Goal: Information Seeking & Learning: Learn about a topic

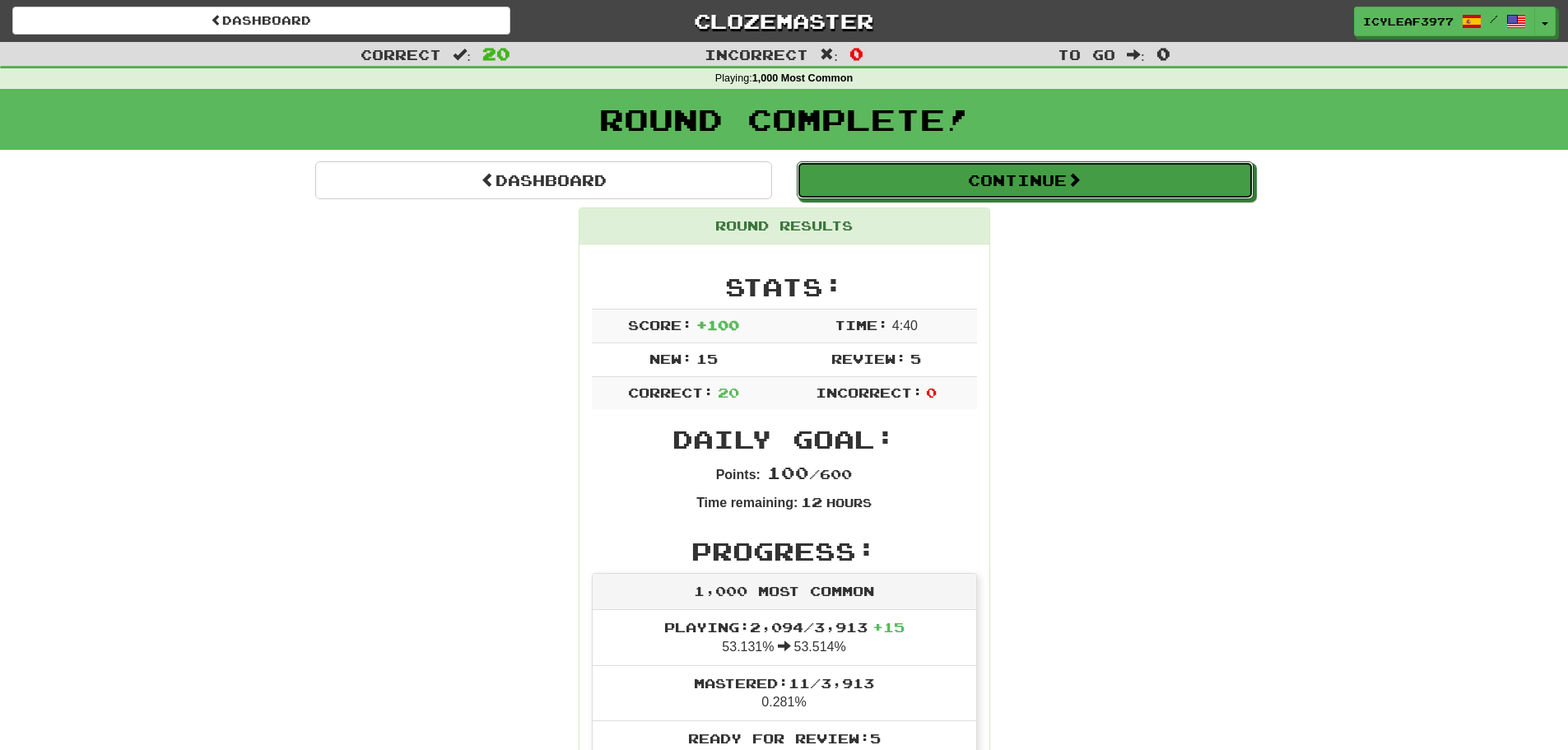
click at [963, 189] on button "Continue" at bounding box center [1025, 180] width 457 height 38
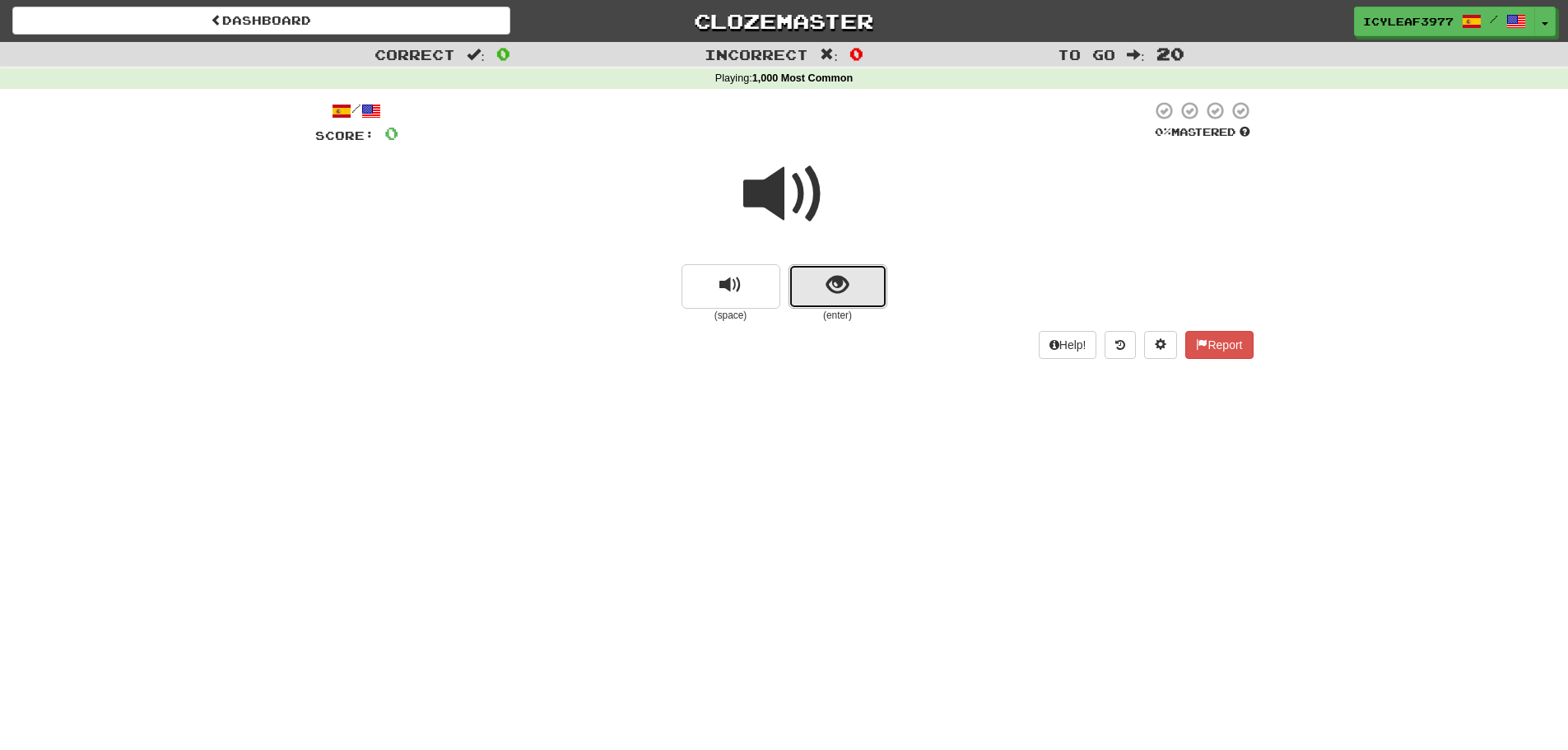
click at [824, 286] on button "show sentence" at bounding box center [837, 286] width 99 height 44
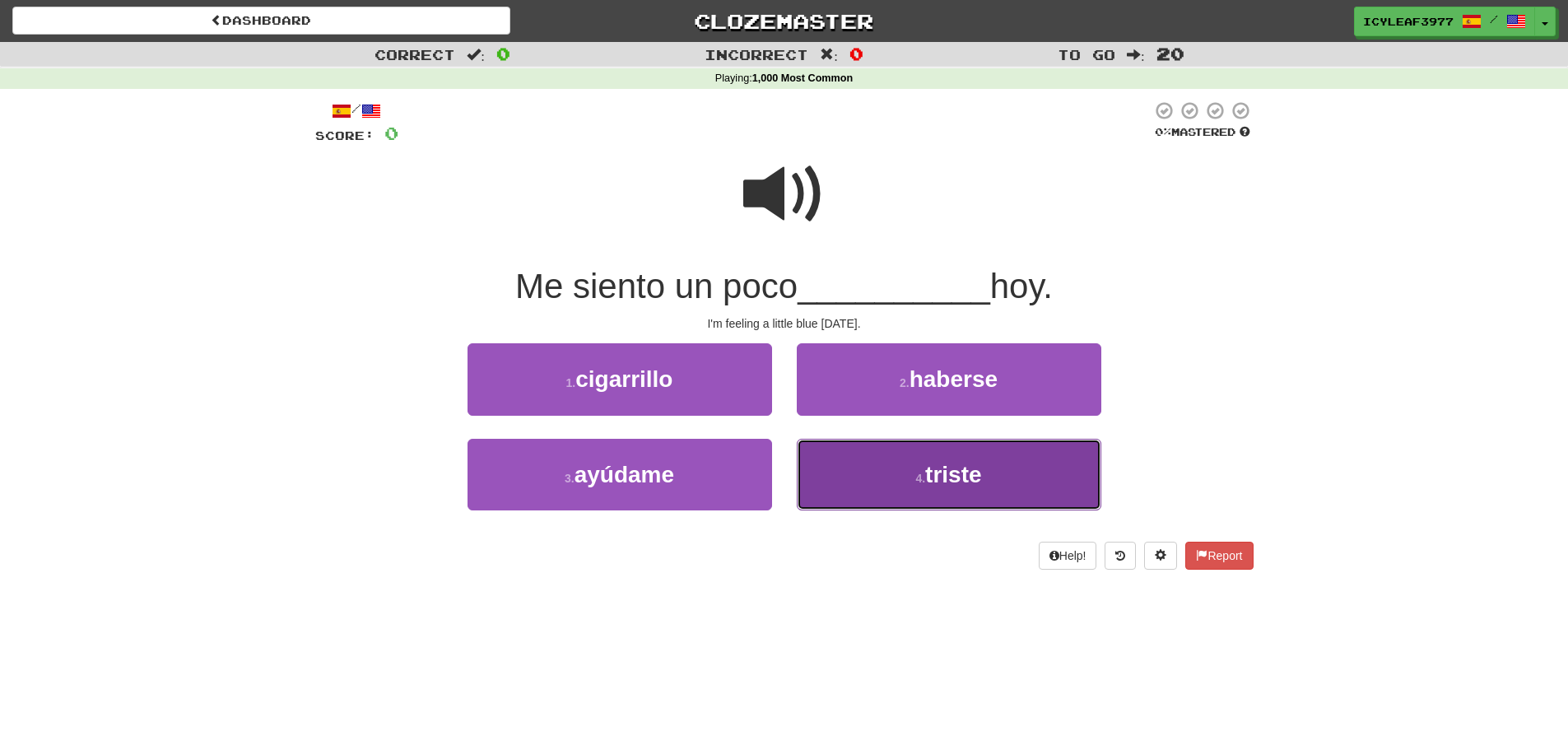
click at [877, 473] on button "4 . triste" at bounding box center [949, 475] width 304 height 71
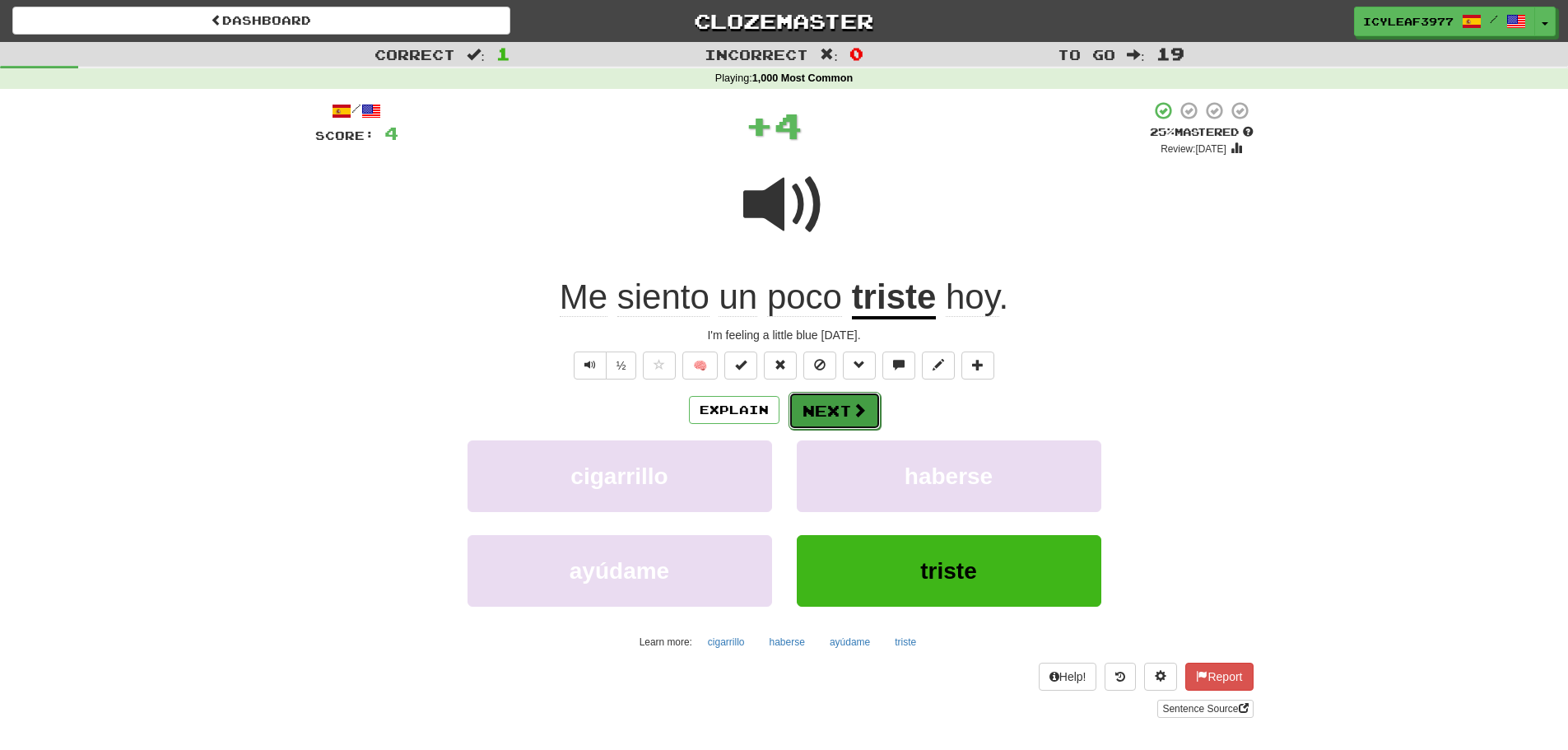
click at [825, 417] on button "Next" at bounding box center [834, 411] width 92 height 38
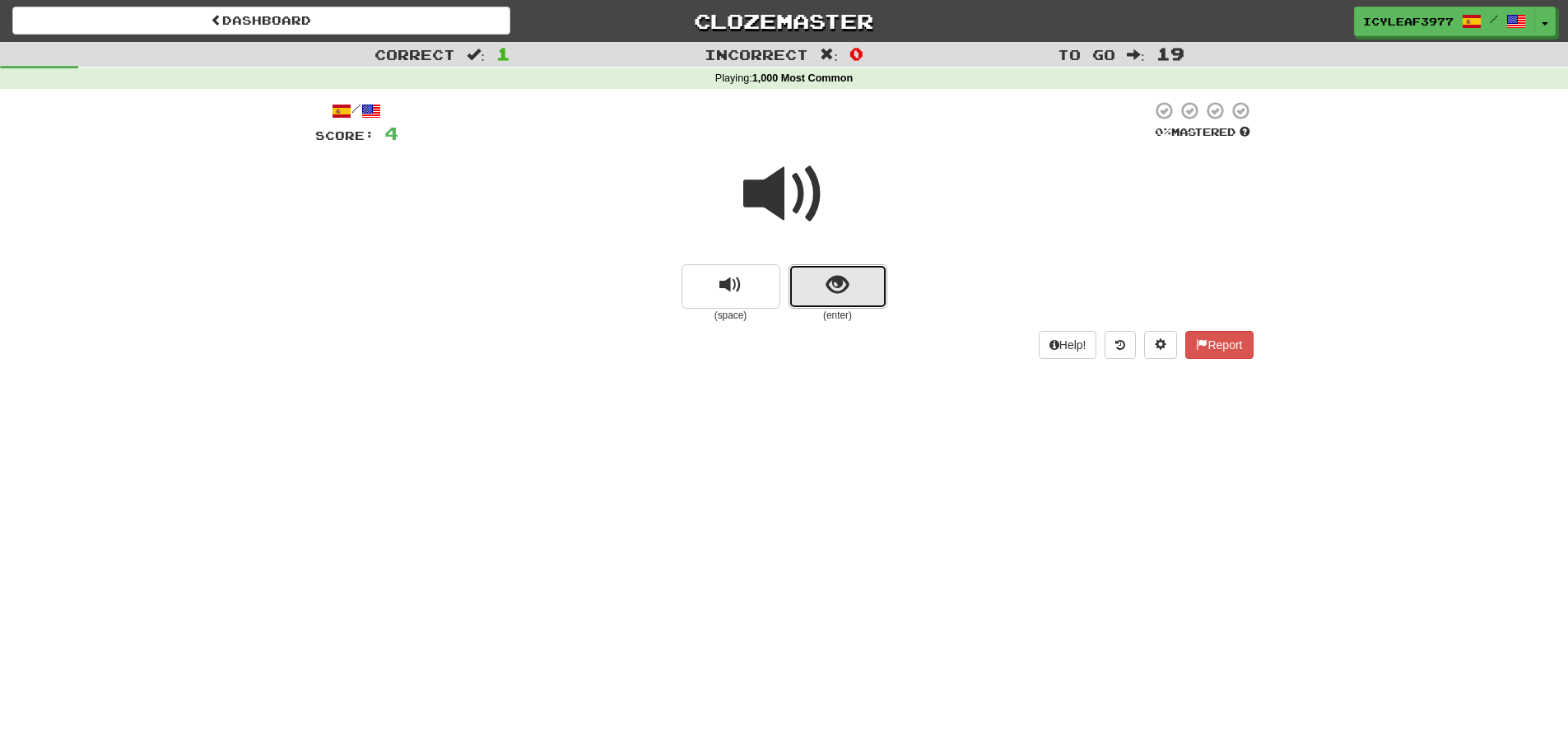
click at [815, 289] on button "show sentence" at bounding box center [837, 286] width 99 height 44
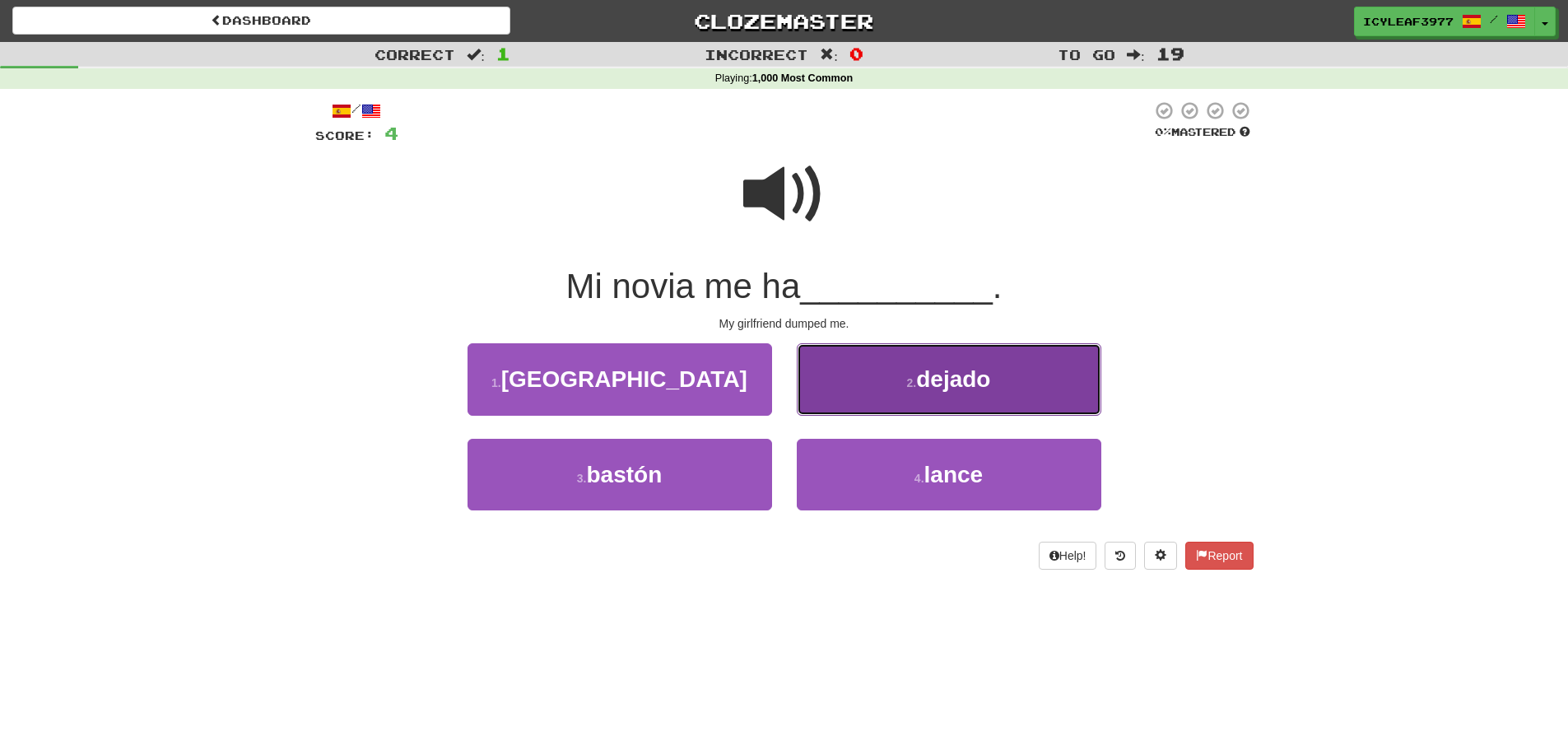
click at [863, 383] on button "2 . dejado" at bounding box center [949, 379] width 304 height 71
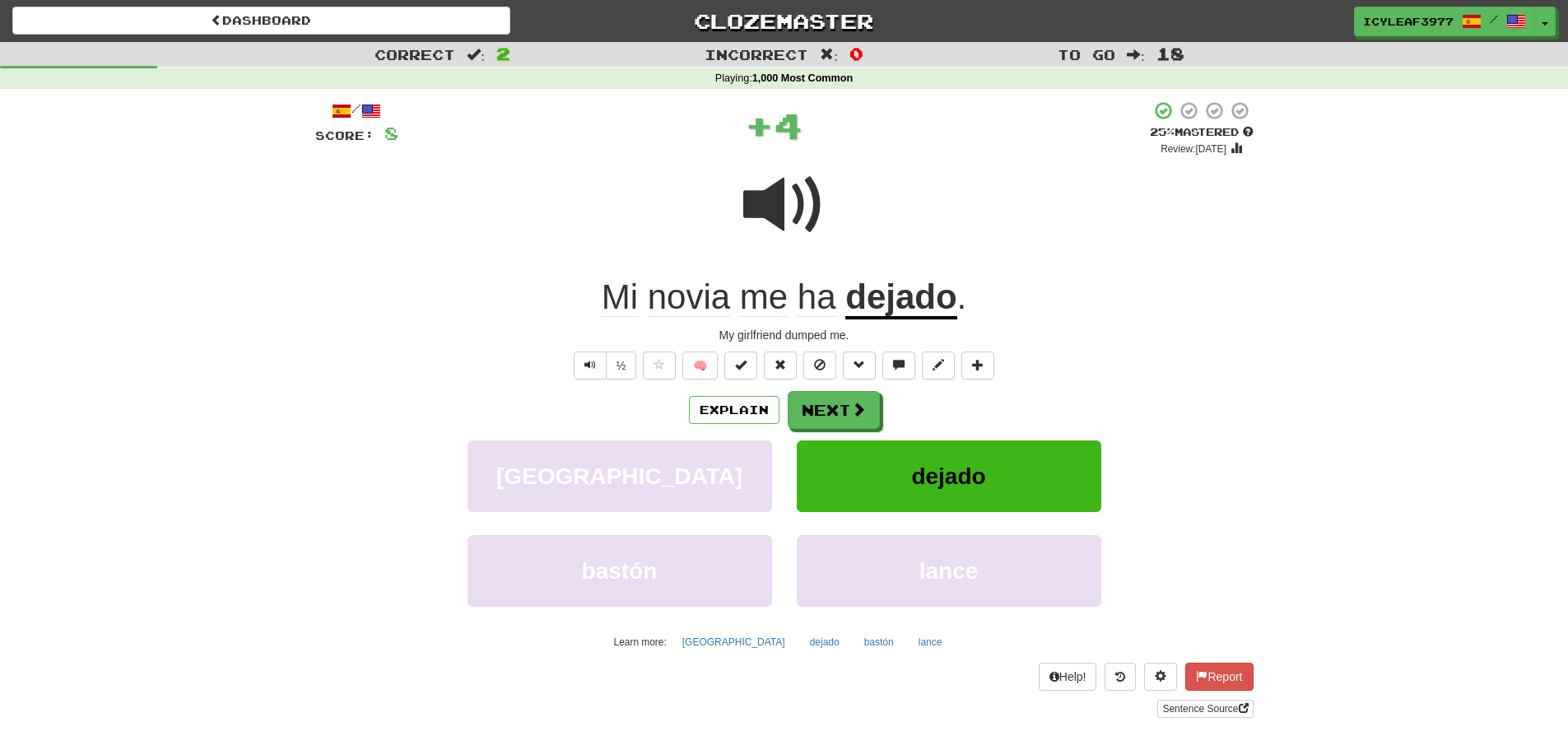
click at [902, 306] on u "dejado" at bounding box center [901, 298] width 111 height 42
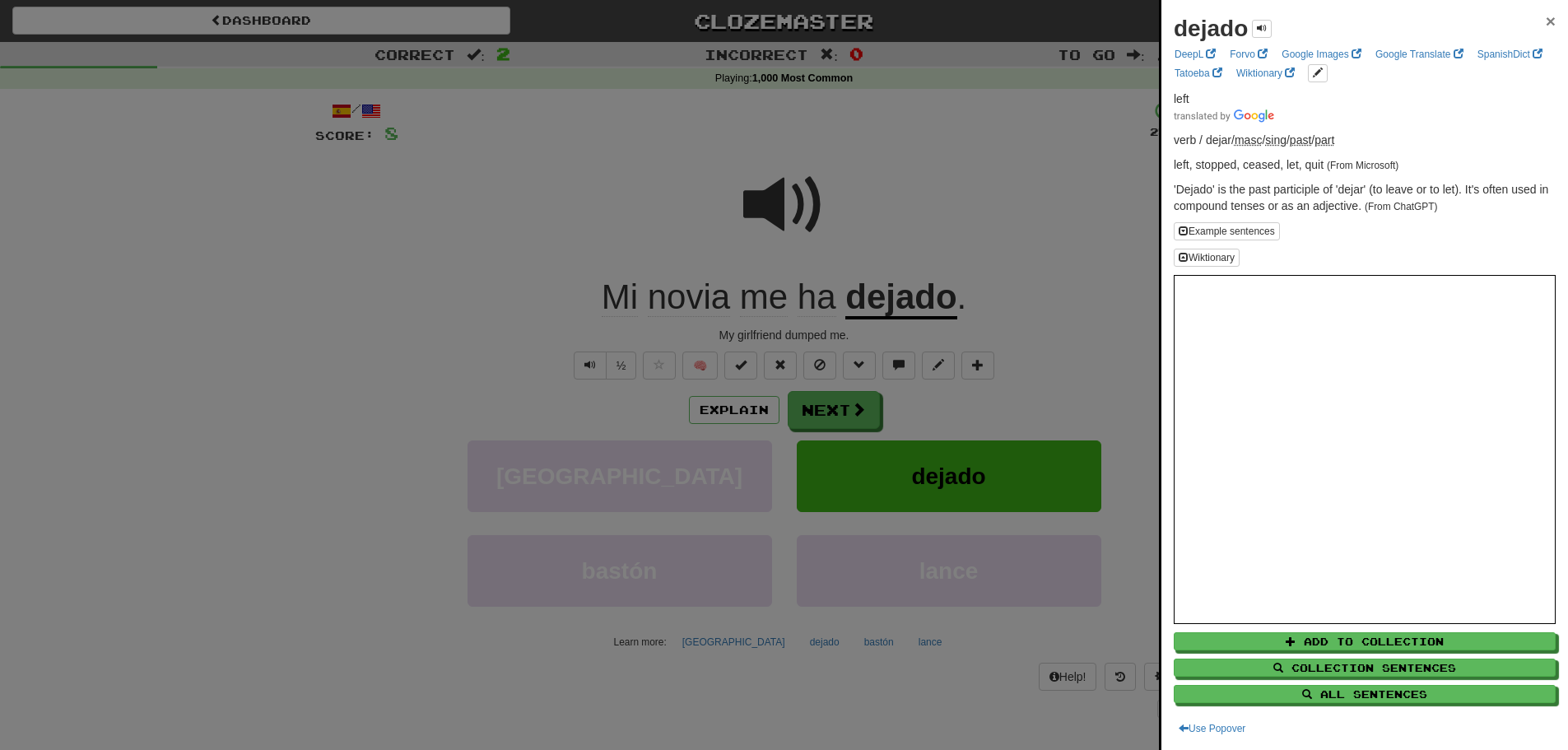
click at [1545, 23] on span "×" at bounding box center [1550, 21] width 10 height 19
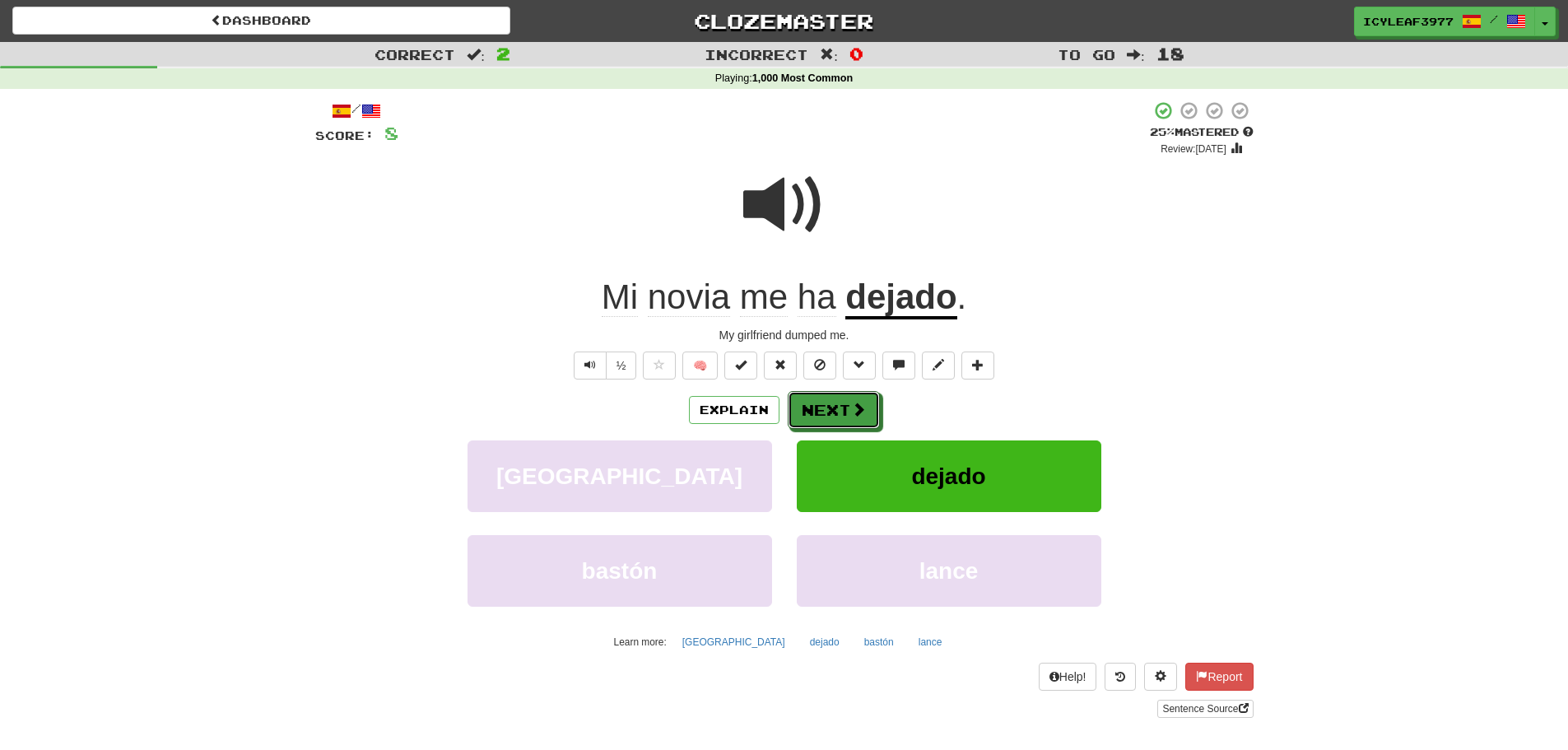
click at [827, 411] on button "Next" at bounding box center [833, 410] width 92 height 38
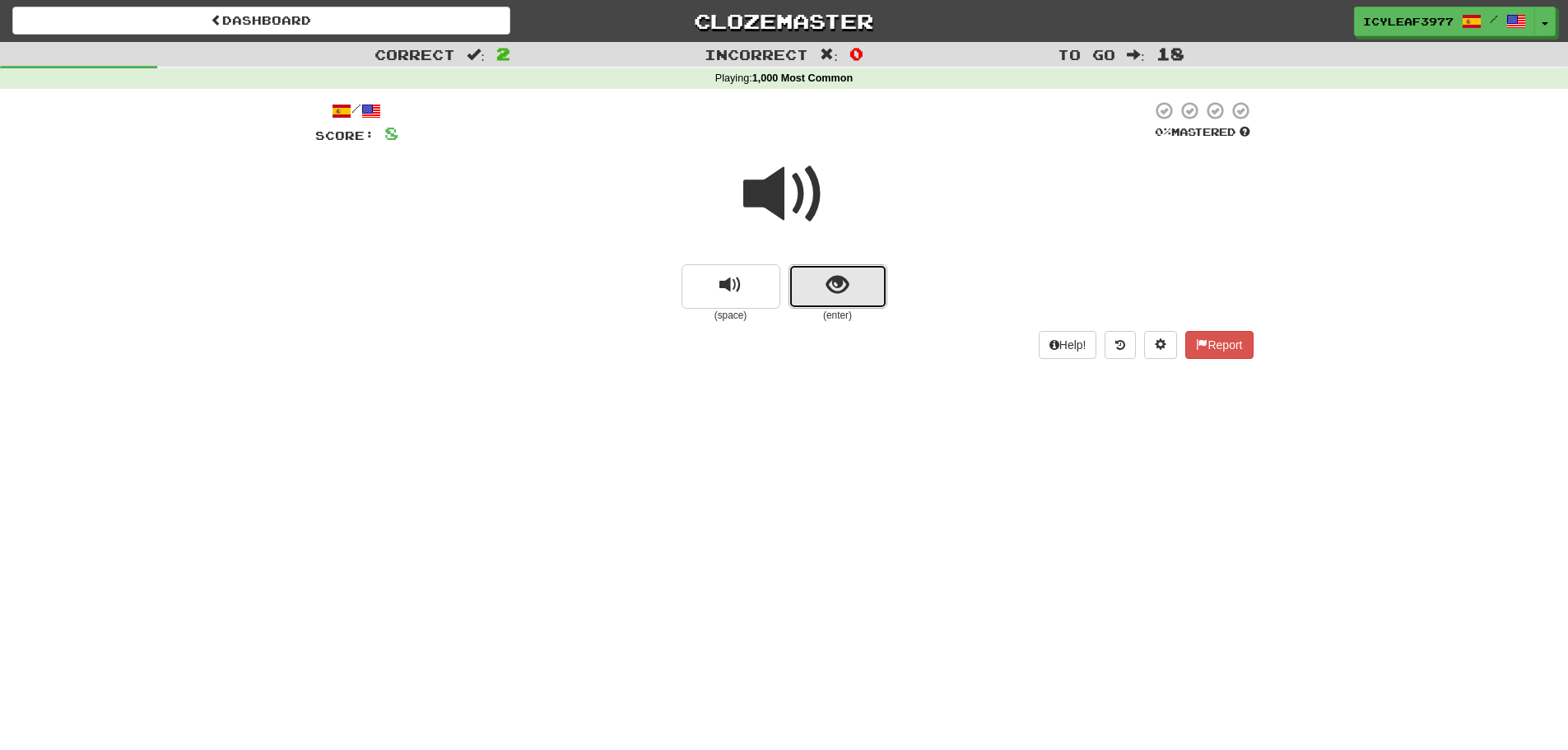
click at [836, 296] on span "show sentence" at bounding box center [838, 286] width 23 height 23
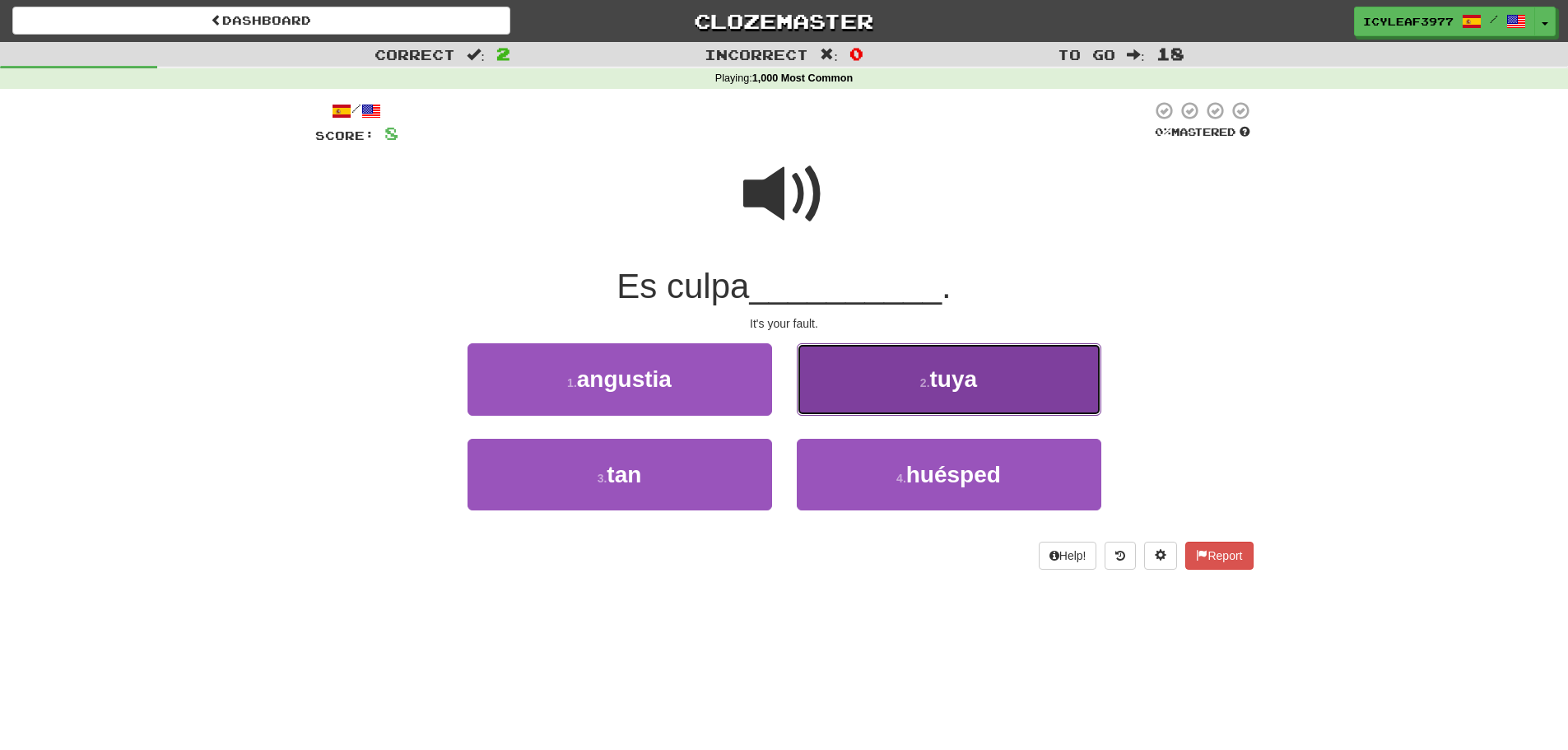
click at [869, 385] on button "2 . tuya" at bounding box center [949, 379] width 304 height 71
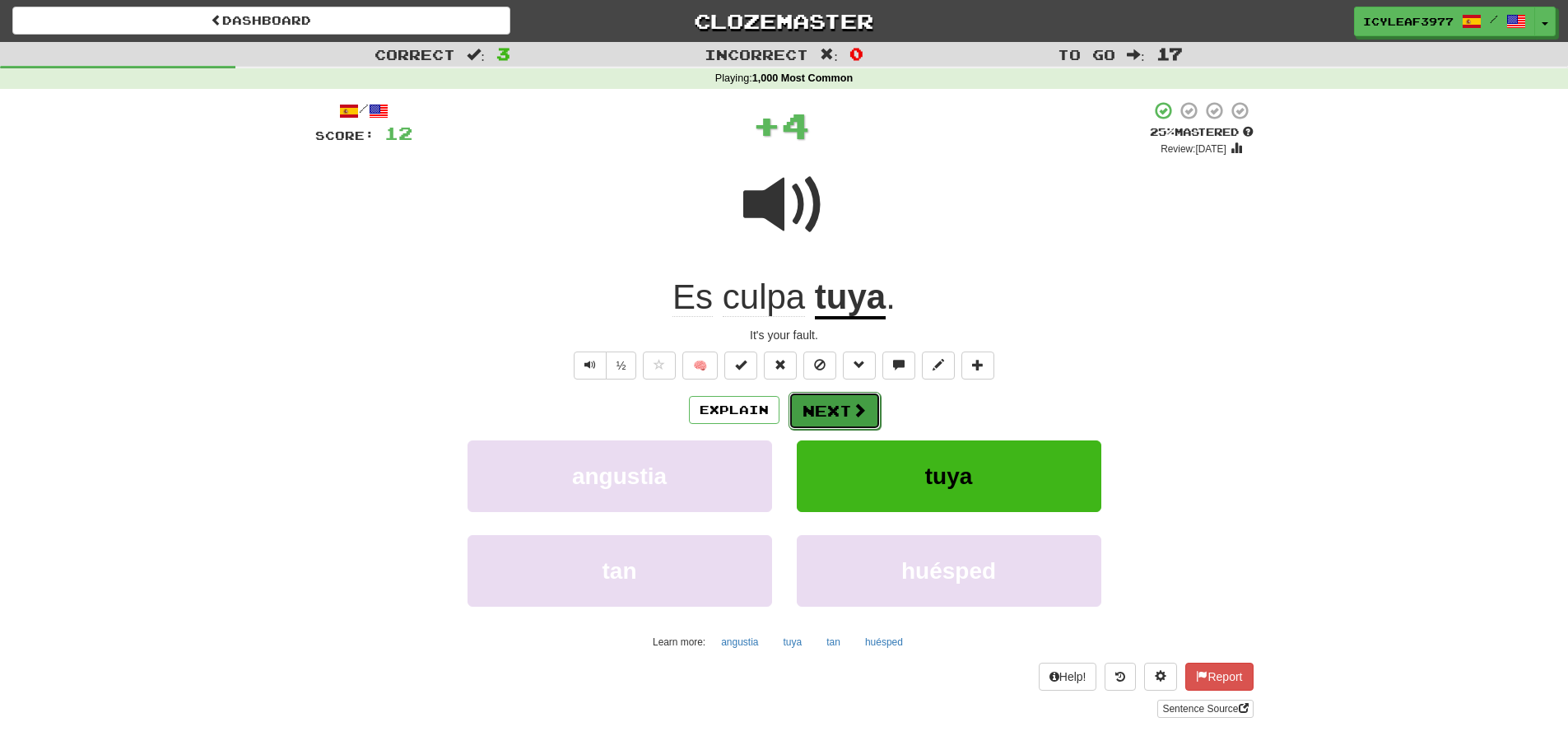
click at [827, 406] on button "Next" at bounding box center [834, 411] width 92 height 38
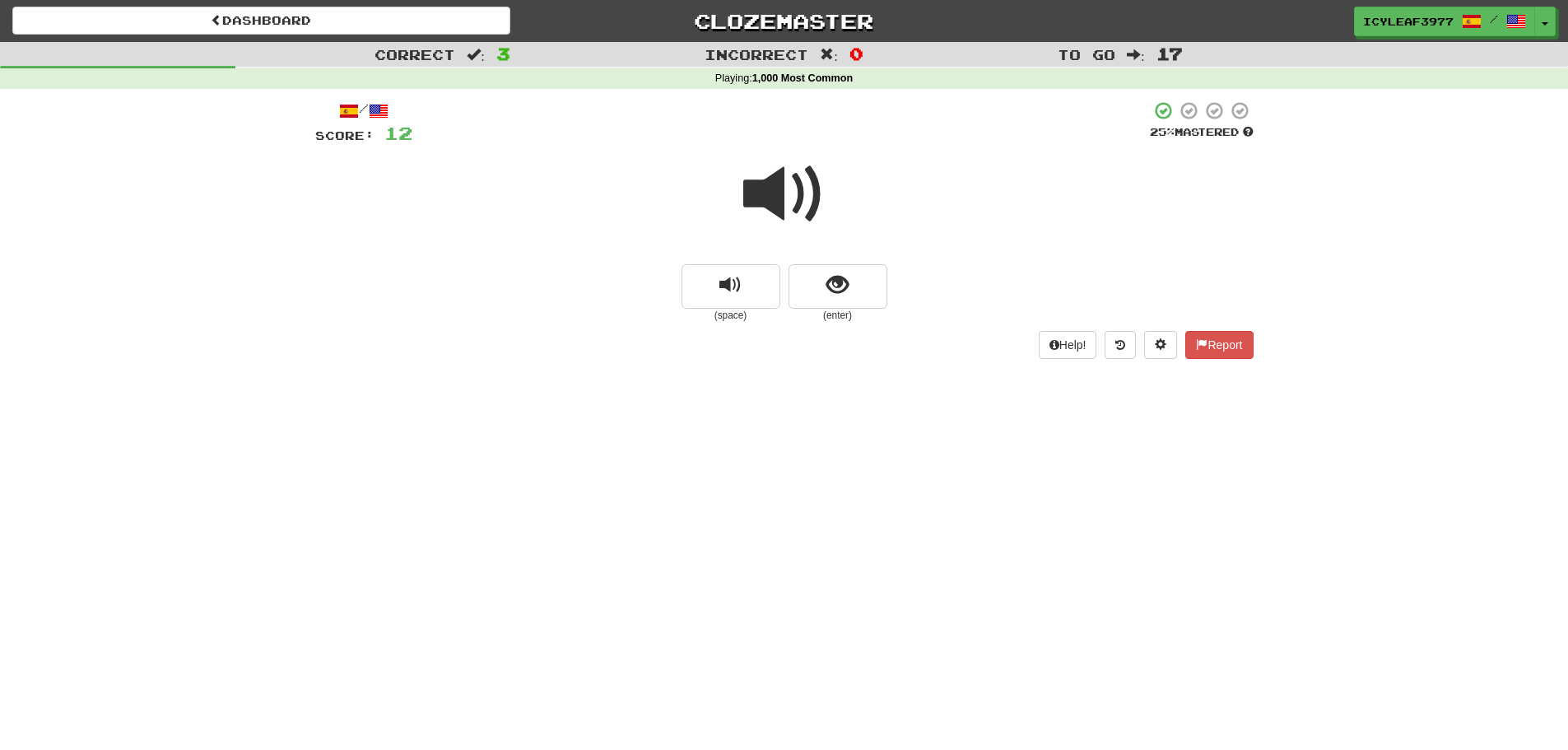
click at [772, 203] on span at bounding box center [784, 195] width 83 height 83
click at [748, 192] on span at bounding box center [784, 195] width 83 height 83
click at [841, 292] on span "show sentence" at bounding box center [838, 286] width 23 height 23
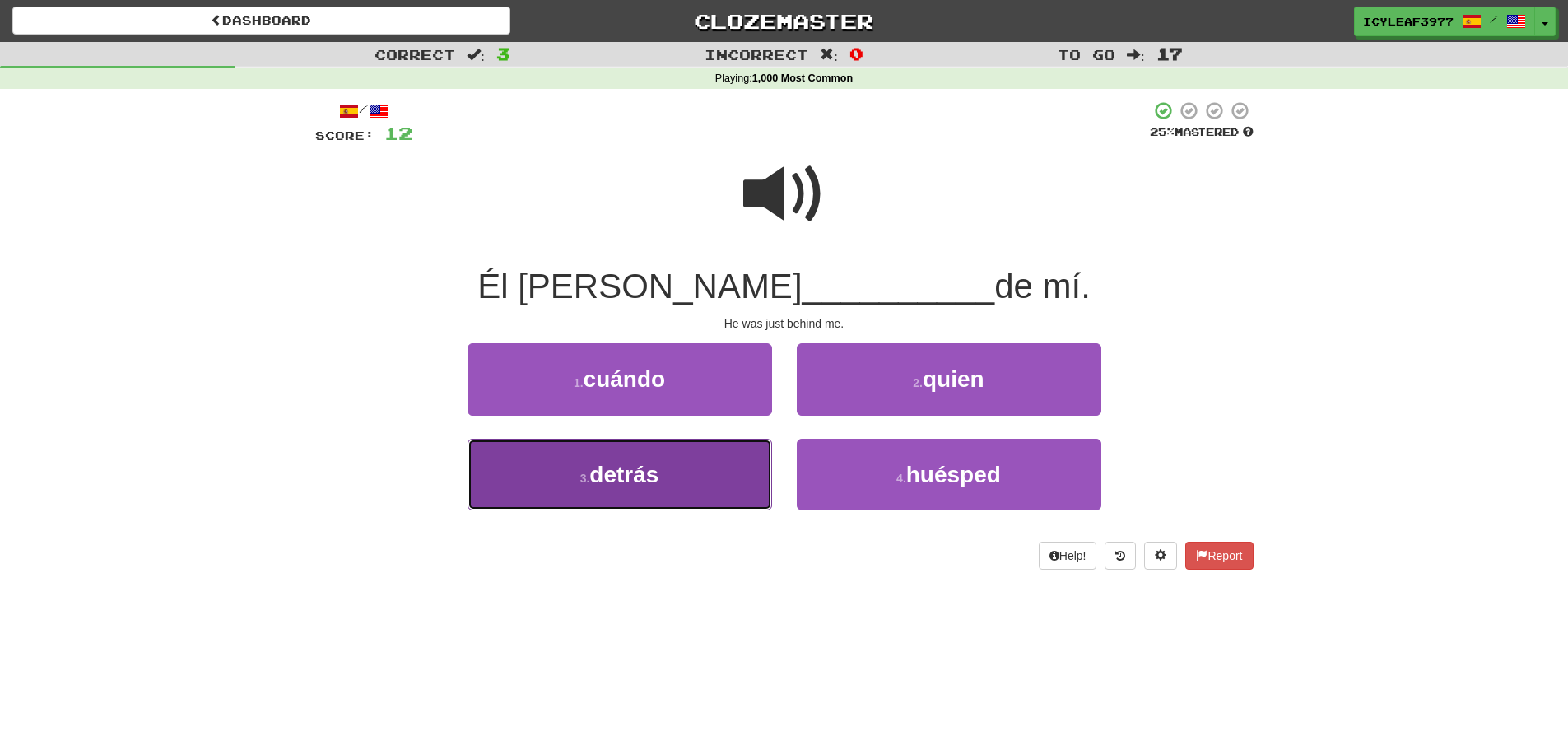
click at [678, 466] on button "3 . detrás" at bounding box center [620, 475] width 304 height 71
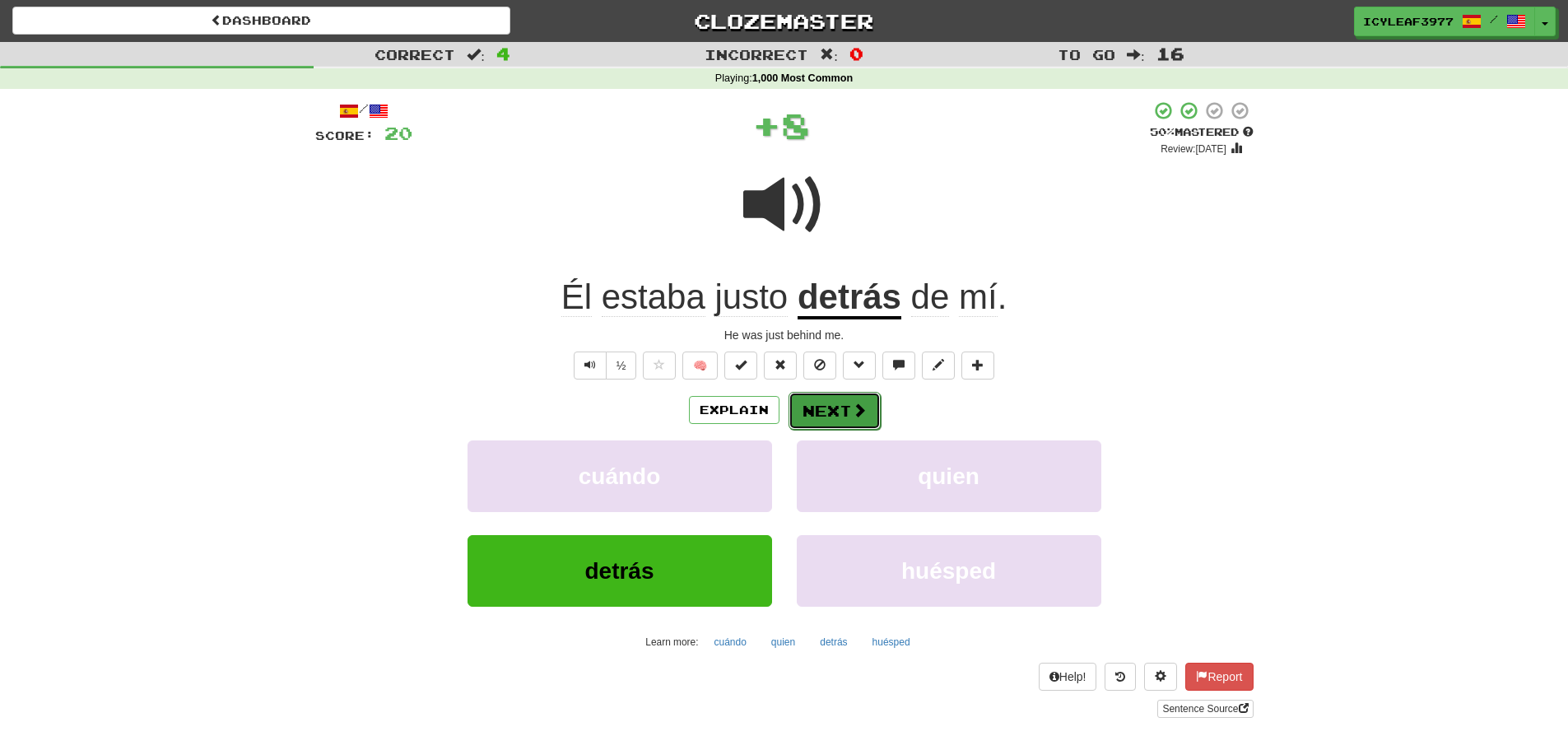
click at [845, 413] on button "Next" at bounding box center [834, 411] width 92 height 38
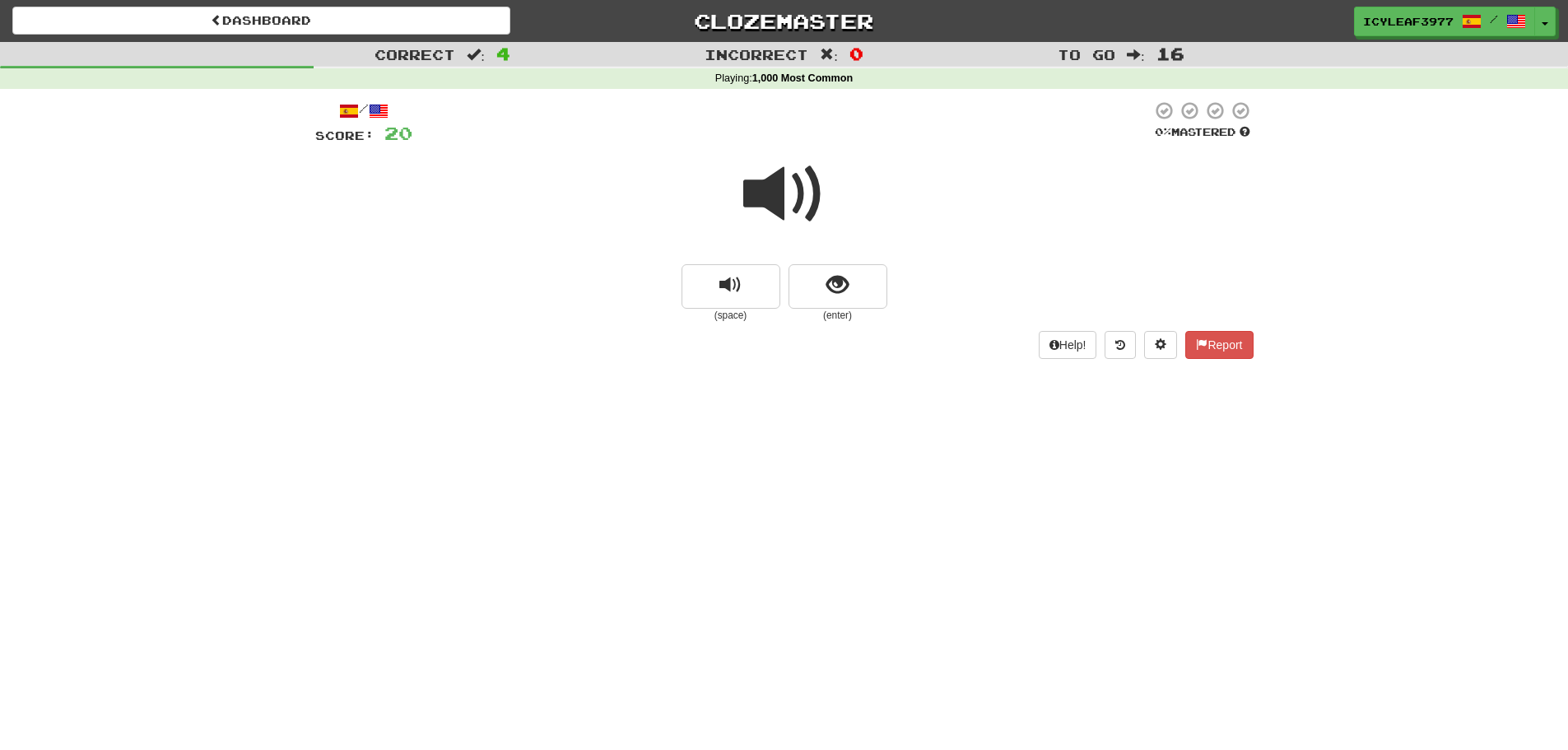
click at [795, 209] on span at bounding box center [784, 195] width 83 height 83
click at [827, 277] on span "show sentence" at bounding box center [838, 286] width 23 height 23
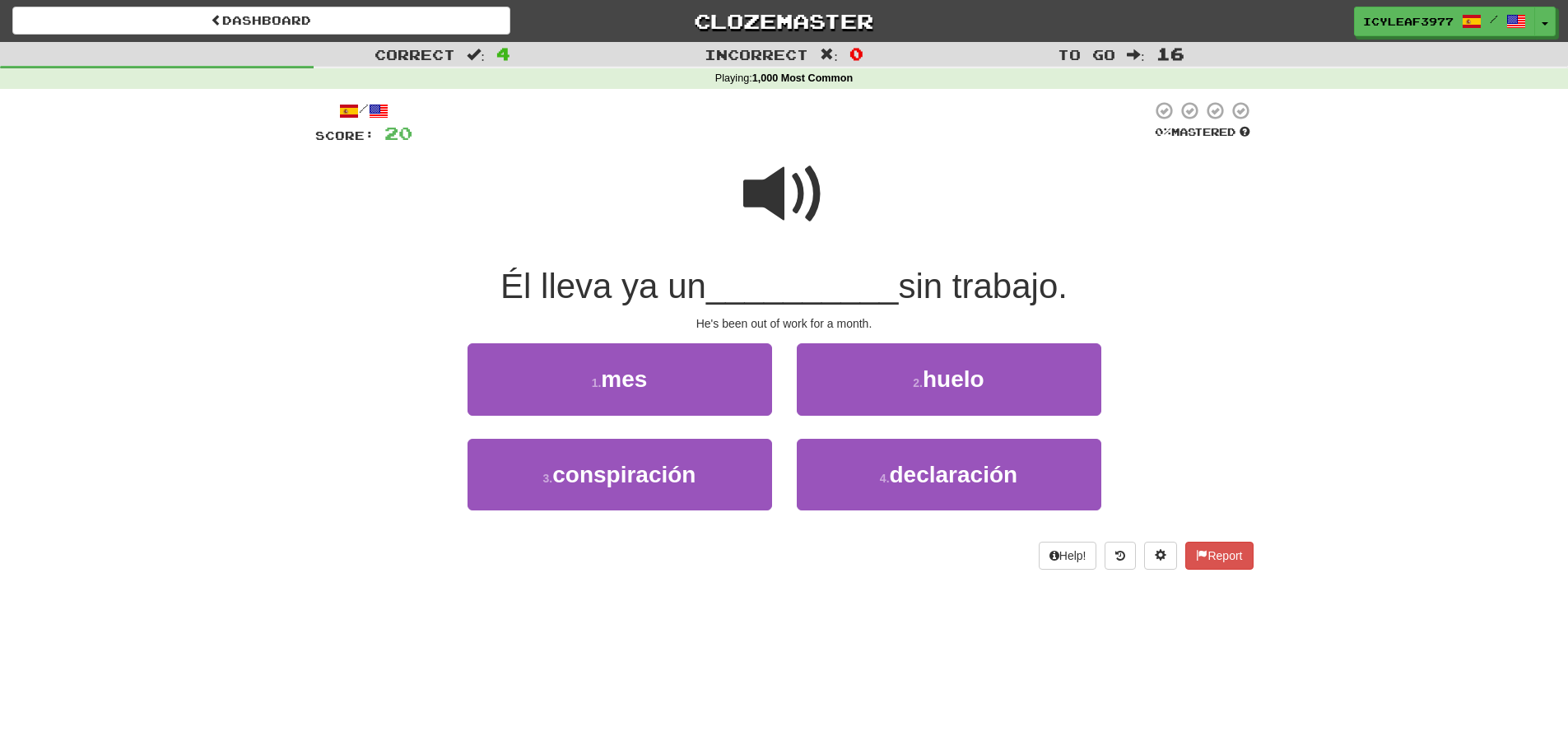
click at [568, 292] on span "Él lleva ya un" at bounding box center [603, 286] width 206 height 39
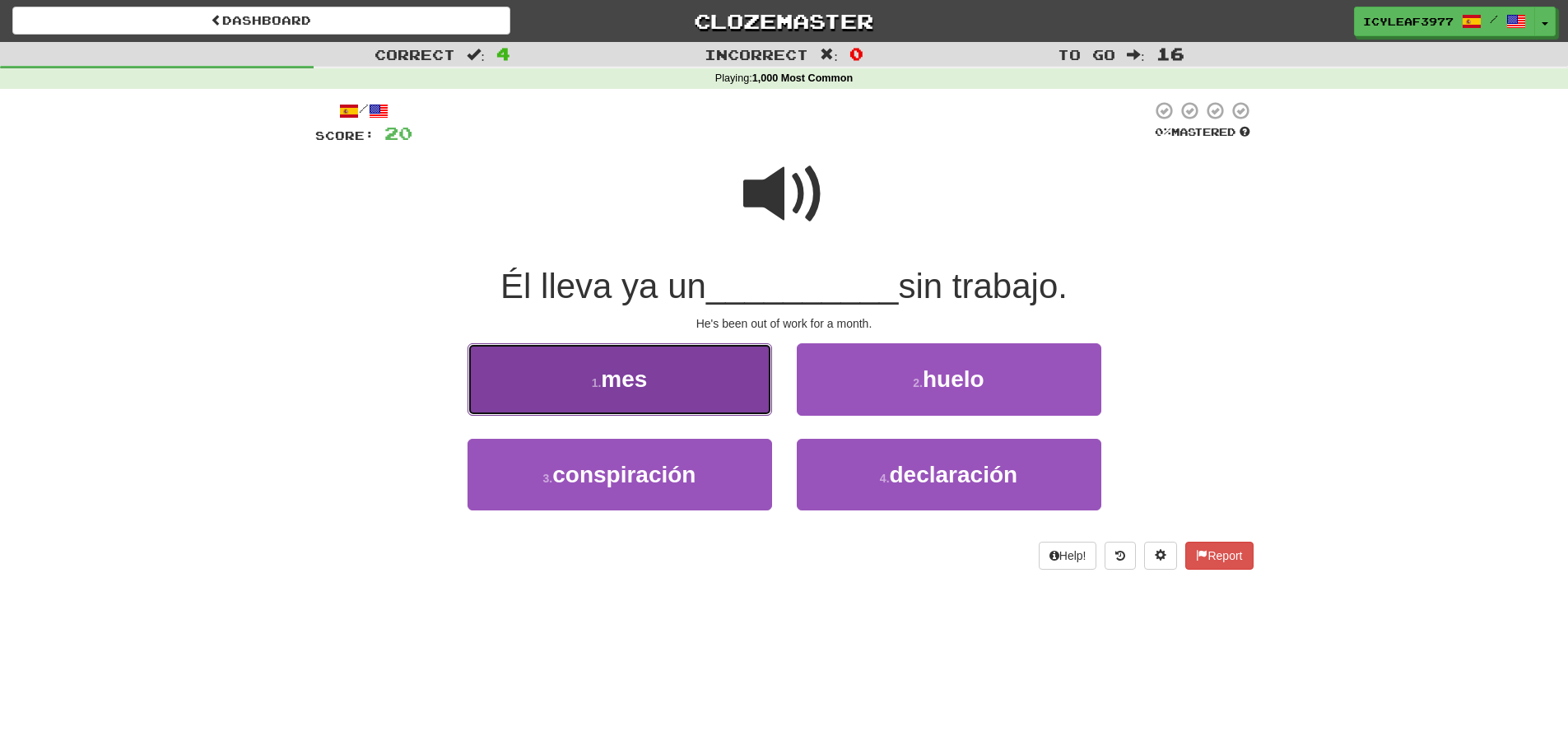
click at [666, 367] on button "1 . mes" at bounding box center [620, 379] width 304 height 71
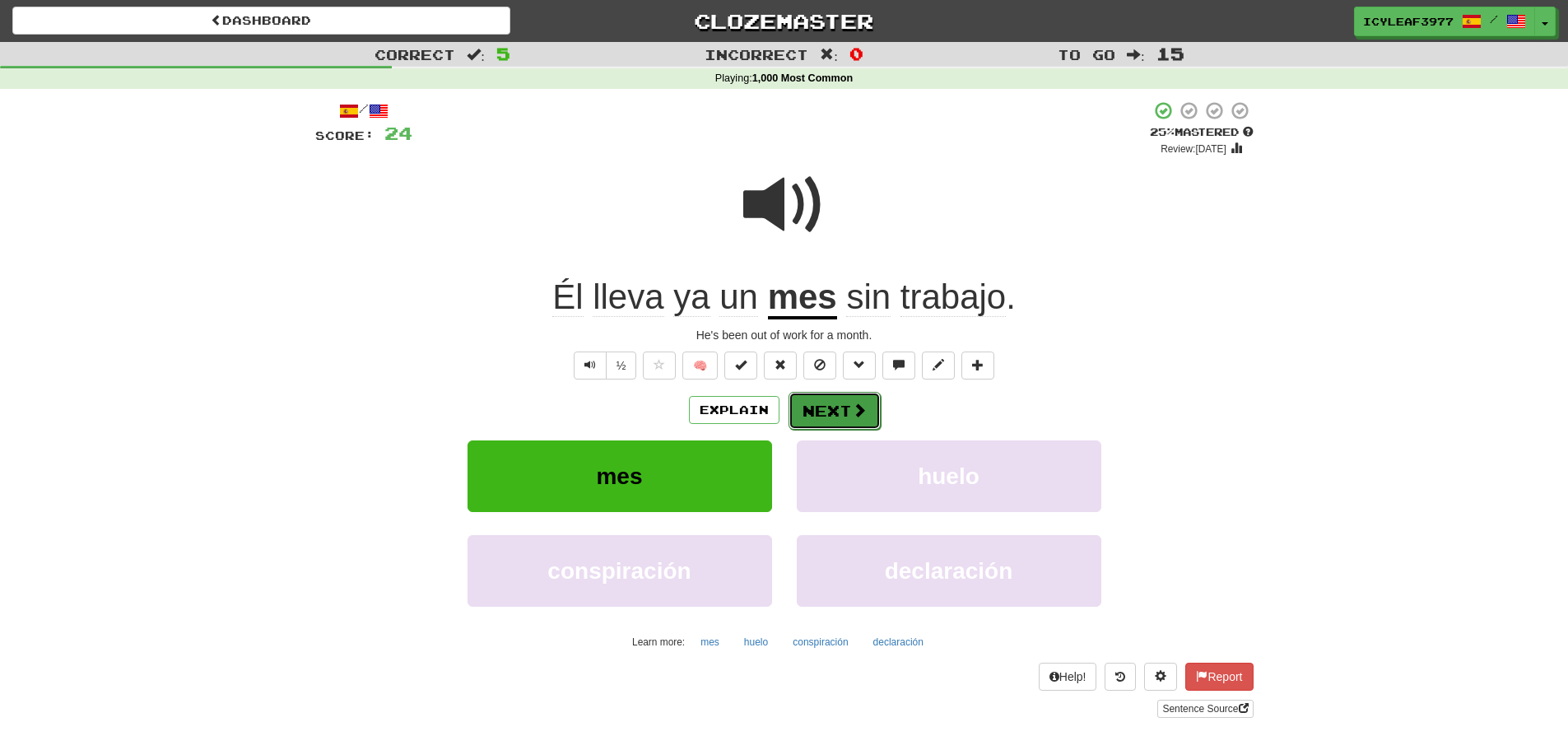
click at [833, 404] on button "Next" at bounding box center [834, 411] width 92 height 38
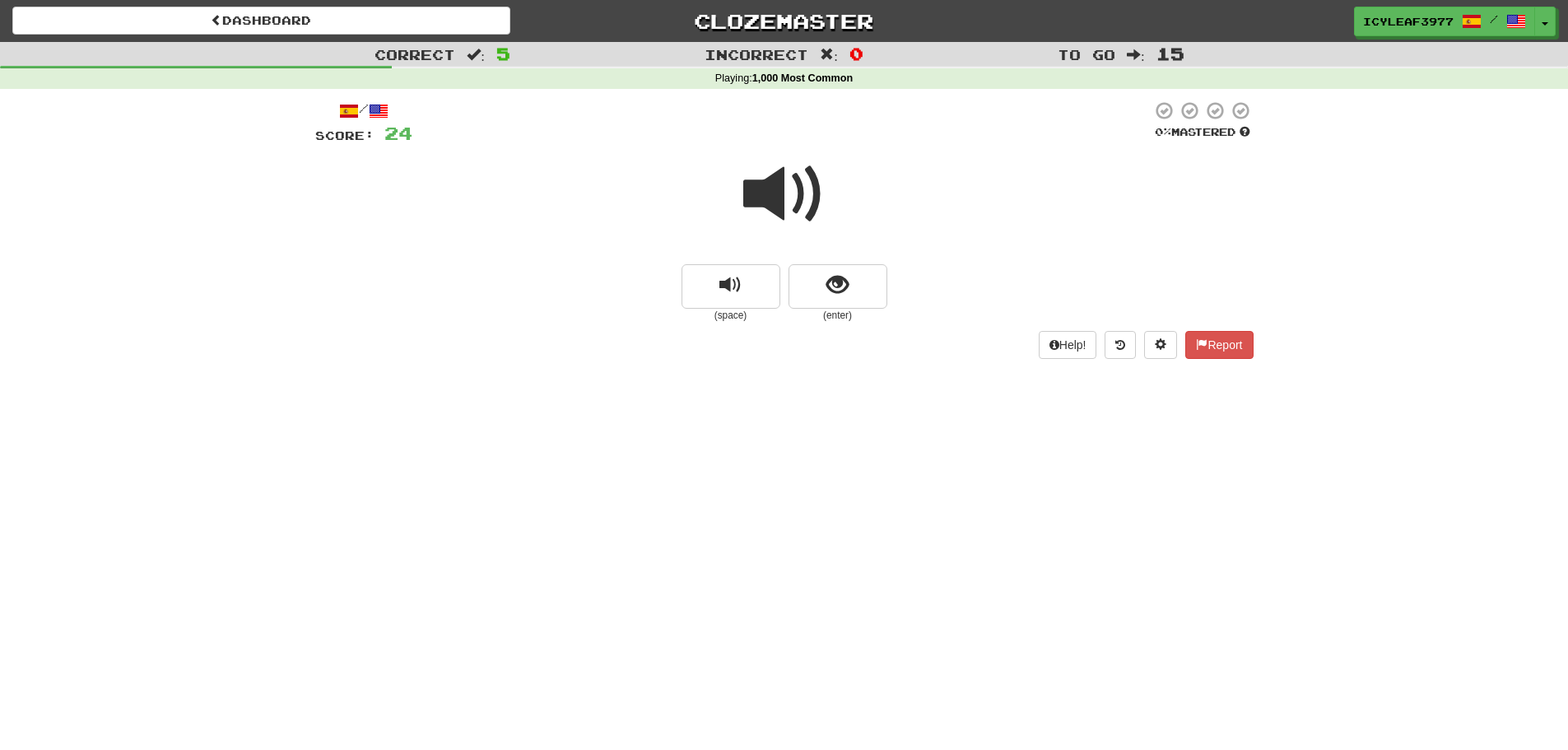
click at [776, 210] on span at bounding box center [784, 195] width 83 height 83
click at [832, 285] on span "show sentence" at bounding box center [838, 286] width 23 height 23
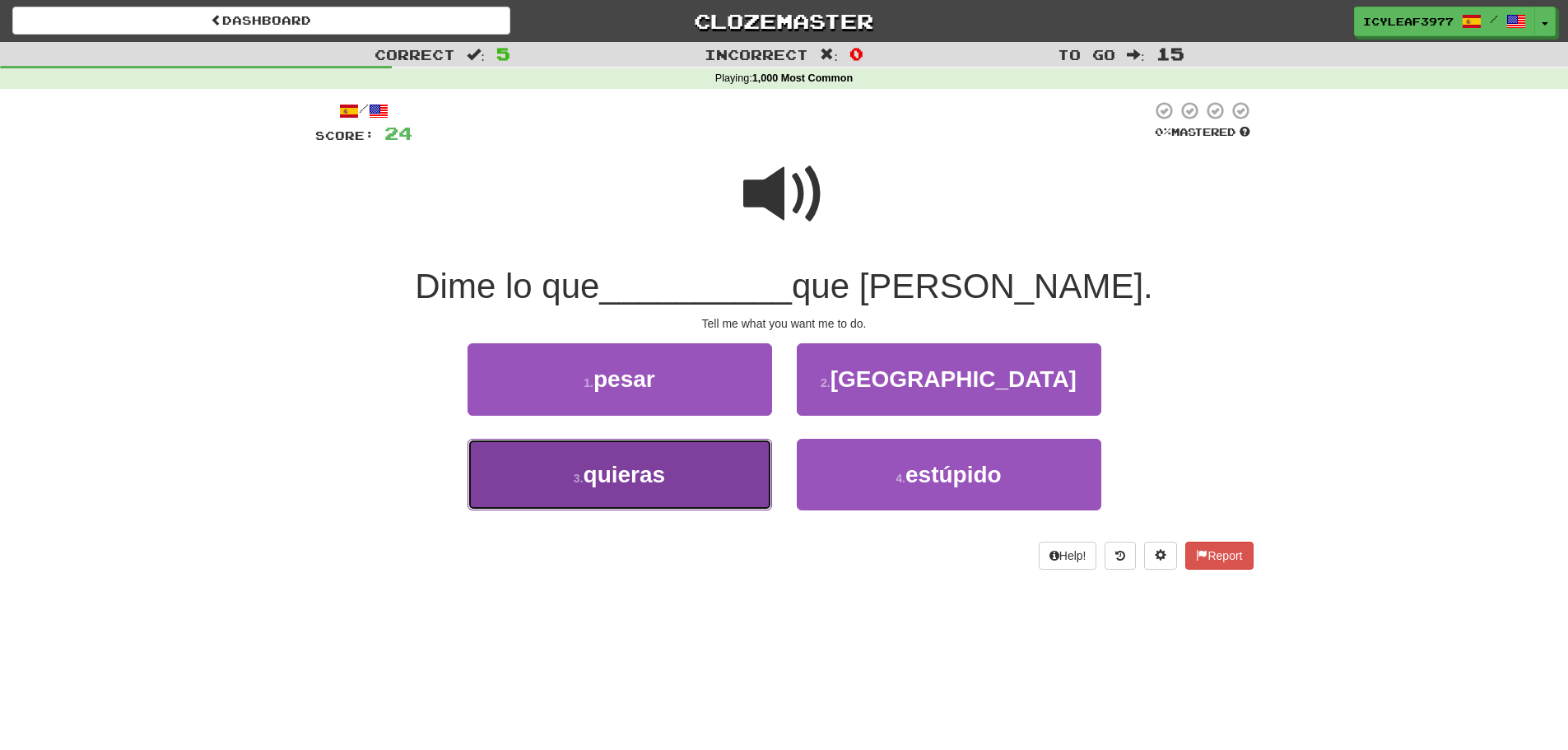
click at [665, 462] on span "quieras" at bounding box center [625, 475] width 83 height 25
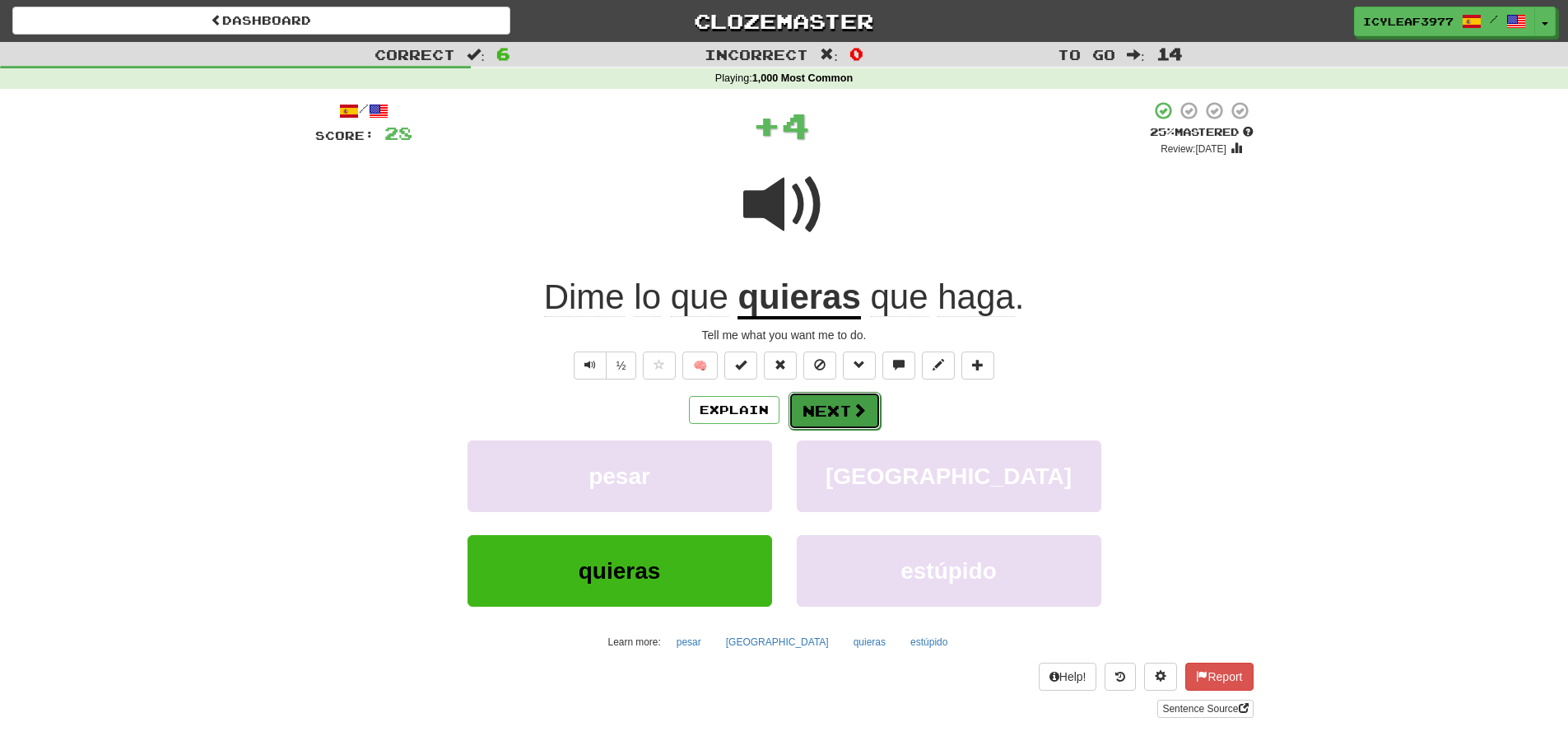
click at [826, 403] on button "Next" at bounding box center [834, 411] width 92 height 38
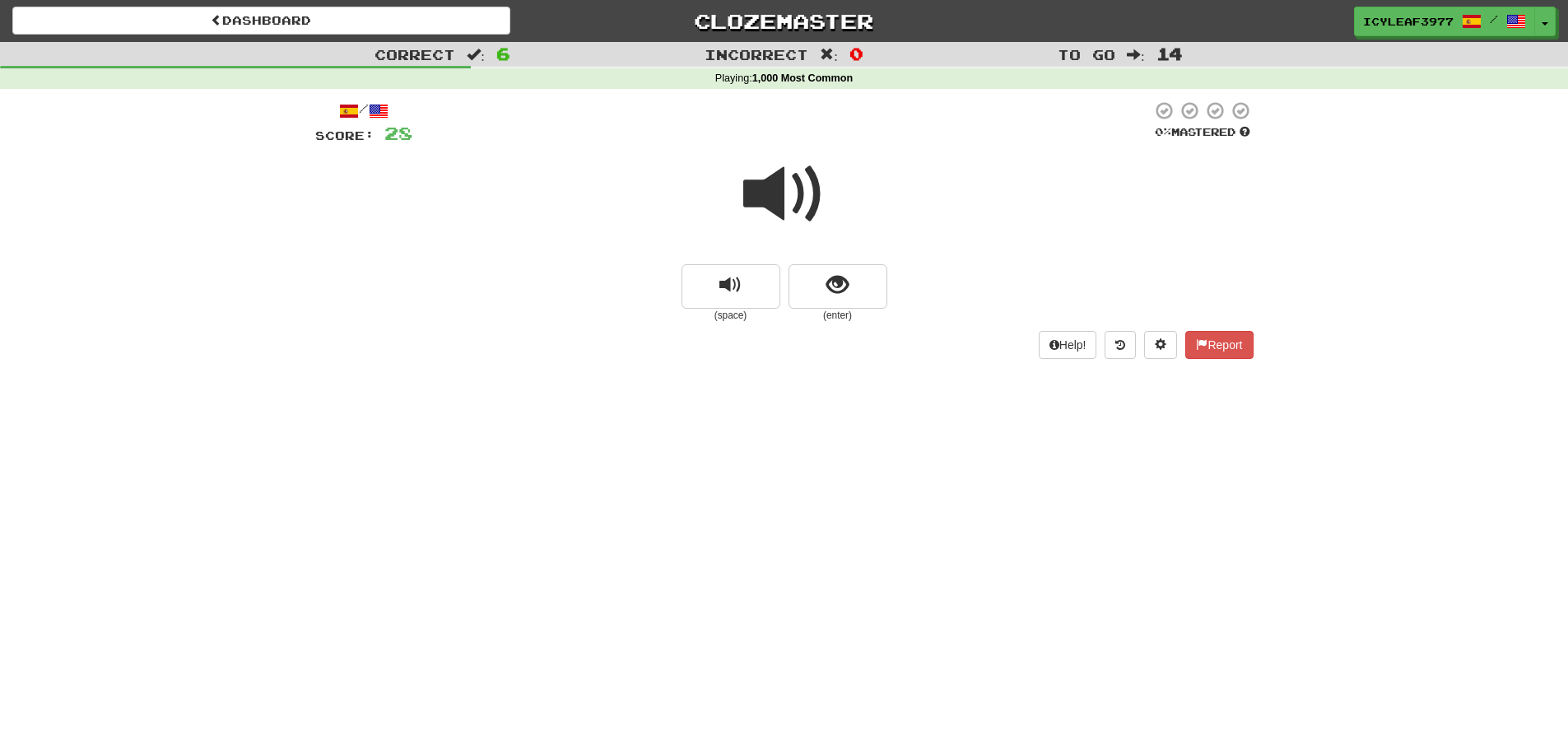
click at [768, 202] on span at bounding box center [784, 195] width 83 height 83
click at [842, 295] on span "show sentence" at bounding box center [838, 286] width 23 height 23
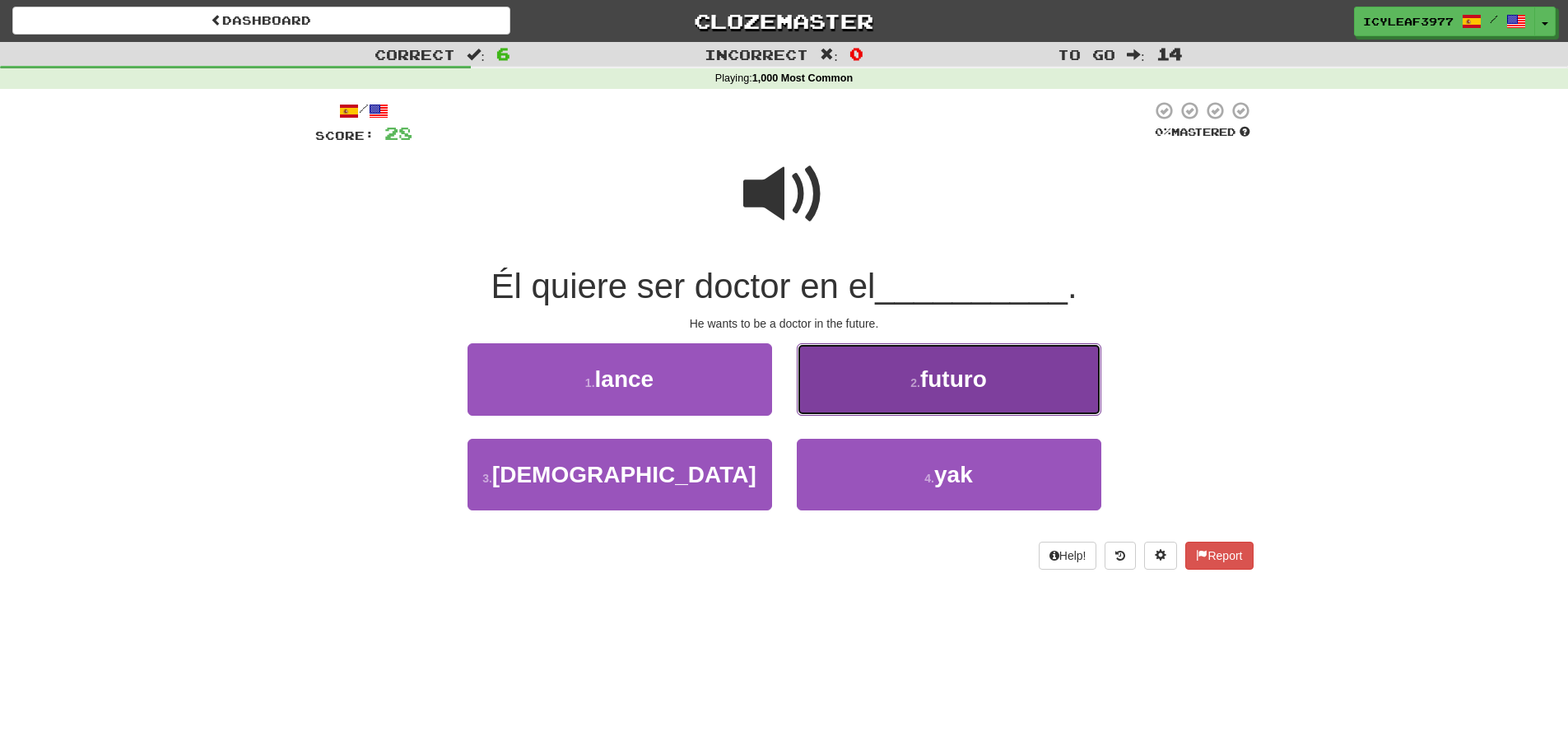
click at [853, 367] on button "2 . futuro" at bounding box center [949, 379] width 304 height 71
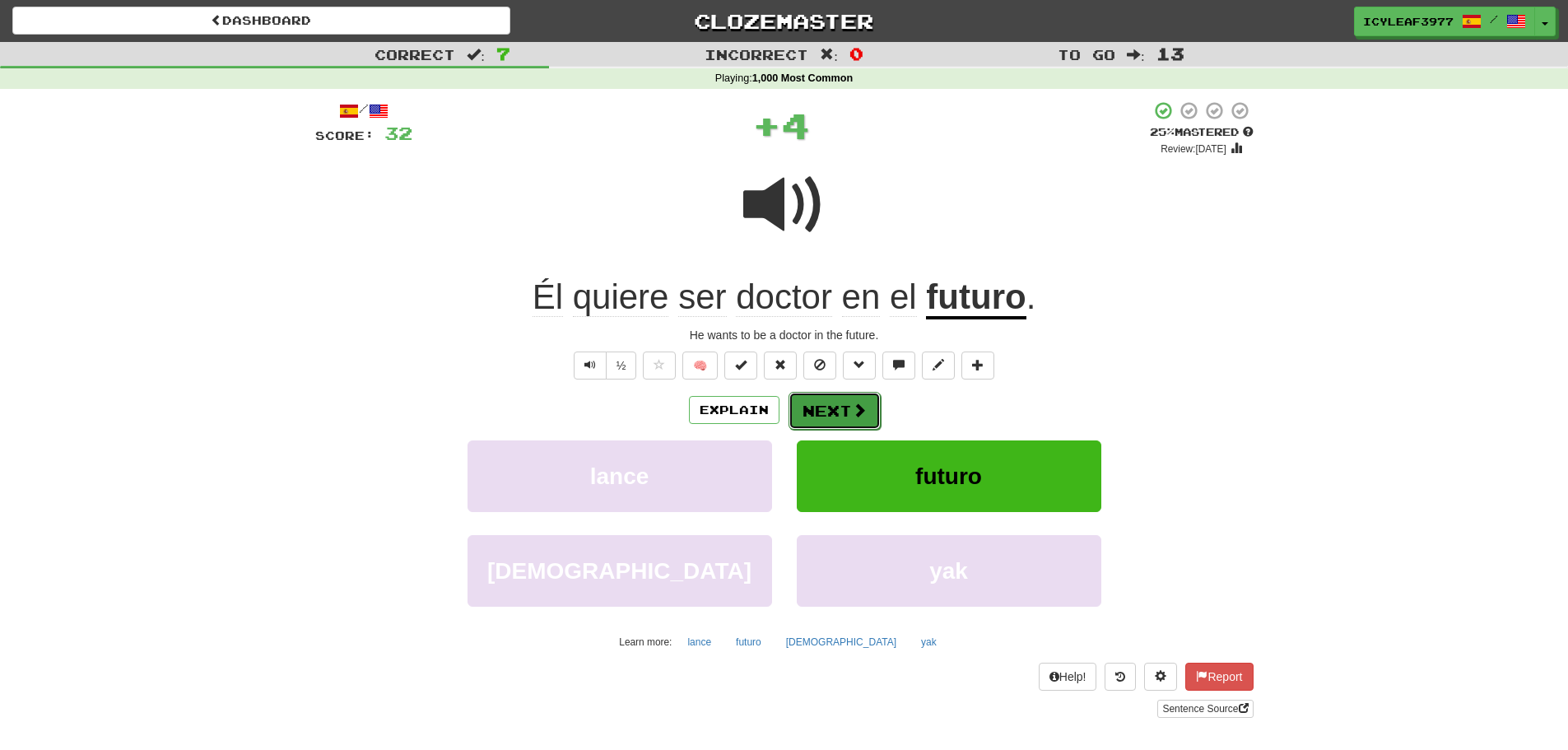
click at [821, 403] on button "Next" at bounding box center [834, 411] width 92 height 38
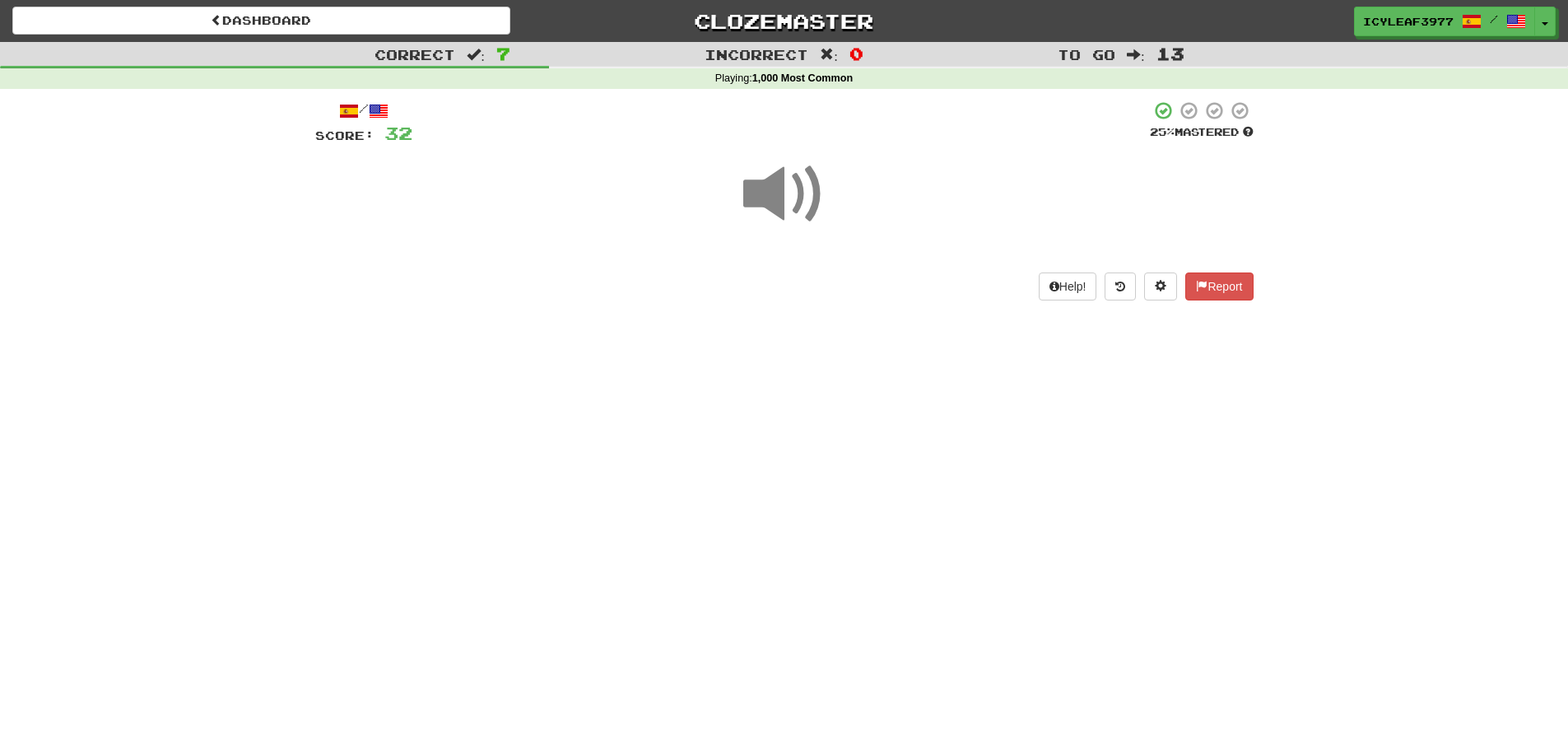
click at [767, 204] on span at bounding box center [784, 195] width 83 height 83
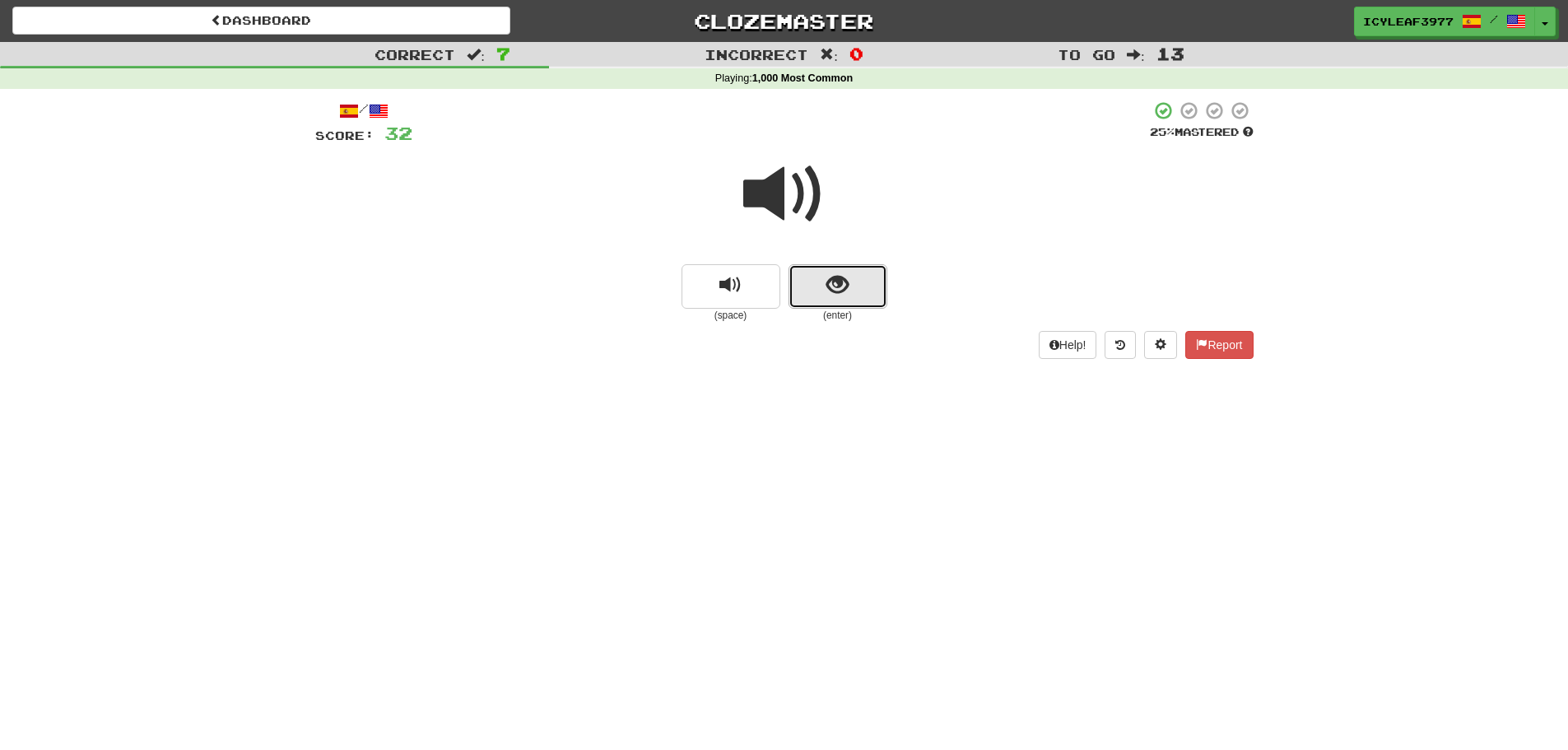
click at [807, 290] on button "show sentence" at bounding box center [837, 286] width 99 height 44
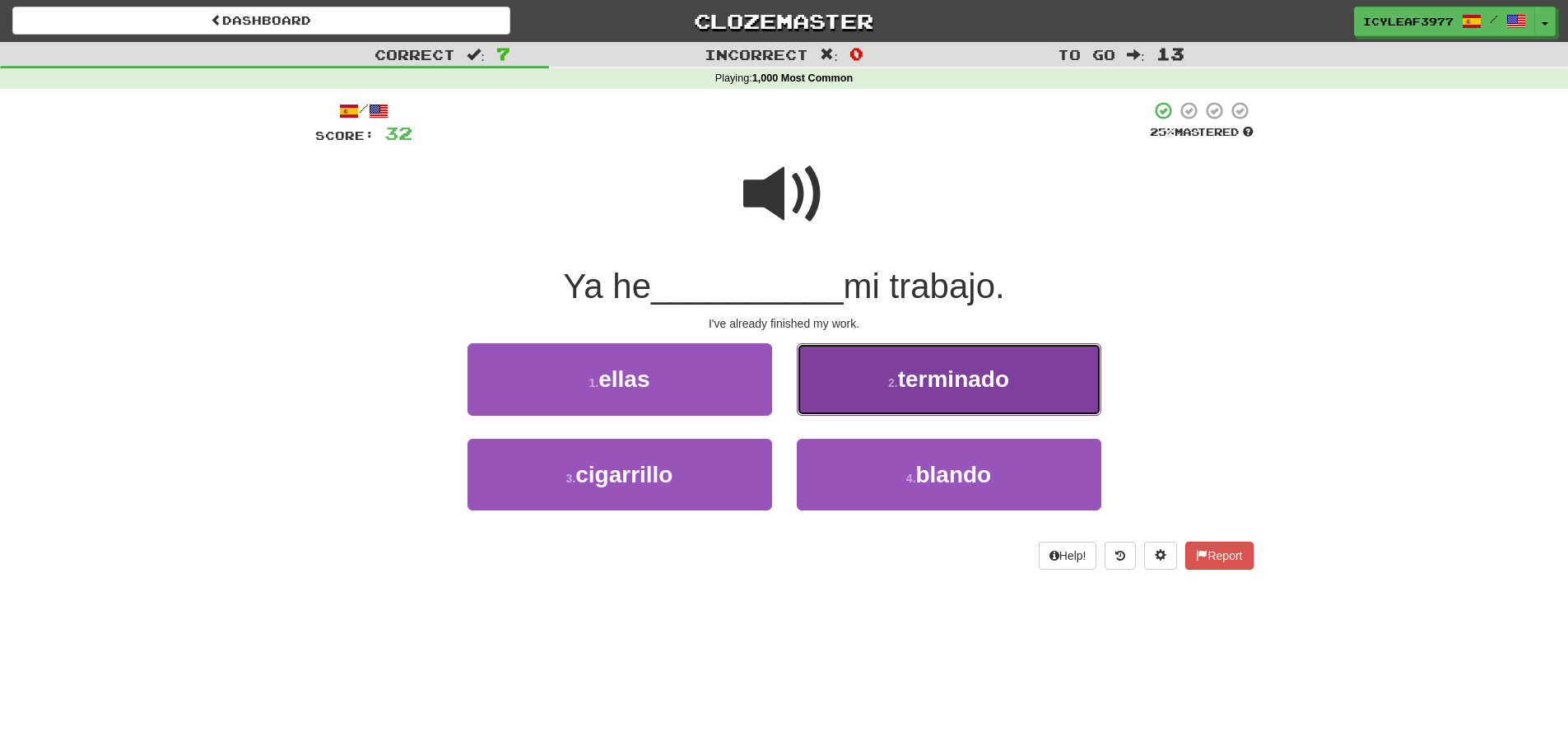
click at [937, 369] on span "terminado" at bounding box center [954, 379] width 111 height 25
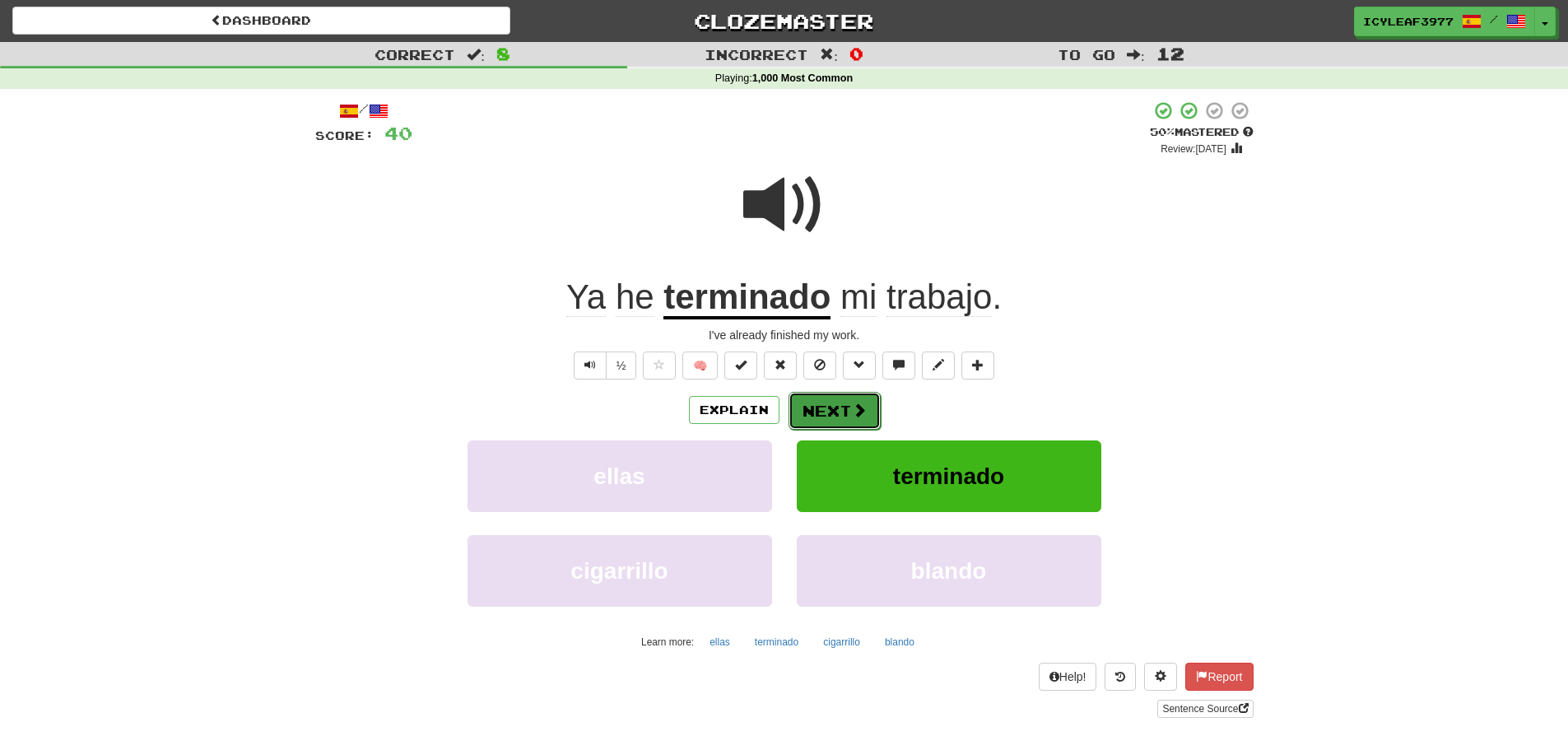
click at [837, 405] on button "Next" at bounding box center [834, 411] width 92 height 38
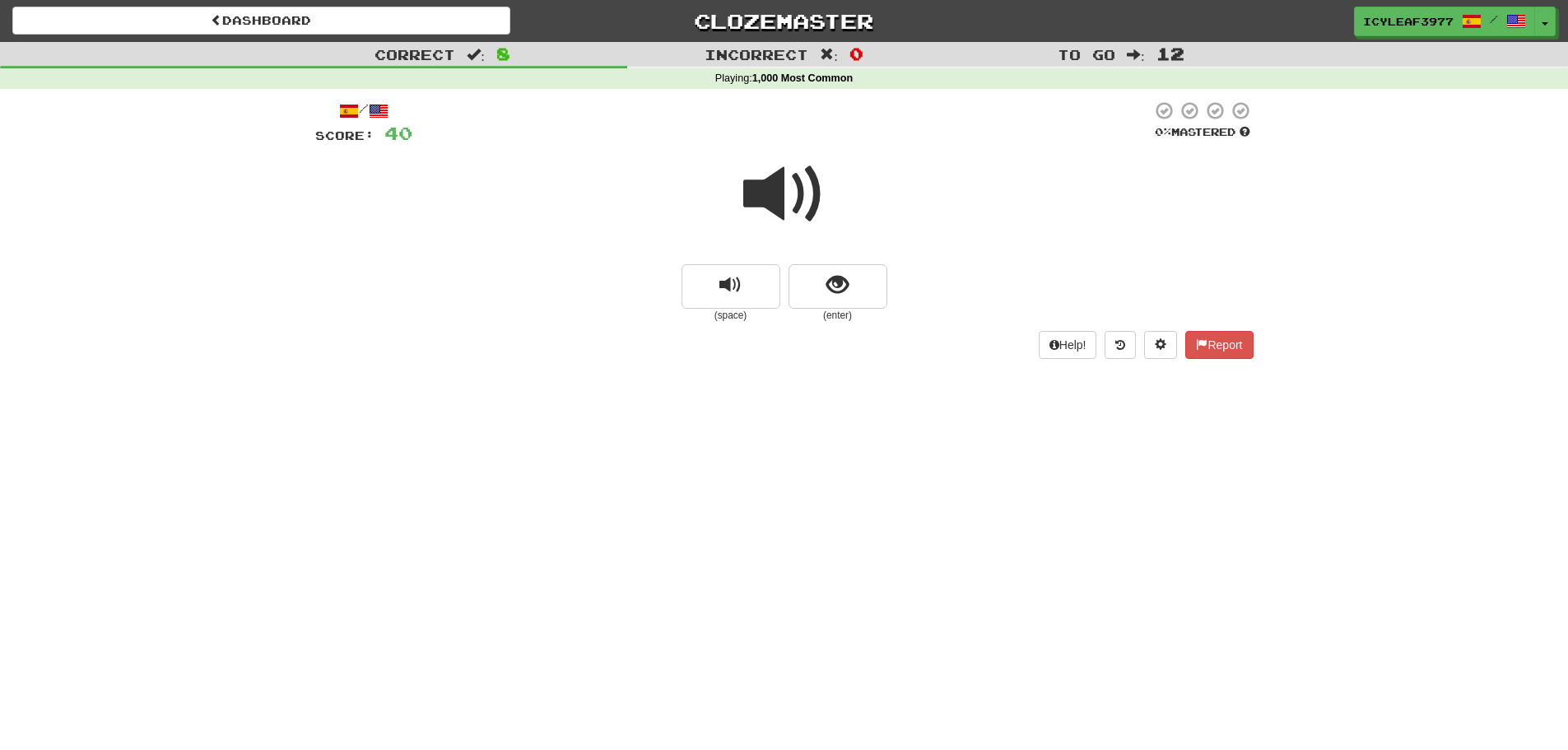
click at [768, 208] on span at bounding box center [784, 195] width 83 height 83
click at [837, 265] on button "show sentence" at bounding box center [837, 286] width 99 height 44
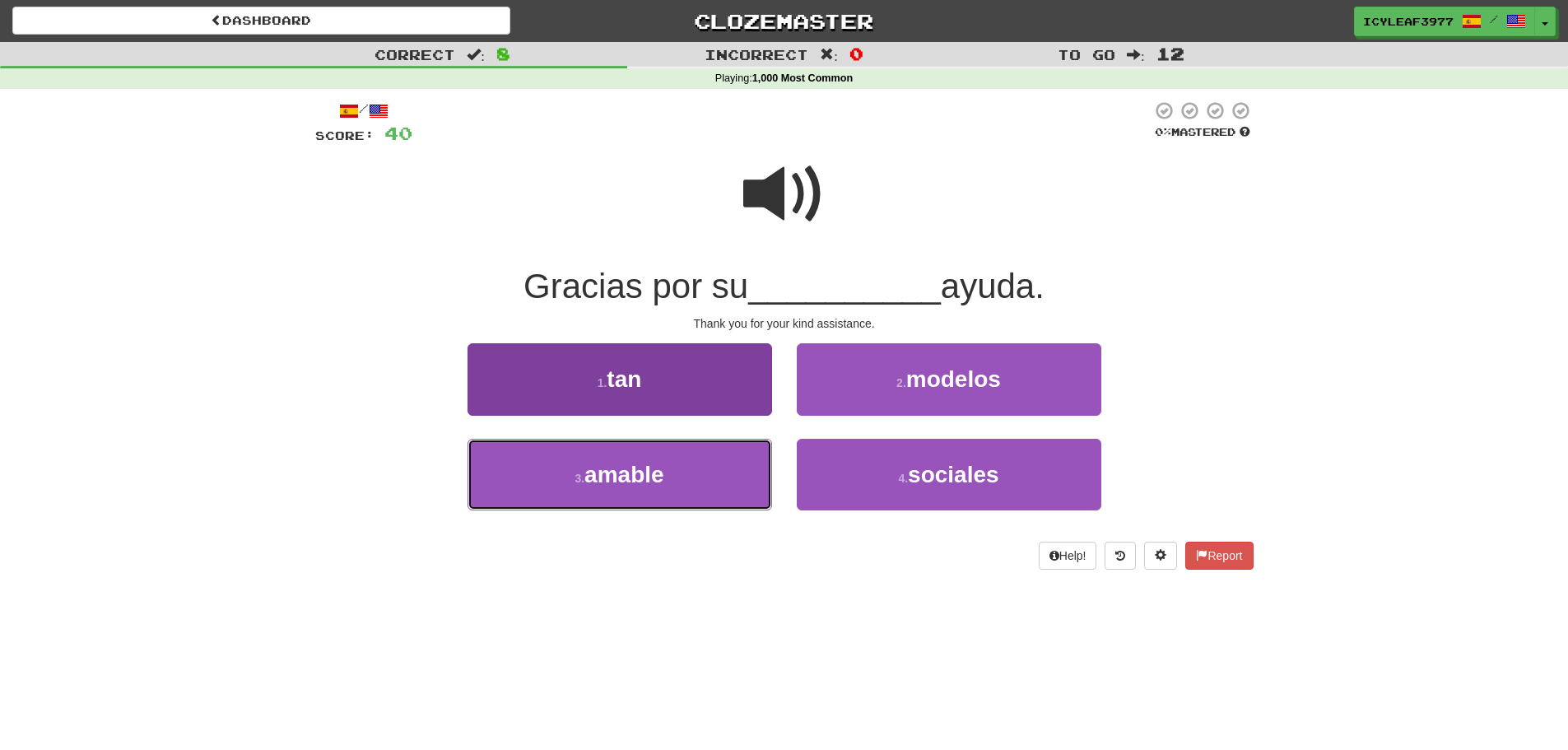
click at [668, 463] on button "3 . amable" at bounding box center [620, 475] width 304 height 71
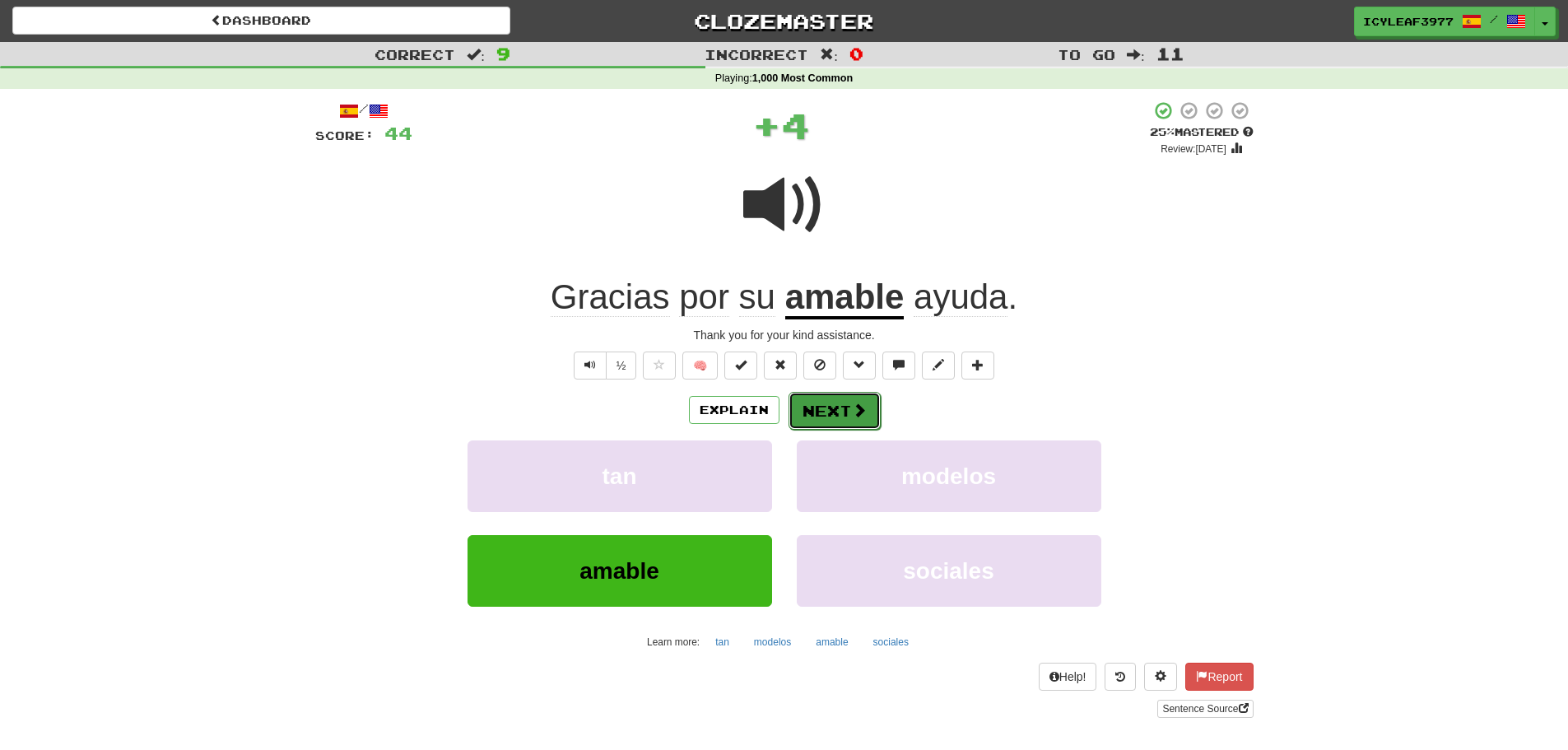
click at [828, 415] on button "Next" at bounding box center [834, 411] width 92 height 38
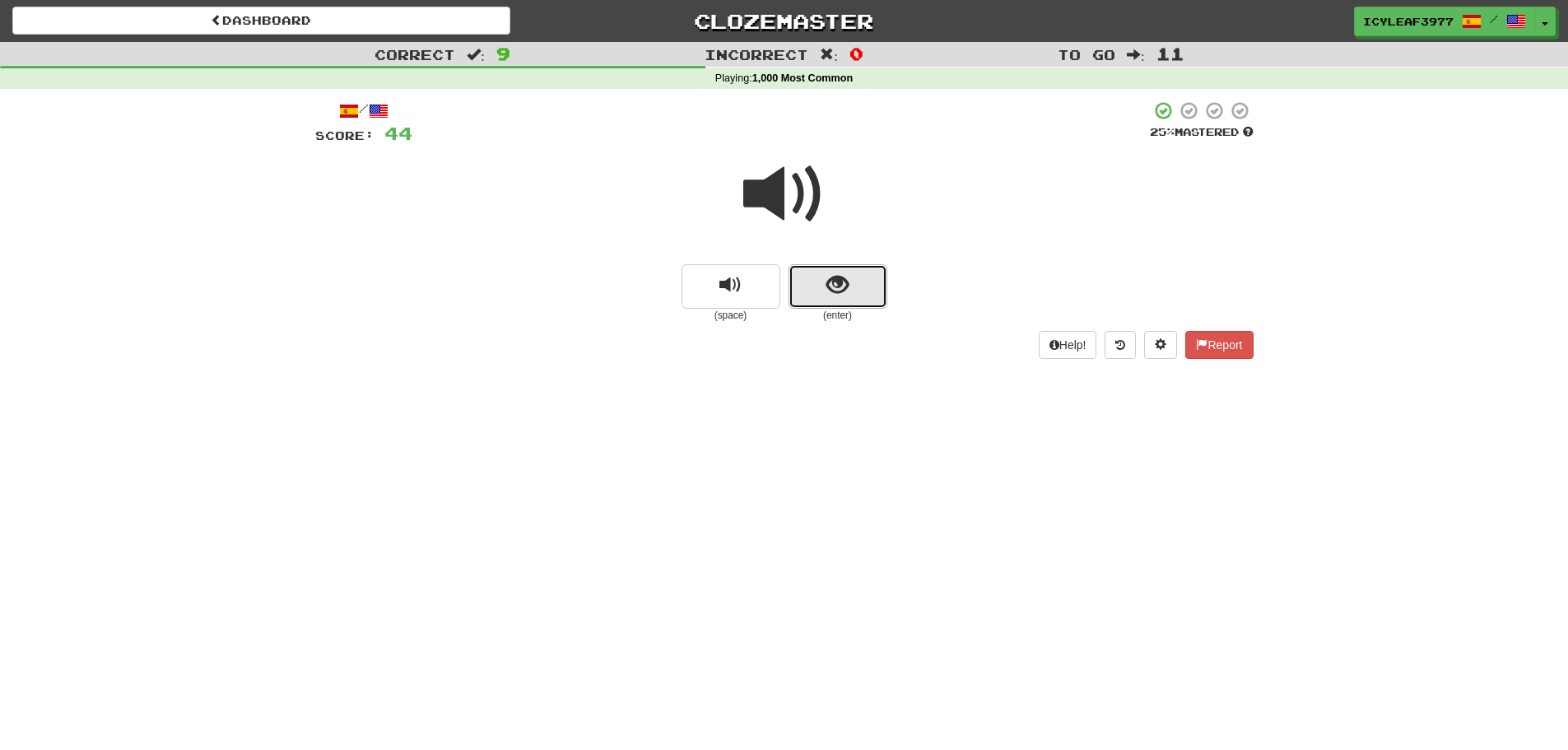
click at [858, 295] on button "show sentence" at bounding box center [837, 286] width 99 height 44
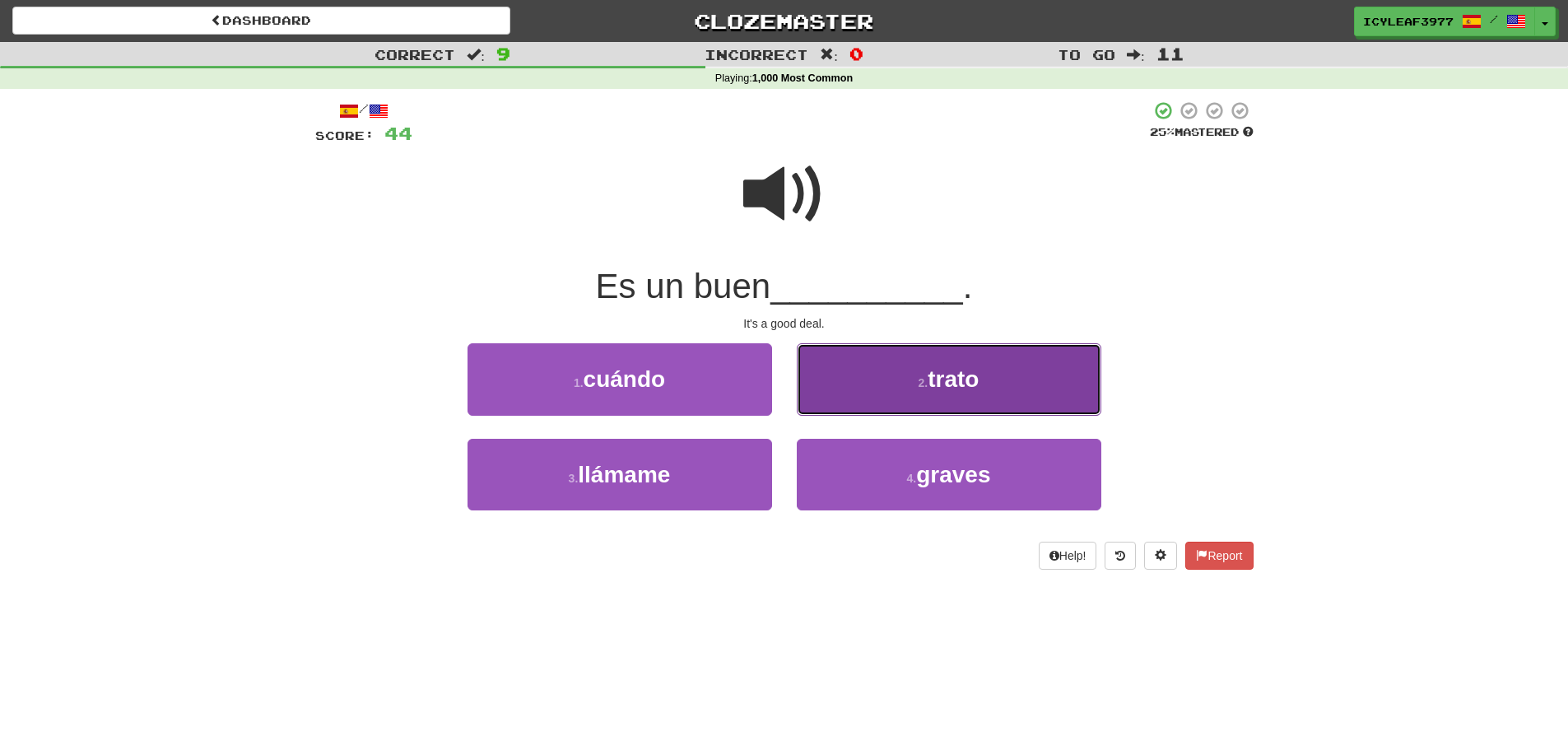
click at [843, 373] on button "2 . trato" at bounding box center [949, 379] width 304 height 71
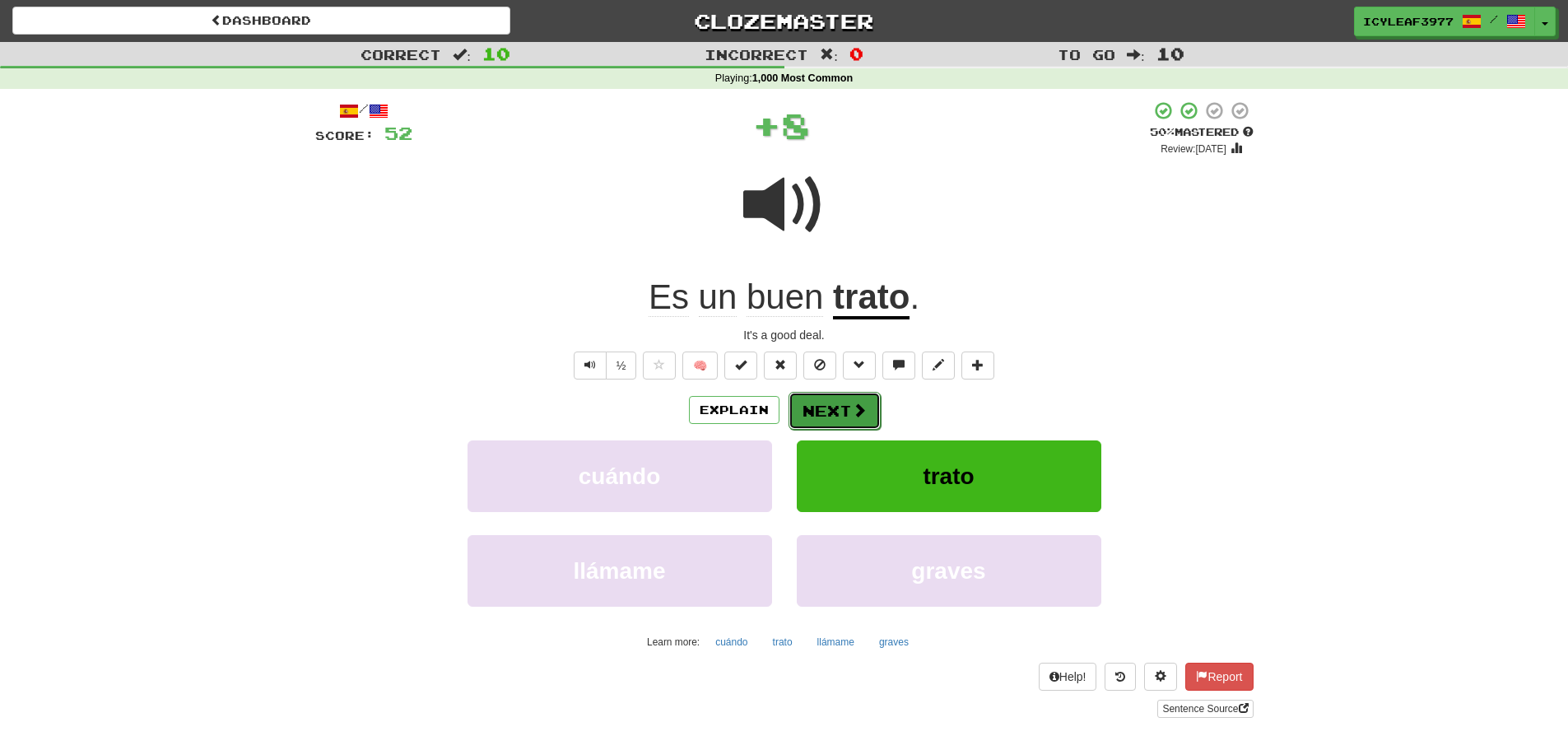
click at [827, 409] on button "Next" at bounding box center [834, 411] width 92 height 38
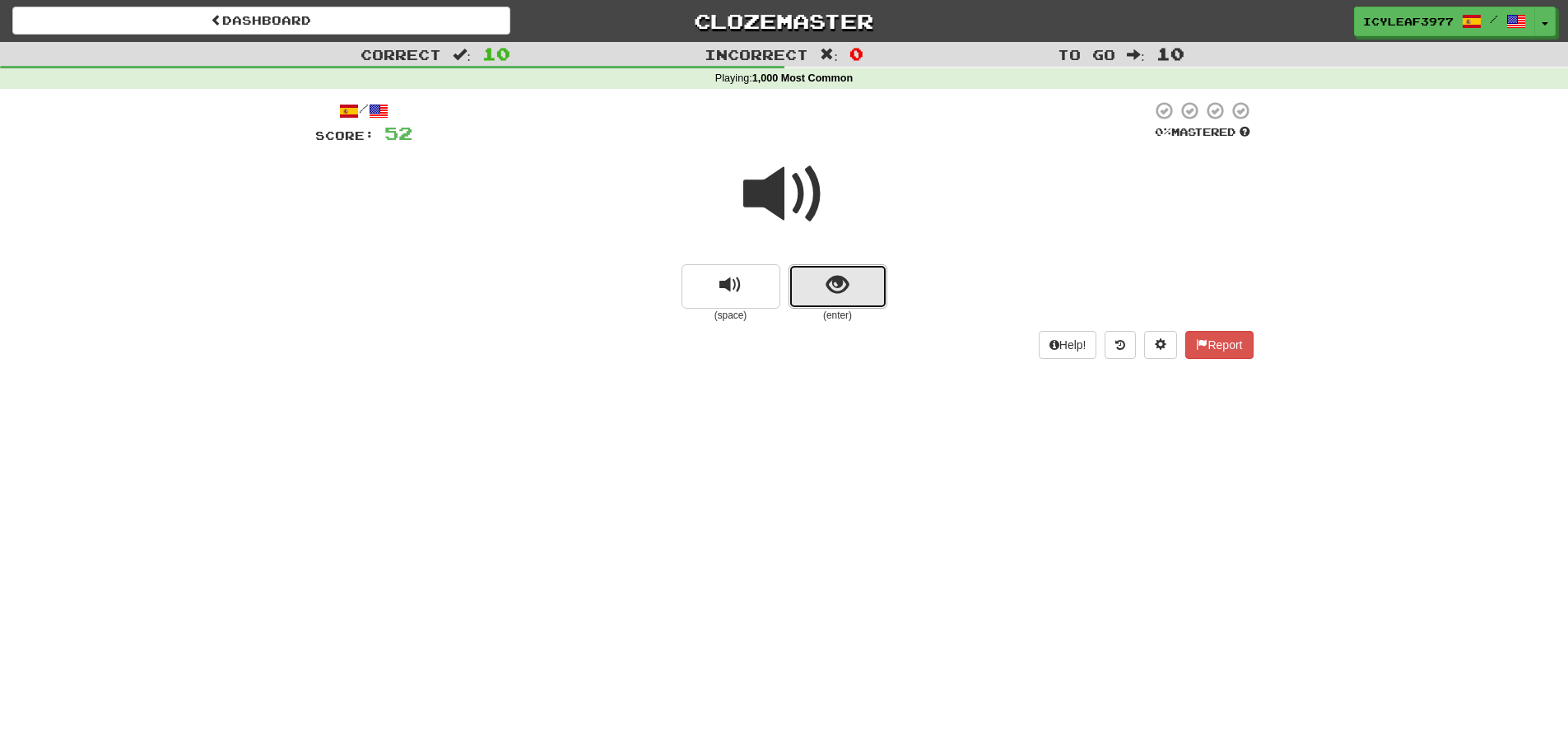
click at [807, 293] on button "show sentence" at bounding box center [837, 286] width 99 height 44
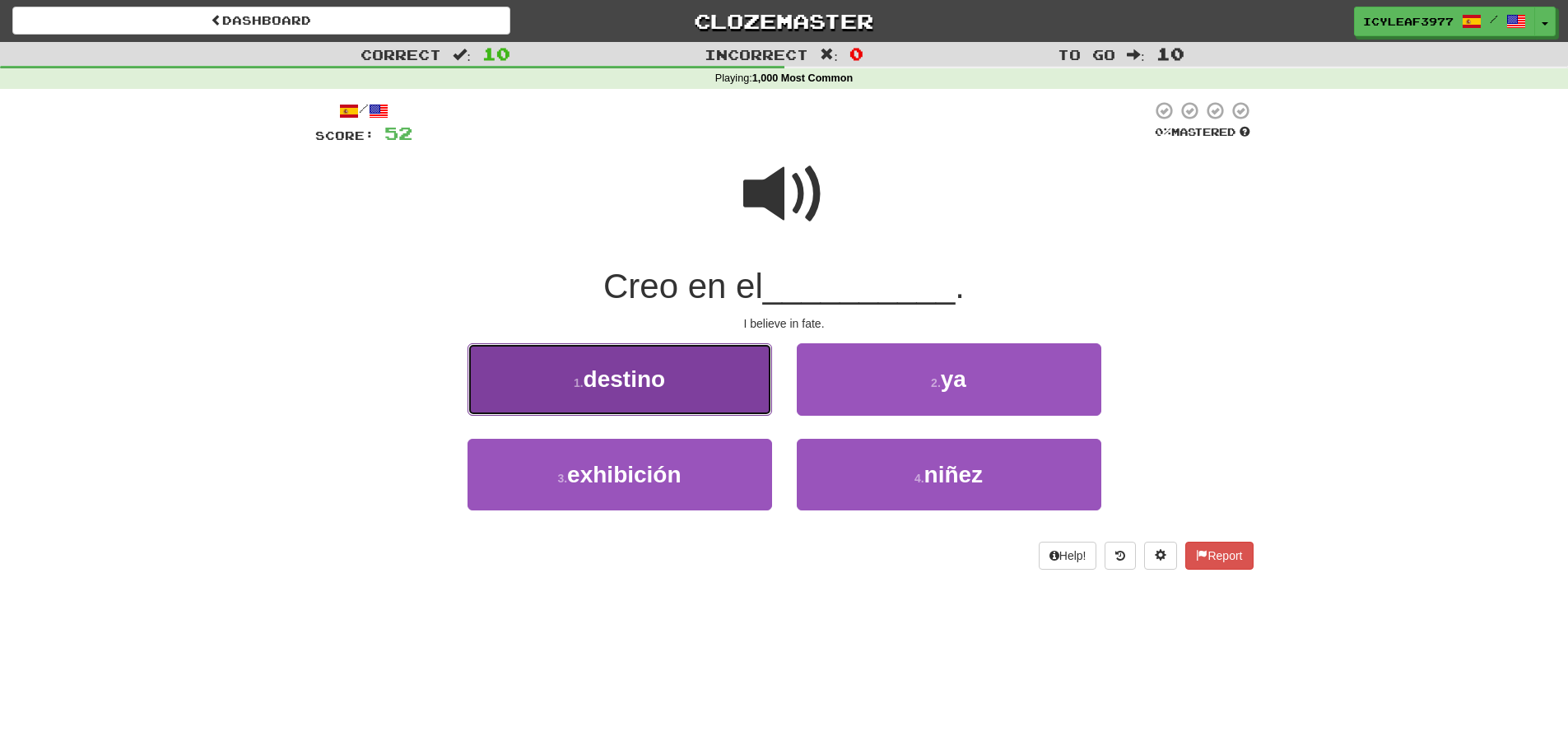
click at [675, 386] on button "1 . destino" at bounding box center [620, 379] width 304 height 71
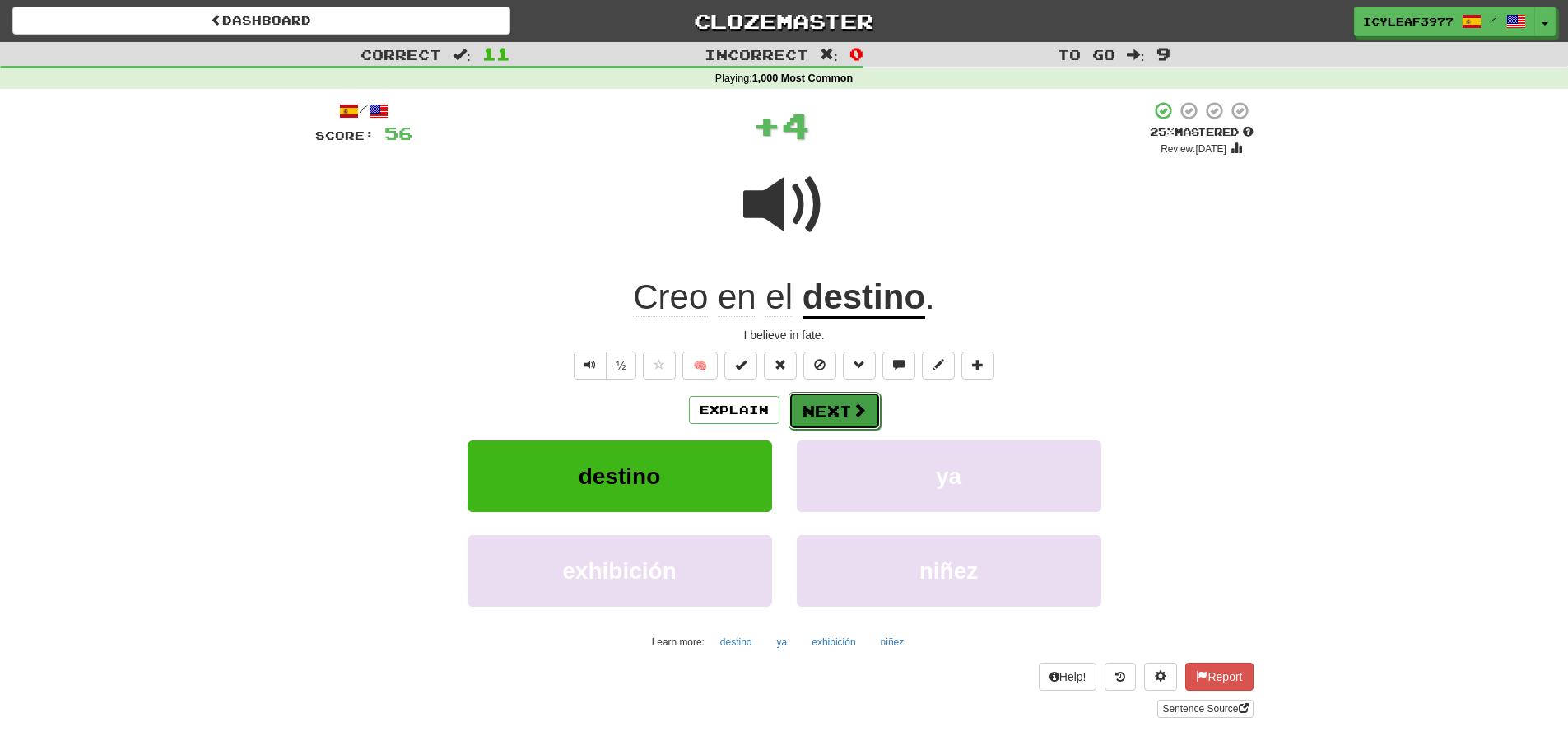
click at [830, 402] on button "Next" at bounding box center [834, 411] width 92 height 38
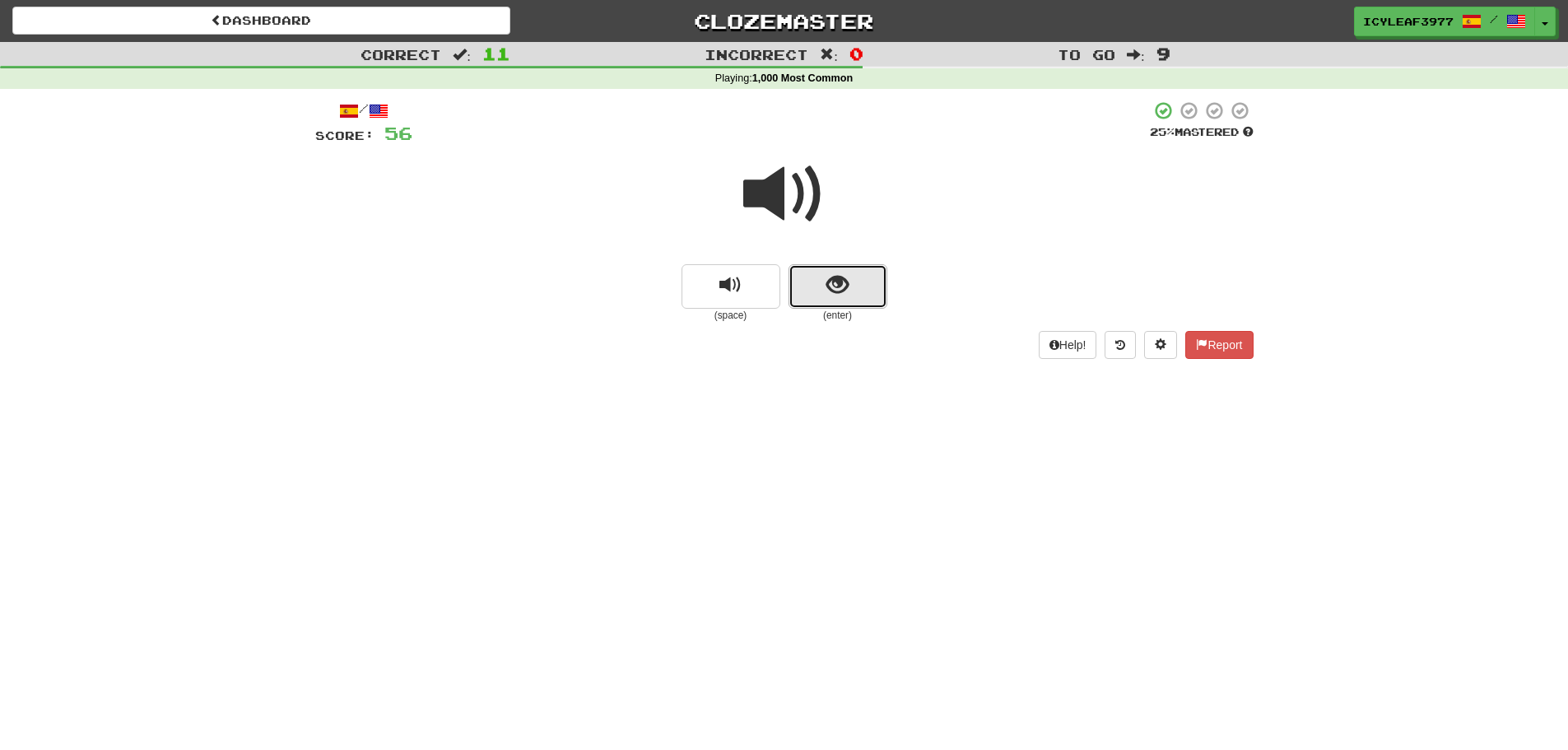
click at [814, 299] on button "show sentence" at bounding box center [837, 286] width 99 height 44
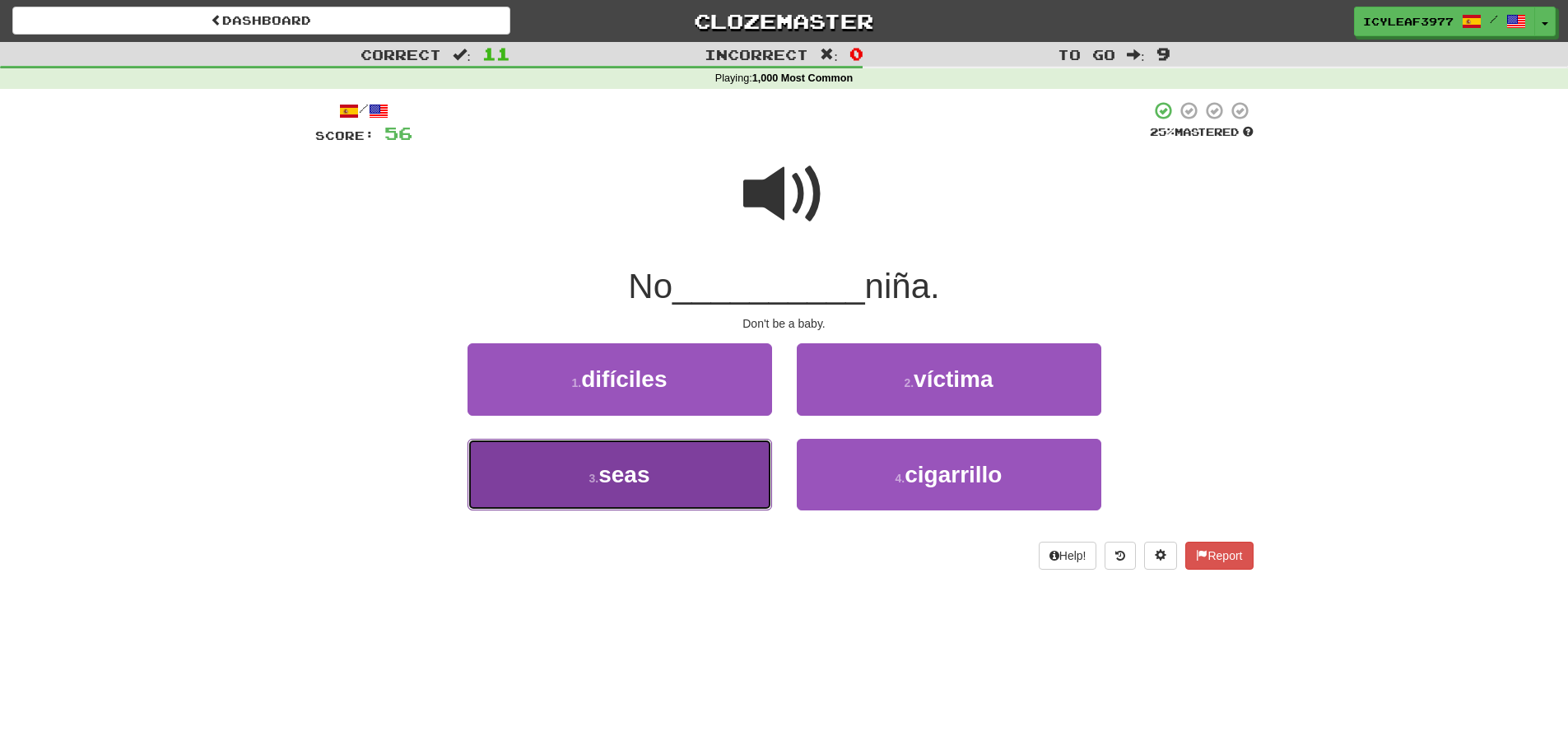
click at [699, 455] on button "3 . seas" at bounding box center [620, 475] width 304 height 71
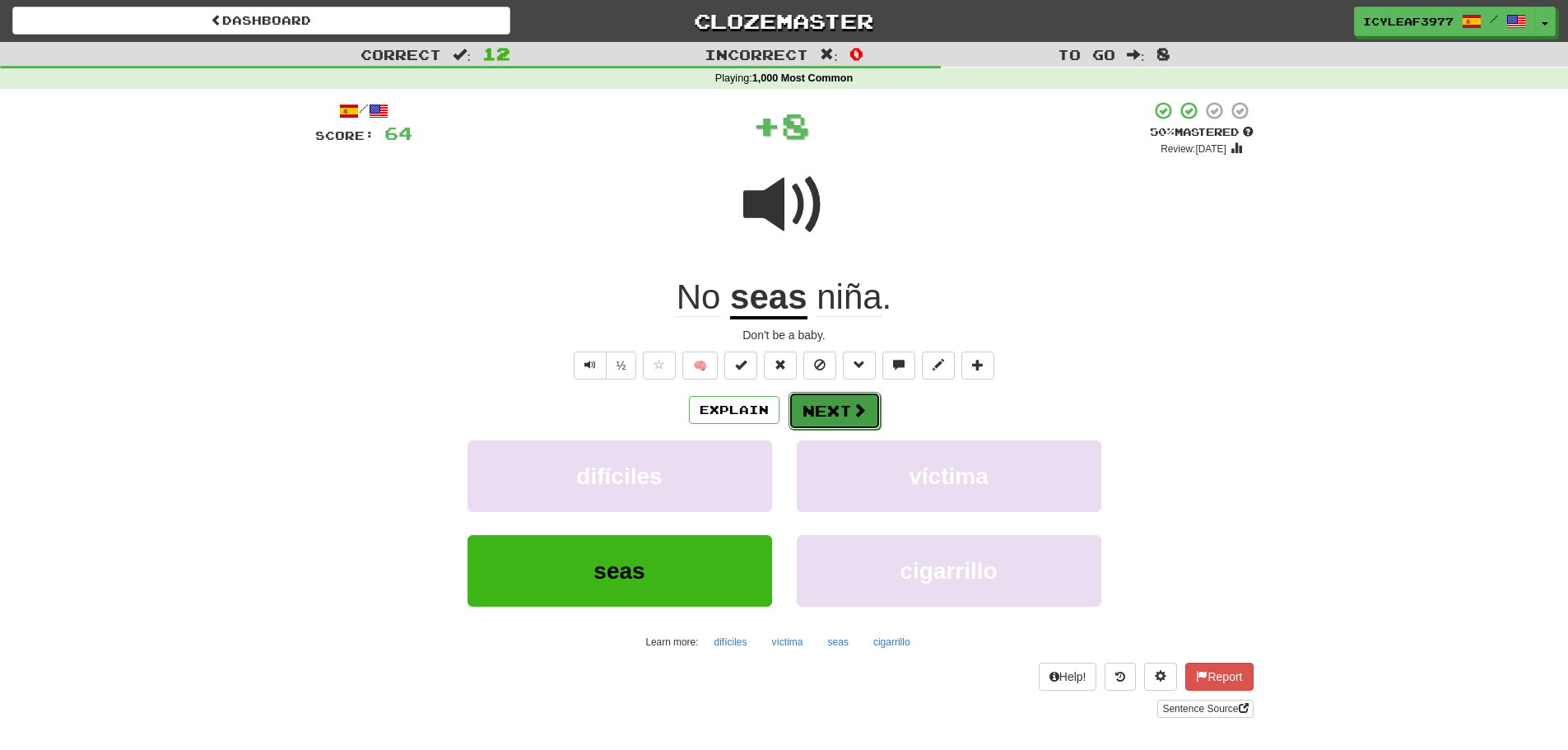
click at [809, 411] on button "Next" at bounding box center [834, 411] width 92 height 38
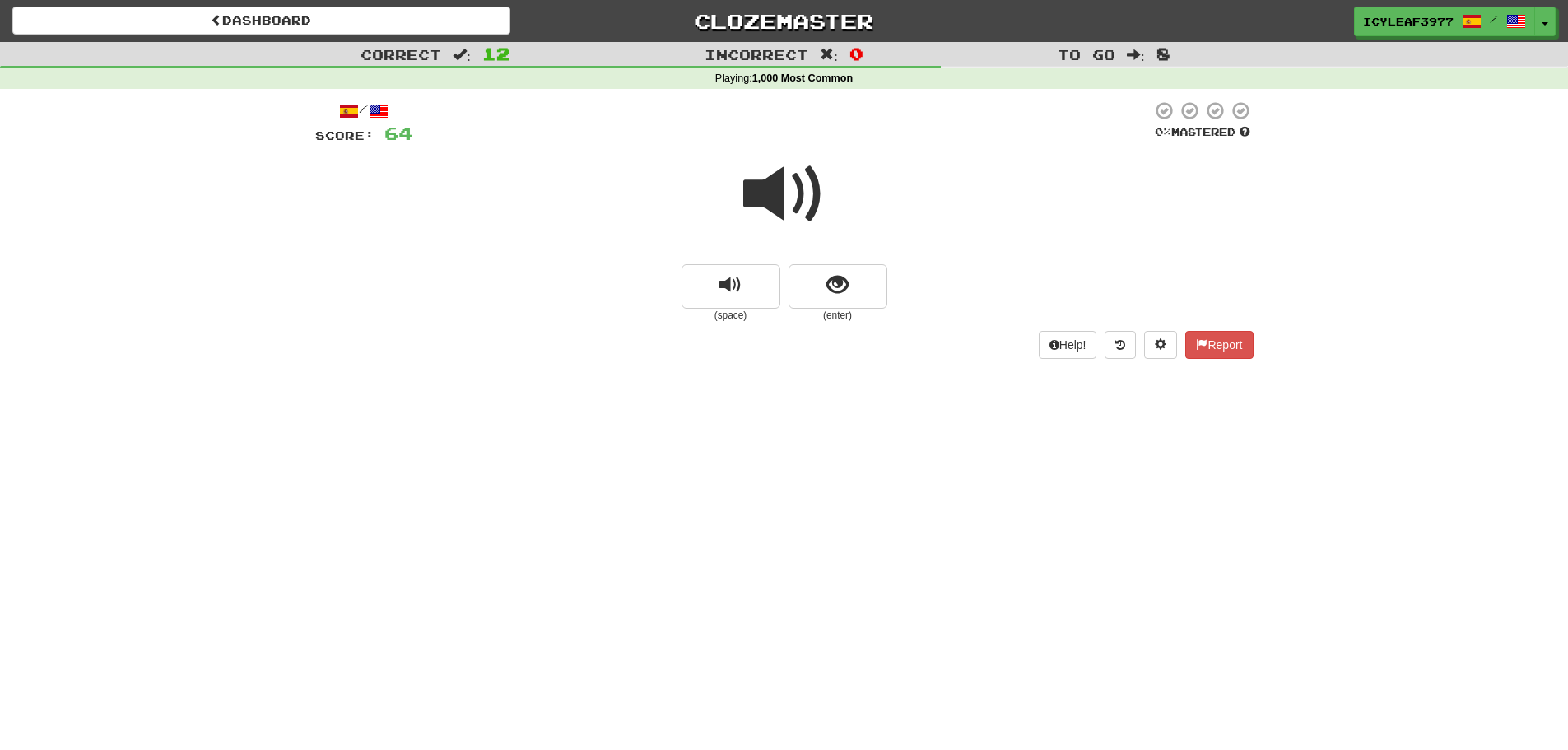
click at [768, 207] on span at bounding box center [784, 195] width 83 height 83
click at [821, 268] on button "show sentence" at bounding box center [837, 286] width 99 height 44
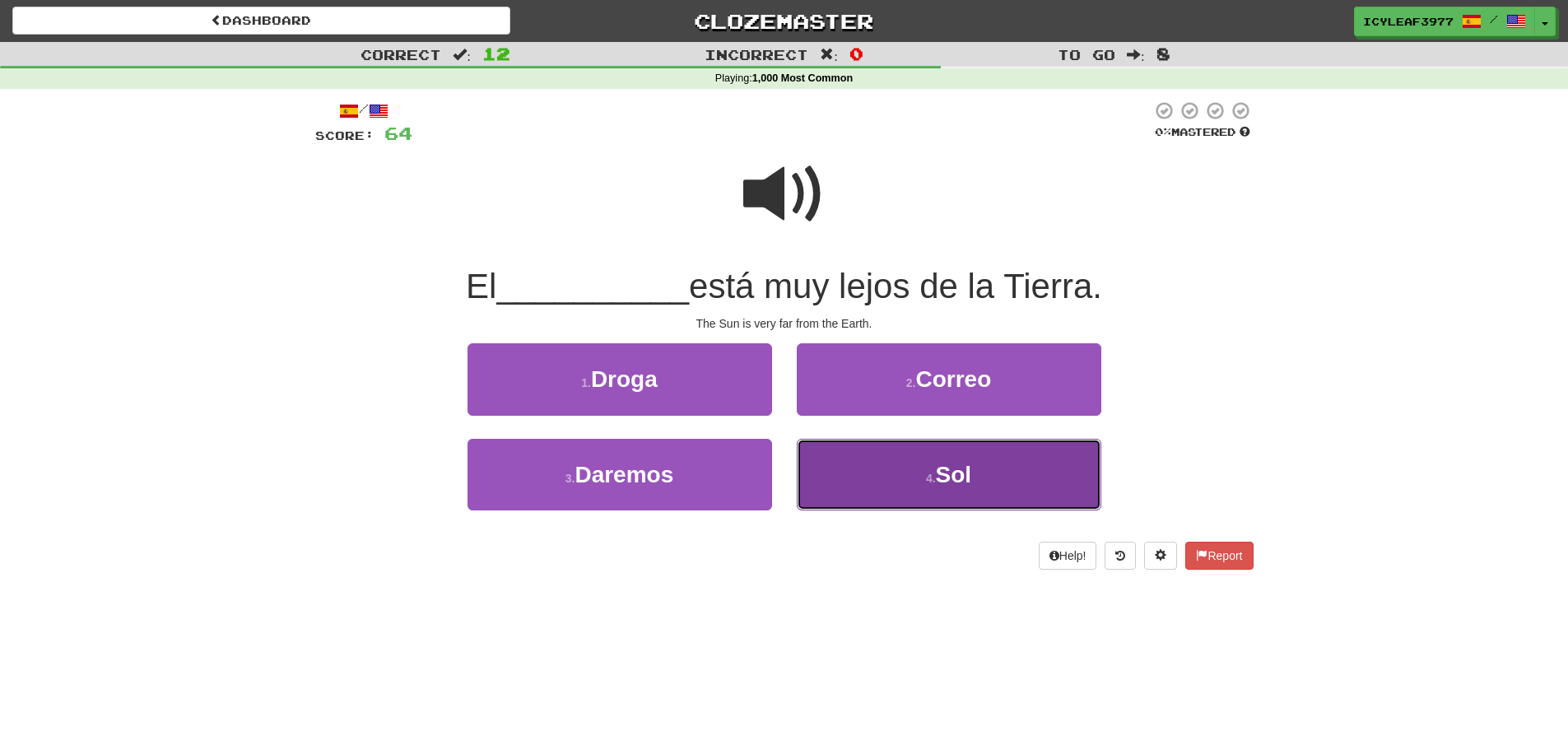
click at [840, 451] on button "4 . Sol" at bounding box center [949, 475] width 304 height 71
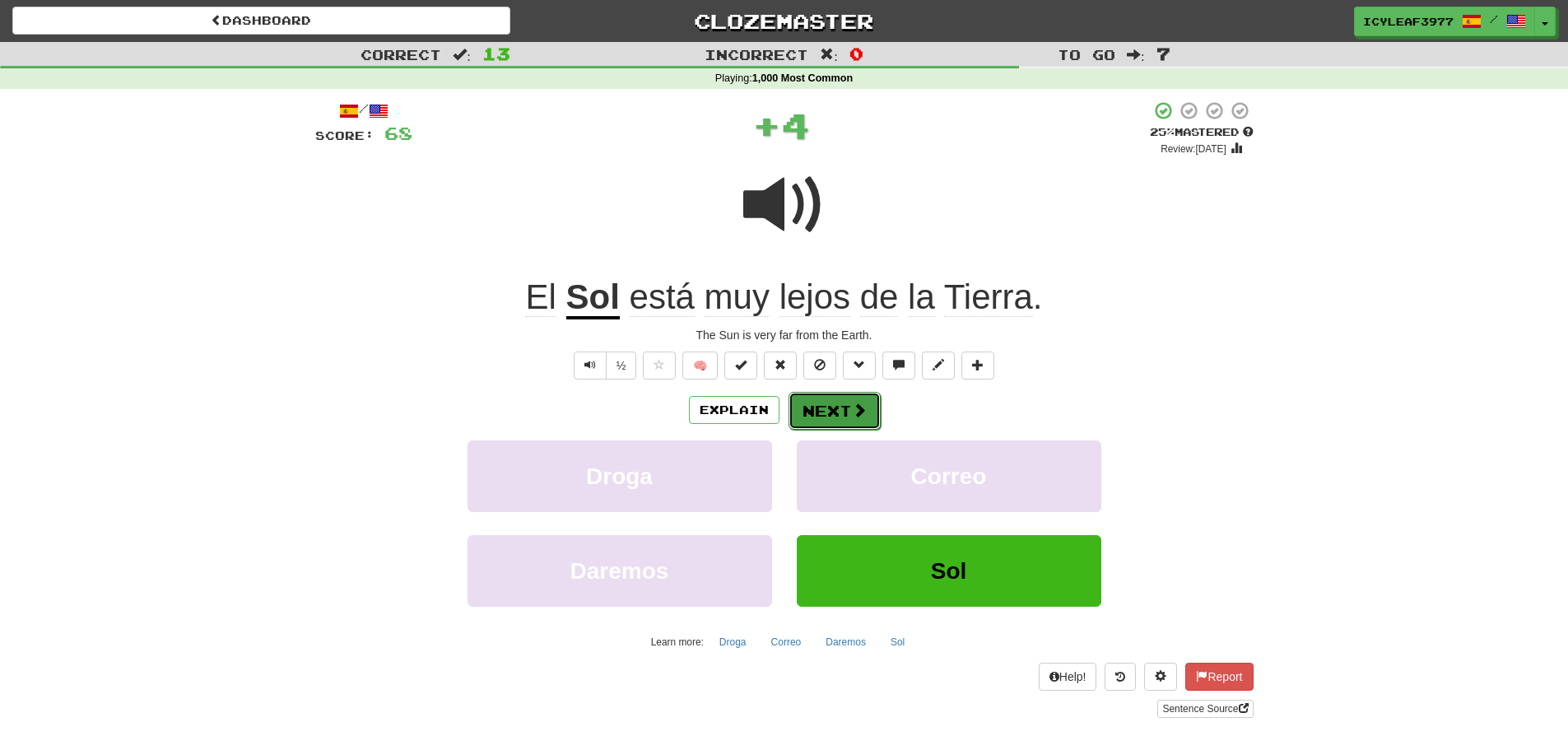
click at [824, 403] on button "Next" at bounding box center [834, 411] width 92 height 38
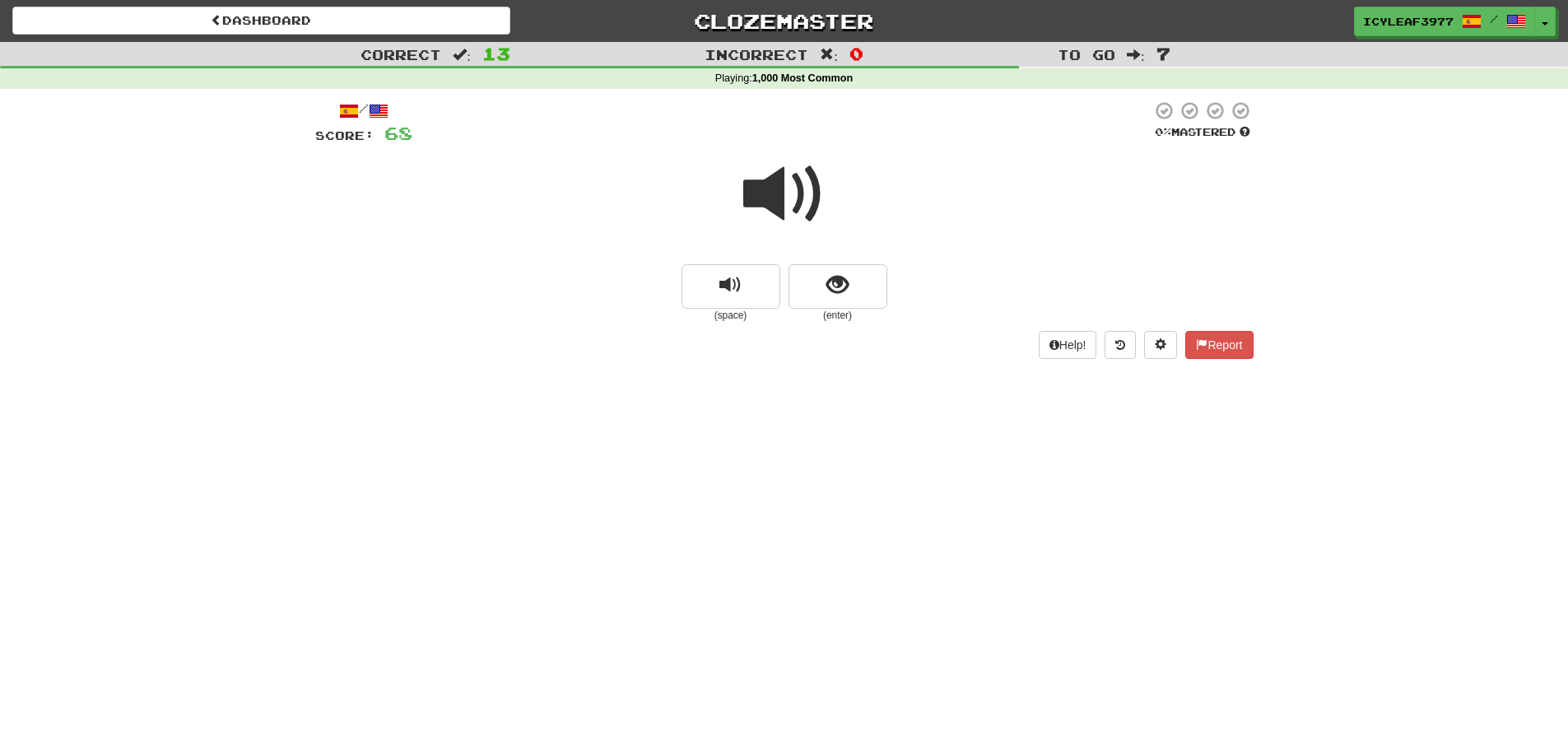
click at [779, 213] on span at bounding box center [784, 195] width 83 height 83
click at [828, 285] on span "show sentence" at bounding box center [838, 286] width 23 height 23
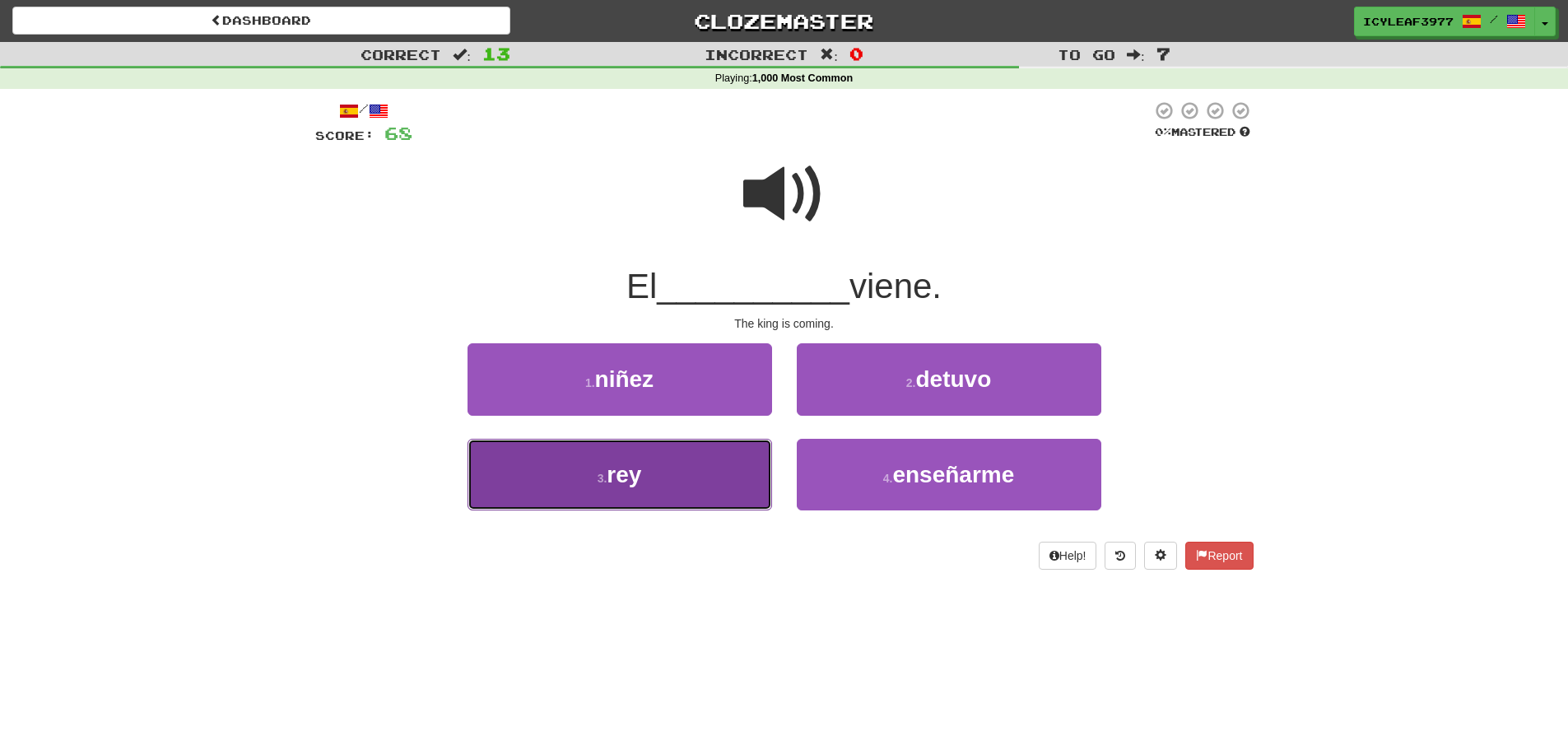
click at [712, 462] on button "3 . rey" at bounding box center [620, 475] width 304 height 71
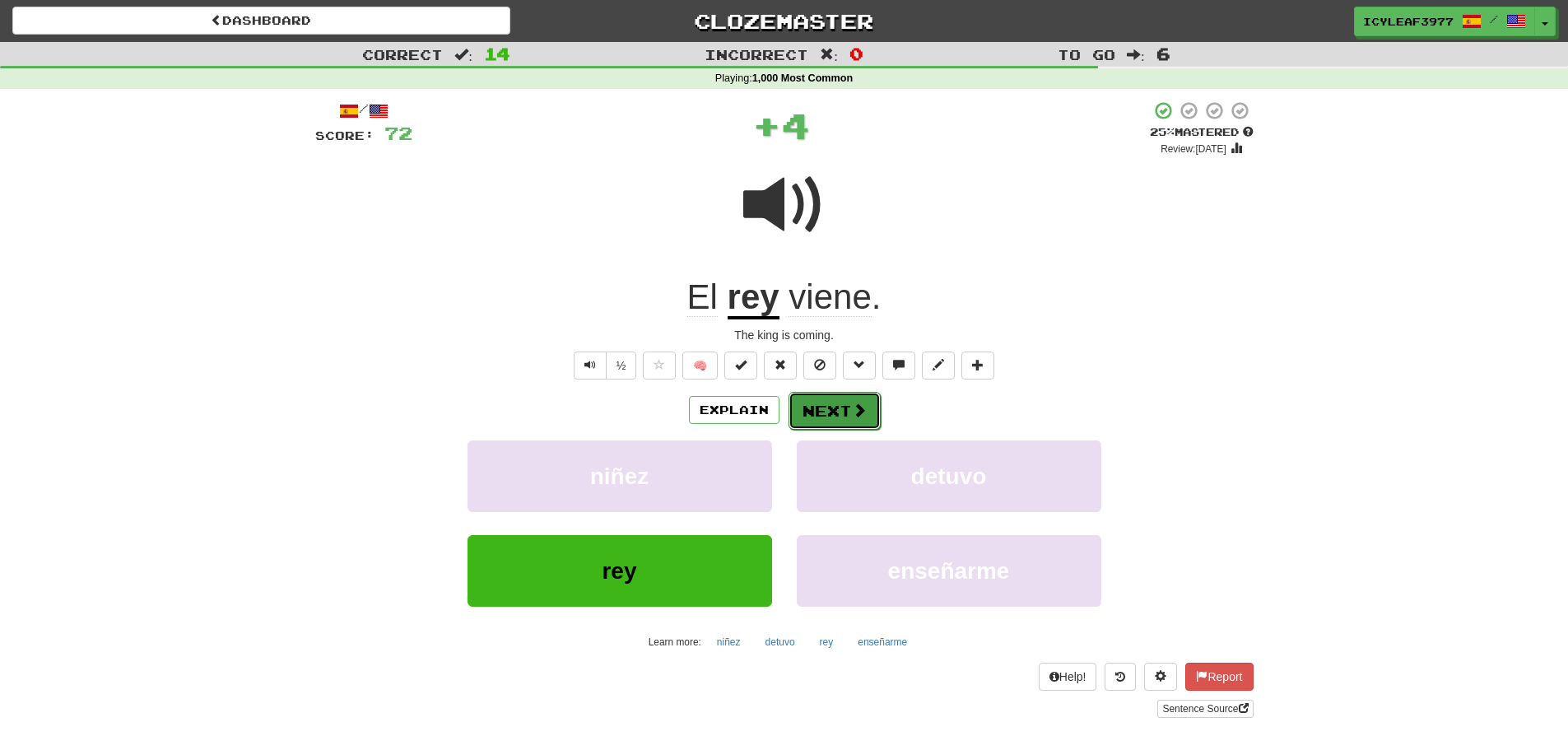
click at [805, 410] on button "Next" at bounding box center [834, 411] width 92 height 38
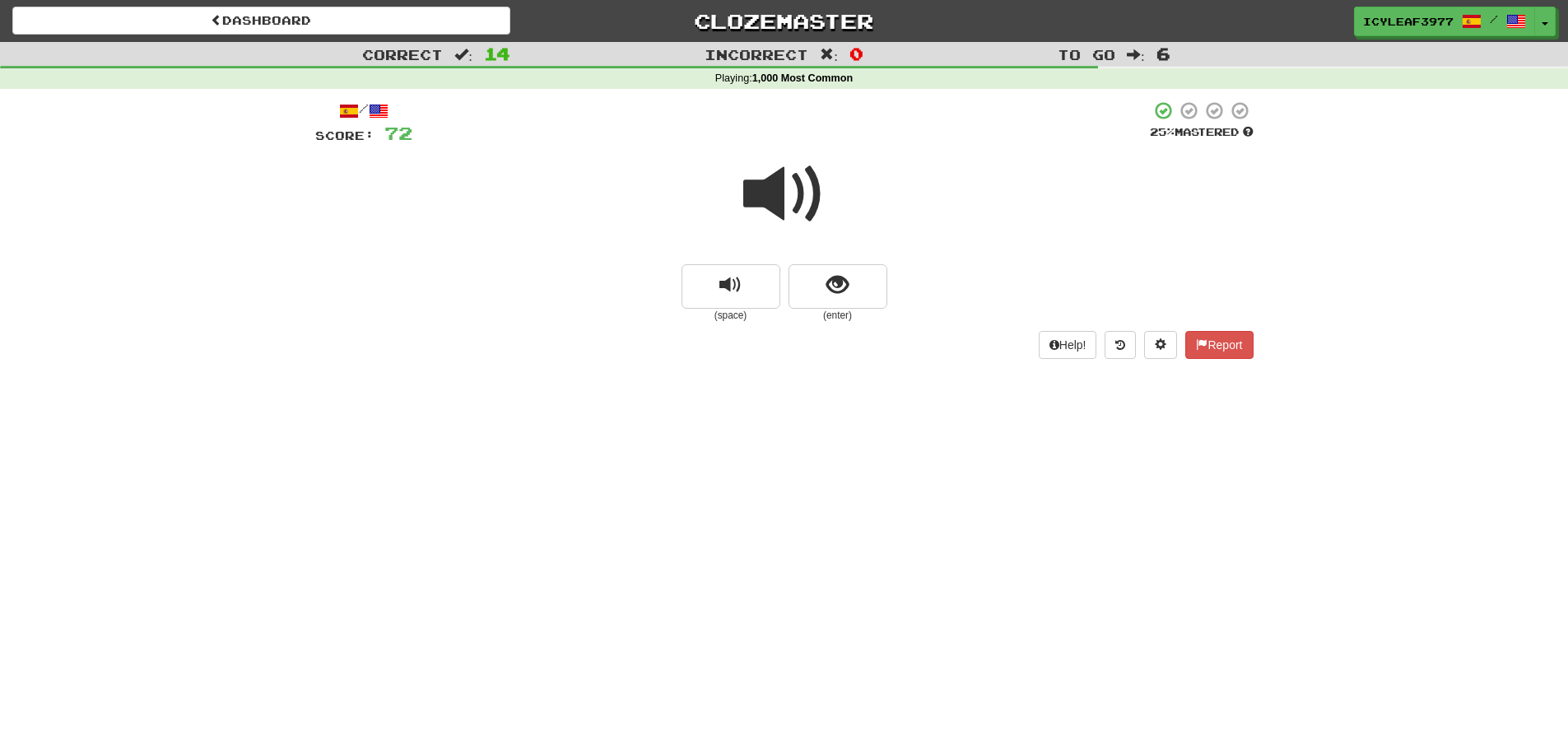
click at [761, 209] on span at bounding box center [784, 195] width 83 height 83
click at [812, 272] on button "show sentence" at bounding box center [837, 286] width 99 height 44
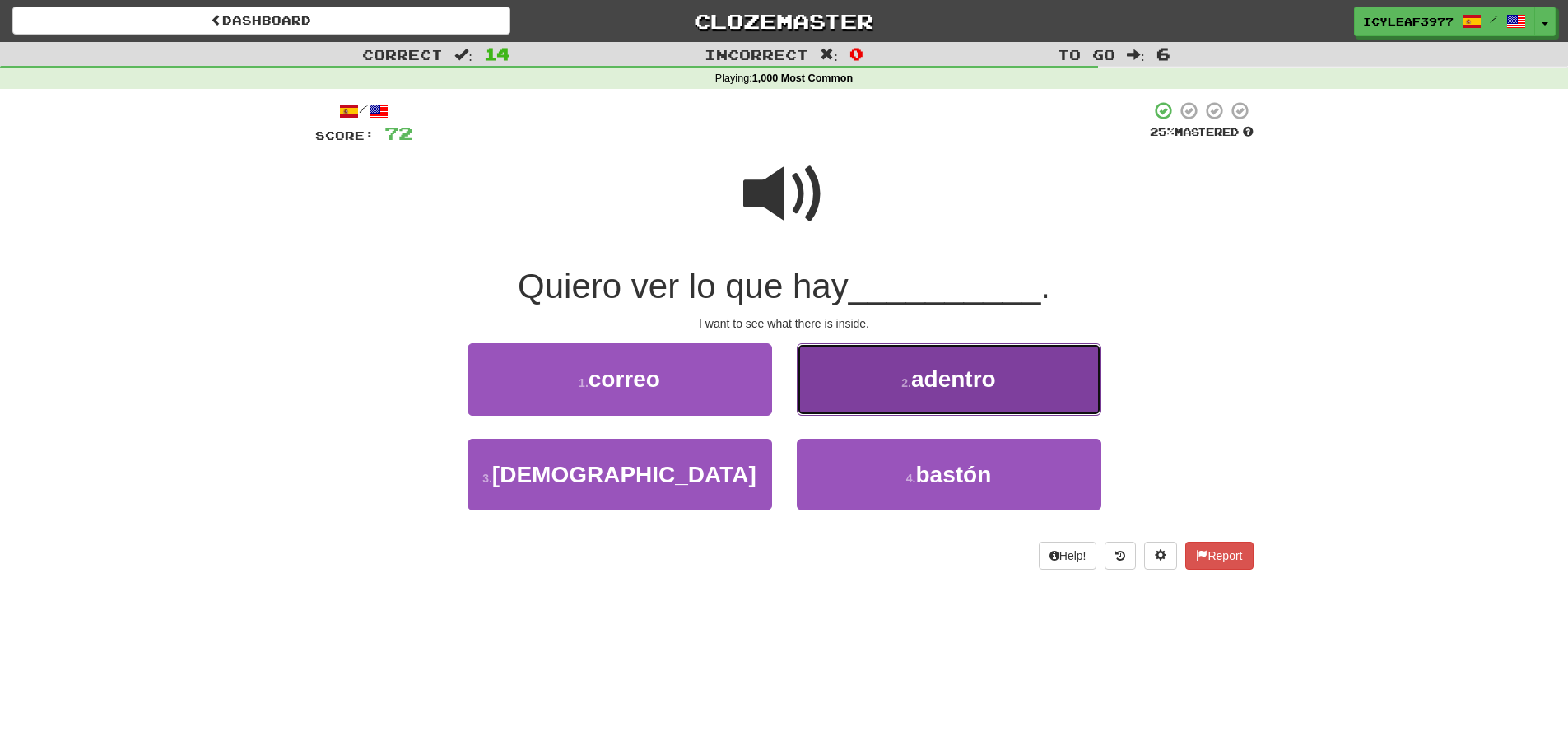
click at [826, 379] on button "2 . adentro" at bounding box center [949, 379] width 304 height 71
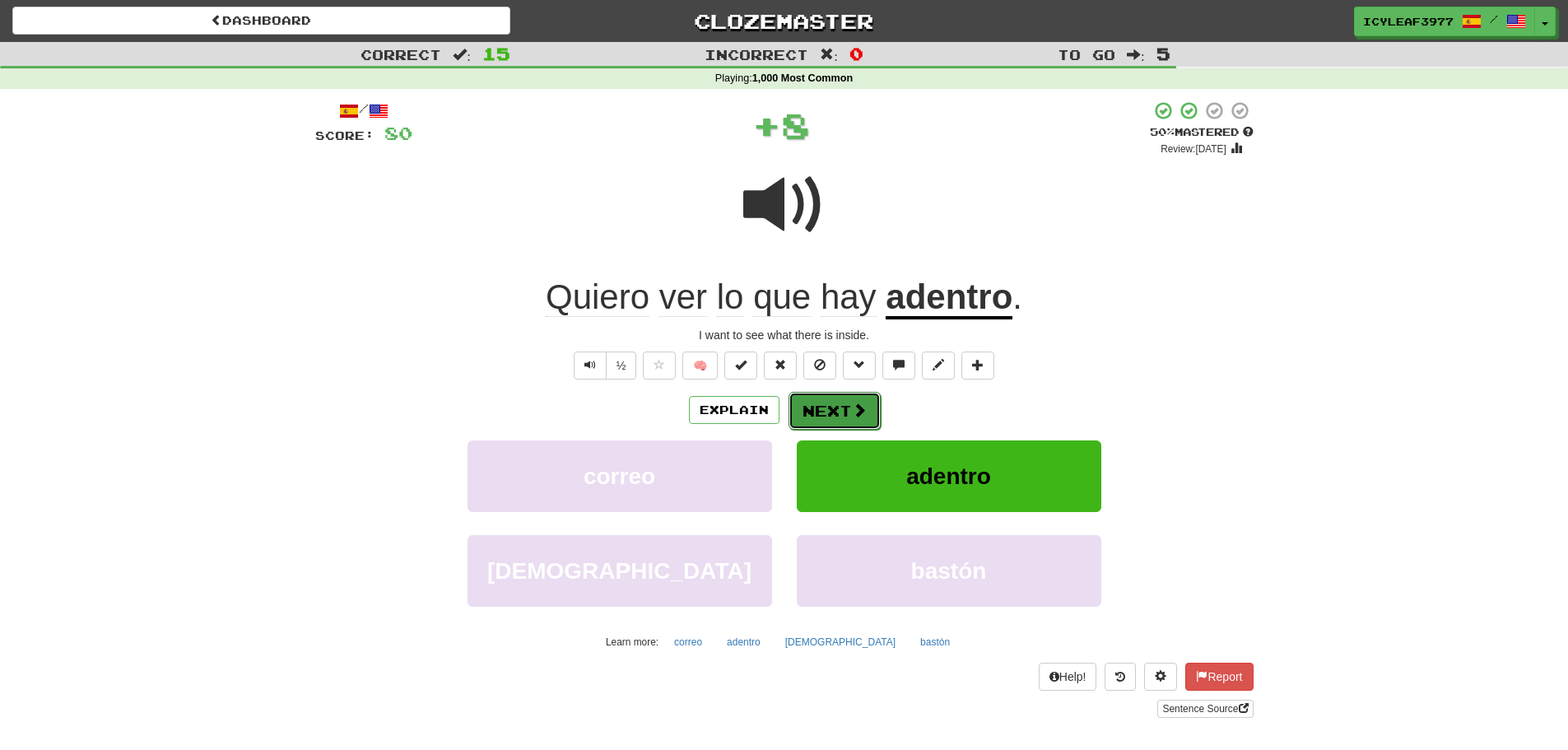
click at [821, 402] on button "Next" at bounding box center [834, 411] width 92 height 38
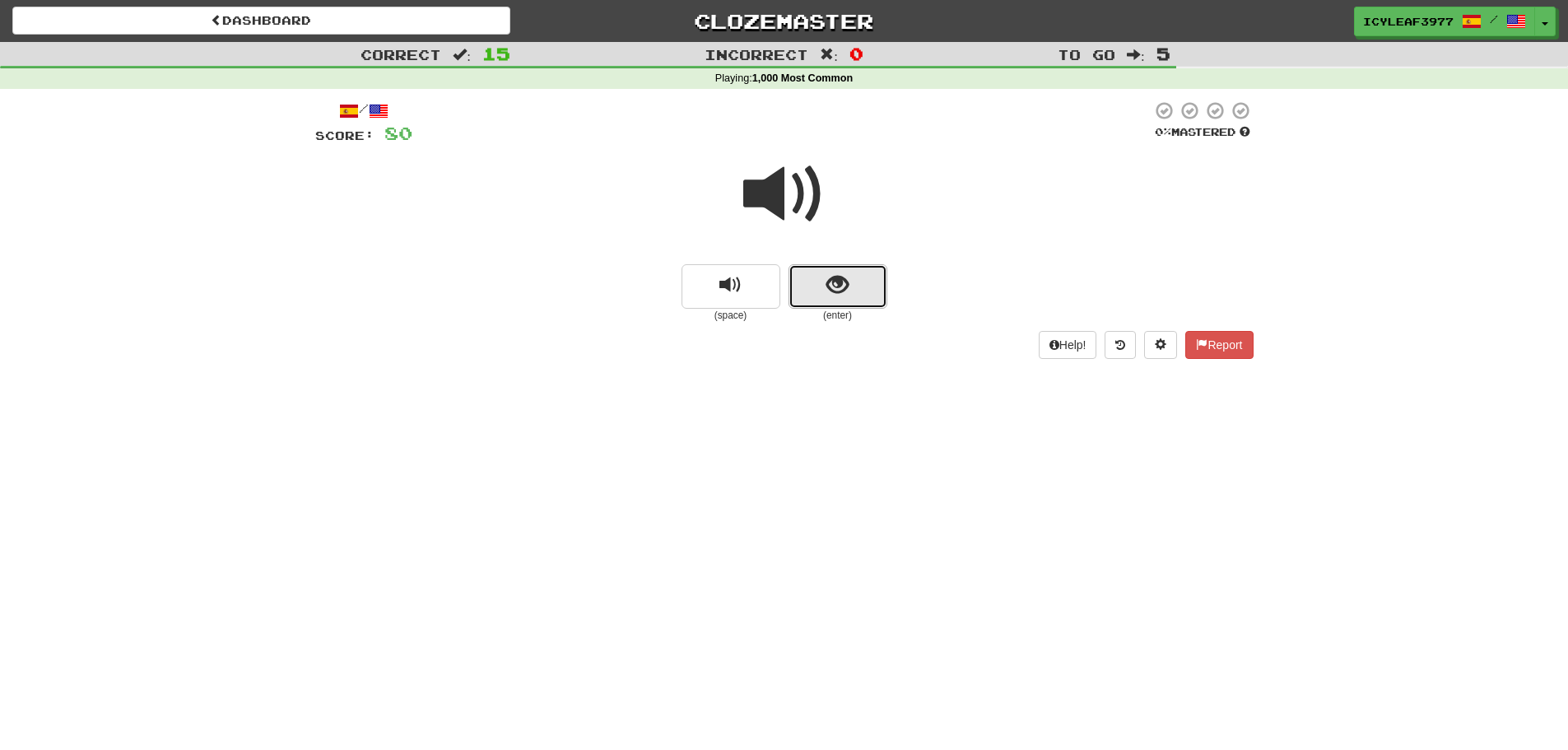
click at [832, 296] on span "show sentence" at bounding box center [838, 286] width 23 height 23
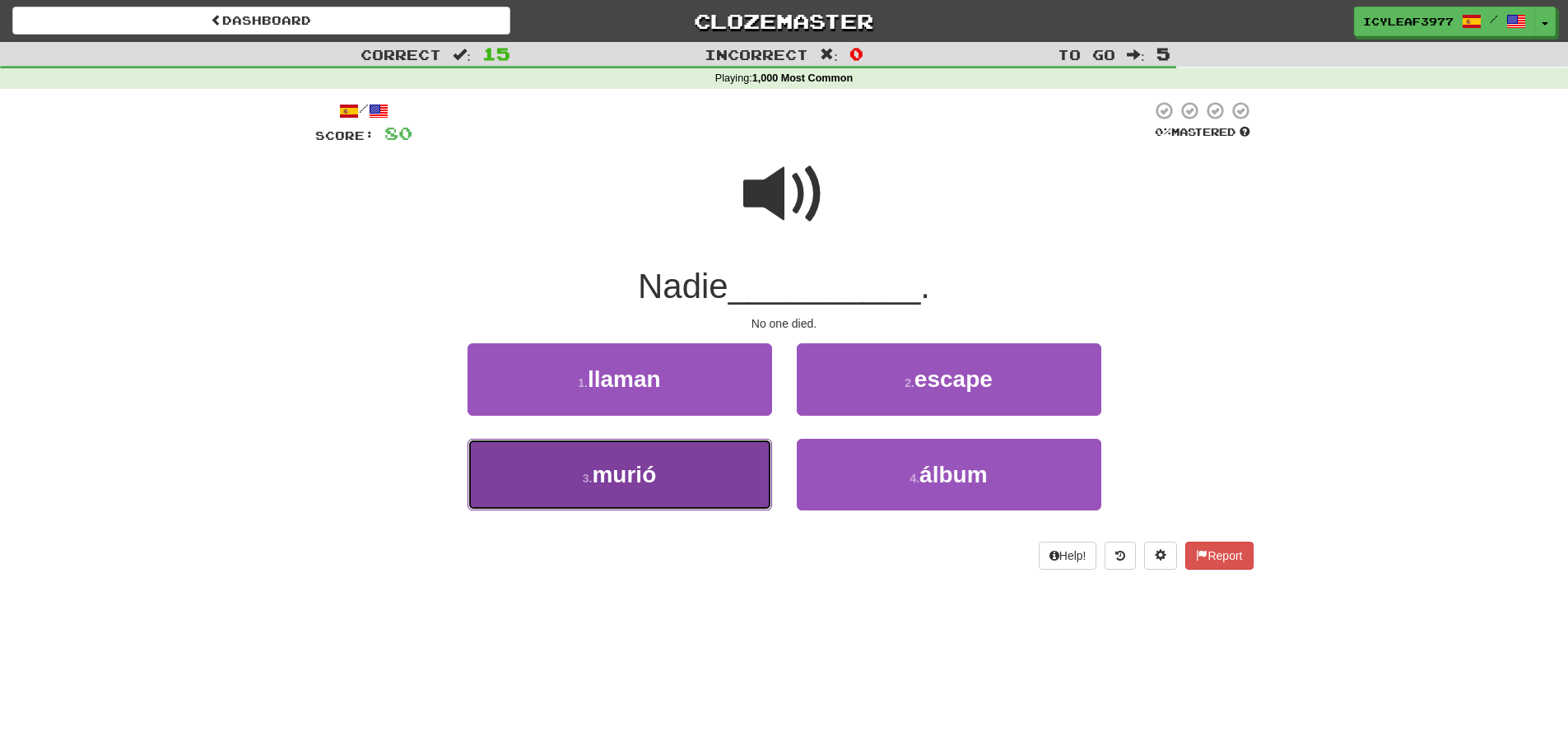
click at [688, 470] on button "3 . murió" at bounding box center [620, 475] width 304 height 71
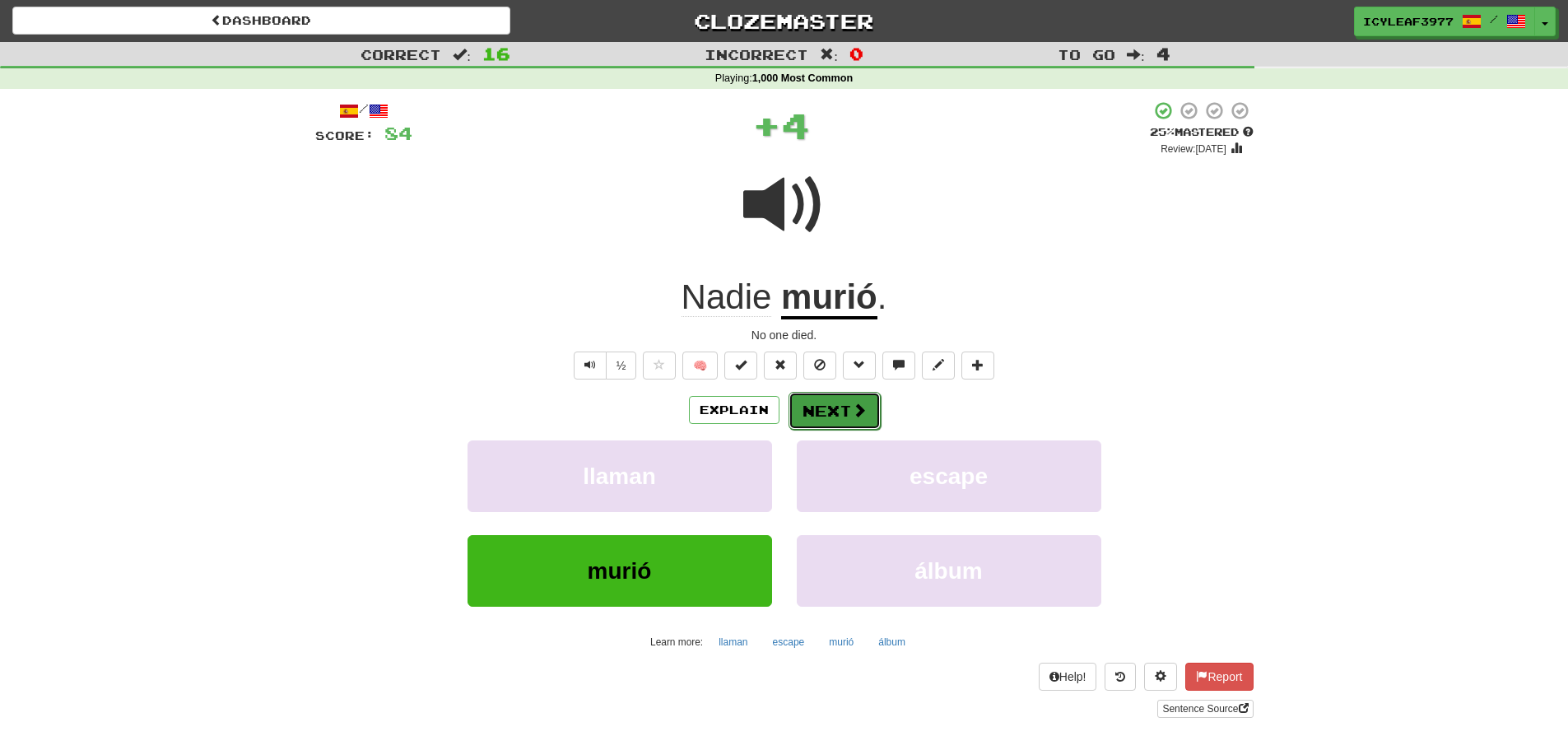
click at [803, 412] on button "Next" at bounding box center [834, 411] width 92 height 38
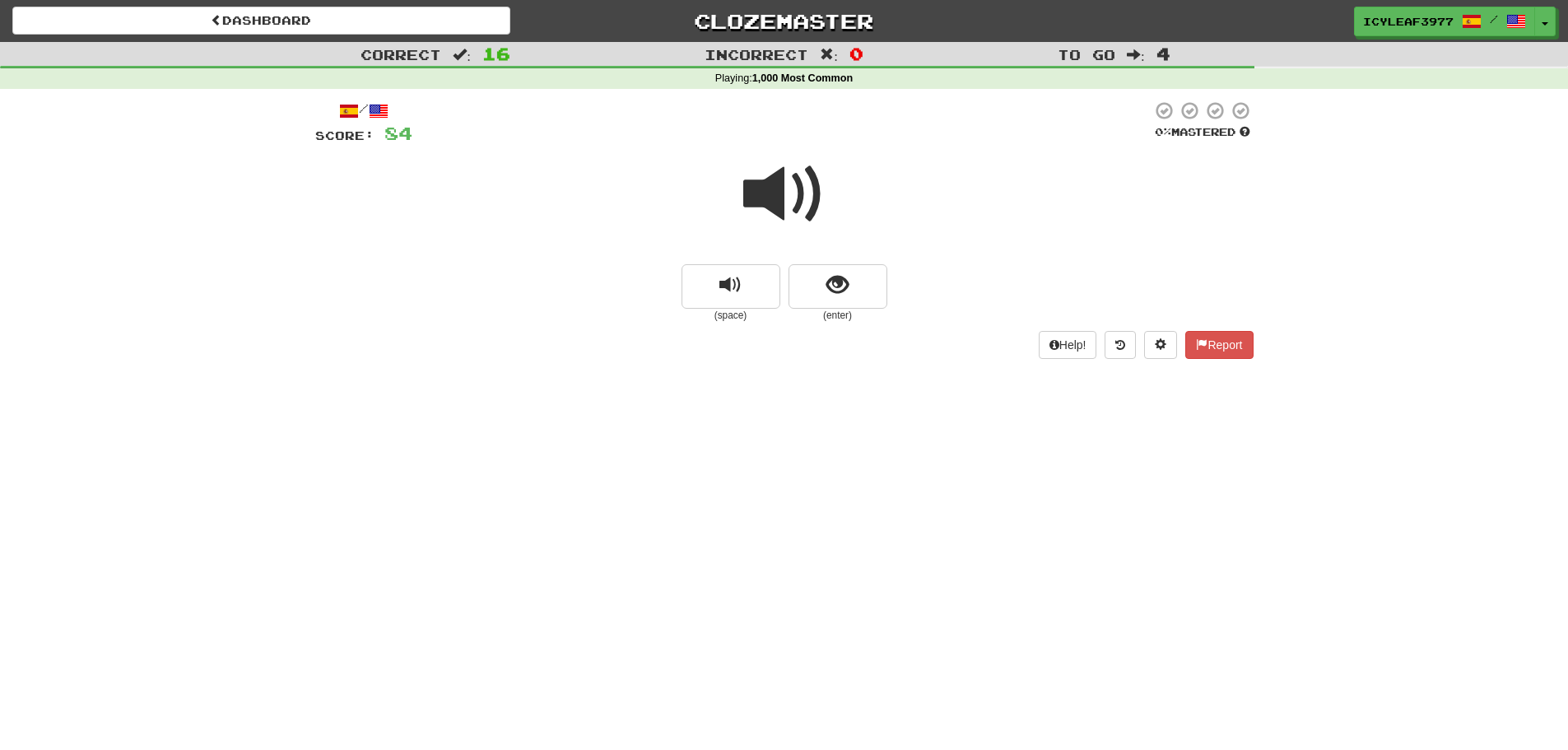
click at [781, 216] on span at bounding box center [784, 195] width 83 height 83
click at [812, 277] on button "show sentence" at bounding box center [837, 286] width 99 height 44
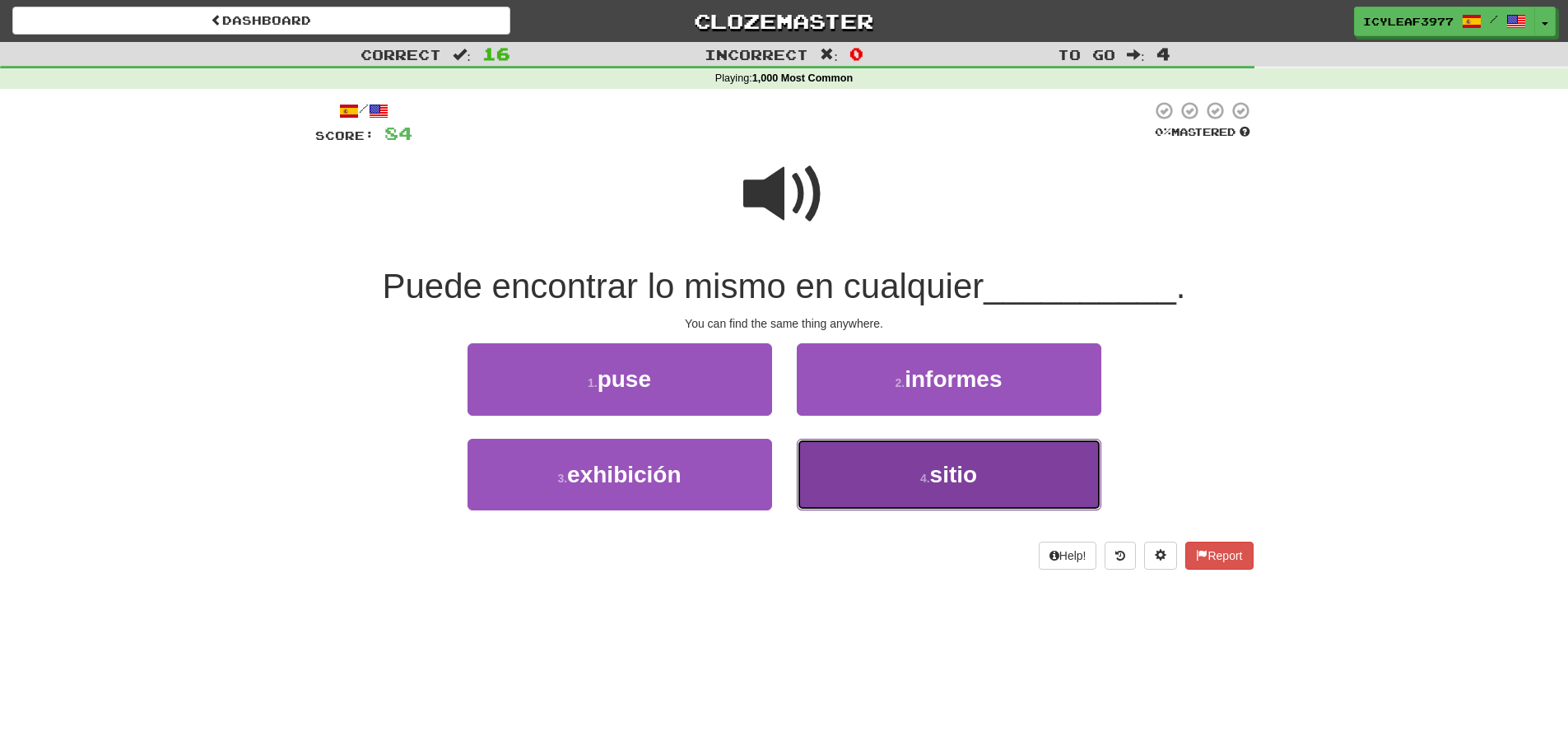
click at [861, 465] on button "4 . sitio" at bounding box center [949, 475] width 304 height 71
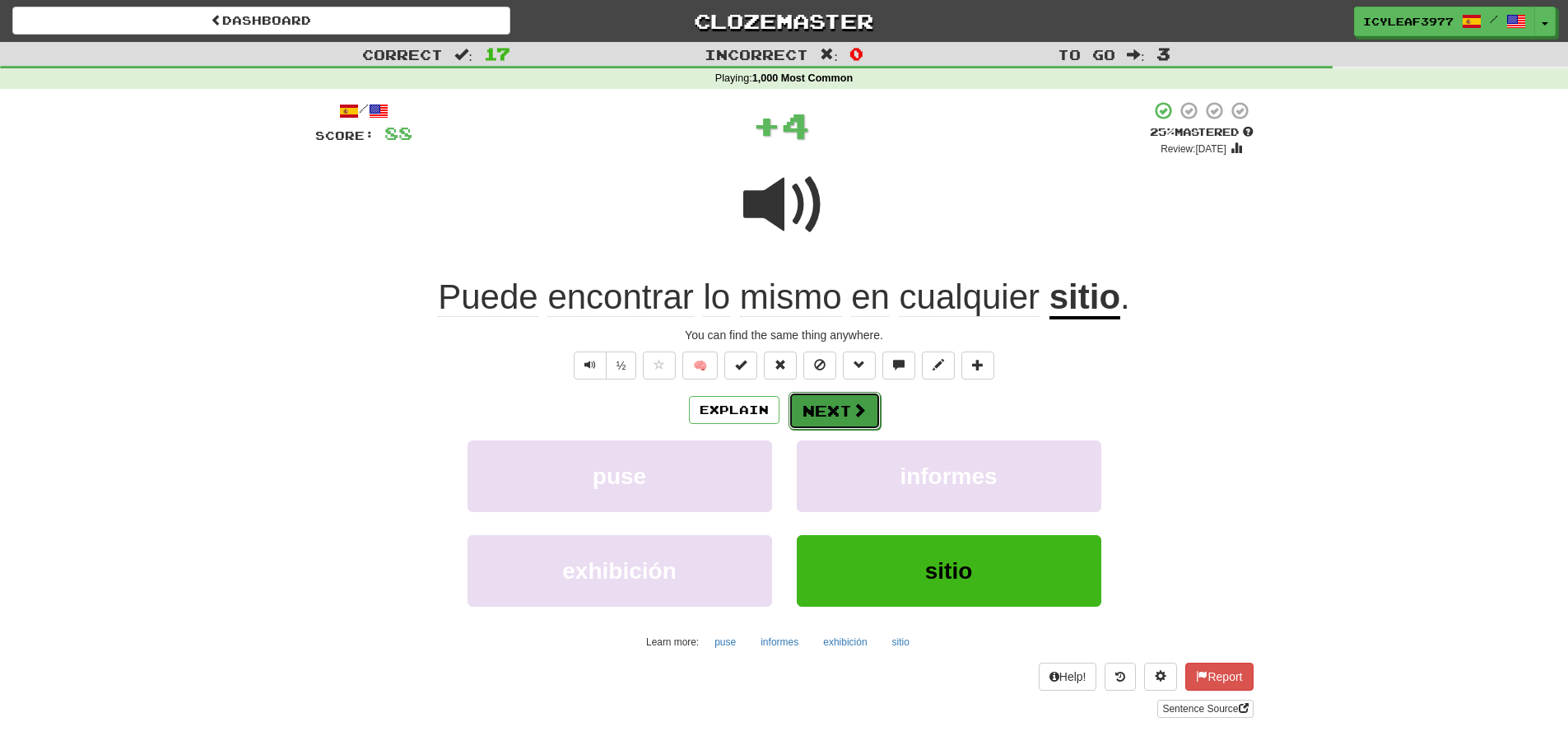
click at [847, 405] on button "Next" at bounding box center [834, 411] width 92 height 38
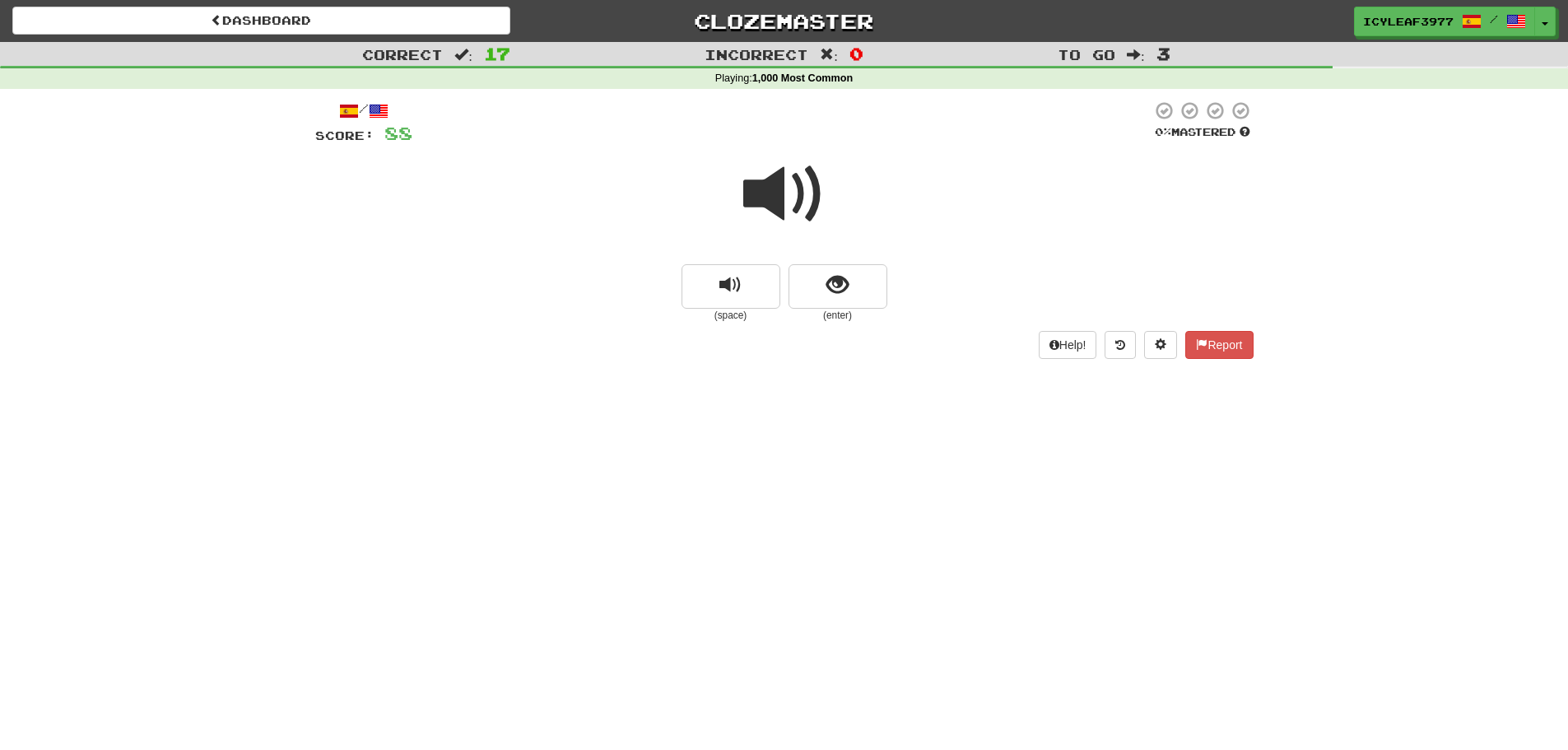
click at [775, 207] on span at bounding box center [784, 195] width 83 height 83
click at [832, 283] on span "show sentence" at bounding box center [838, 286] width 23 height 23
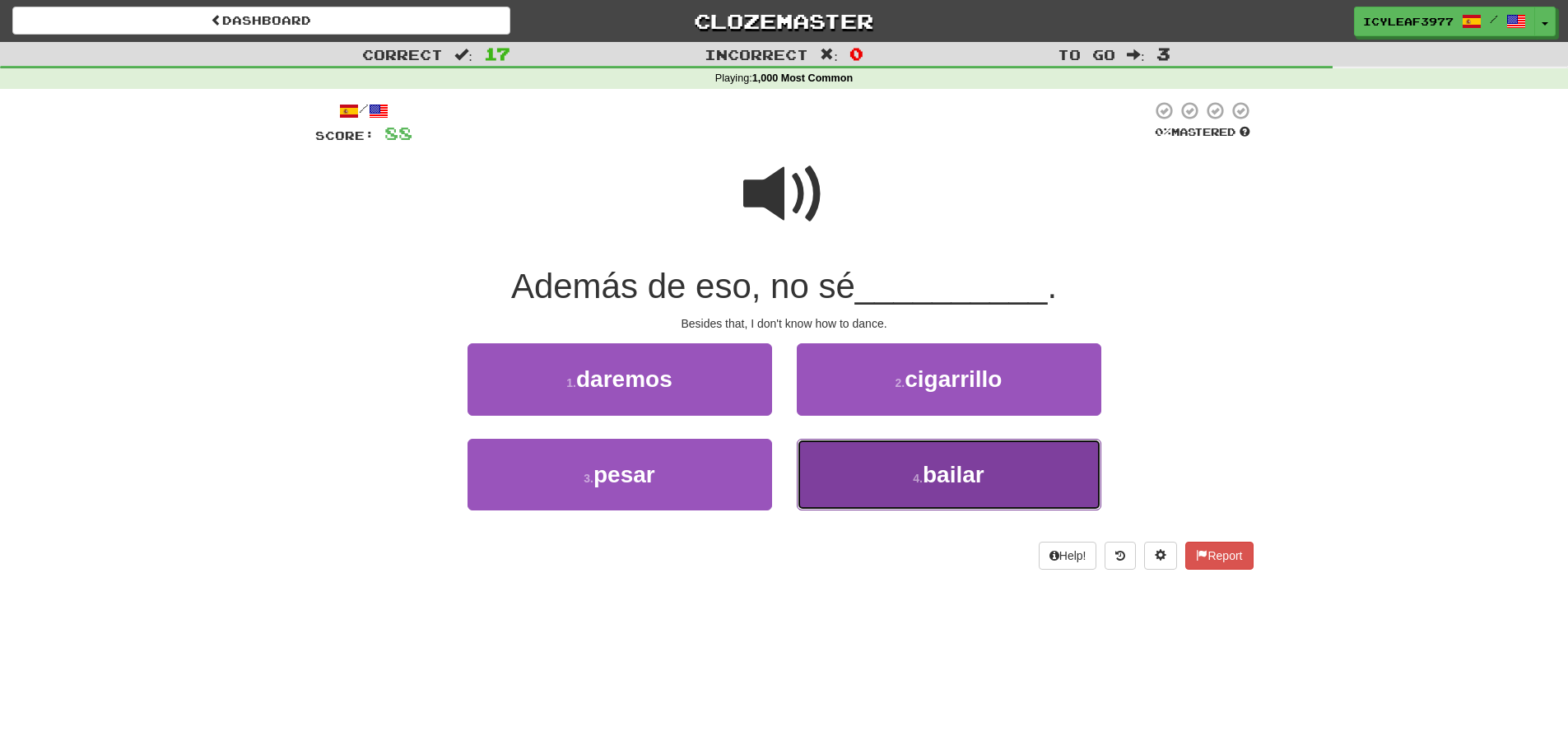
click at [832, 455] on button "4 . bailar" at bounding box center [949, 475] width 304 height 71
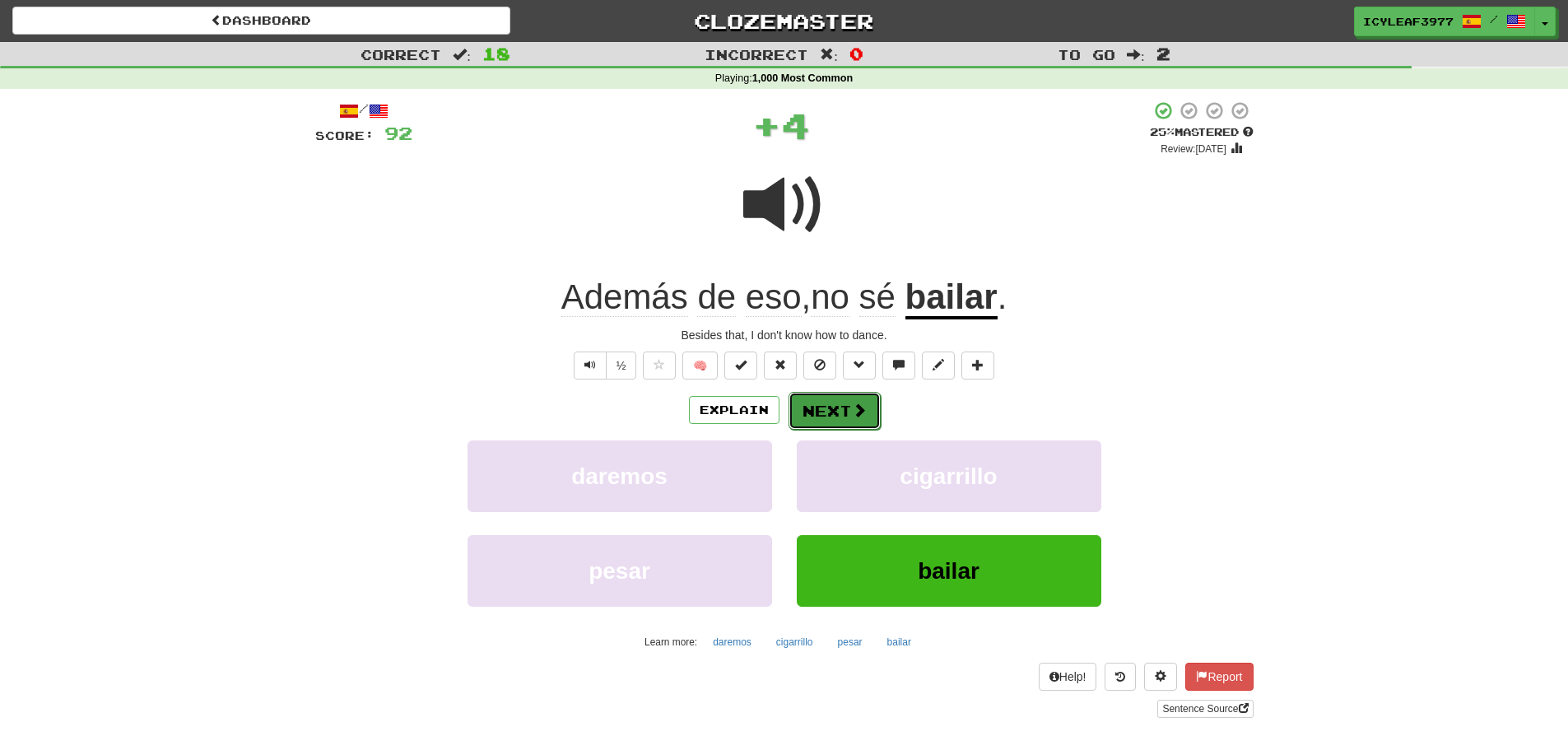
click at [846, 409] on button "Next" at bounding box center [834, 411] width 92 height 38
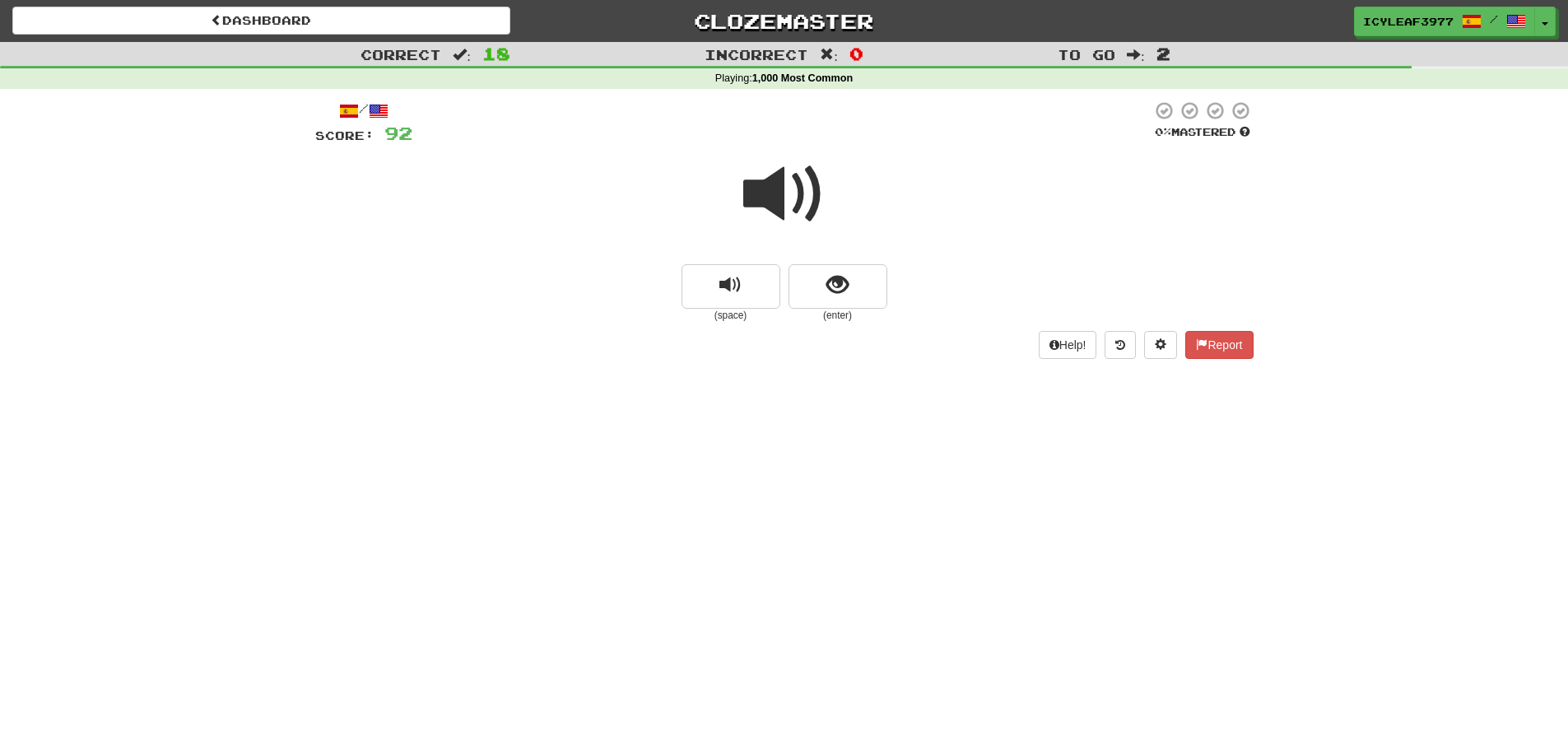
click at [768, 191] on span at bounding box center [784, 195] width 83 height 83
click at [778, 202] on span at bounding box center [784, 195] width 83 height 83
click at [829, 284] on span "show sentence" at bounding box center [838, 286] width 23 height 23
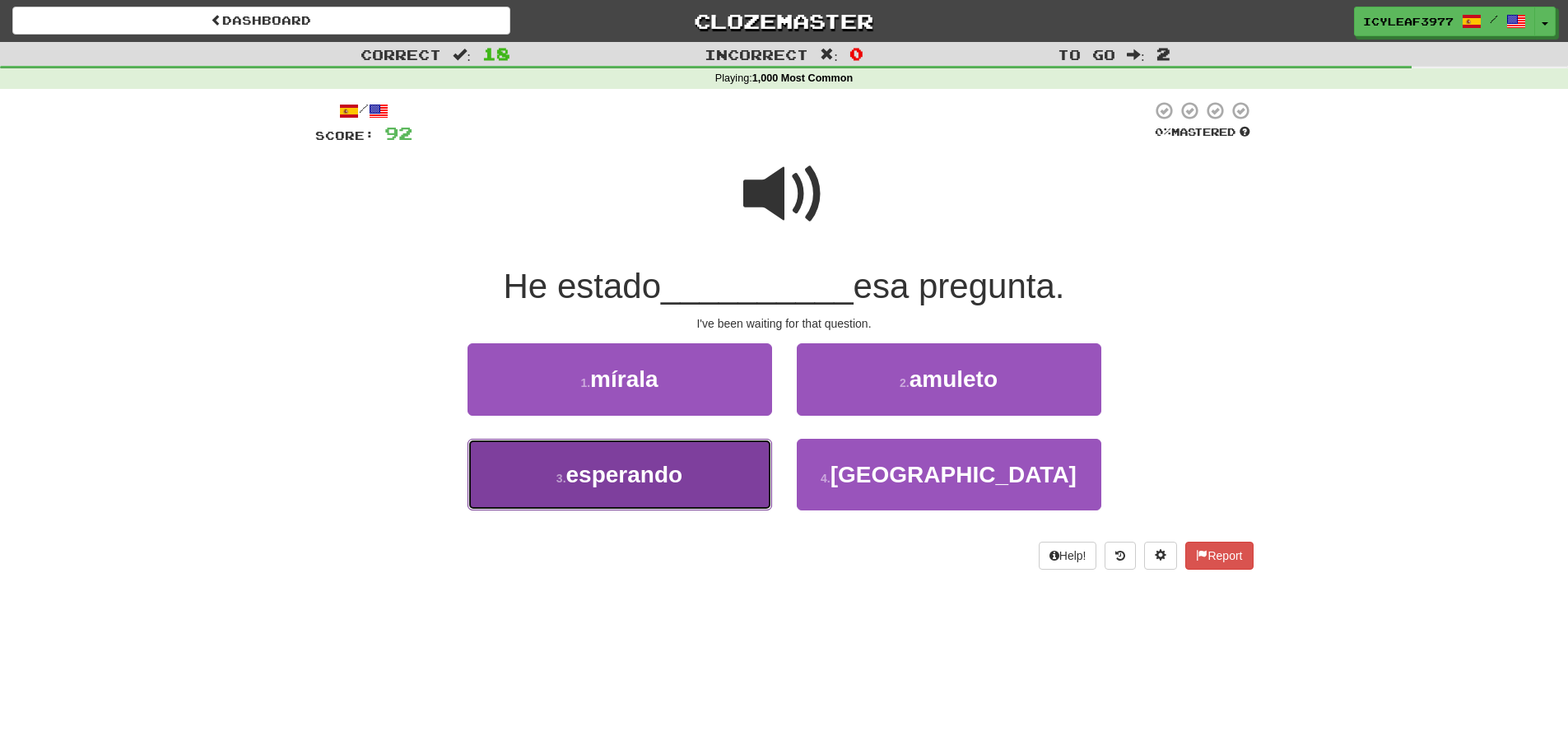
click at [628, 468] on span "esperando" at bounding box center [625, 475] width 116 height 25
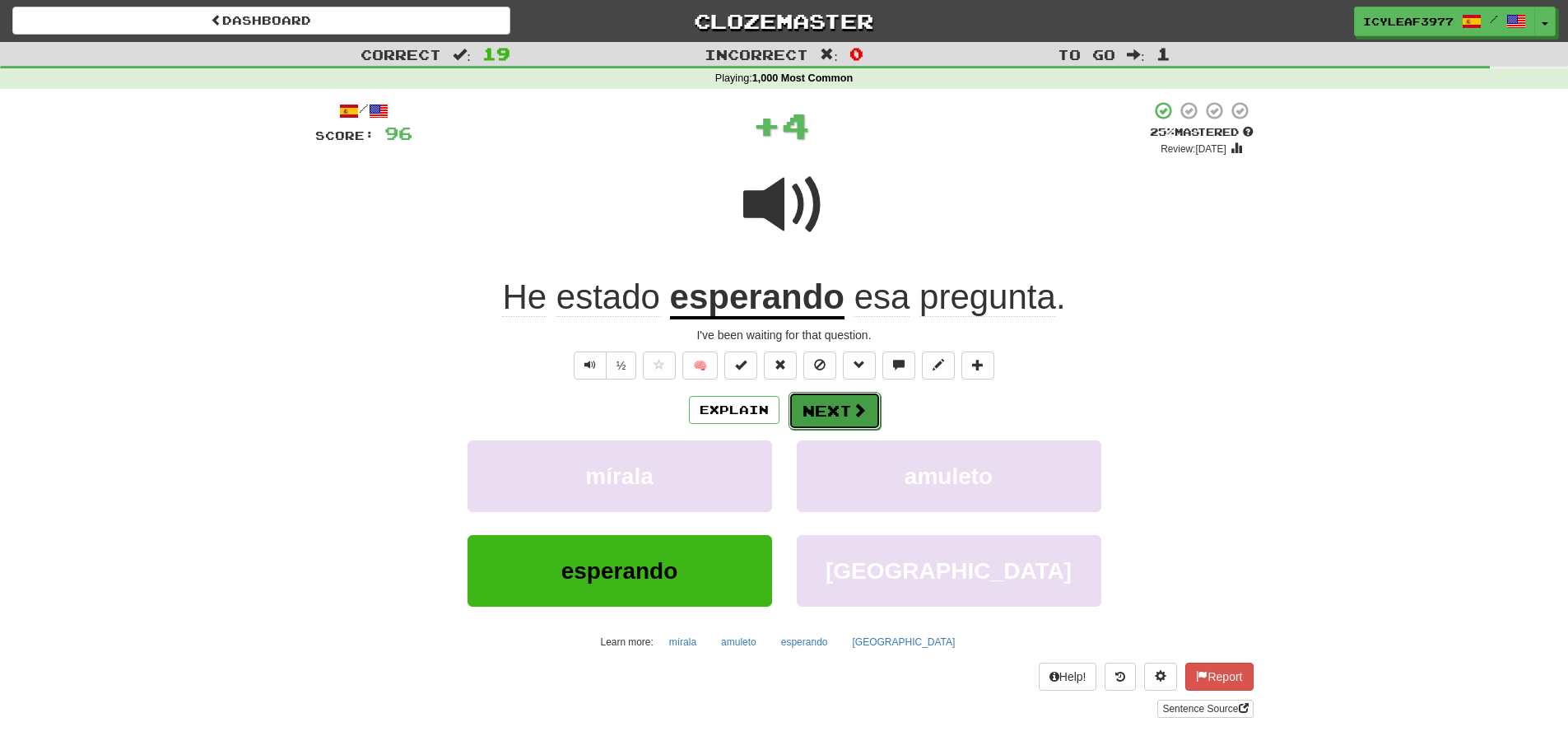
click at [830, 408] on button "Next" at bounding box center [834, 411] width 92 height 38
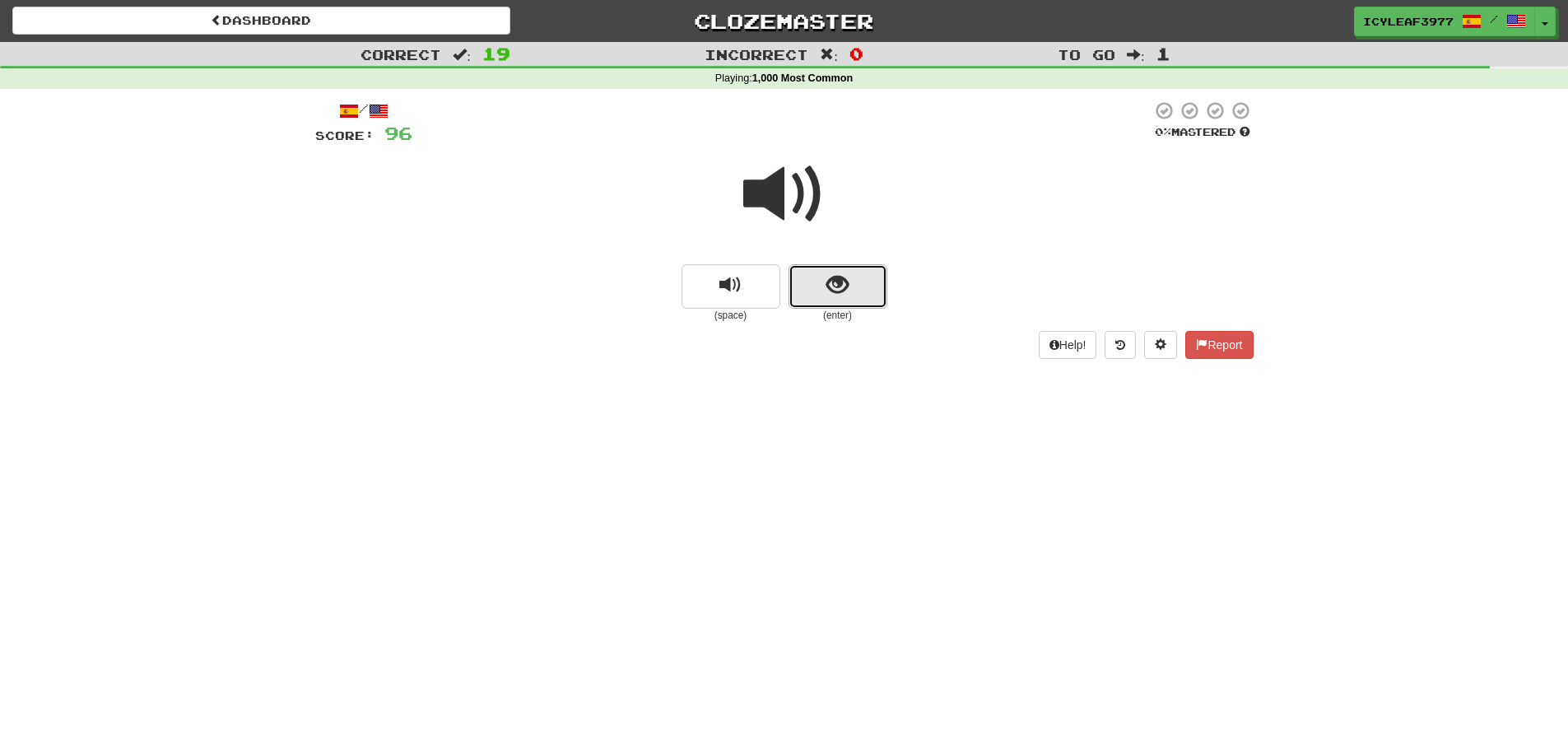
click at [837, 283] on span "show sentence" at bounding box center [838, 286] width 23 height 23
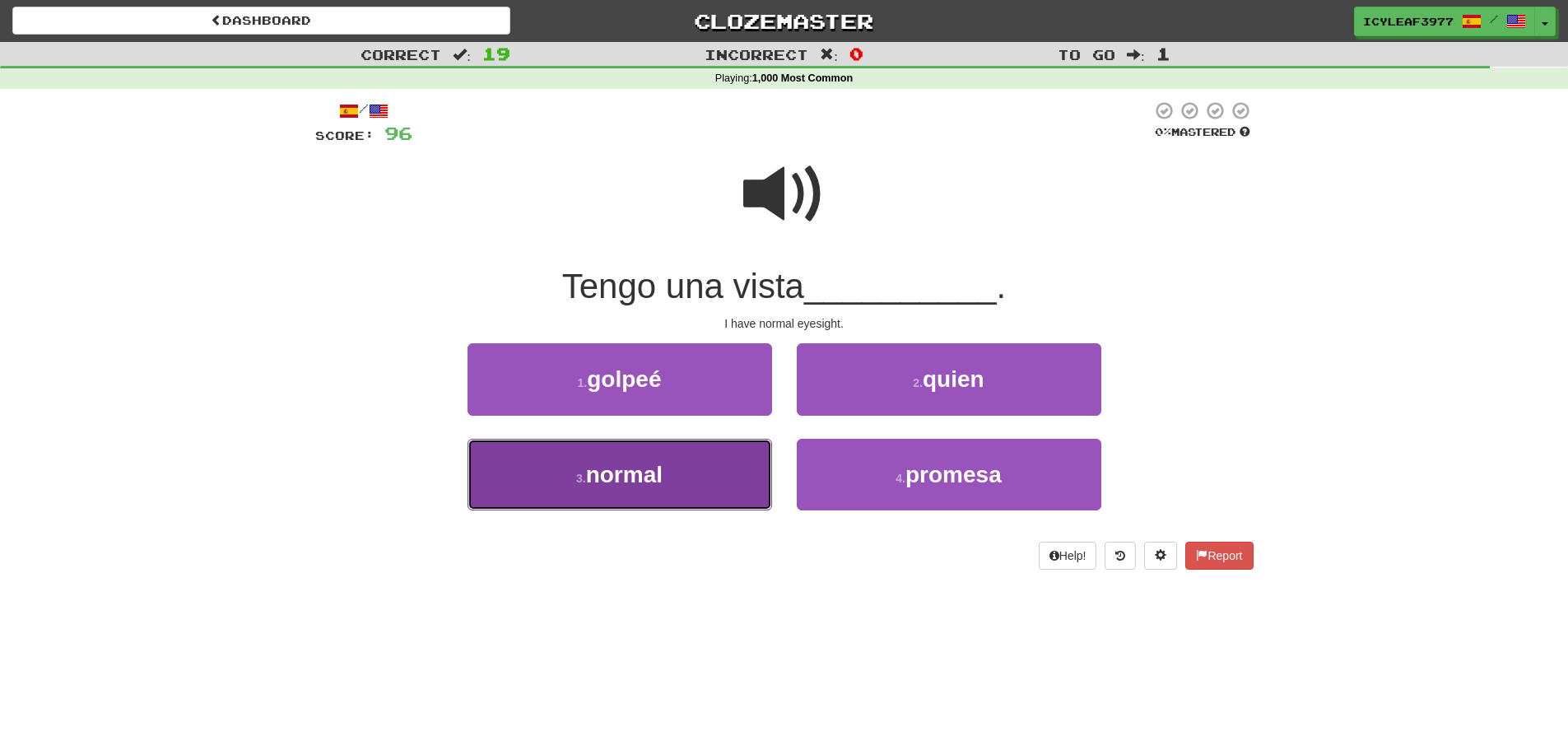
click at [698, 465] on button "3 . normal" at bounding box center [620, 475] width 304 height 71
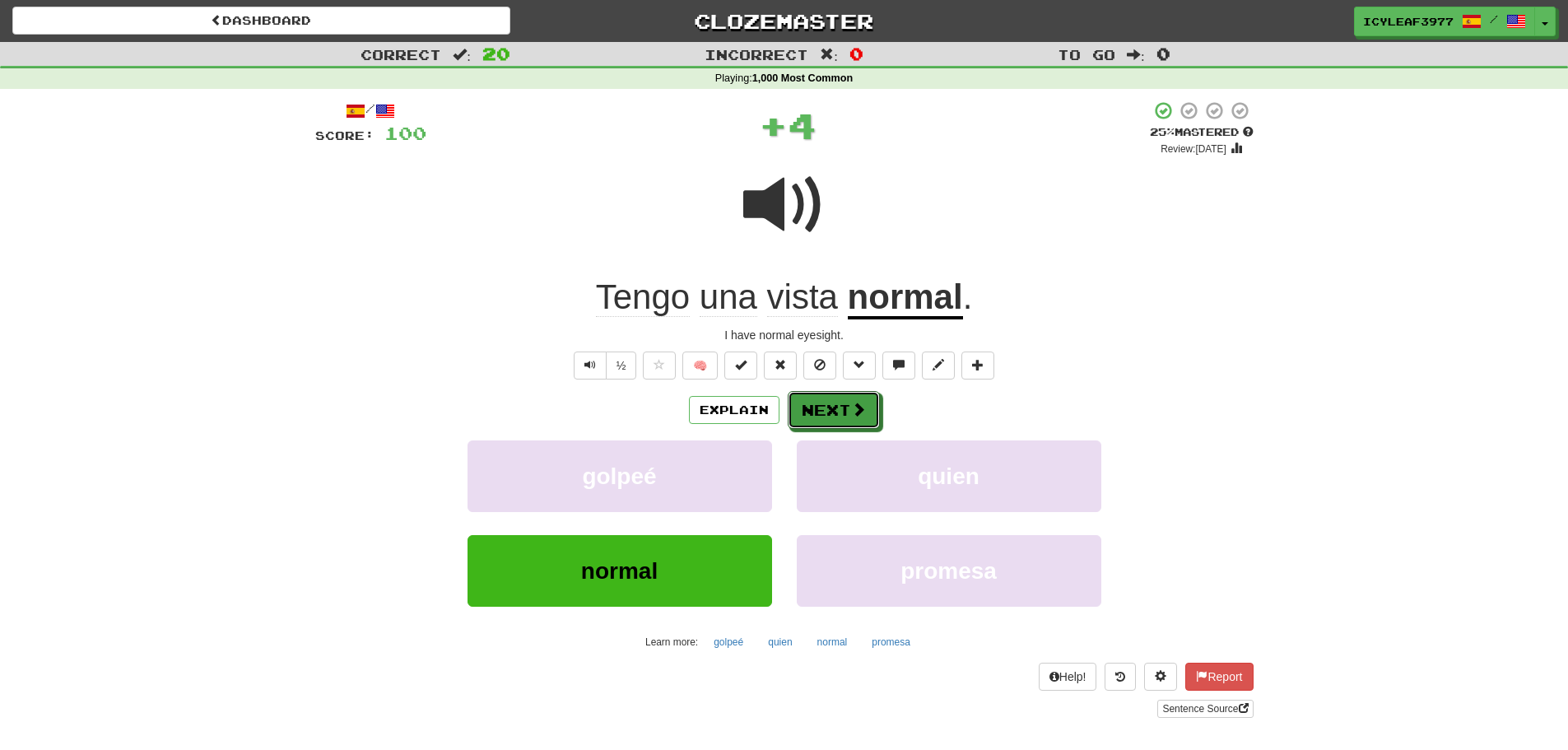
click at [822, 404] on button "Next" at bounding box center [833, 410] width 92 height 38
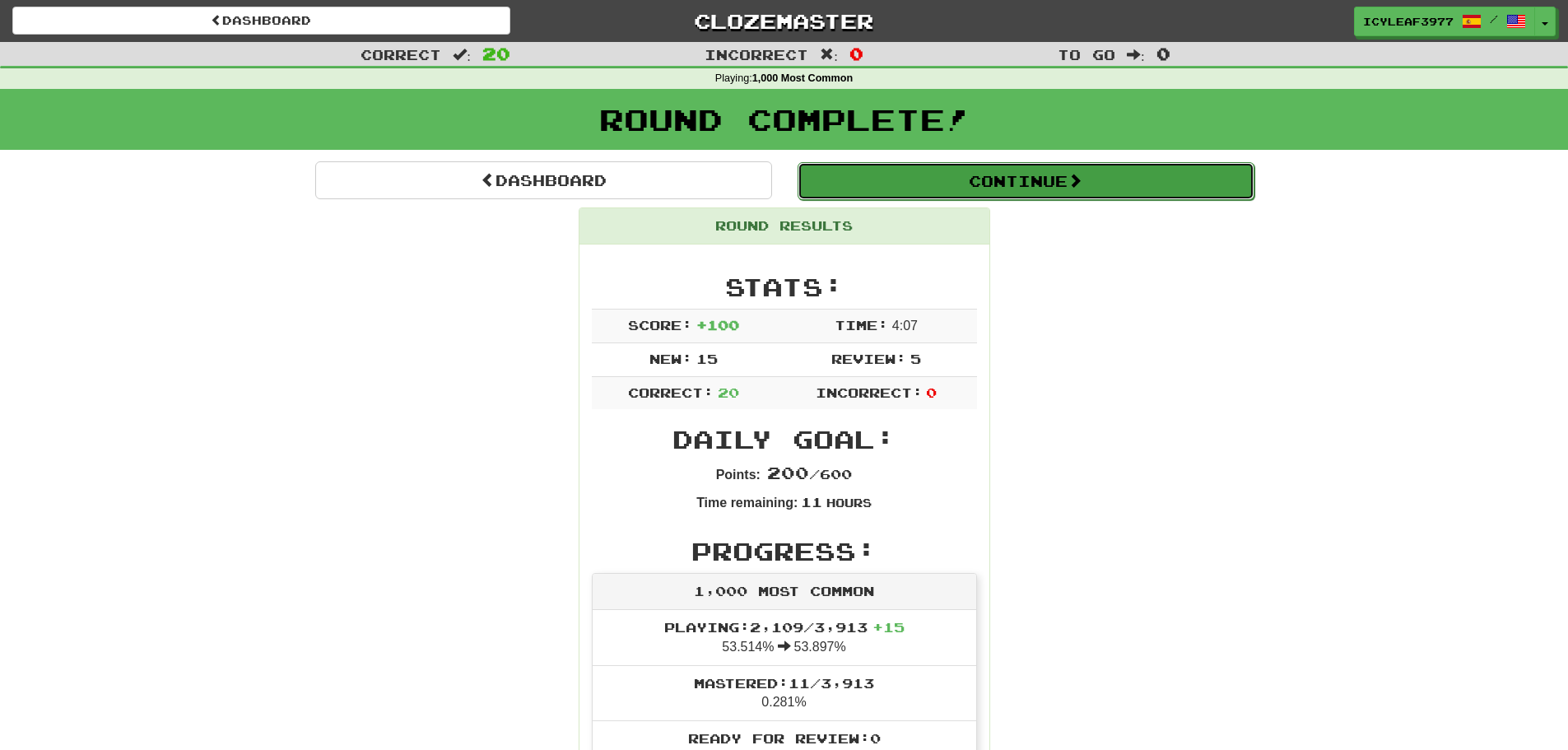
click at [986, 177] on button "Continue" at bounding box center [1026, 181] width 457 height 38
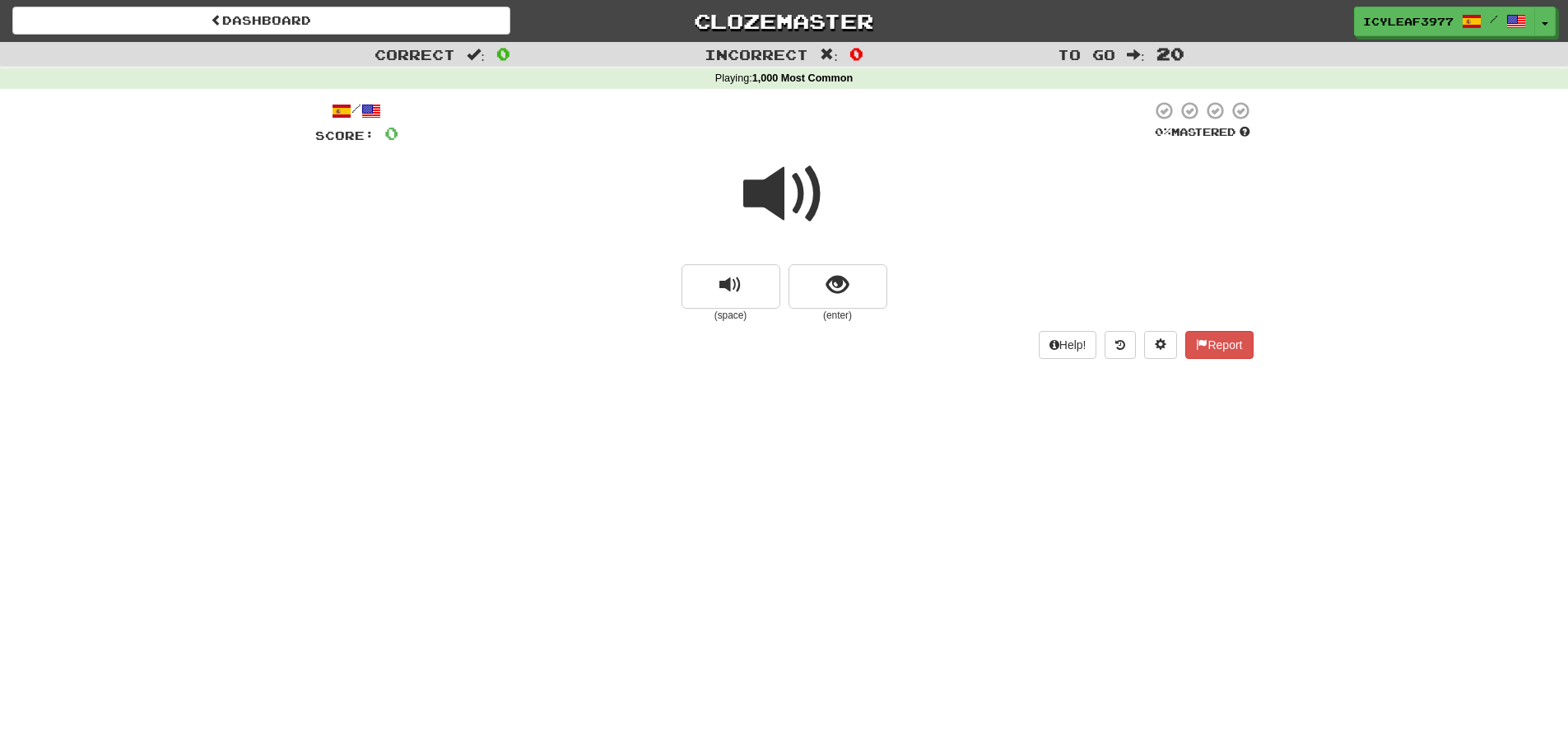
click at [783, 185] on span at bounding box center [784, 195] width 83 height 83
click at [837, 283] on span "show sentence" at bounding box center [838, 286] width 23 height 23
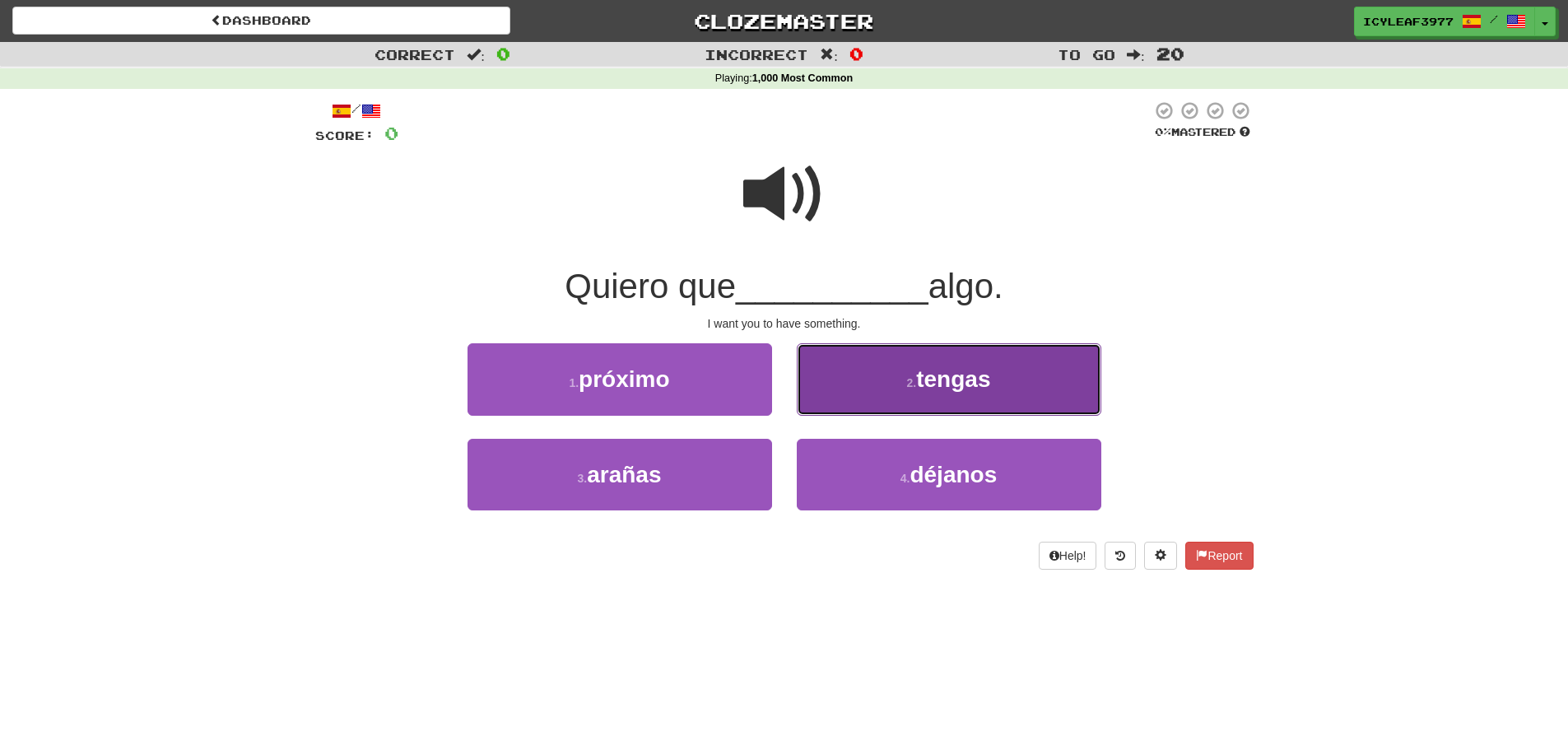
click at [908, 385] on small "2 ." at bounding box center [911, 383] width 10 height 13
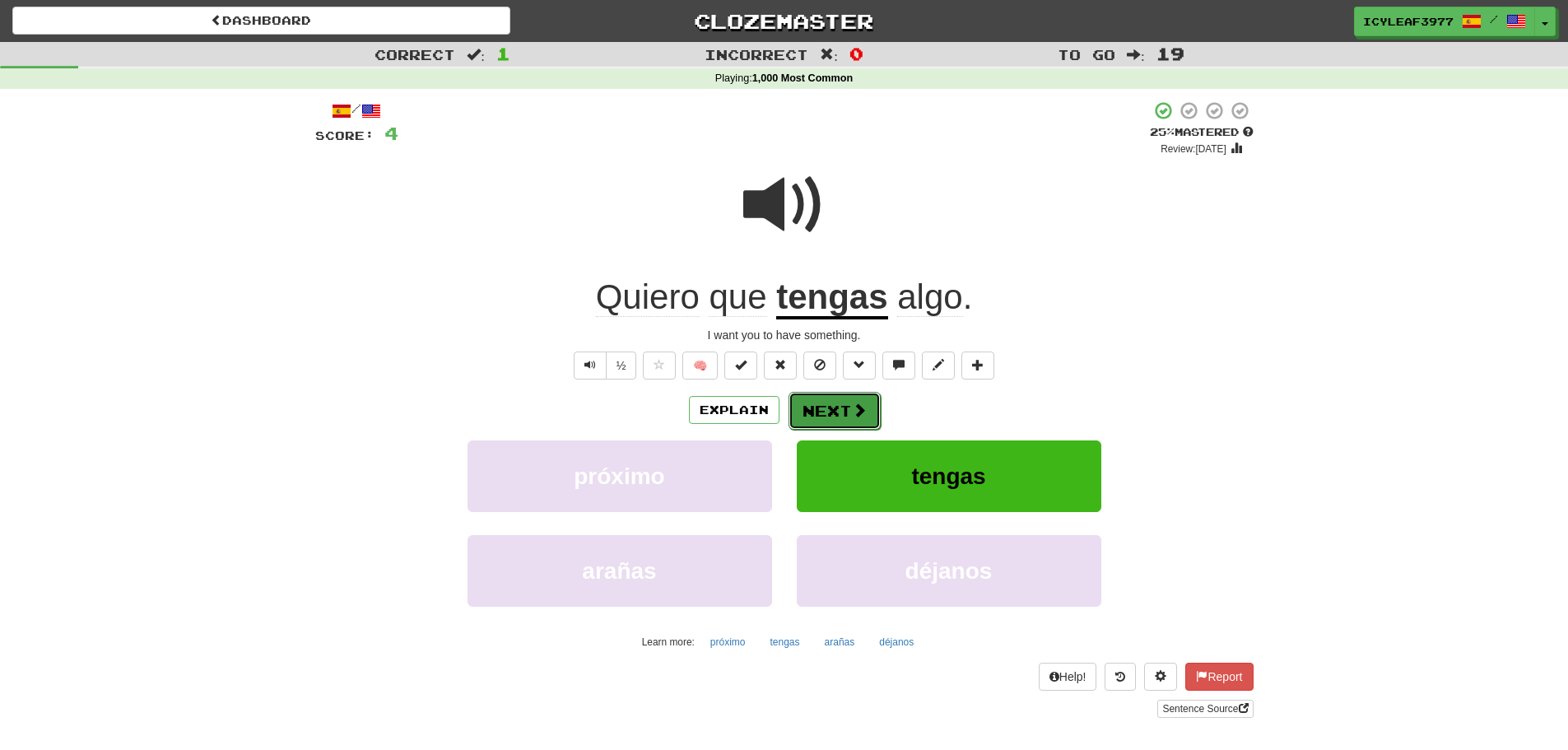
click at [853, 410] on span at bounding box center [860, 410] width 15 height 15
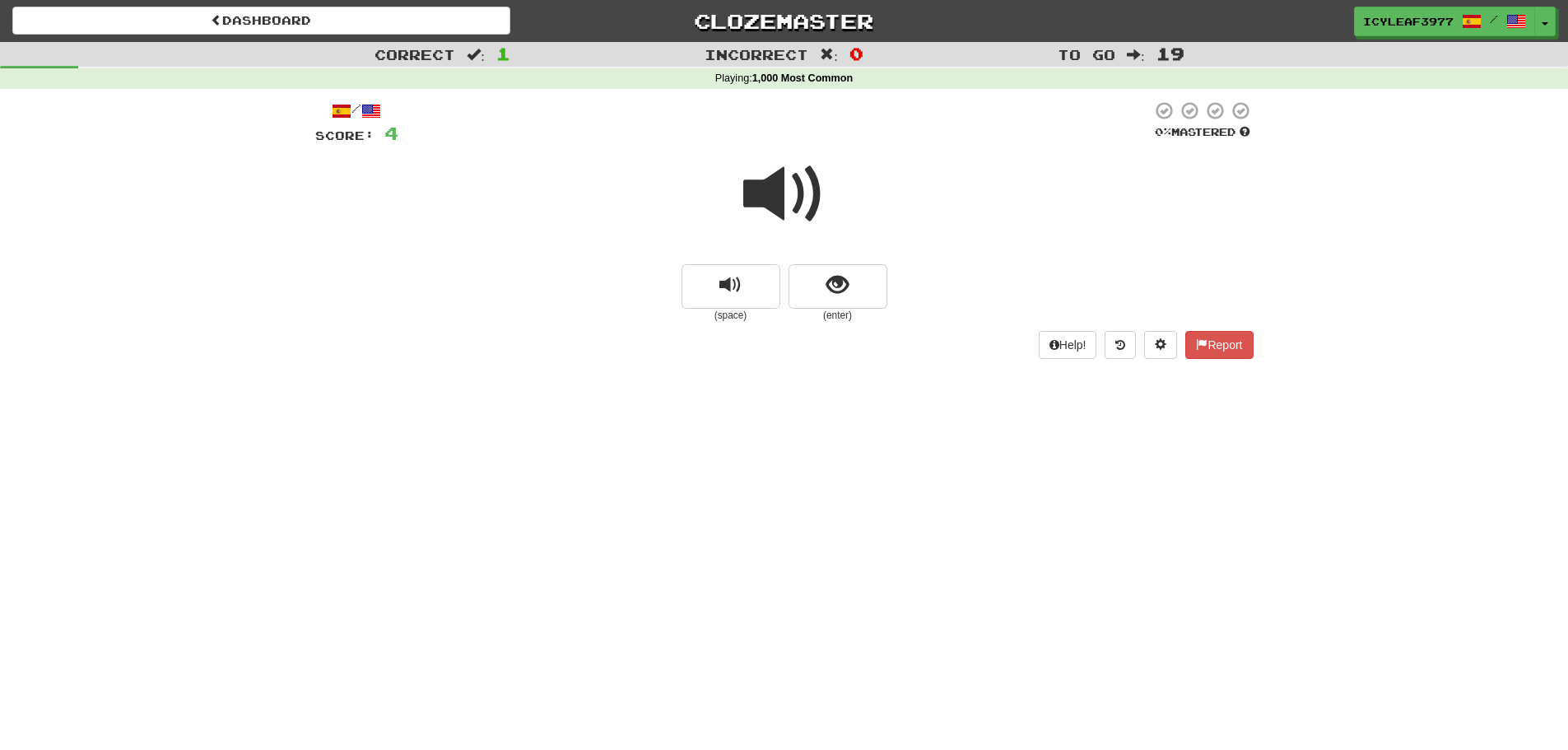
click at [764, 206] on span at bounding box center [784, 195] width 83 height 83
click at [767, 190] on span at bounding box center [784, 195] width 83 height 83
click at [774, 186] on span at bounding box center [784, 195] width 83 height 83
click at [834, 274] on span "show sentence" at bounding box center [838, 286] width 23 height 23
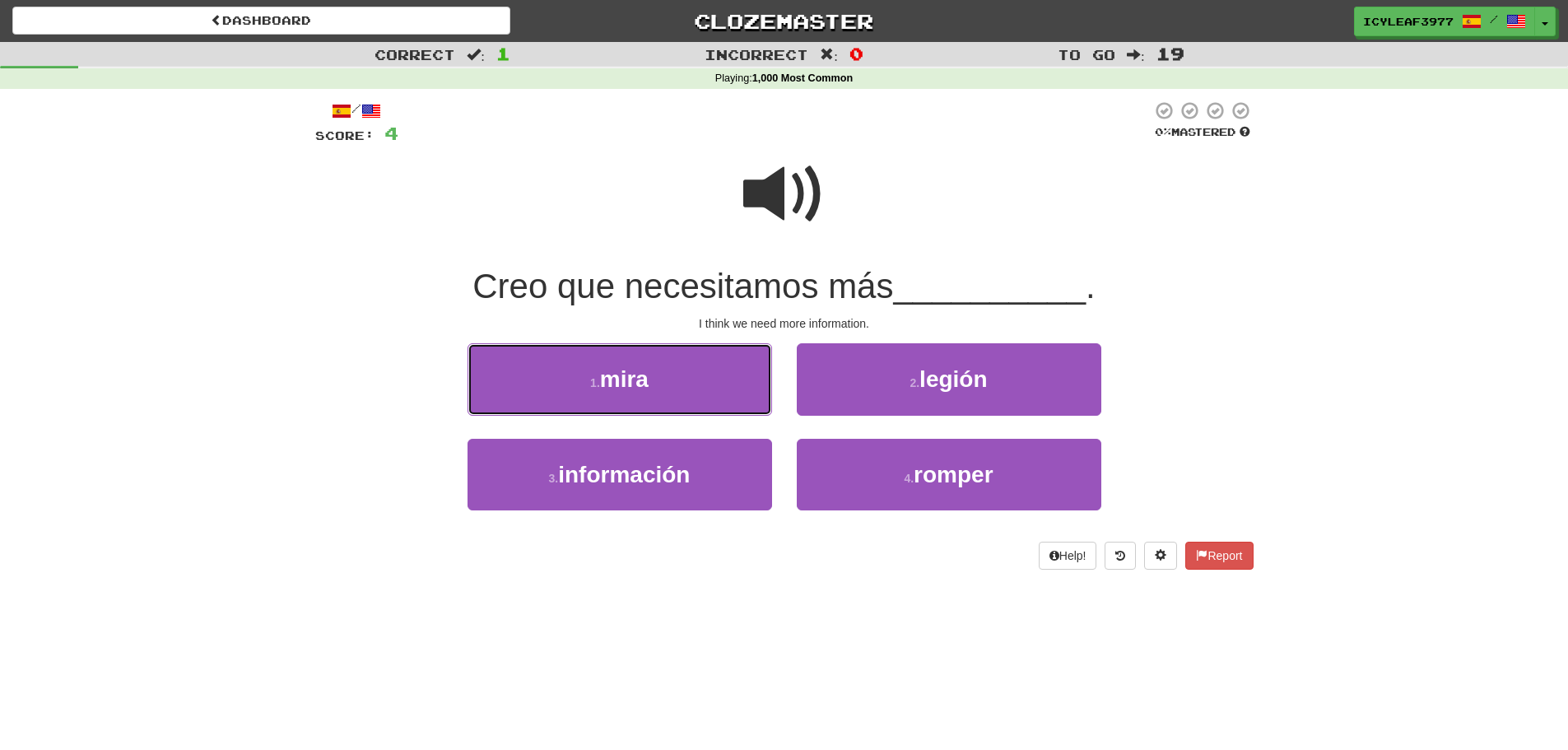
click at [710, 381] on button "1 . mira" at bounding box center [620, 379] width 304 height 71
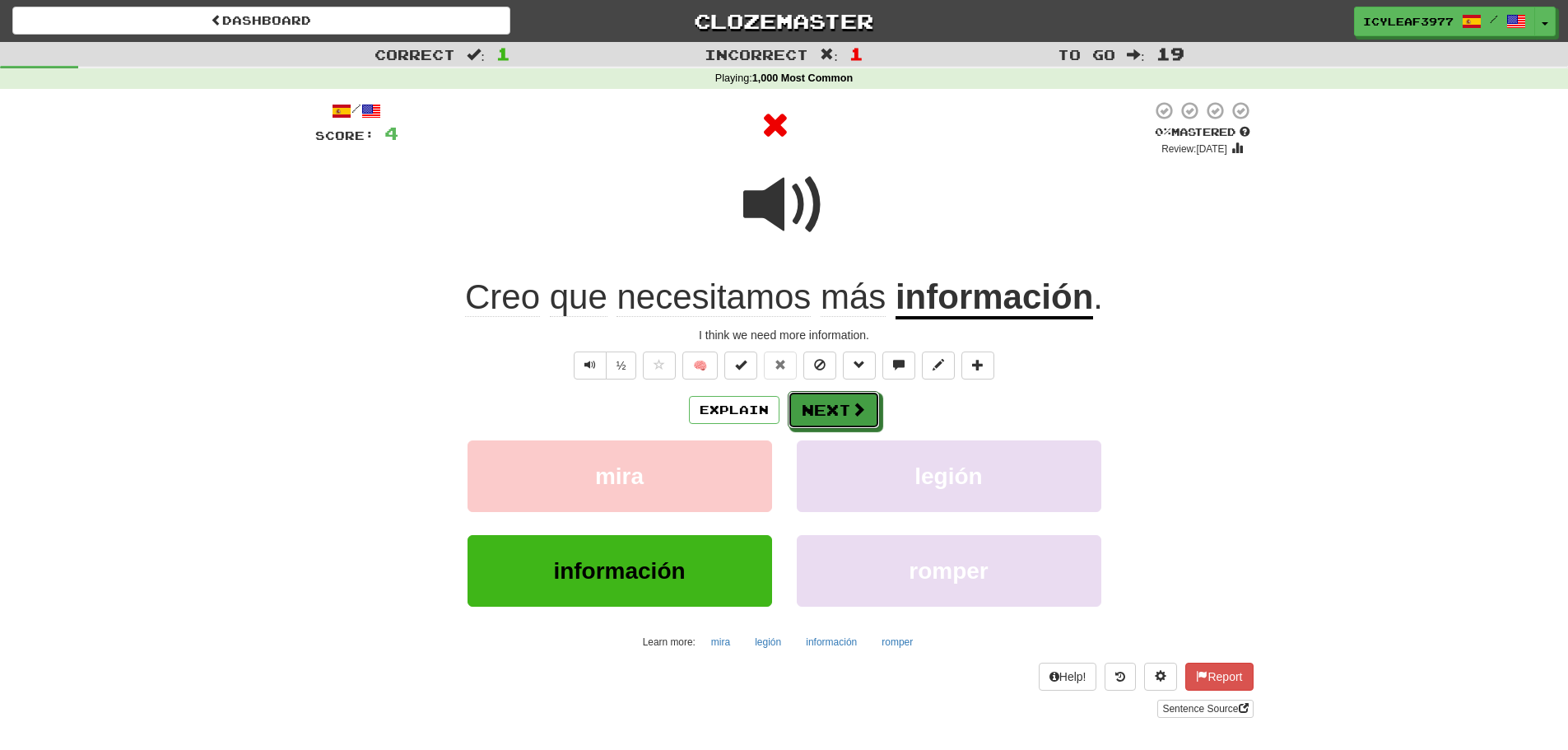
click at [800, 401] on button "Next" at bounding box center [833, 410] width 92 height 38
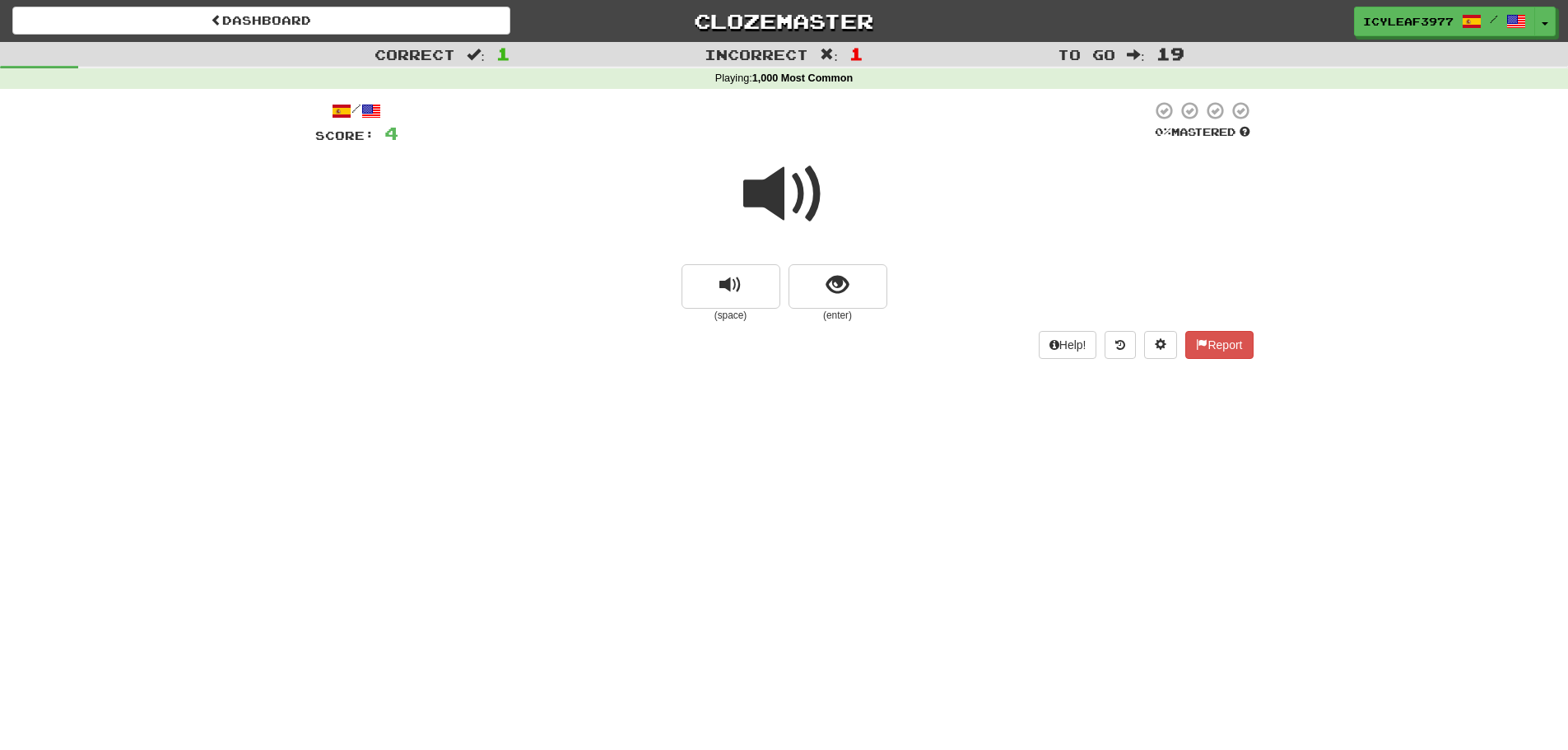
click at [781, 208] on span at bounding box center [784, 195] width 83 height 83
click at [845, 287] on span "show sentence" at bounding box center [838, 286] width 23 height 23
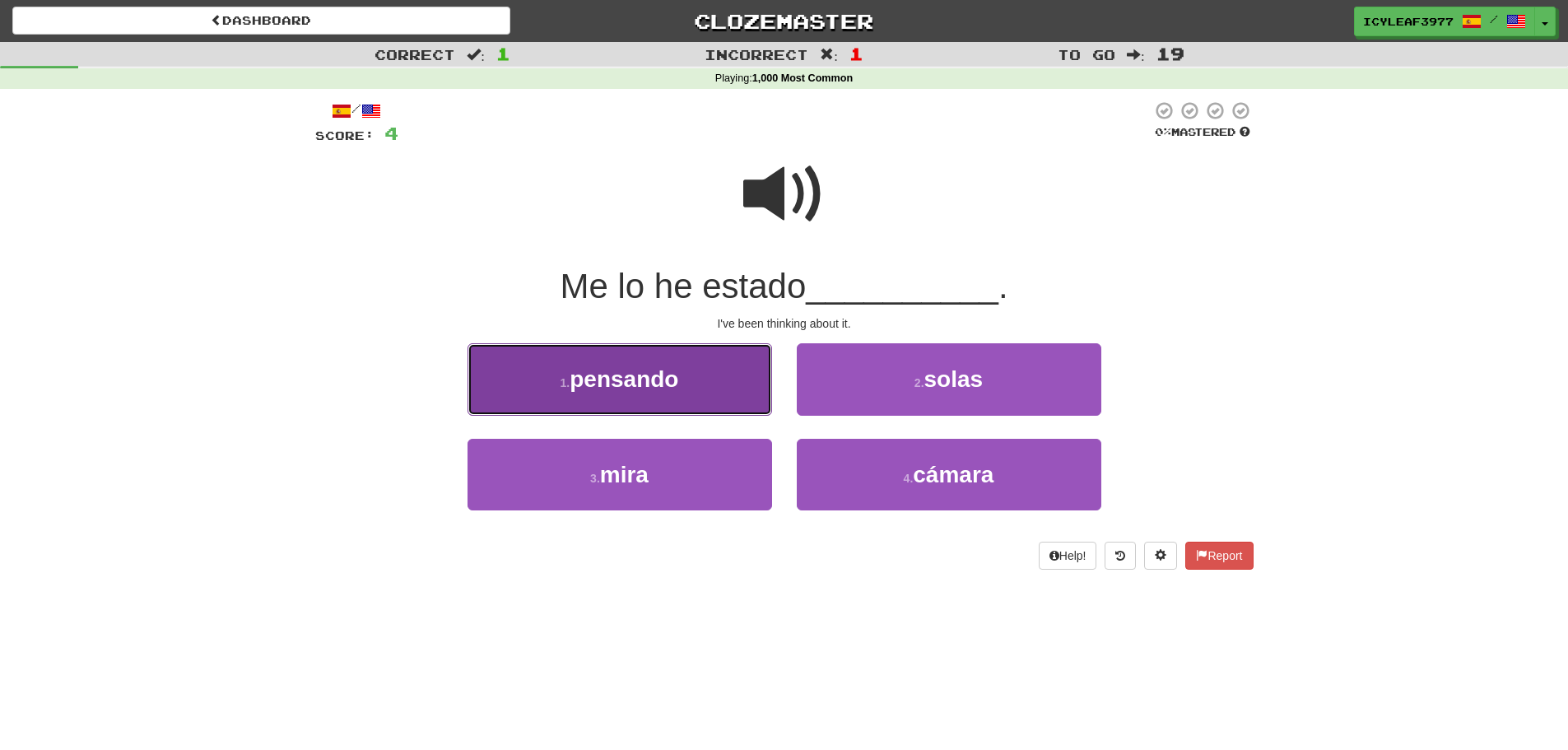
click at [675, 385] on span "pensando" at bounding box center [624, 379] width 109 height 25
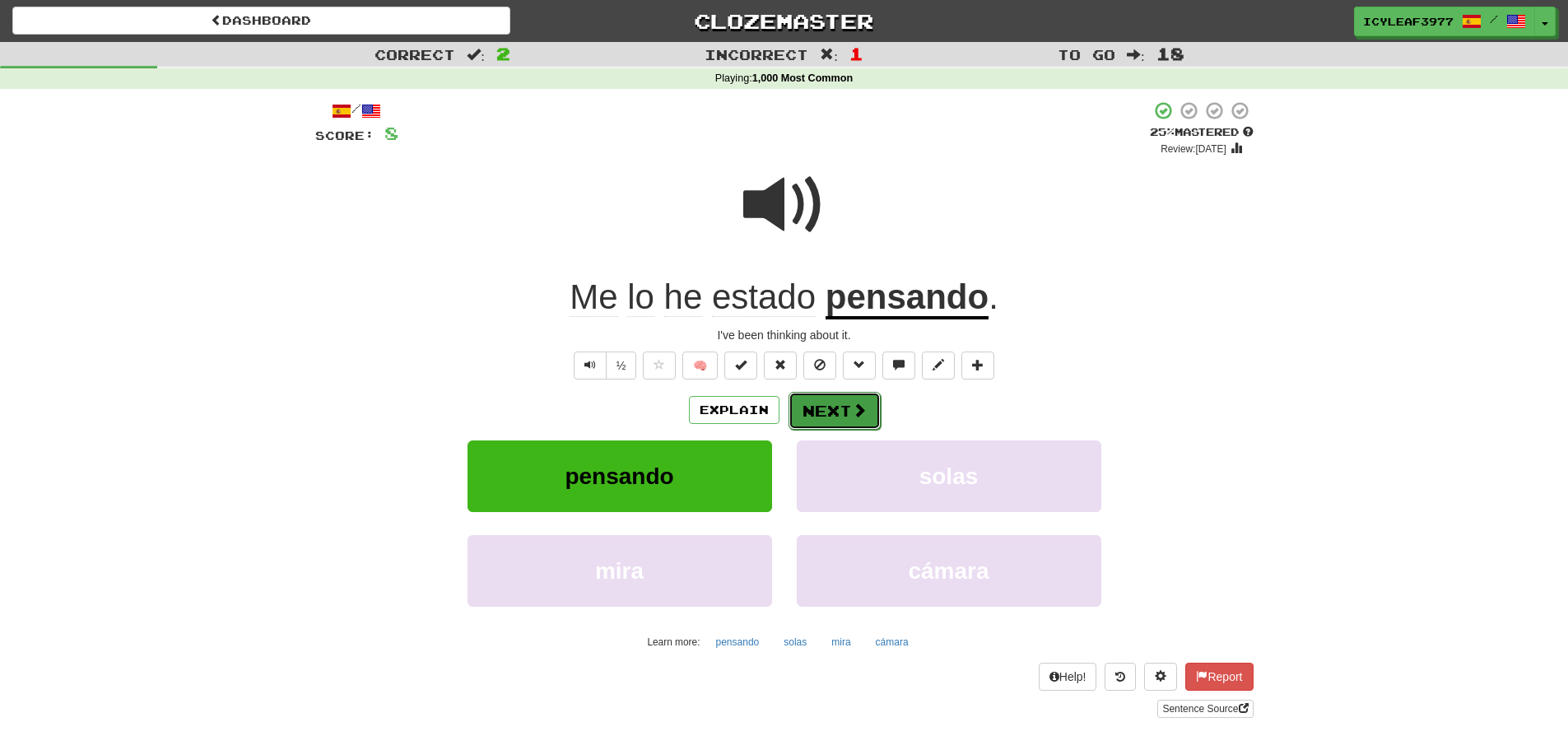
click at [820, 411] on button "Next" at bounding box center [834, 411] width 92 height 38
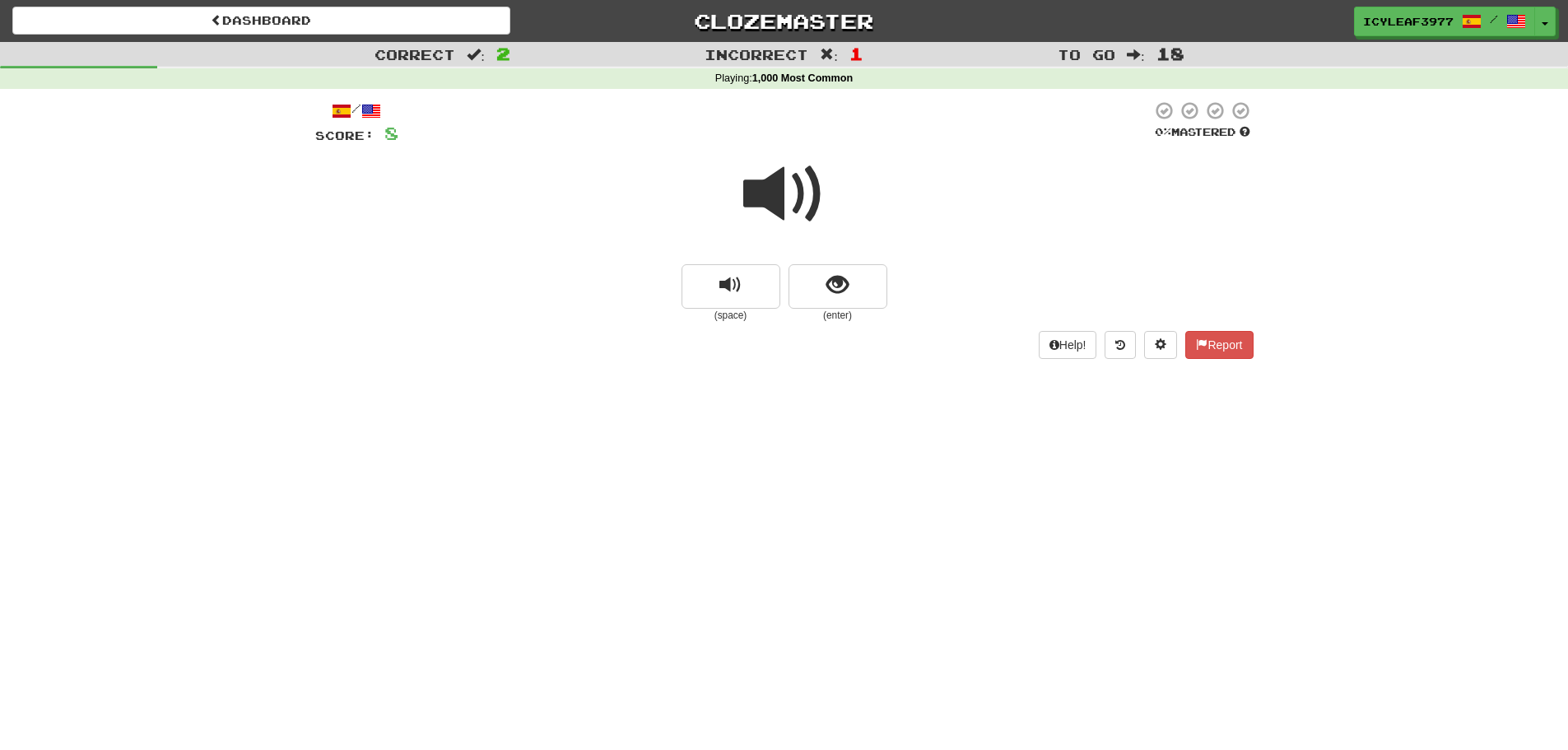
click at [765, 204] on span at bounding box center [784, 195] width 83 height 83
click at [827, 276] on span "show sentence" at bounding box center [838, 286] width 23 height 23
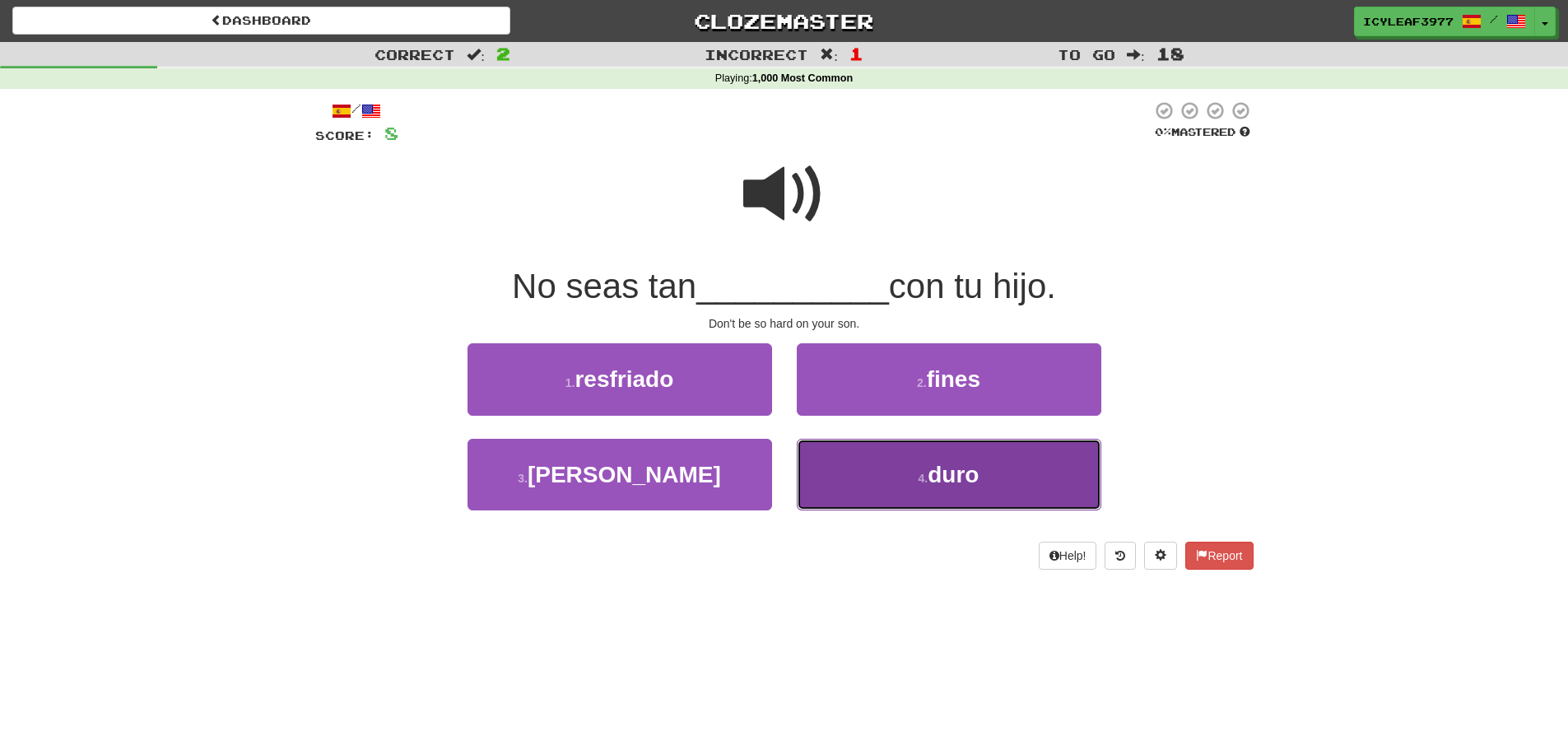
click at [847, 458] on button "4 . duro" at bounding box center [949, 475] width 304 height 71
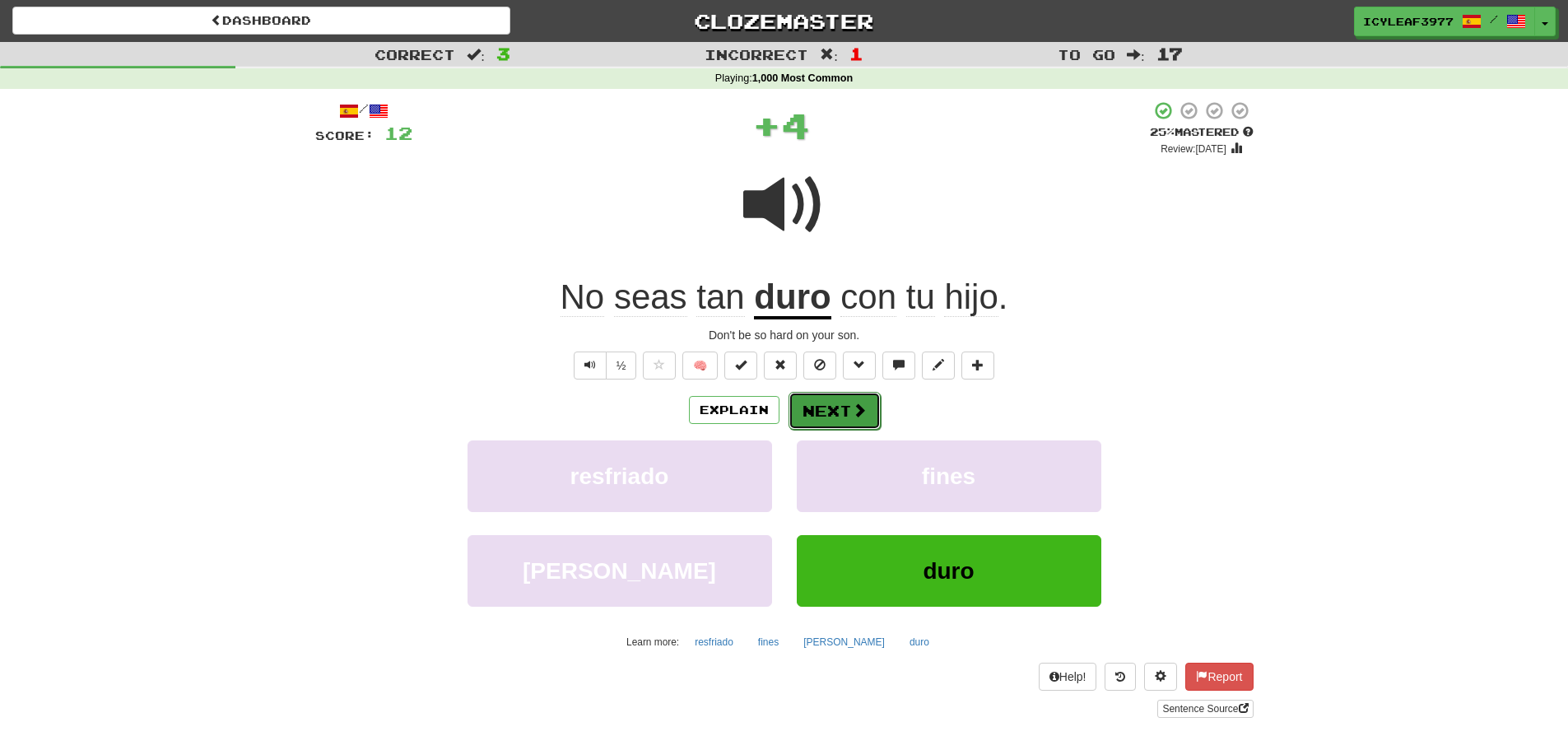
click at [827, 407] on button "Next" at bounding box center [834, 411] width 92 height 38
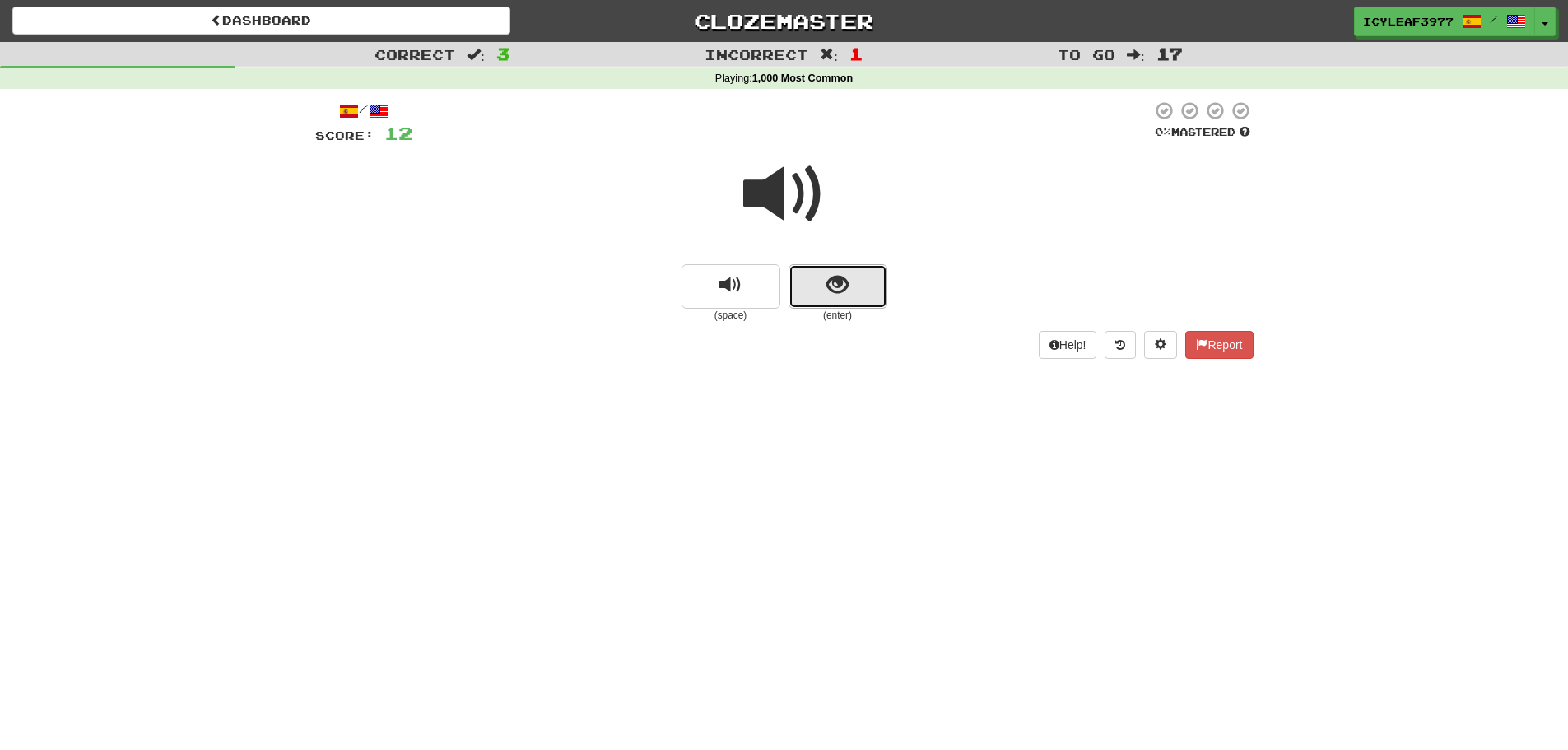
click at [824, 294] on button "show sentence" at bounding box center [837, 286] width 99 height 44
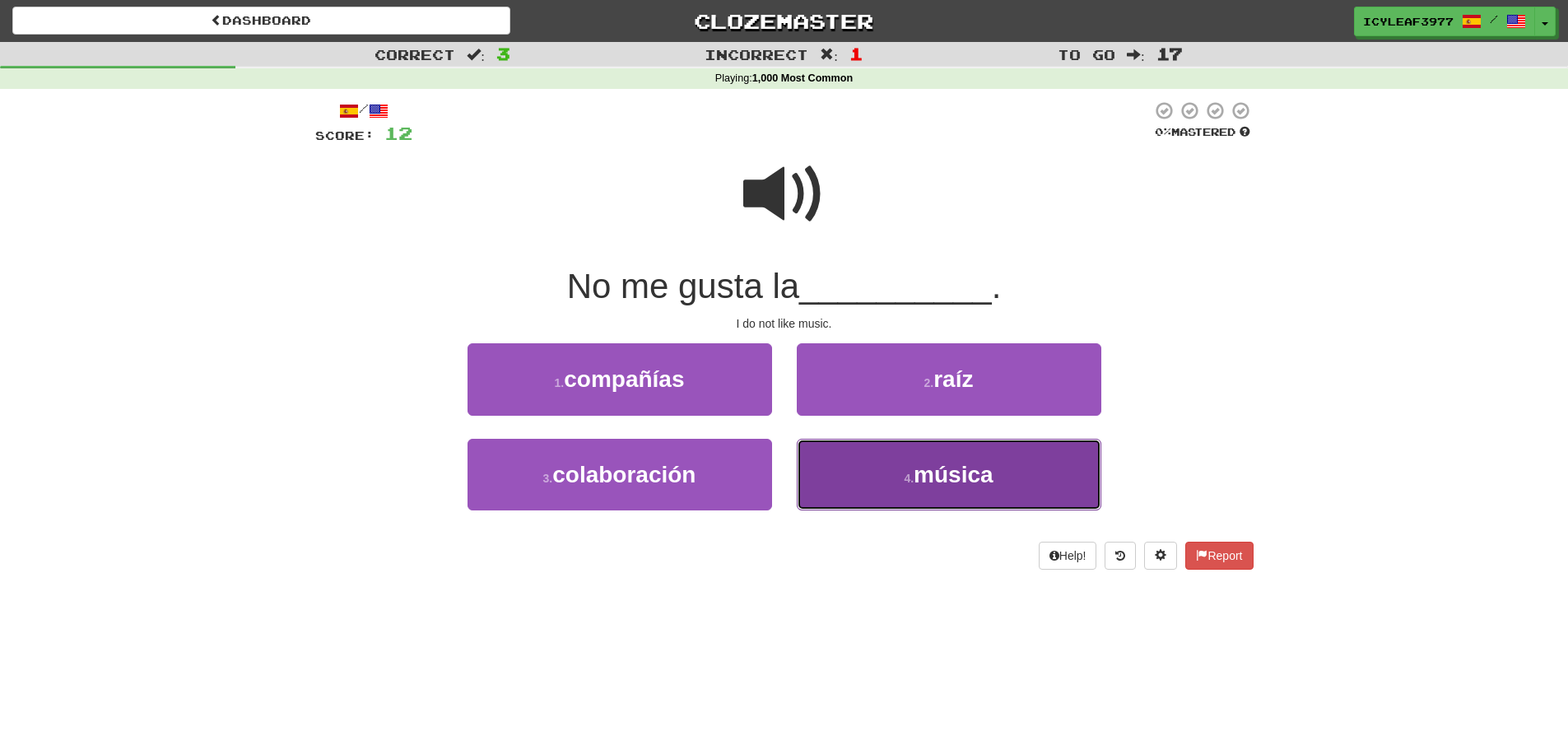
click at [887, 461] on button "4 . música" at bounding box center [949, 475] width 304 height 71
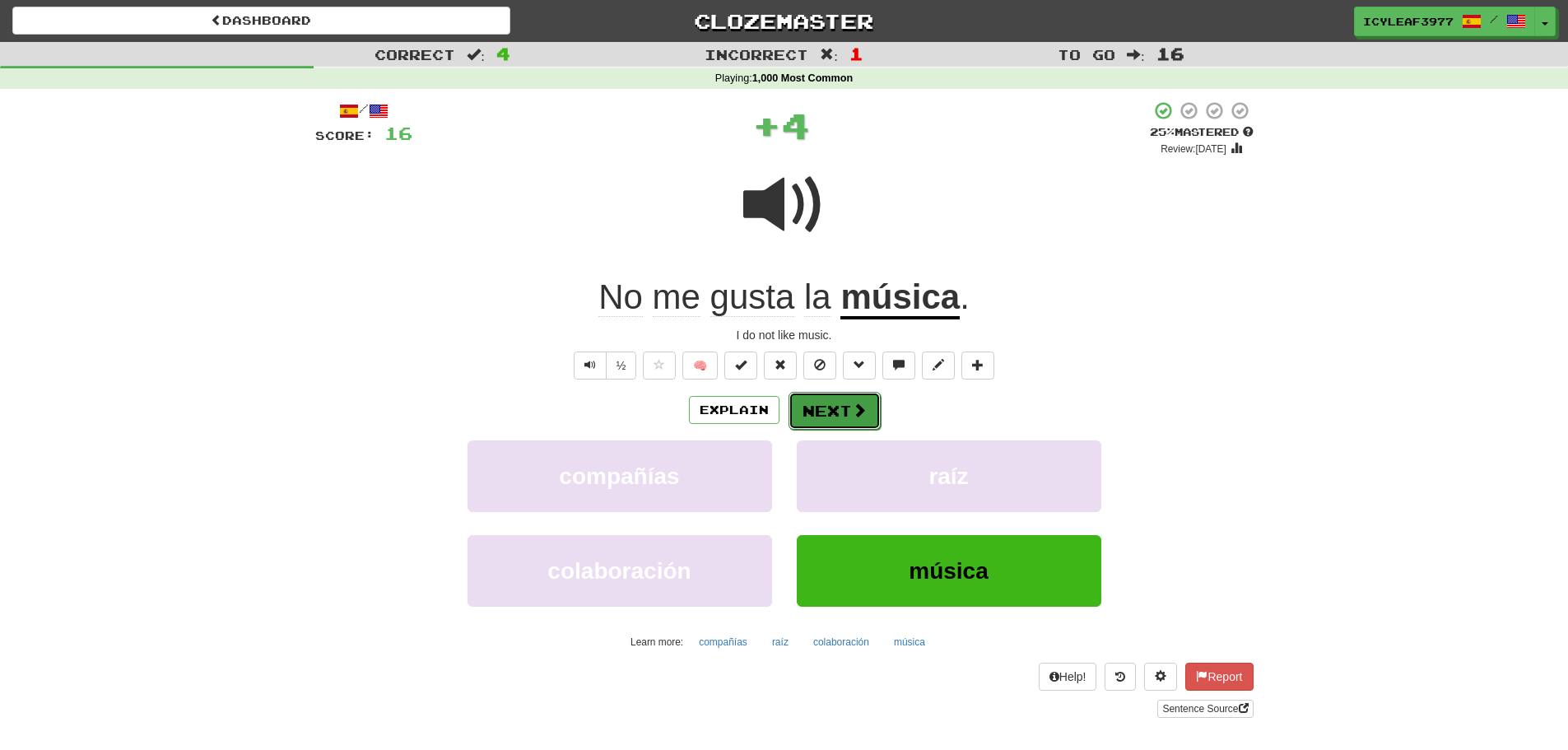
click at [852, 408] on span at bounding box center [860, 410] width 15 height 15
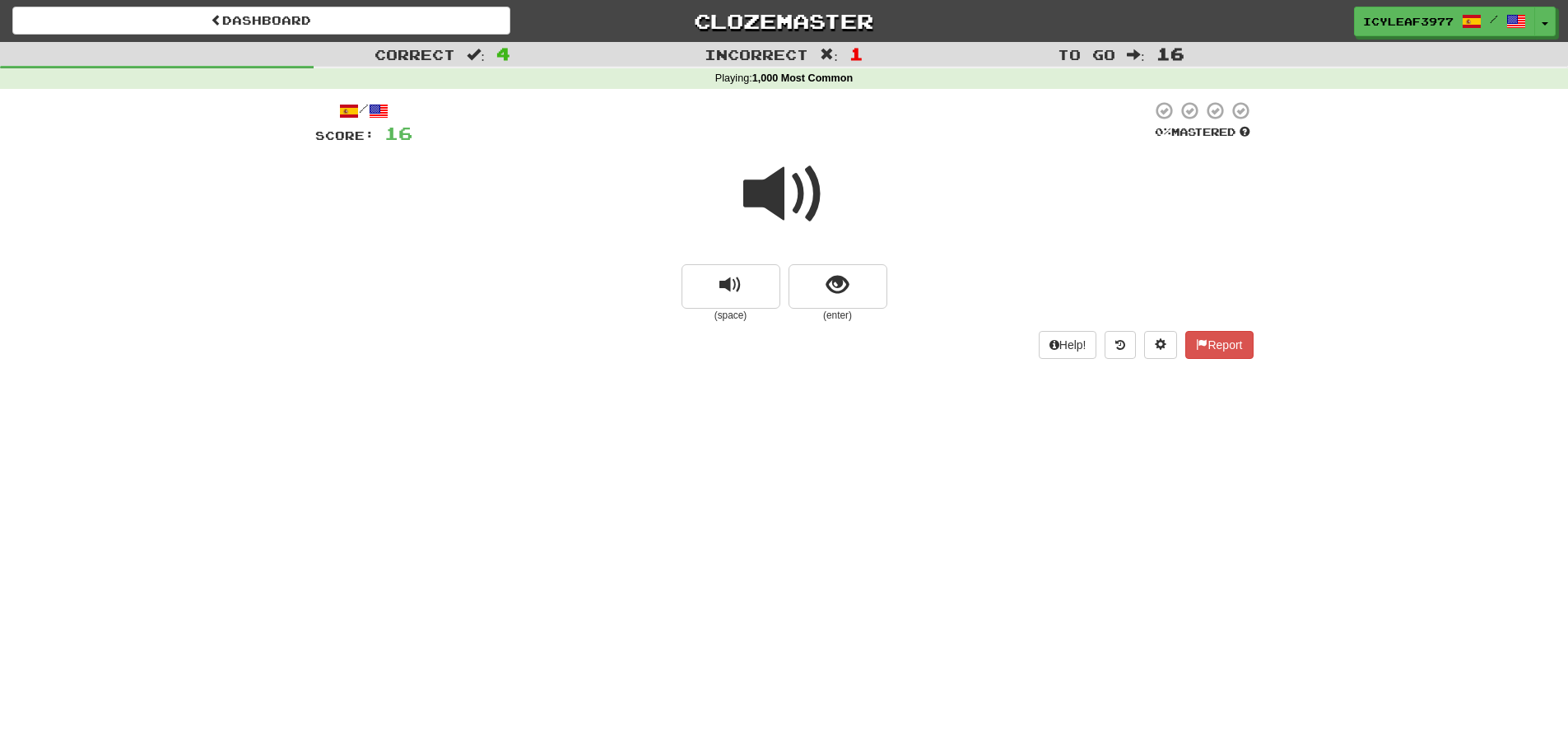
click at [779, 203] on span at bounding box center [784, 195] width 83 height 83
click at [835, 290] on span "show sentence" at bounding box center [838, 286] width 23 height 23
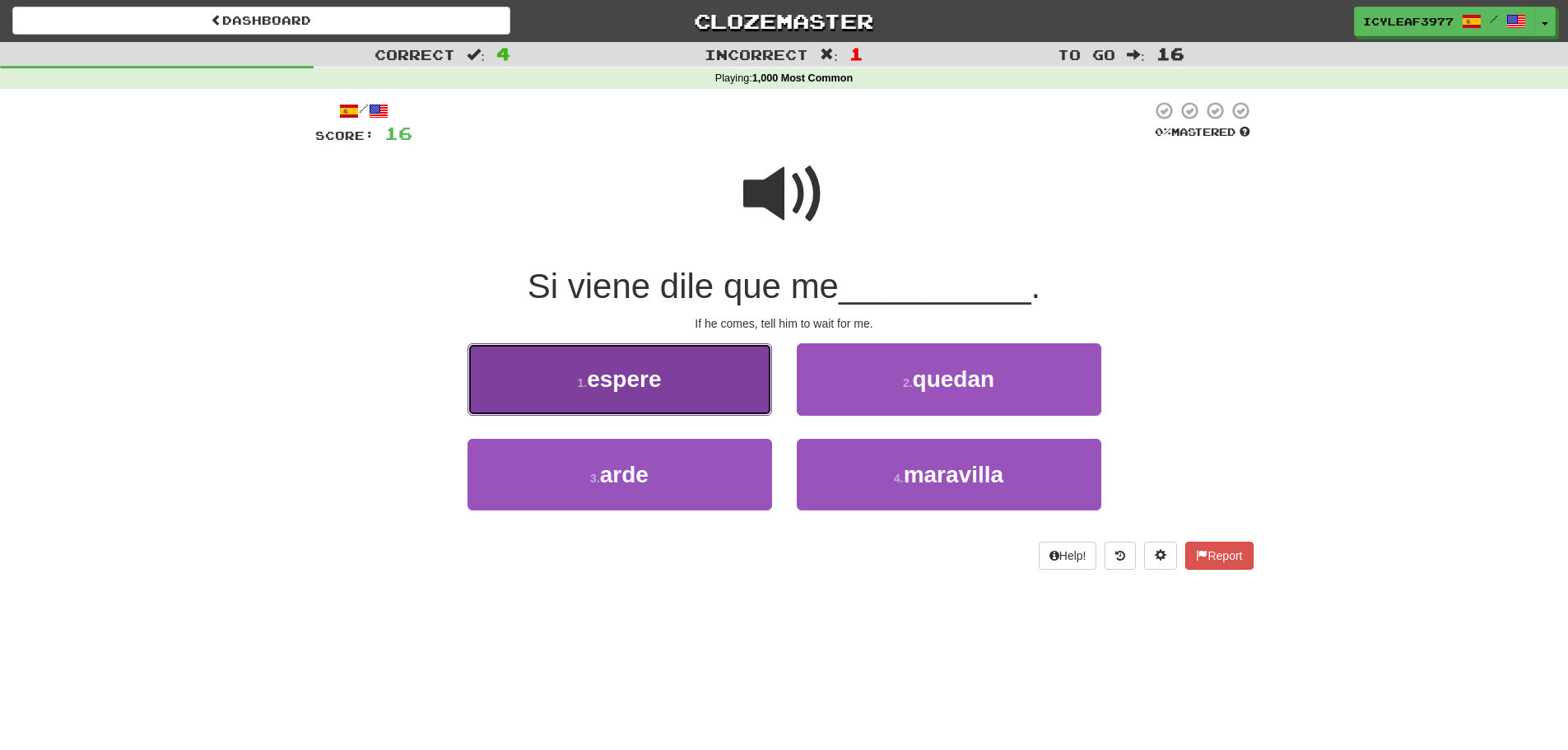
click at [685, 389] on button "1 . espere" at bounding box center [620, 379] width 304 height 71
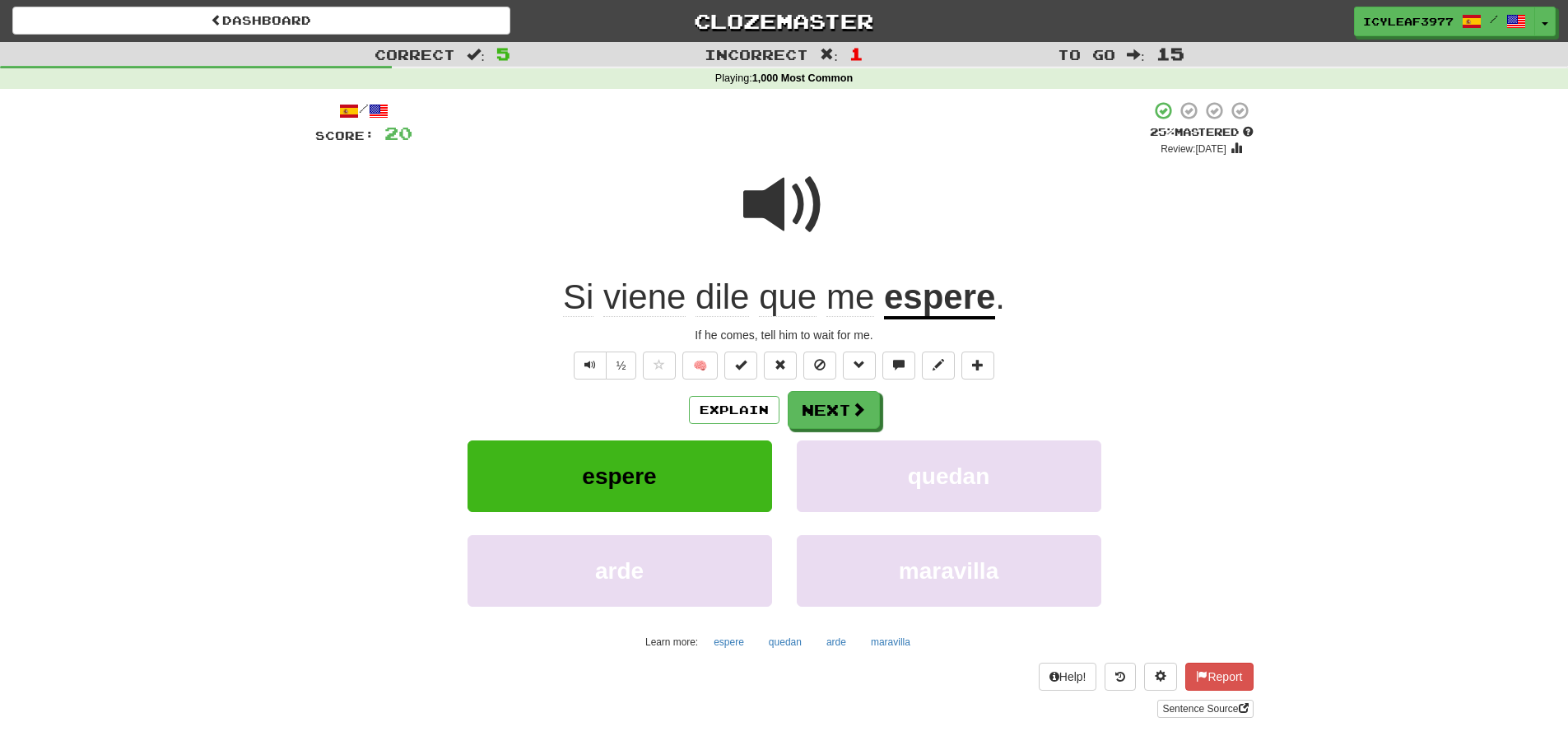
click at [724, 303] on span "dile" at bounding box center [722, 297] width 54 height 39
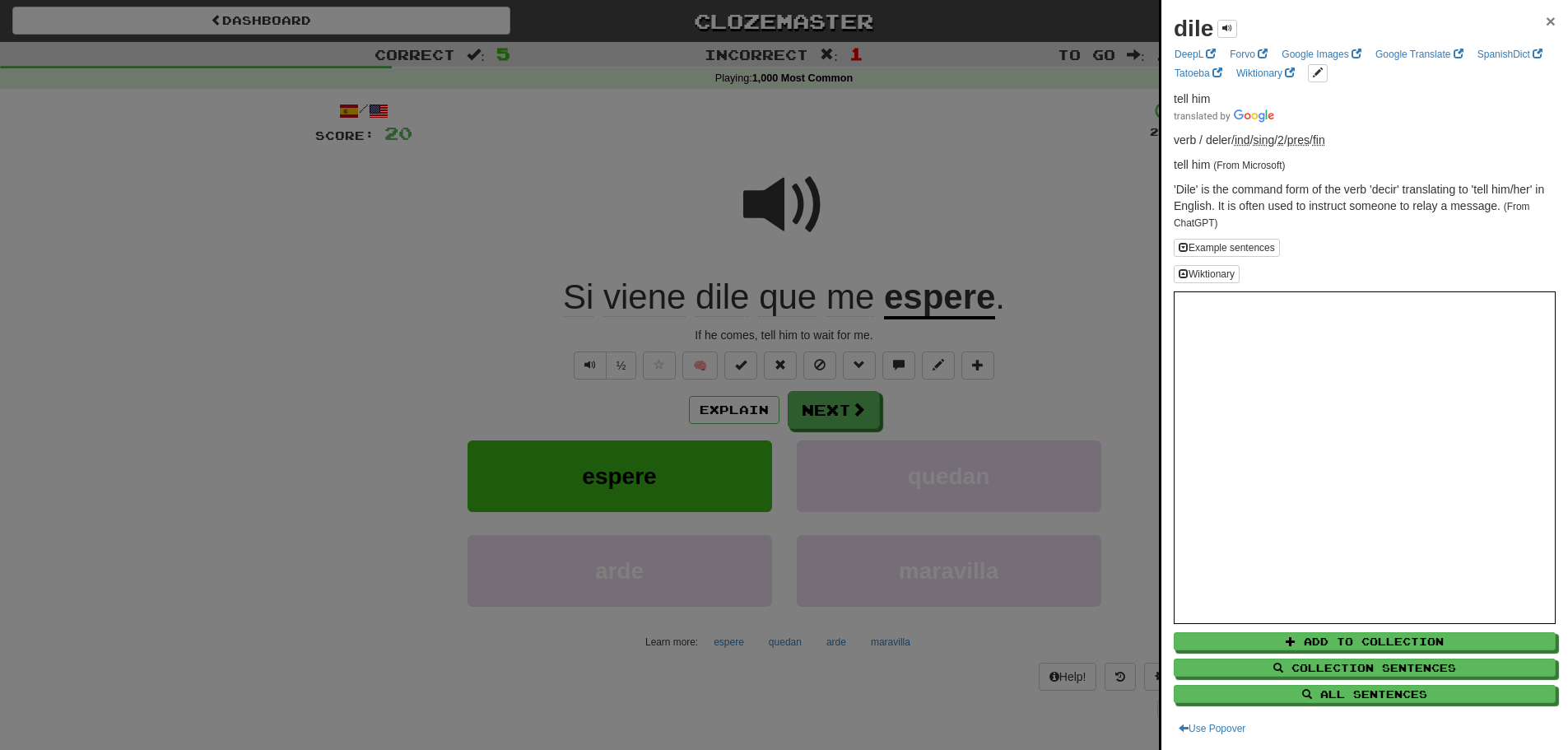
click at [1545, 19] on span "×" at bounding box center [1550, 21] width 10 height 19
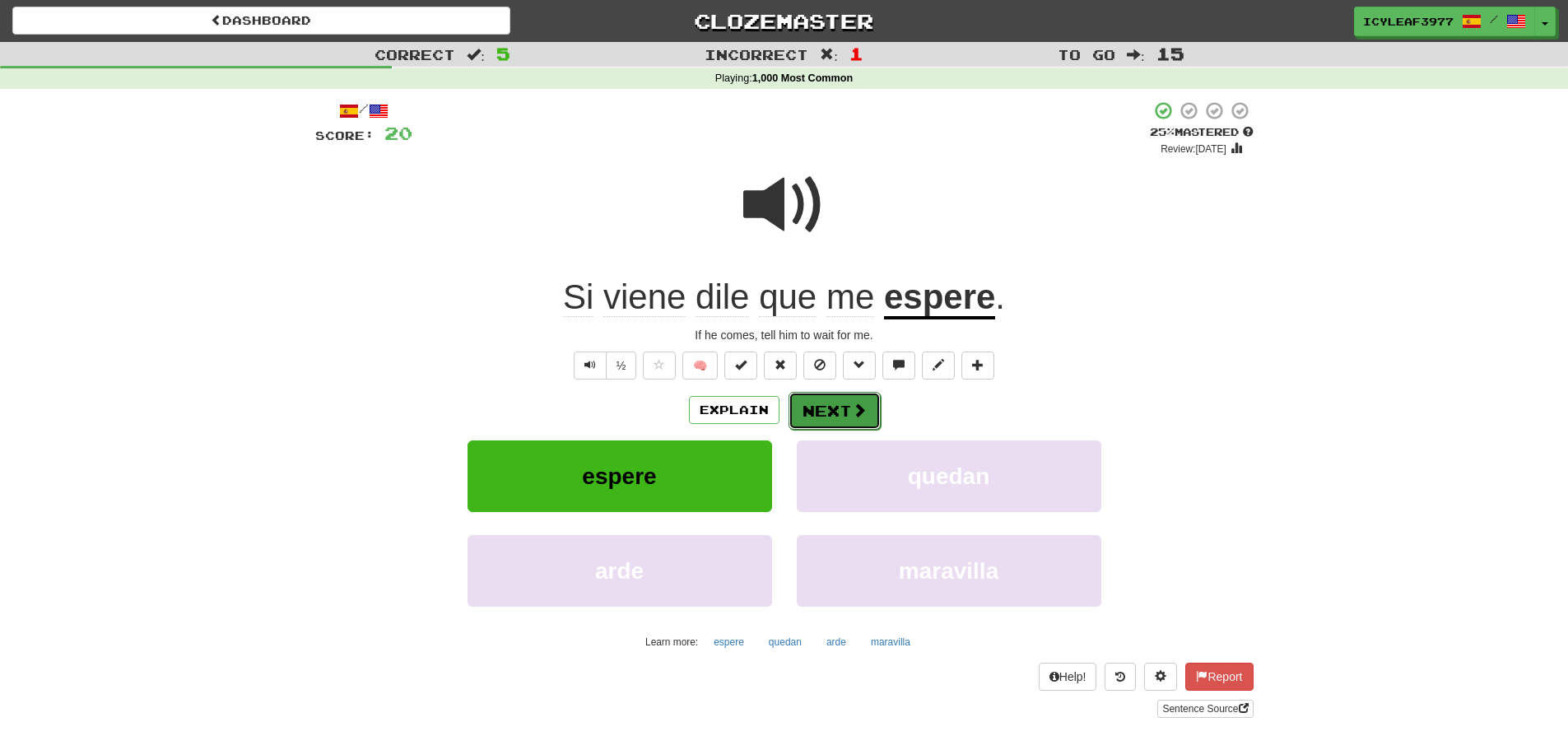
click at [844, 400] on button "Next" at bounding box center [834, 411] width 92 height 38
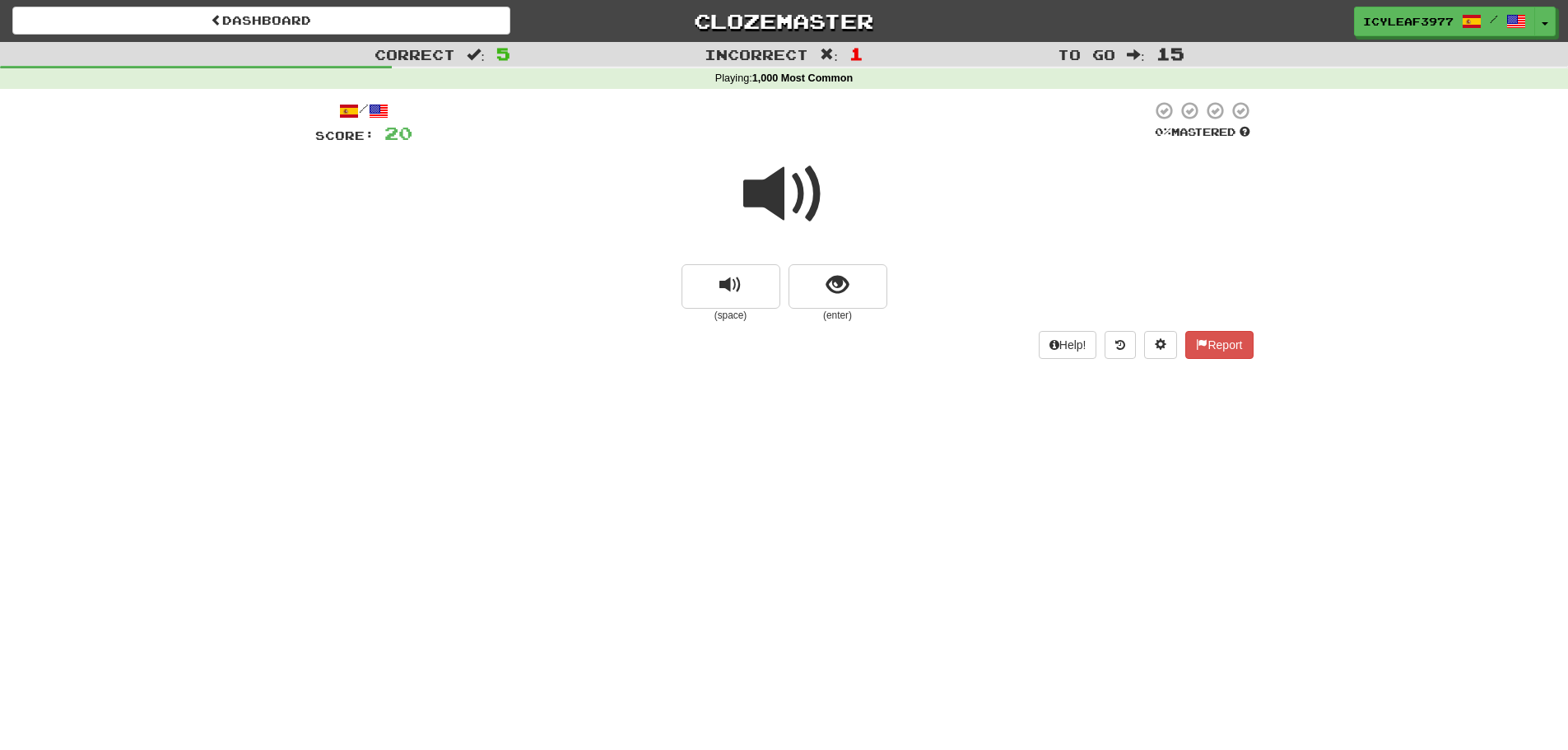
click at [773, 194] on span at bounding box center [784, 195] width 83 height 83
click at [813, 281] on button "show sentence" at bounding box center [837, 286] width 99 height 44
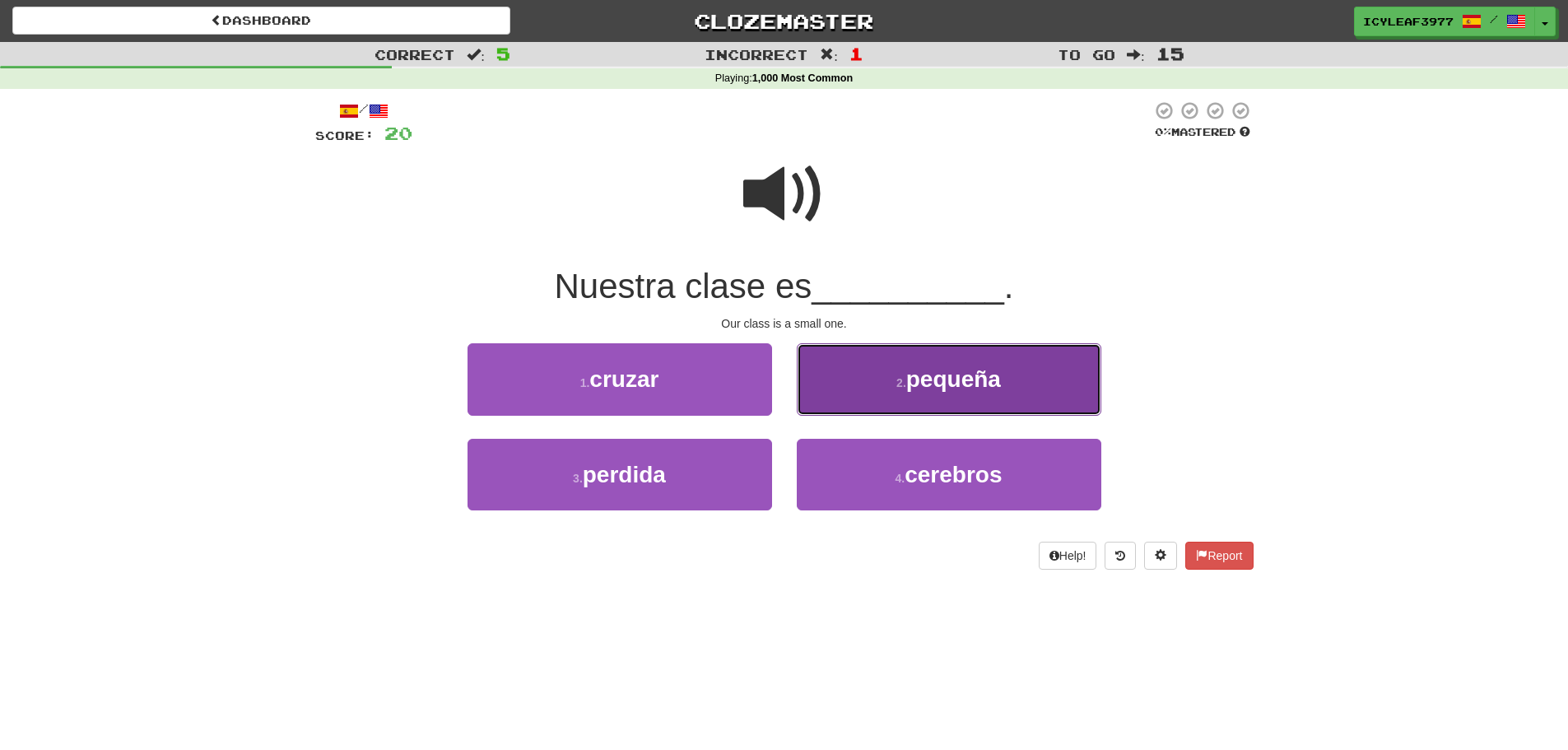
click at [832, 368] on button "2 . pequeña" at bounding box center [949, 379] width 304 height 71
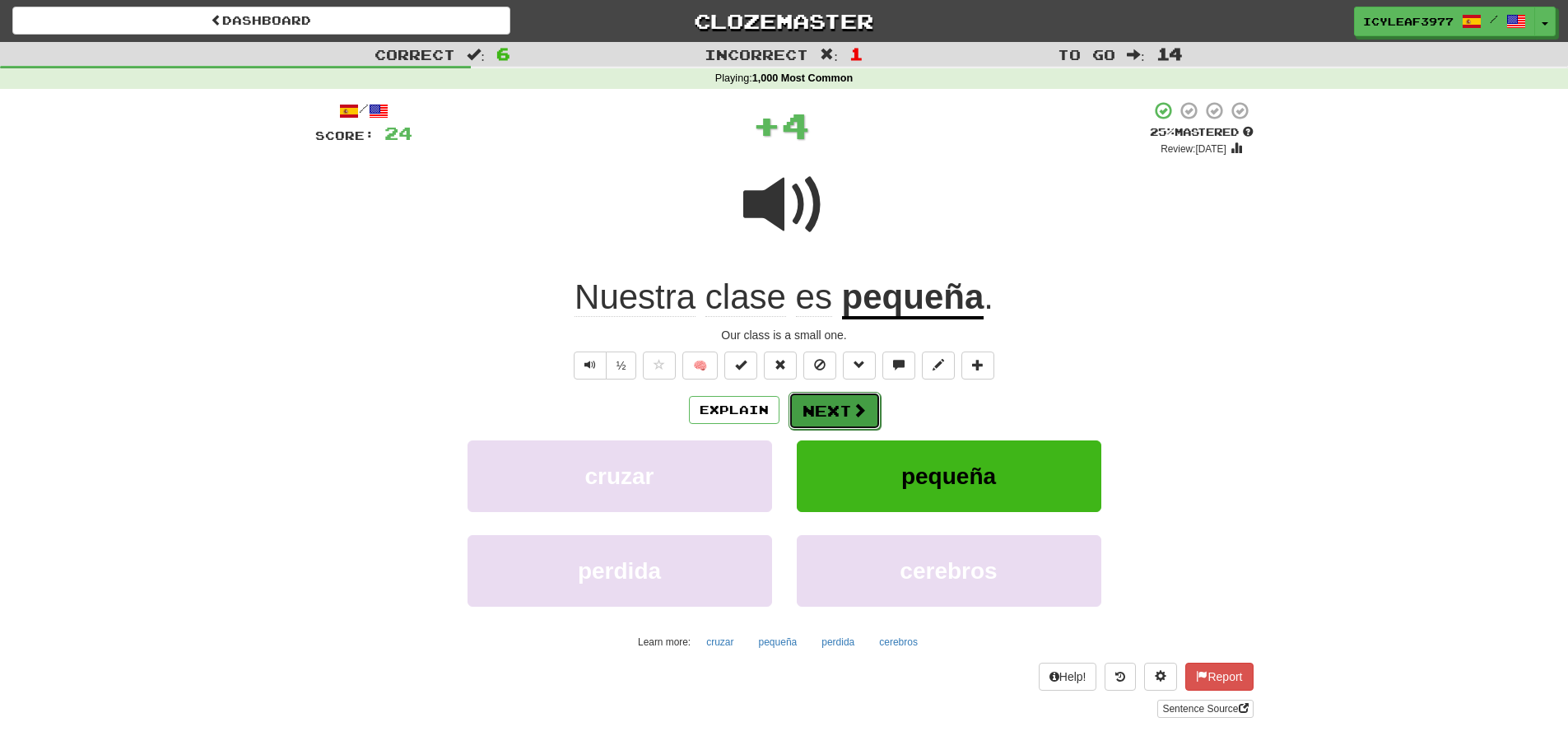
click at [815, 409] on button "Next" at bounding box center [834, 411] width 92 height 38
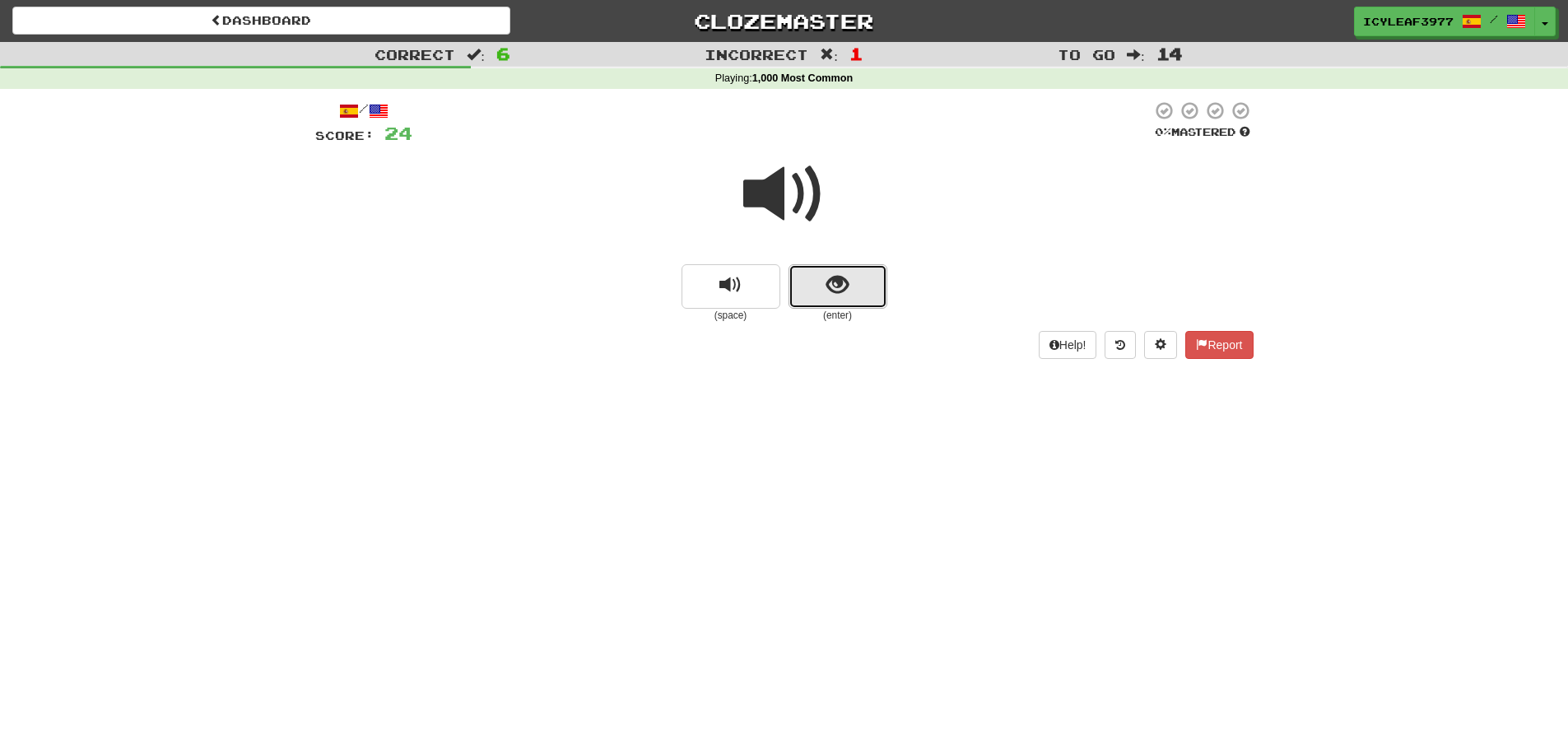
click at [814, 283] on button "show sentence" at bounding box center [837, 286] width 99 height 44
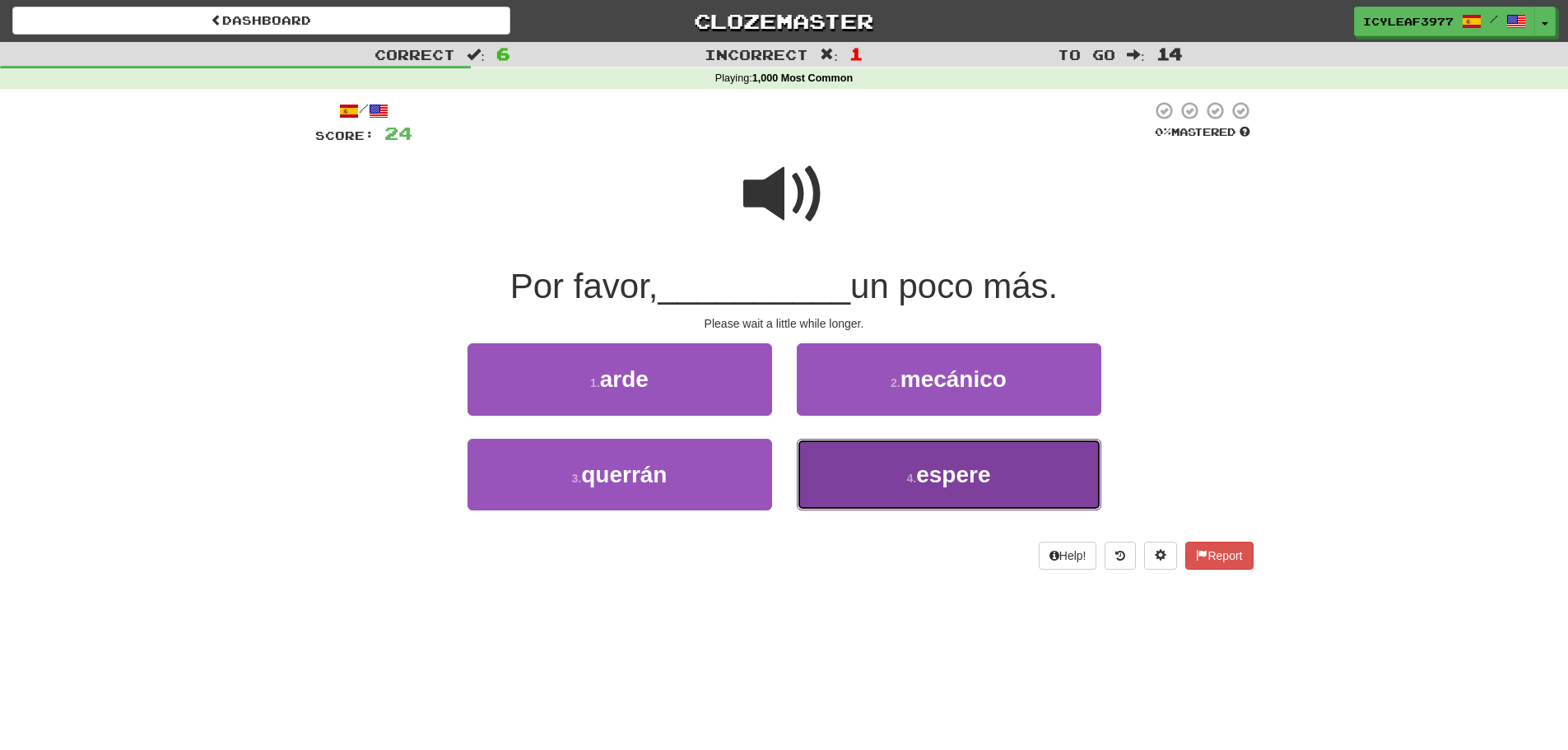
click at [863, 464] on button "4 . espere" at bounding box center [949, 475] width 304 height 71
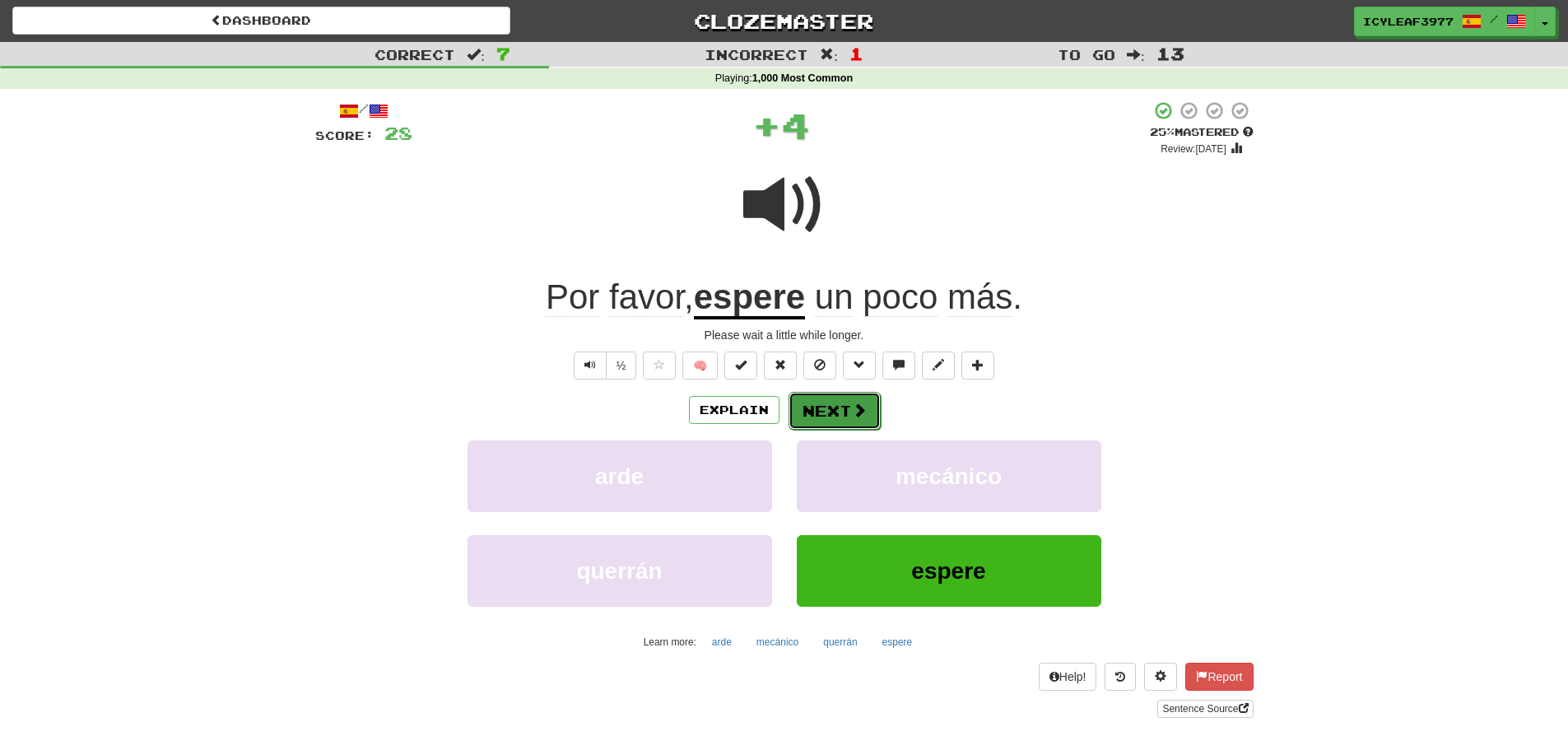
click at [848, 407] on button "Next" at bounding box center [834, 411] width 92 height 38
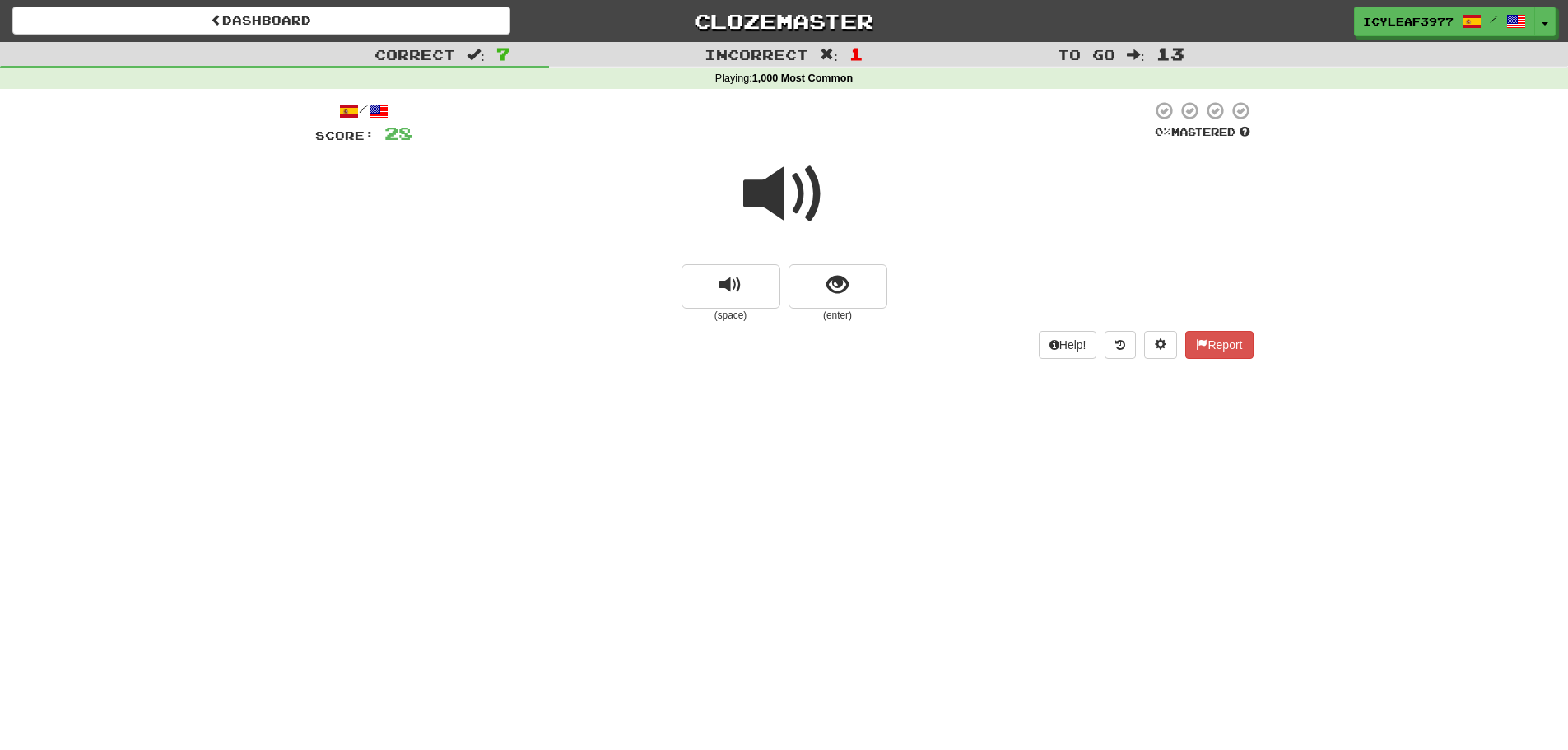
click at [764, 211] on span at bounding box center [784, 195] width 83 height 83
click at [818, 289] on button "show sentence" at bounding box center [837, 286] width 99 height 44
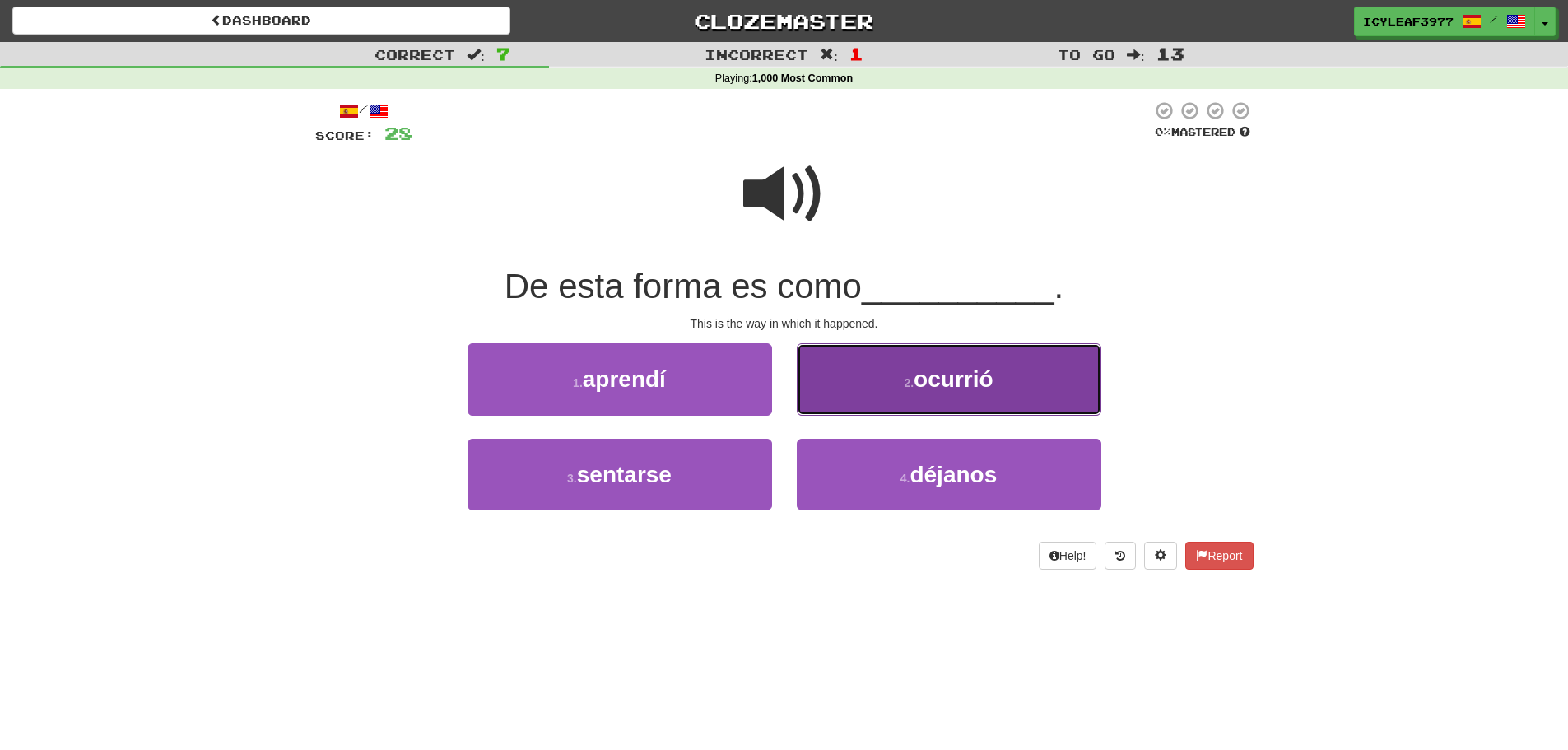
click at [843, 372] on button "2 . ocurrió" at bounding box center [949, 379] width 304 height 71
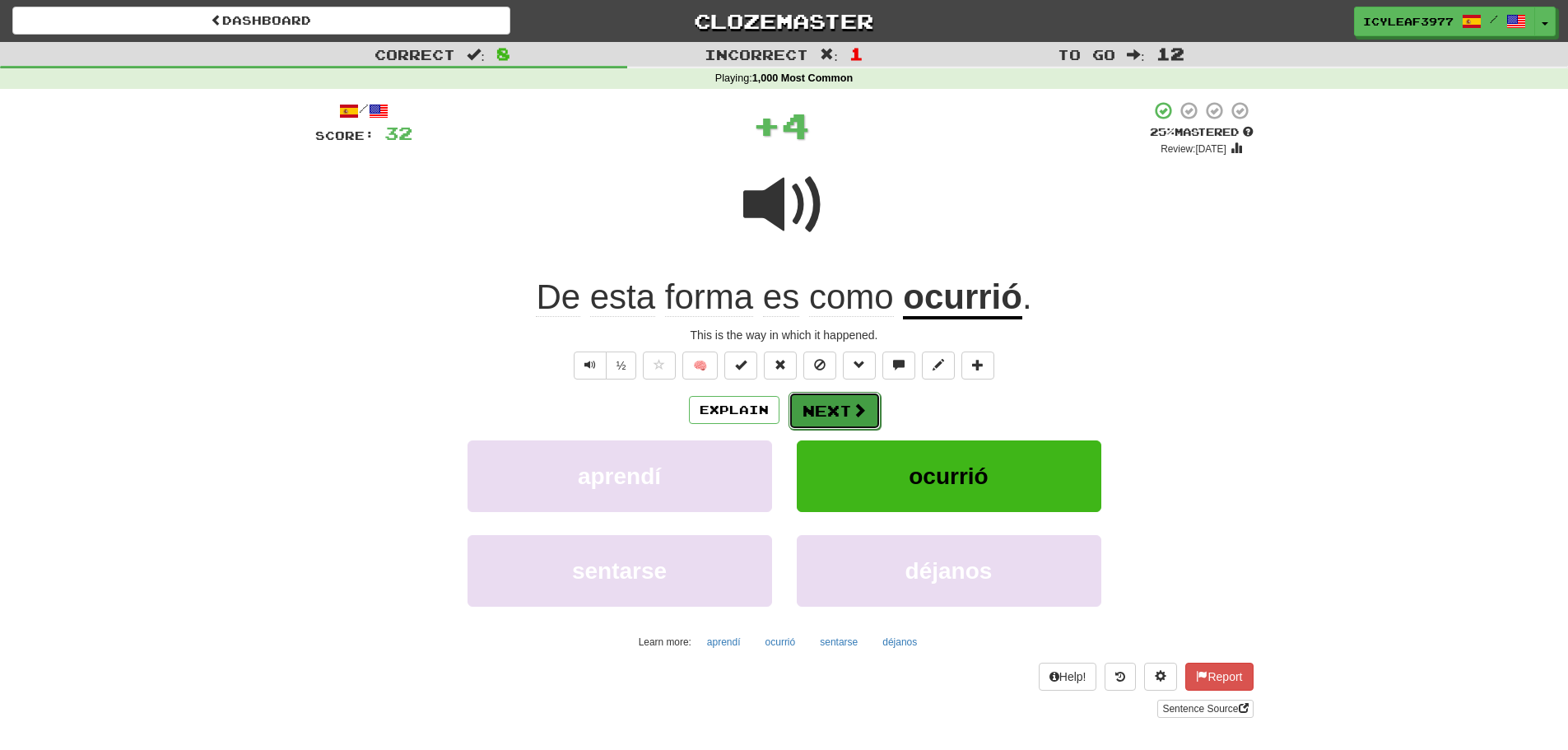
click at [832, 409] on button "Next" at bounding box center [834, 411] width 92 height 38
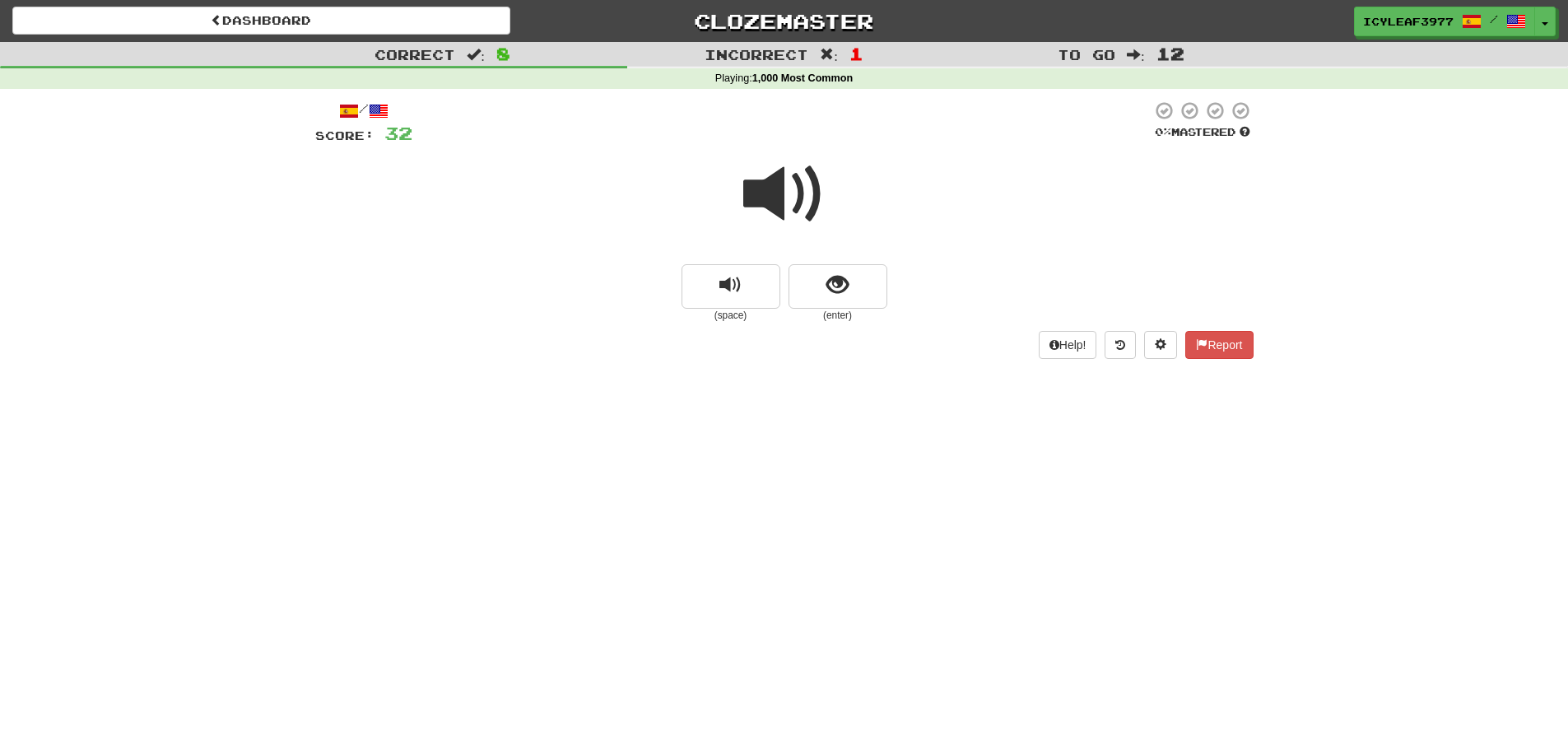
click at [778, 207] on span at bounding box center [784, 195] width 83 height 83
click at [827, 289] on span "show sentence" at bounding box center [838, 286] width 23 height 23
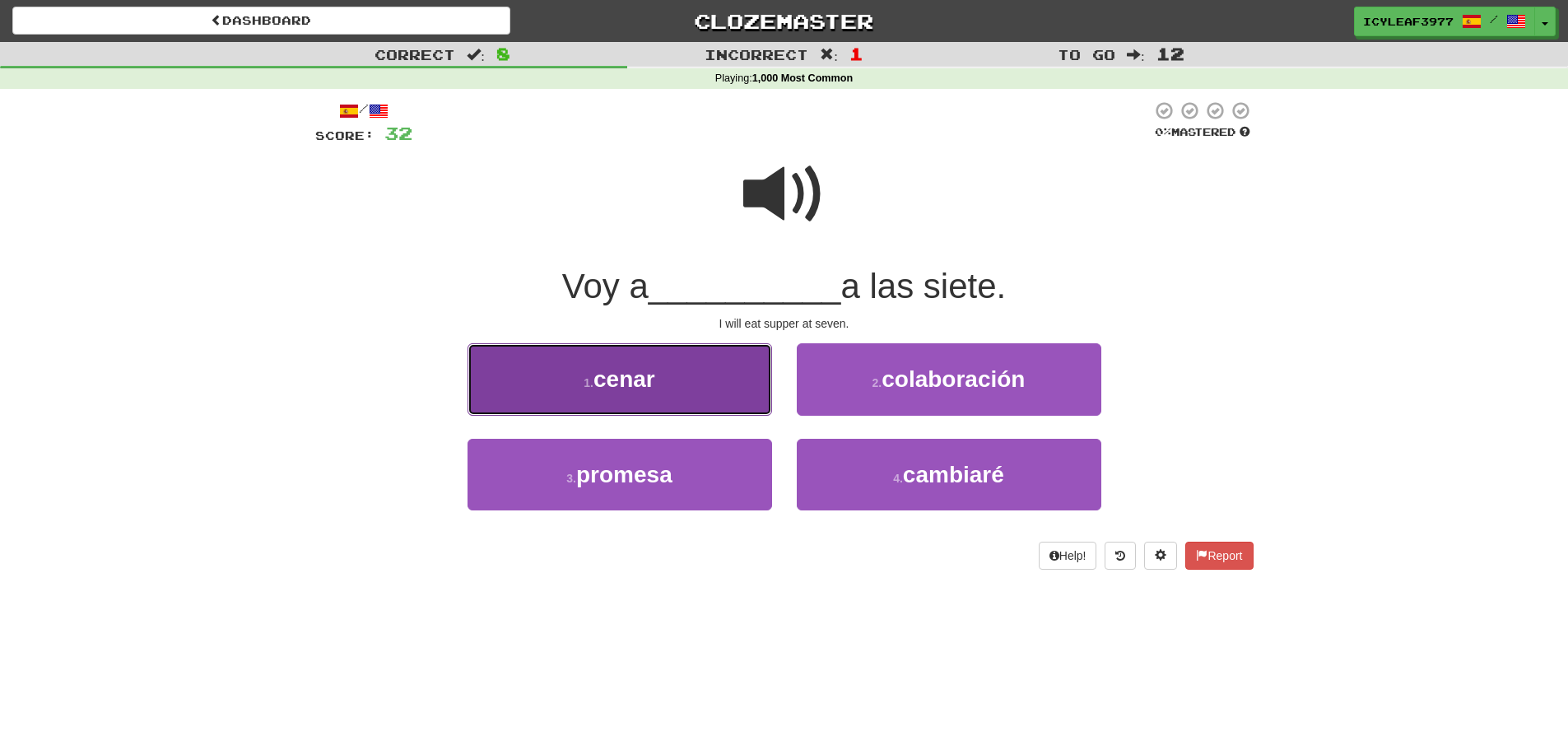
click at [688, 381] on button "1 . cenar" at bounding box center [620, 379] width 304 height 71
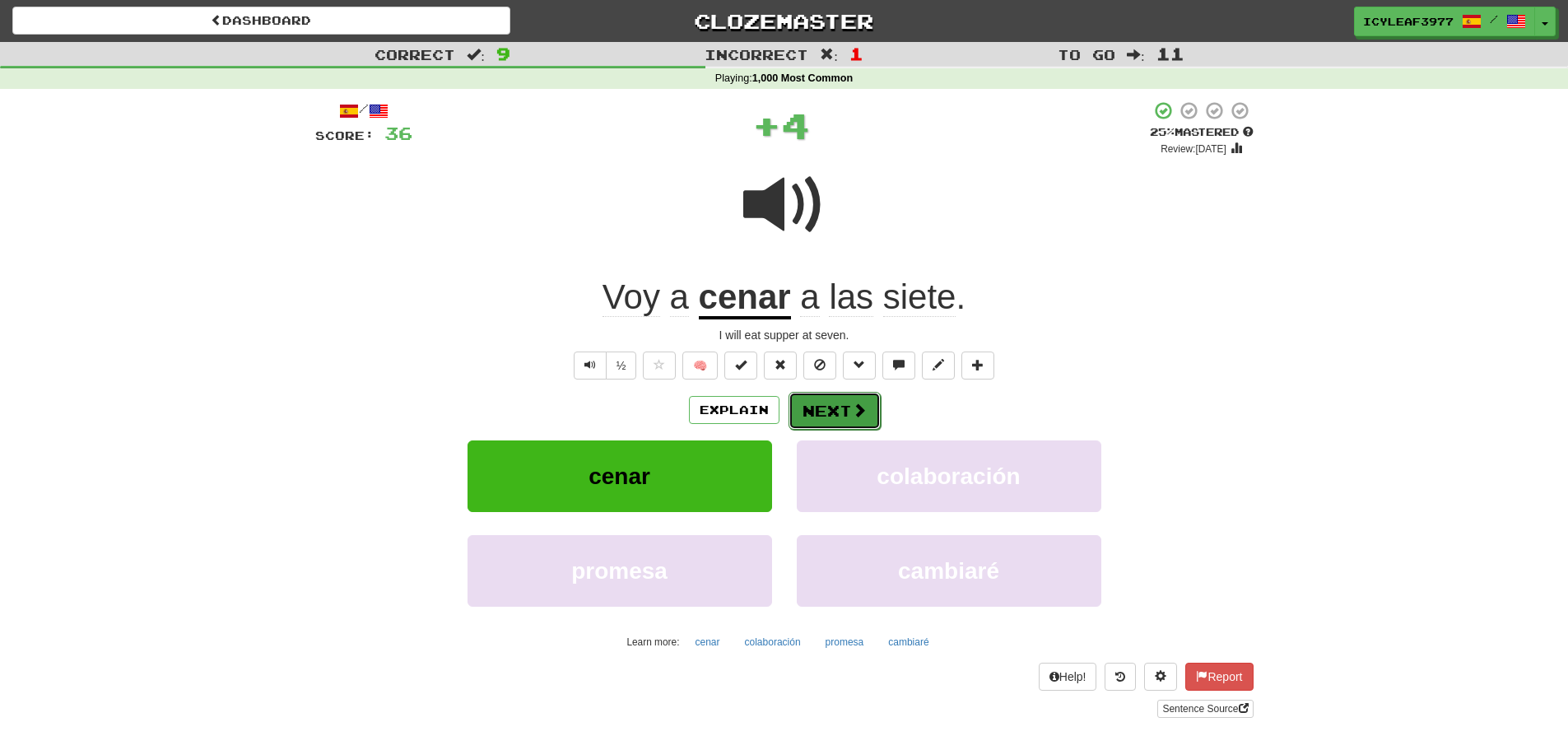
click at [819, 408] on button "Next" at bounding box center [834, 411] width 92 height 38
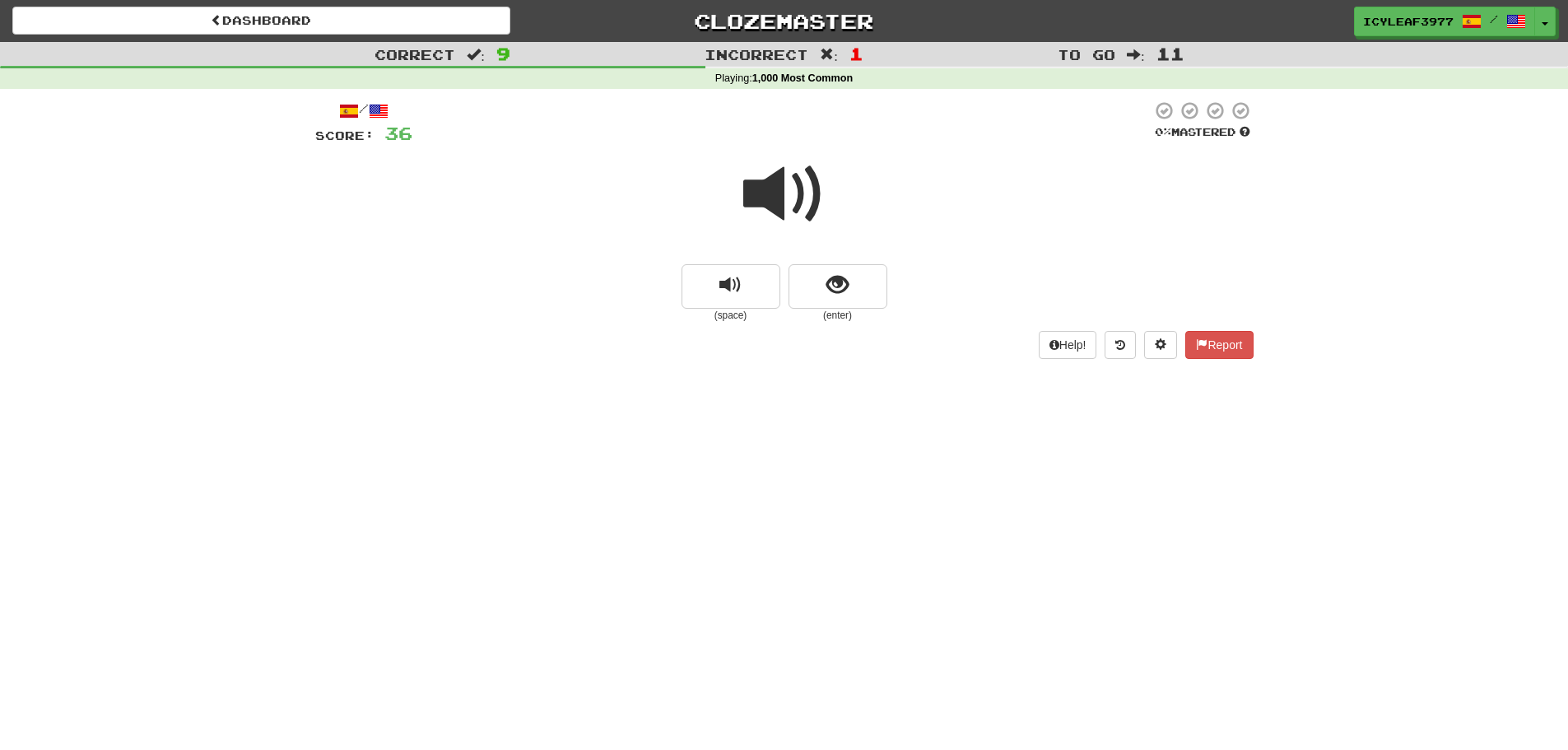
click at [770, 205] on span at bounding box center [784, 195] width 83 height 83
click at [828, 274] on span "show sentence" at bounding box center [838, 286] width 23 height 23
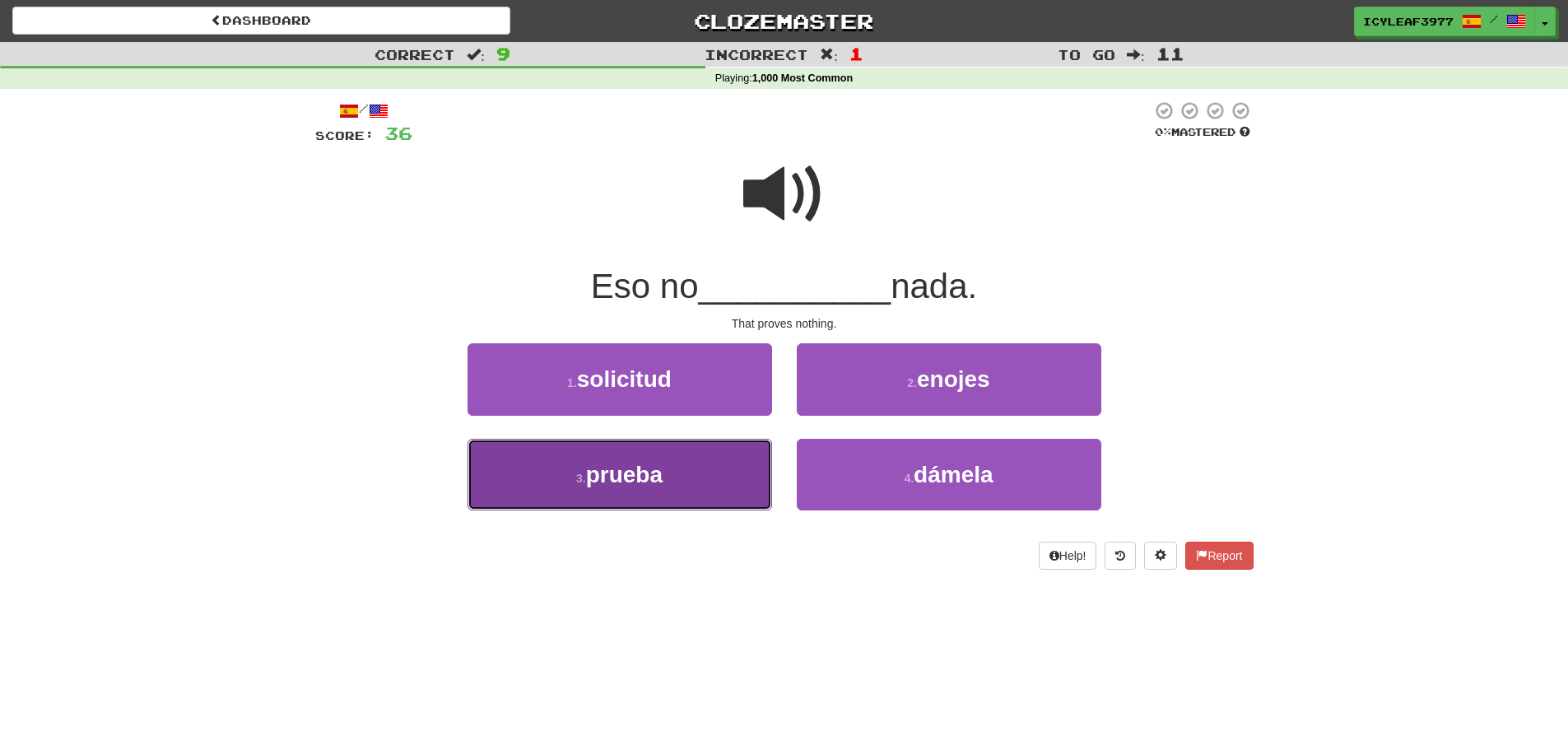
click at [712, 465] on button "3 . prueba" at bounding box center [620, 475] width 304 height 71
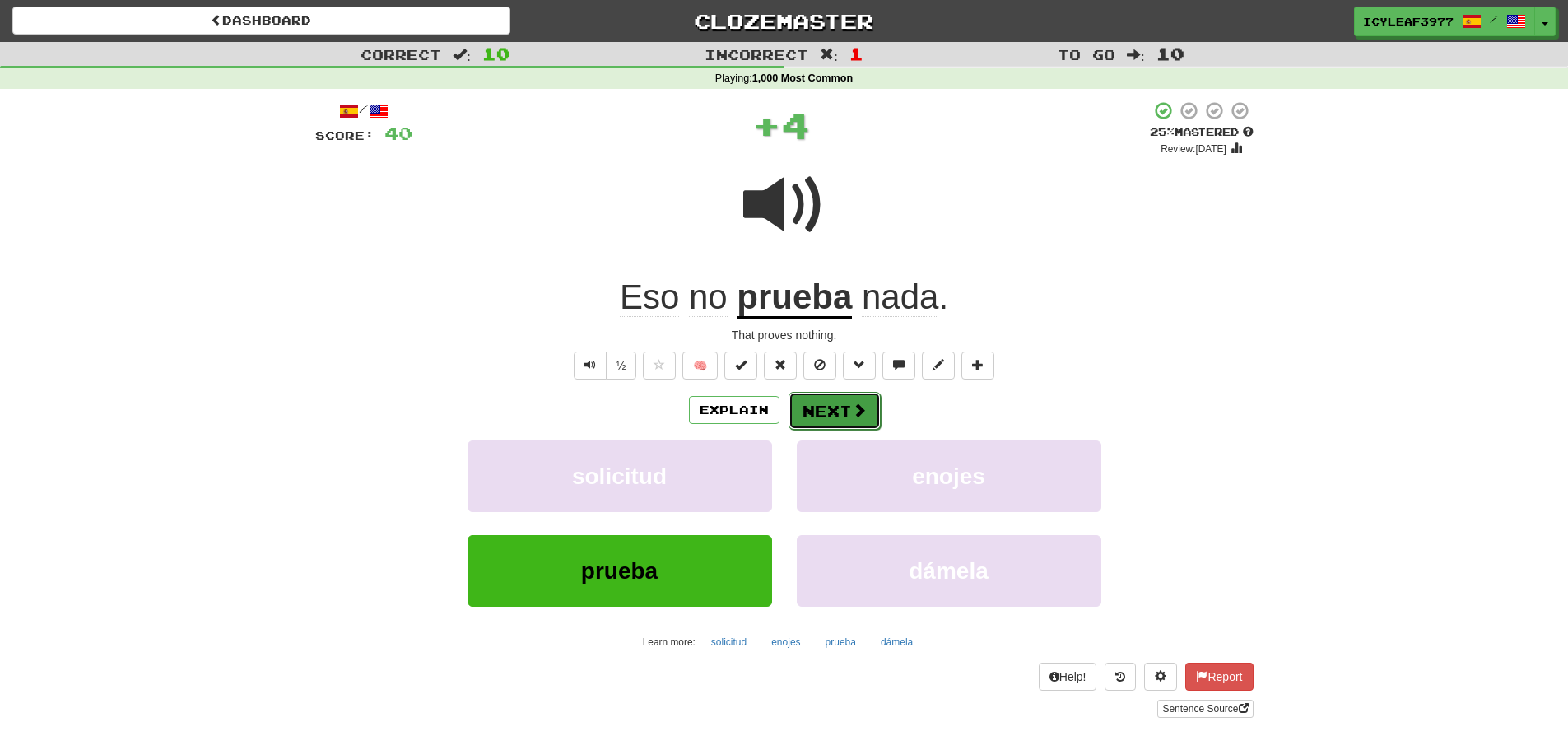
click at [827, 417] on button "Next" at bounding box center [834, 411] width 92 height 38
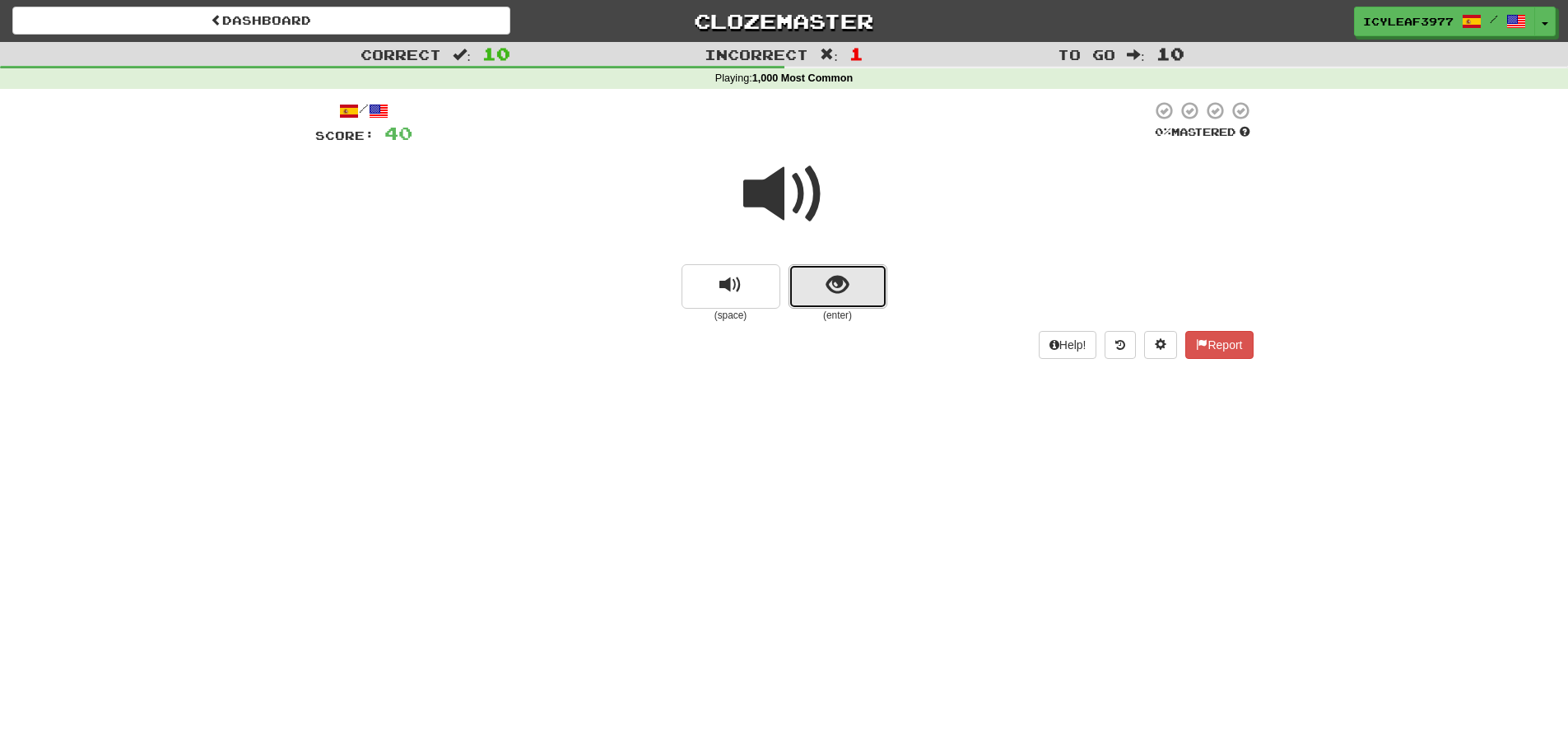
click at [817, 296] on button "show sentence" at bounding box center [837, 286] width 99 height 44
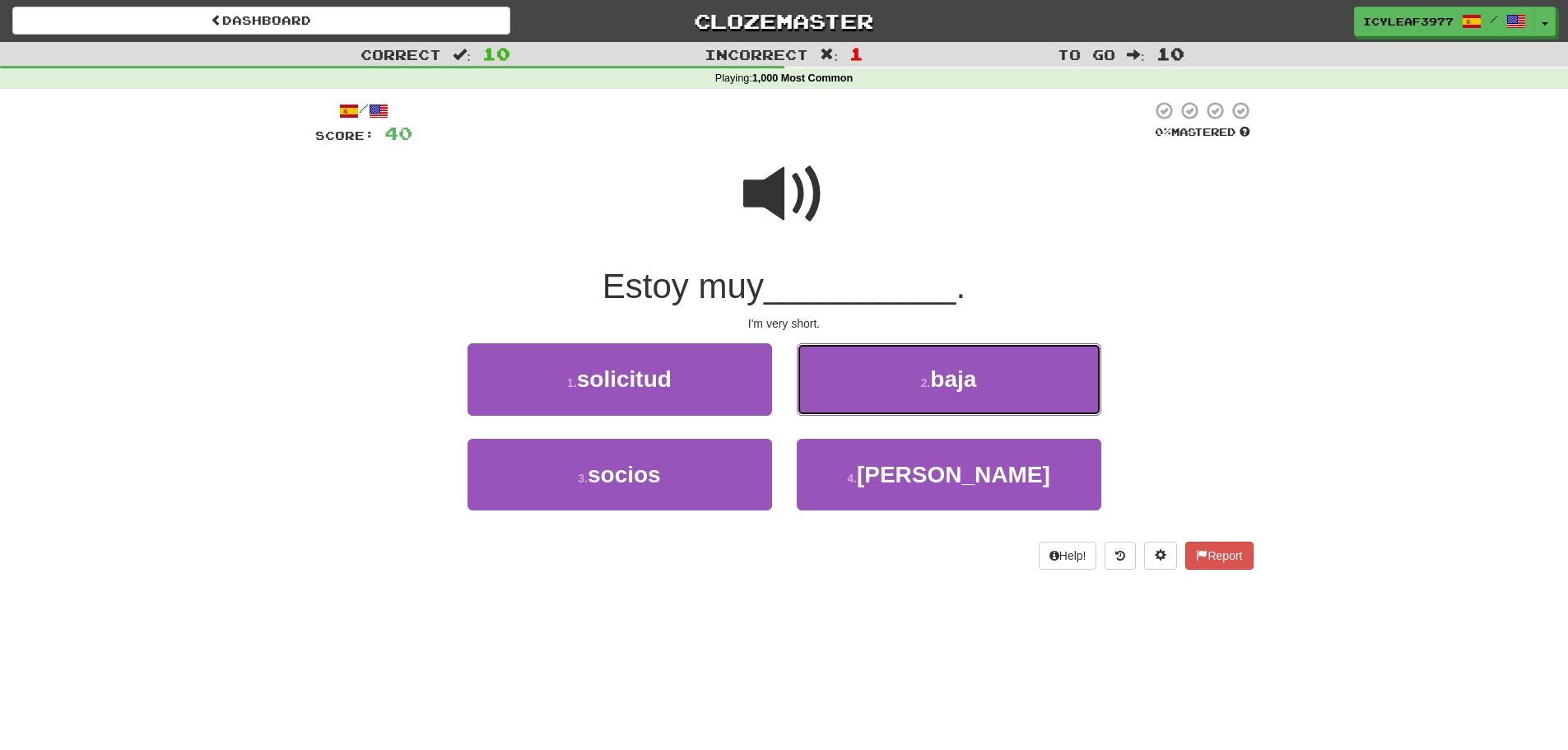
drag, startPoint x: 850, startPoint y: 381, endPoint x: 843, endPoint y: 370, distance: 13.0
click at [850, 382] on button "2 . baja" at bounding box center [949, 379] width 304 height 71
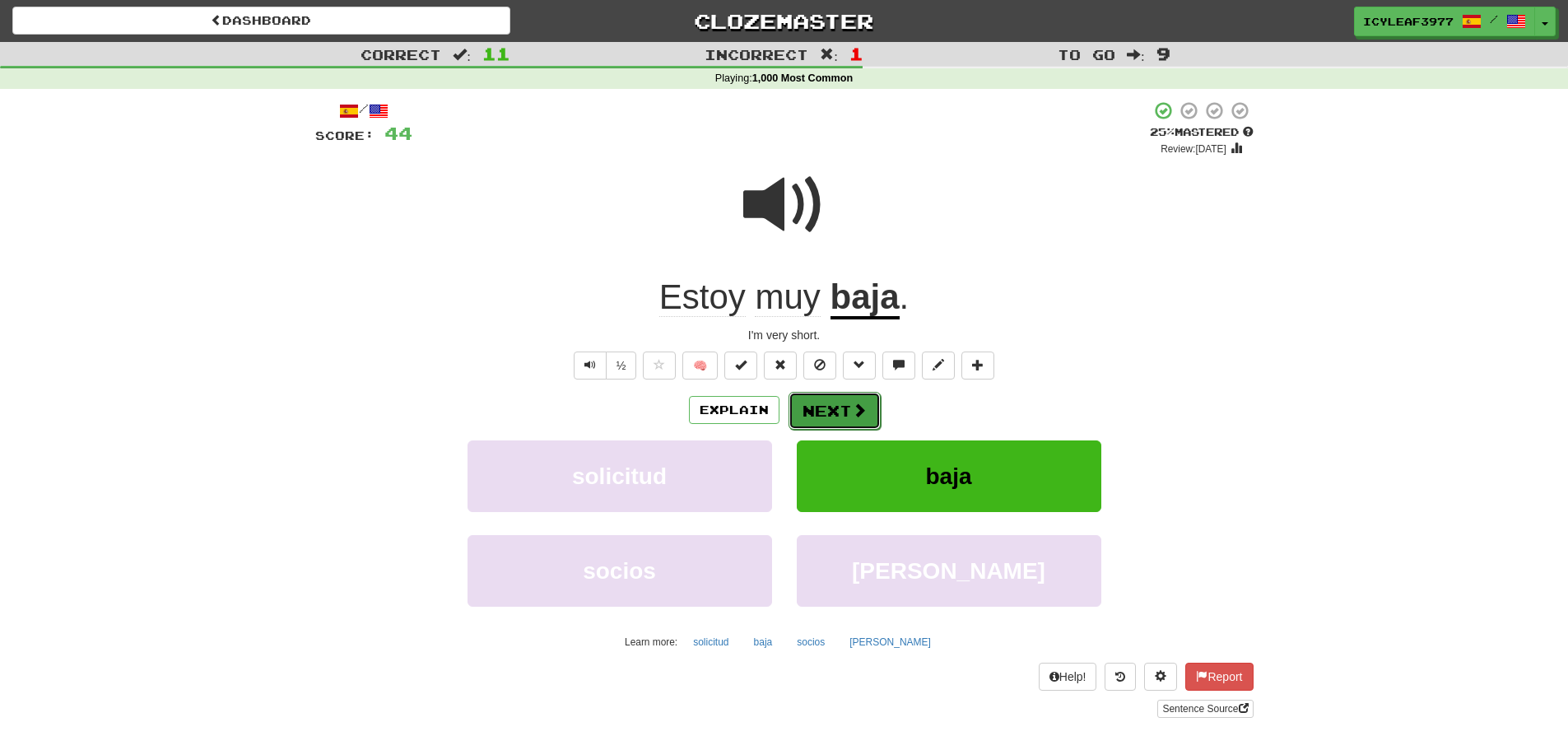
click at [818, 398] on button "Next" at bounding box center [834, 411] width 92 height 38
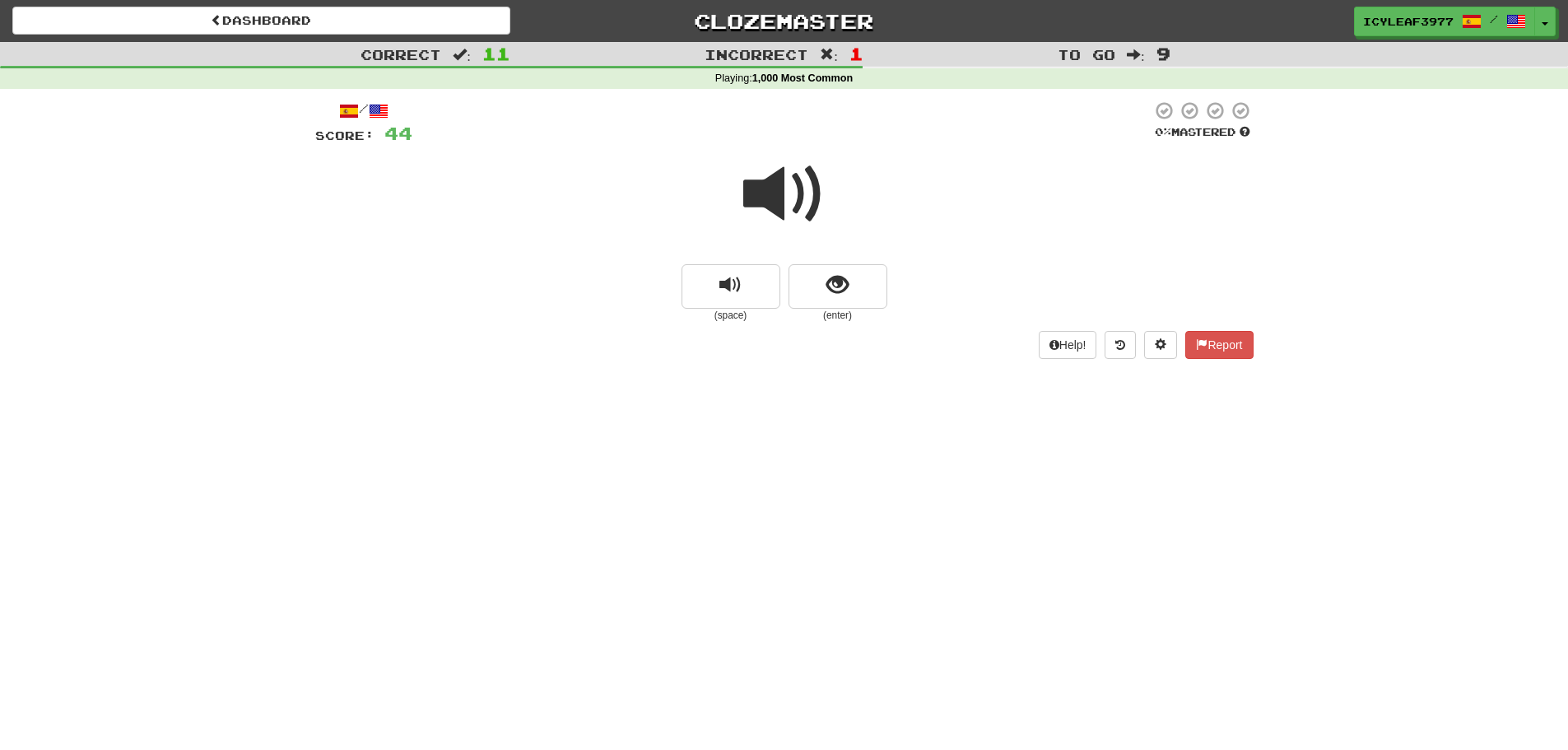
click at [774, 201] on span at bounding box center [784, 195] width 83 height 83
click at [761, 193] on span at bounding box center [784, 195] width 83 height 83
click at [826, 284] on button "show sentence" at bounding box center [837, 286] width 99 height 44
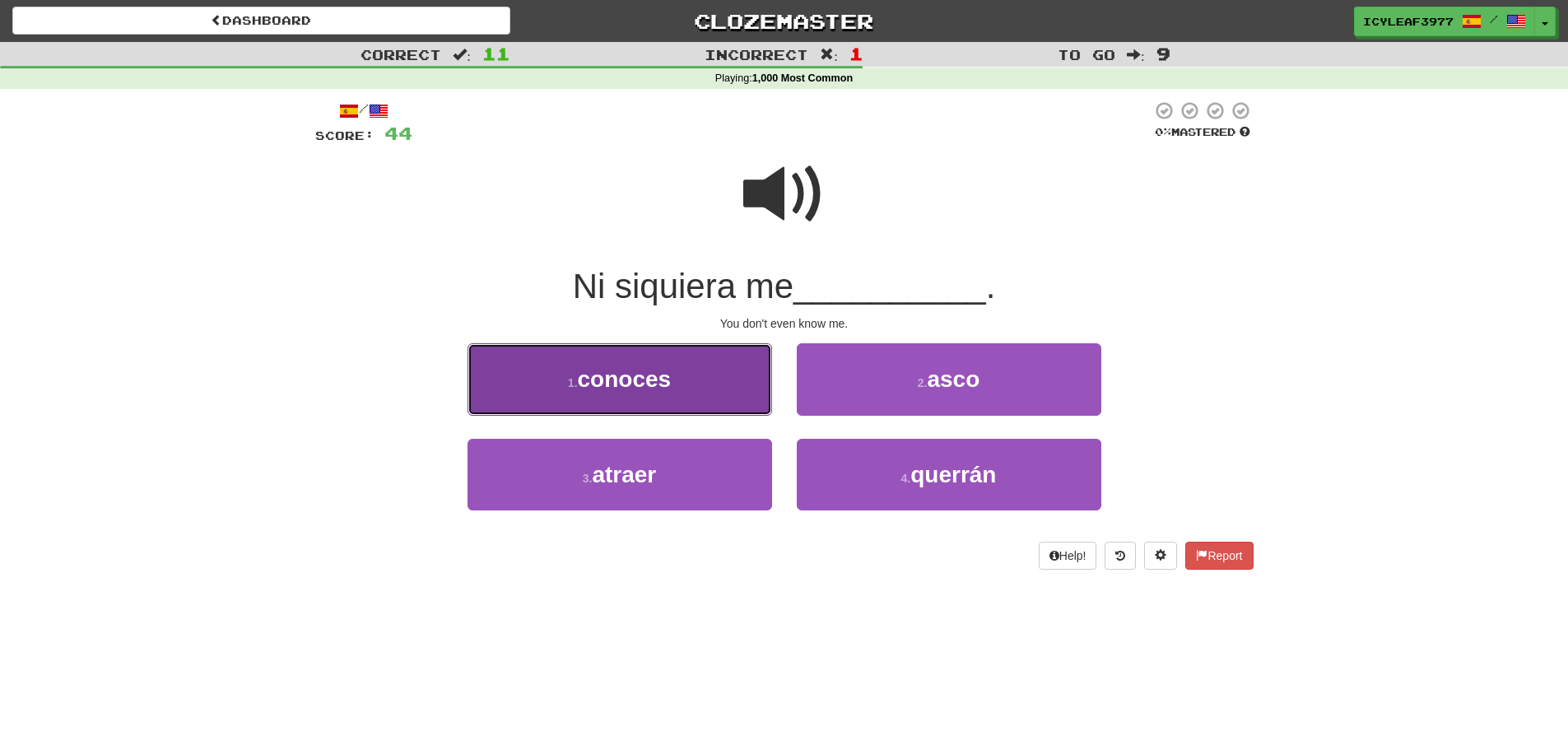
click at [621, 362] on button "1 . conoces" at bounding box center [620, 379] width 304 height 71
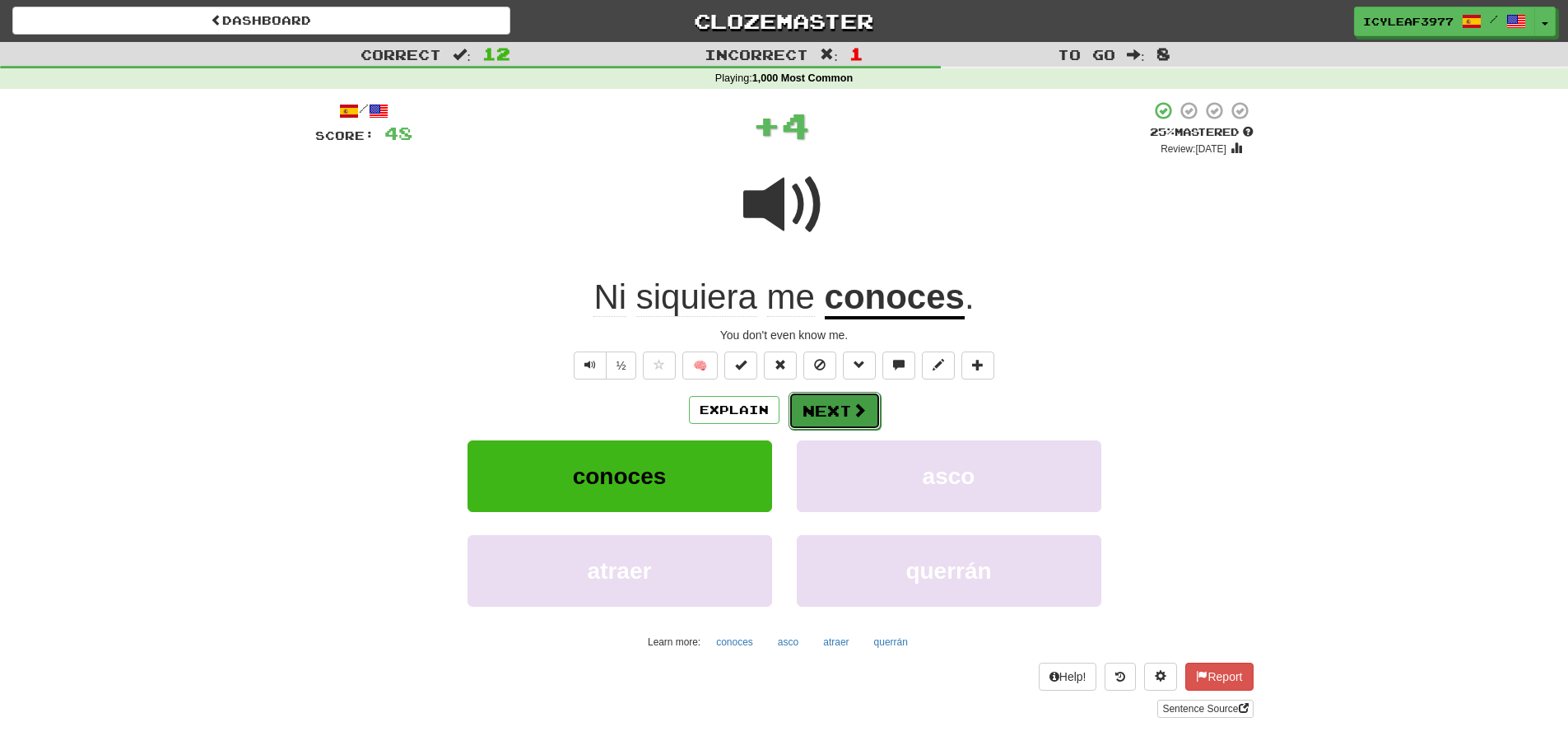
click at [813, 400] on button "Next" at bounding box center [834, 411] width 92 height 38
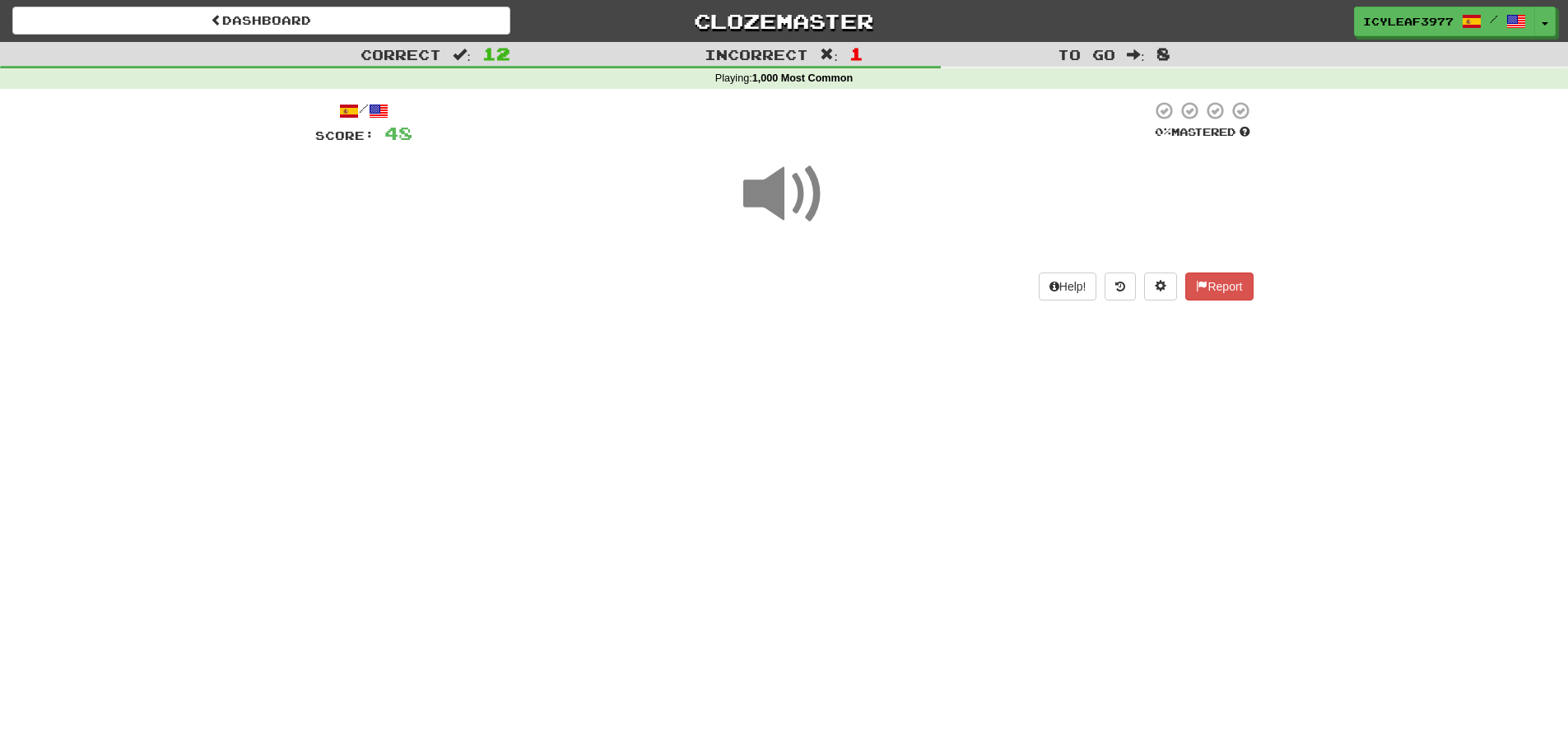
click at [776, 199] on span at bounding box center [784, 195] width 83 height 83
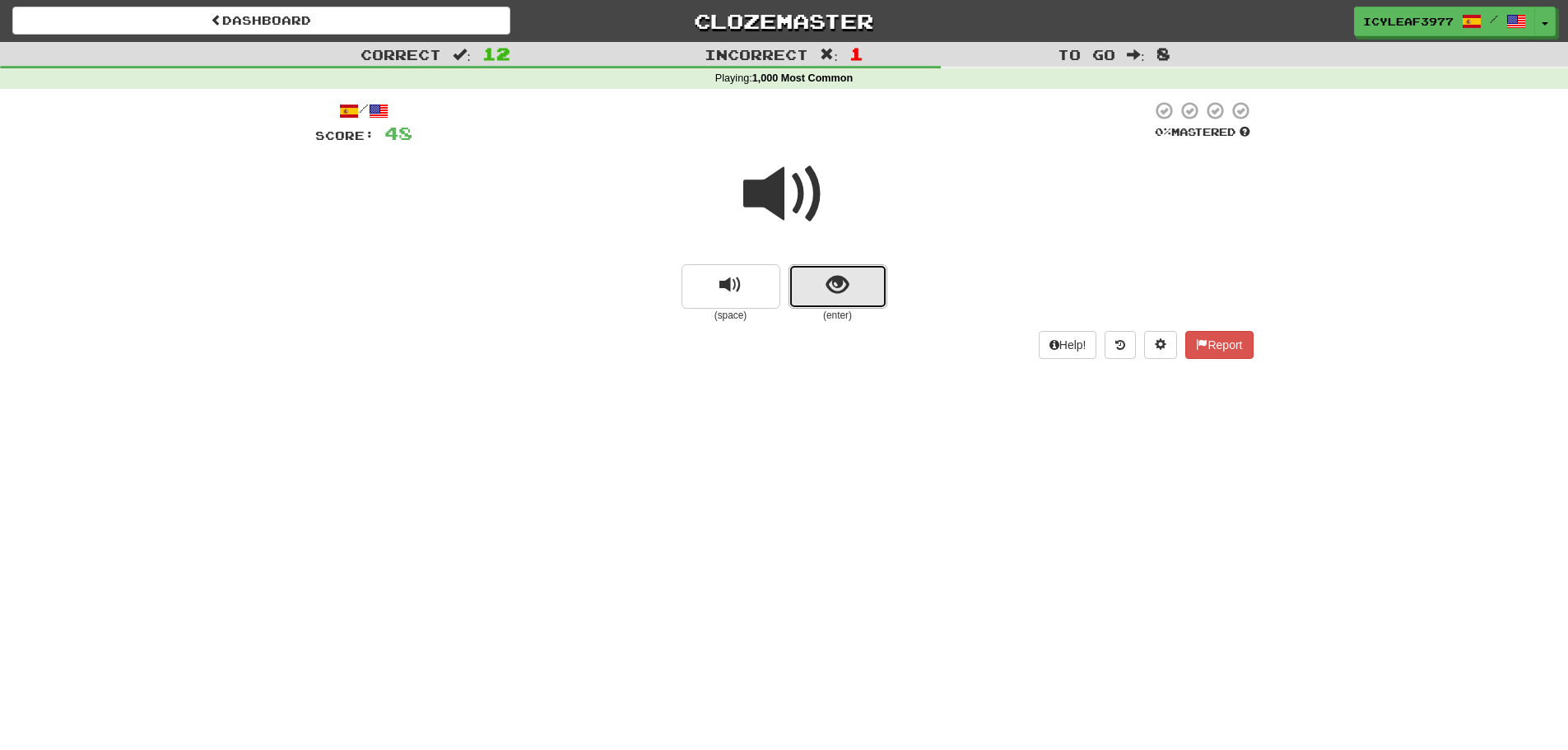
click at [848, 275] on button "show sentence" at bounding box center [837, 286] width 99 height 44
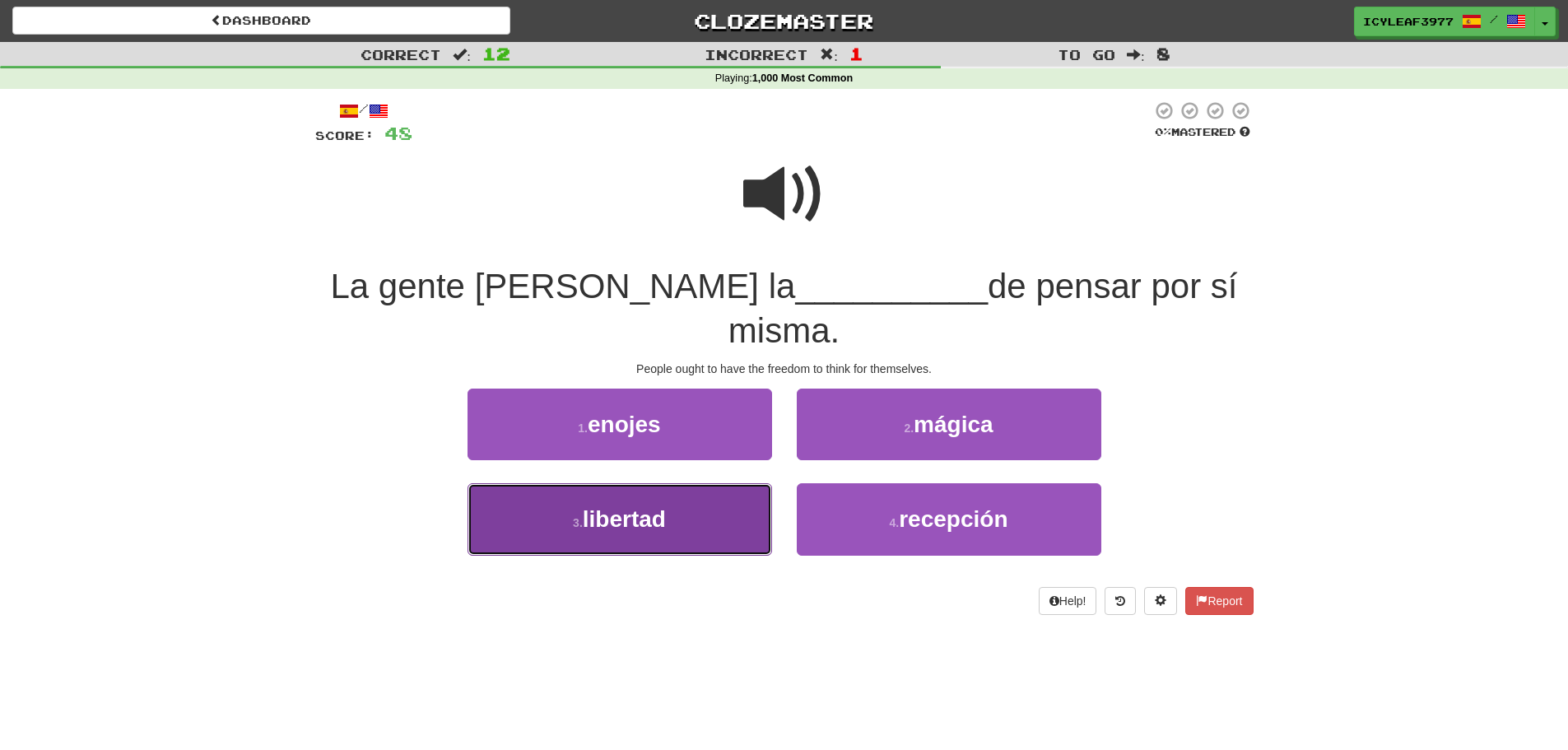
click at [614, 483] on button "3 . libertad" at bounding box center [620, 519] width 304 height 71
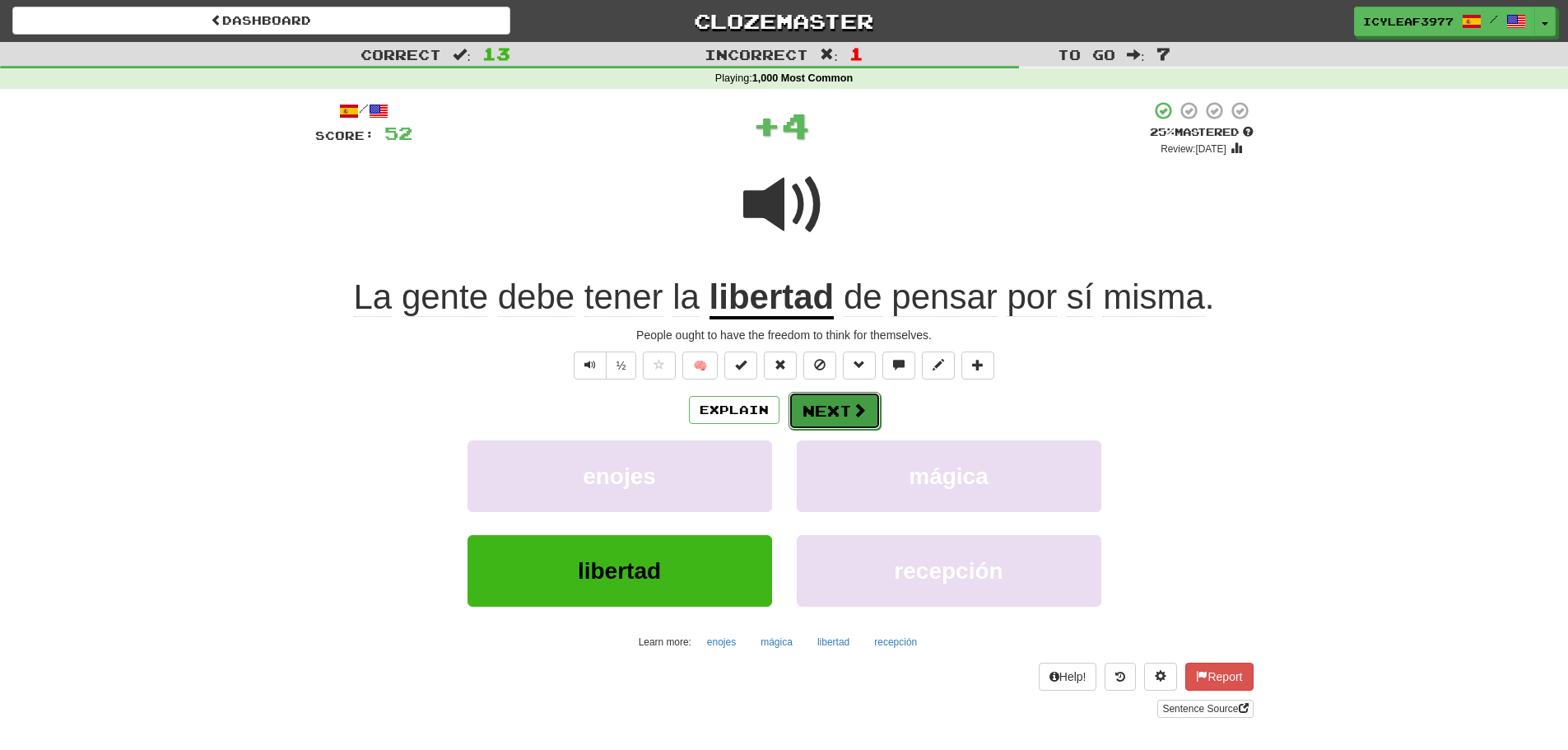
click at [822, 409] on button "Next" at bounding box center [834, 411] width 92 height 38
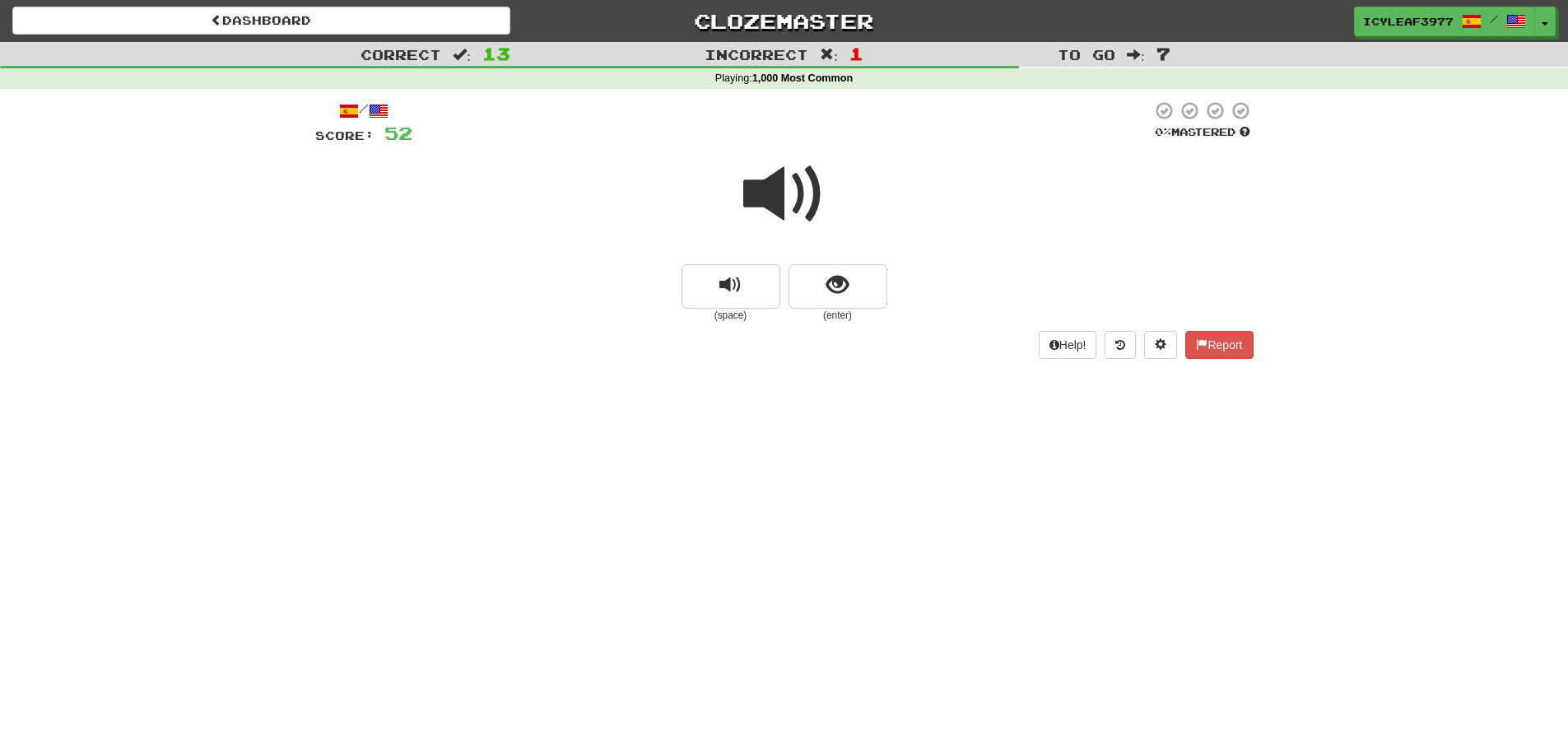
click at [770, 202] on span at bounding box center [784, 195] width 83 height 83
click at [768, 201] on span at bounding box center [784, 195] width 83 height 83
click at [834, 274] on span "show sentence" at bounding box center [838, 286] width 23 height 23
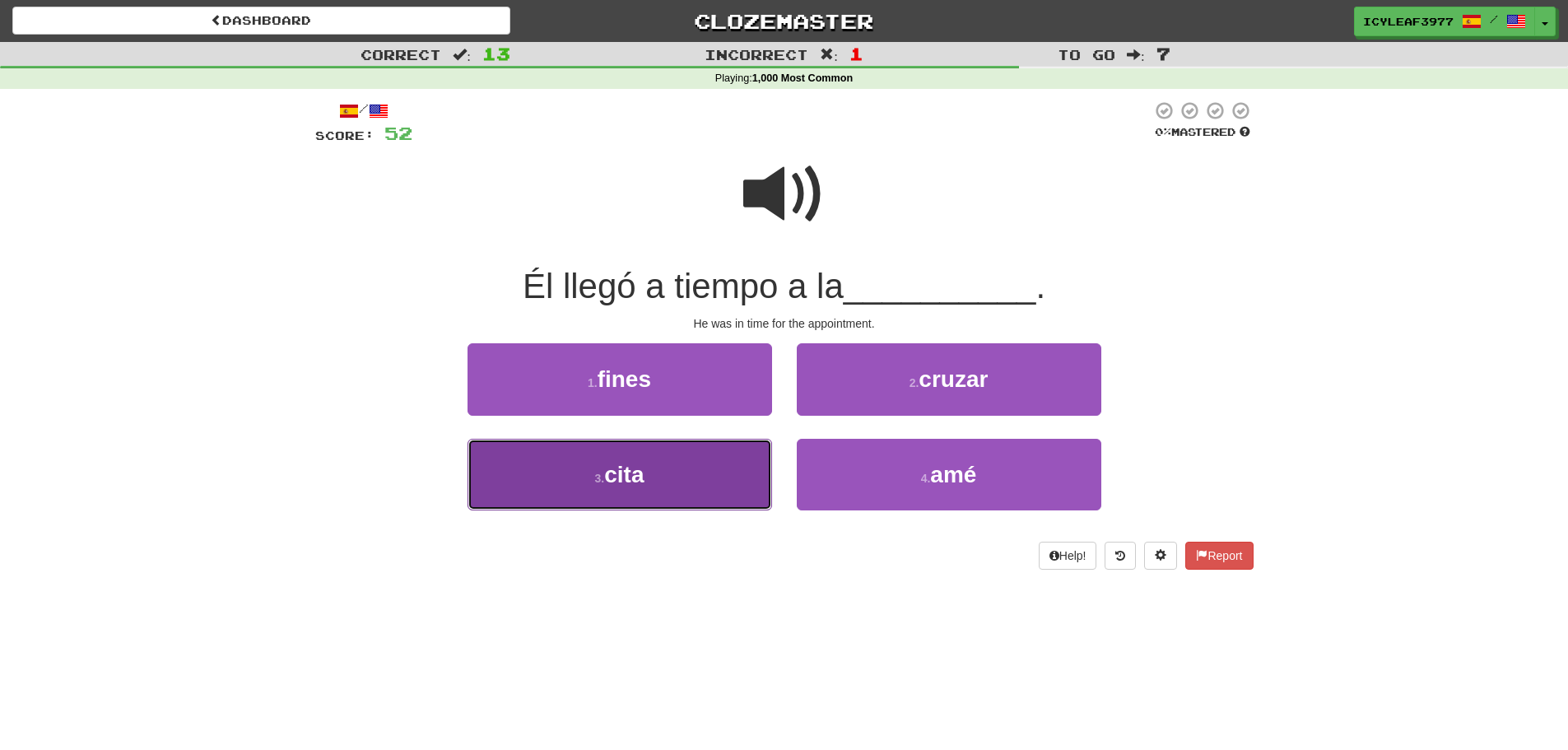
click at [670, 450] on button "3 . cita" at bounding box center [620, 475] width 304 height 71
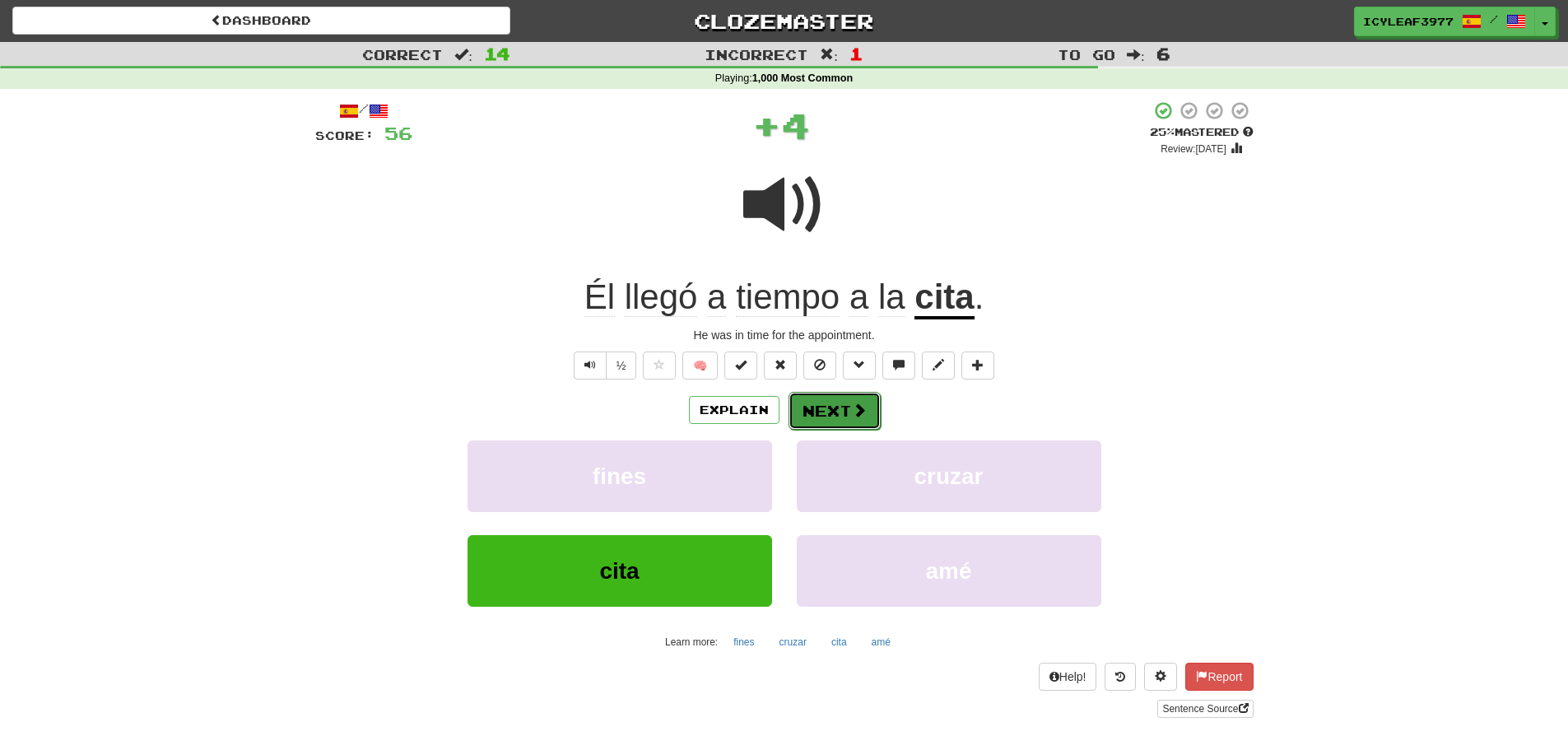
click at [825, 400] on button "Next" at bounding box center [834, 411] width 92 height 38
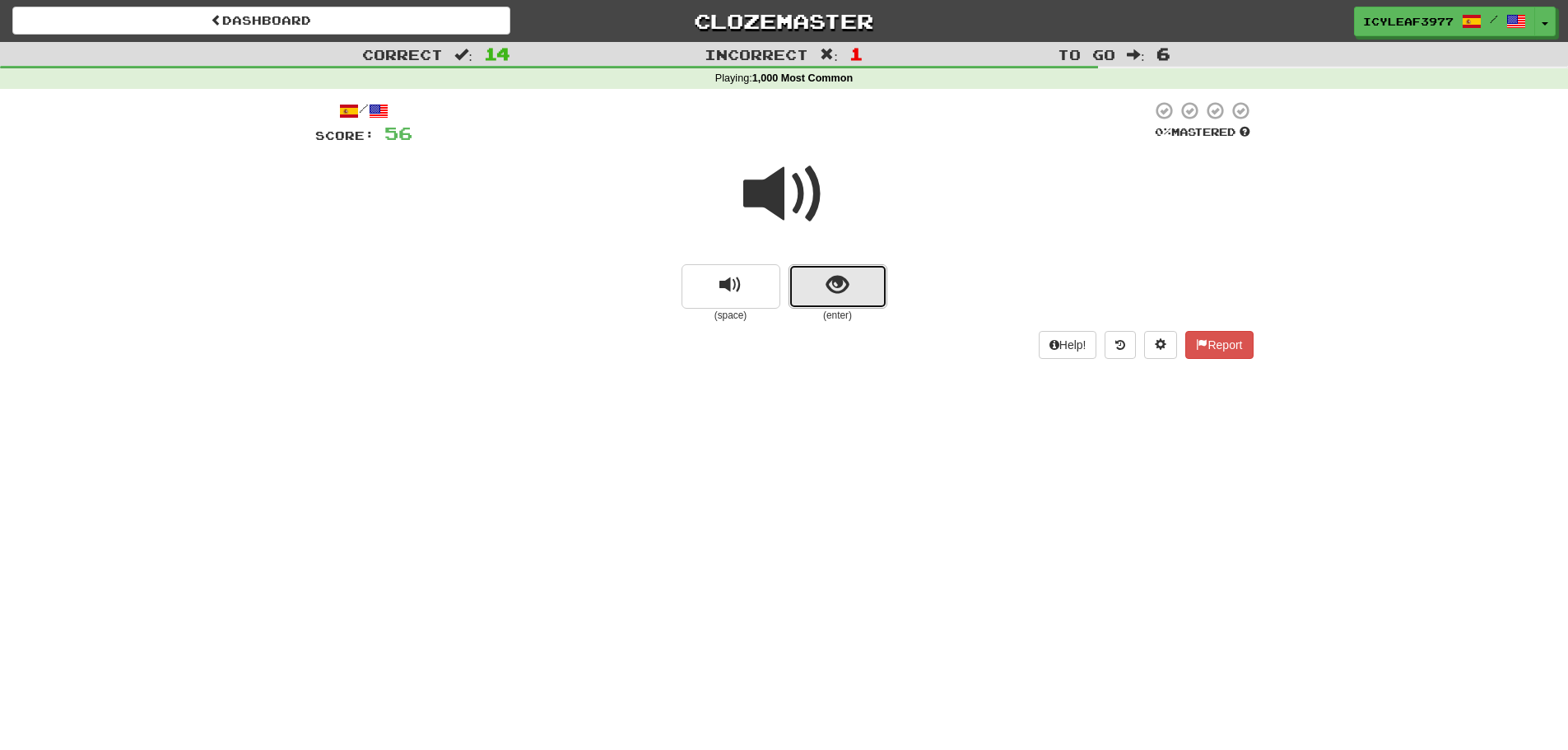
click at [816, 283] on button "show sentence" at bounding box center [837, 286] width 99 height 44
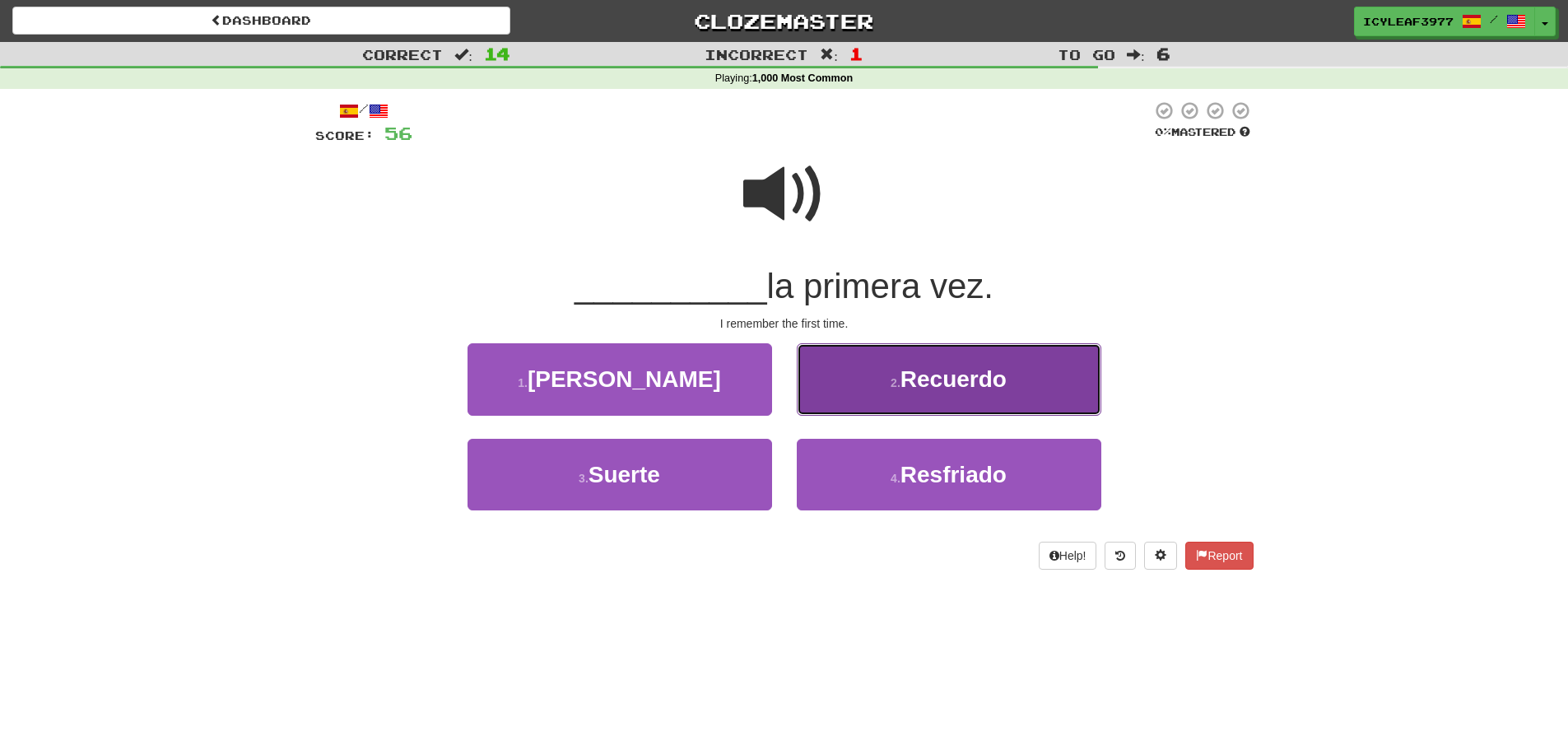
click at [855, 383] on button "2 . Recuerdo" at bounding box center [949, 379] width 304 height 71
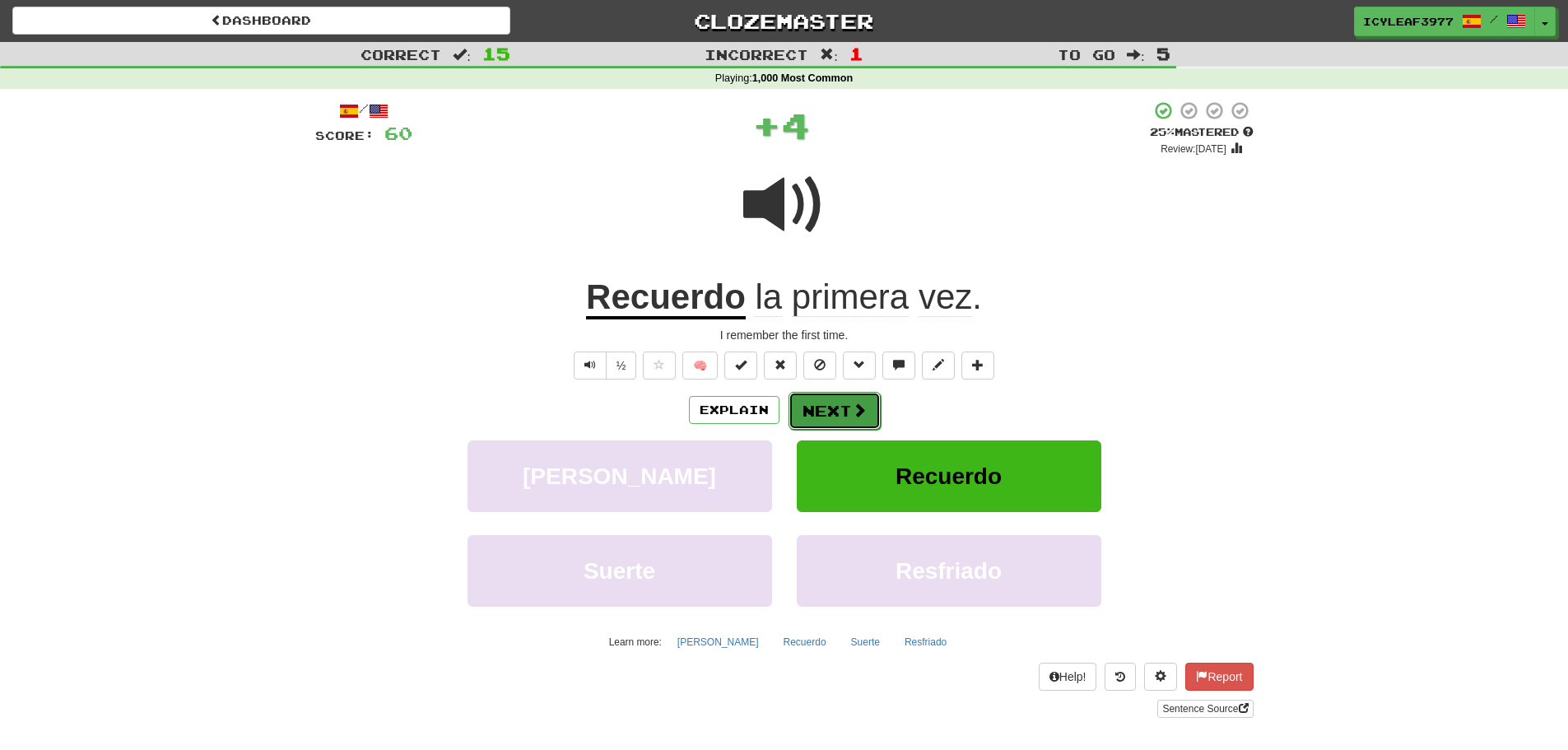
click at [825, 410] on button "Next" at bounding box center [834, 411] width 92 height 38
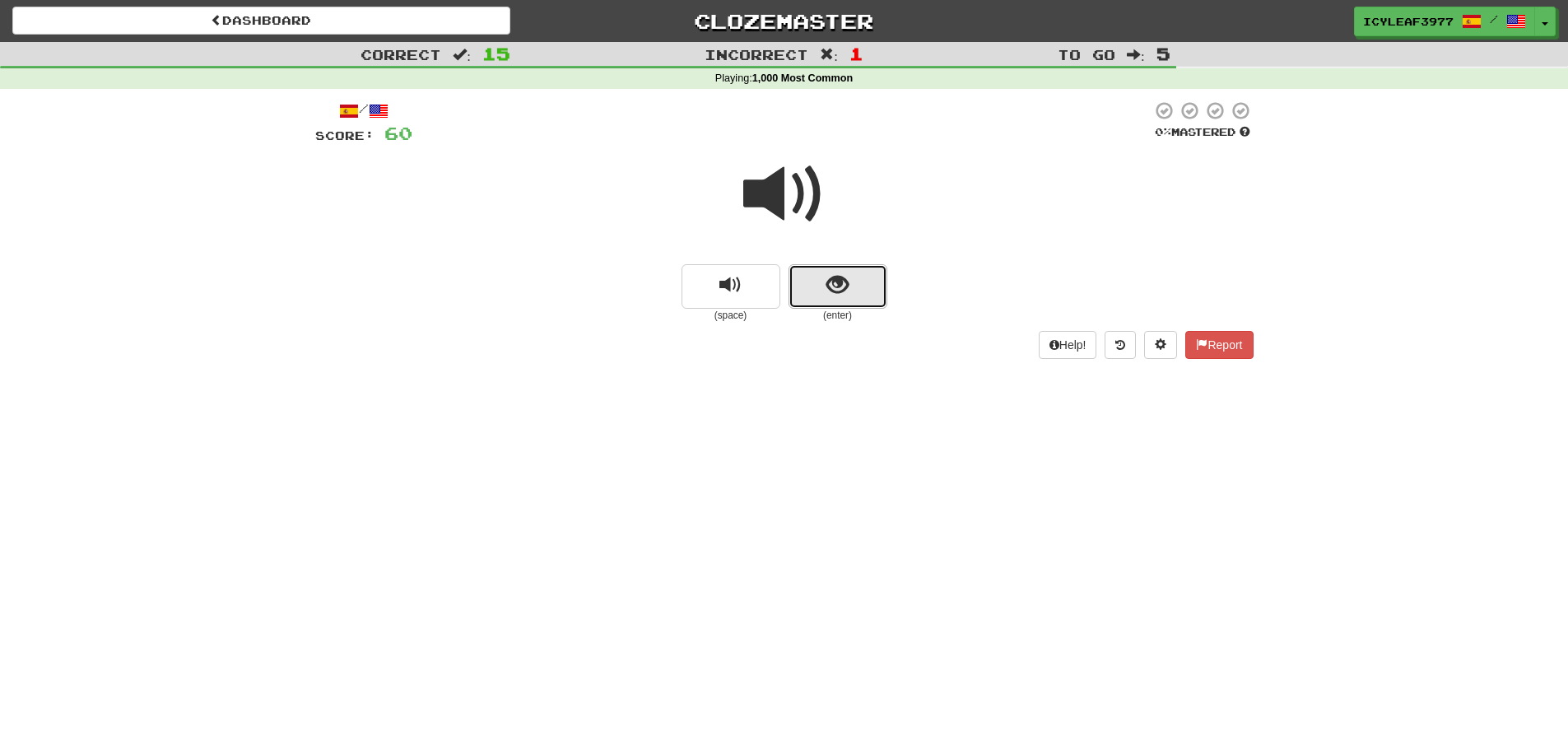
click at [835, 288] on span "show sentence" at bounding box center [838, 286] width 23 height 23
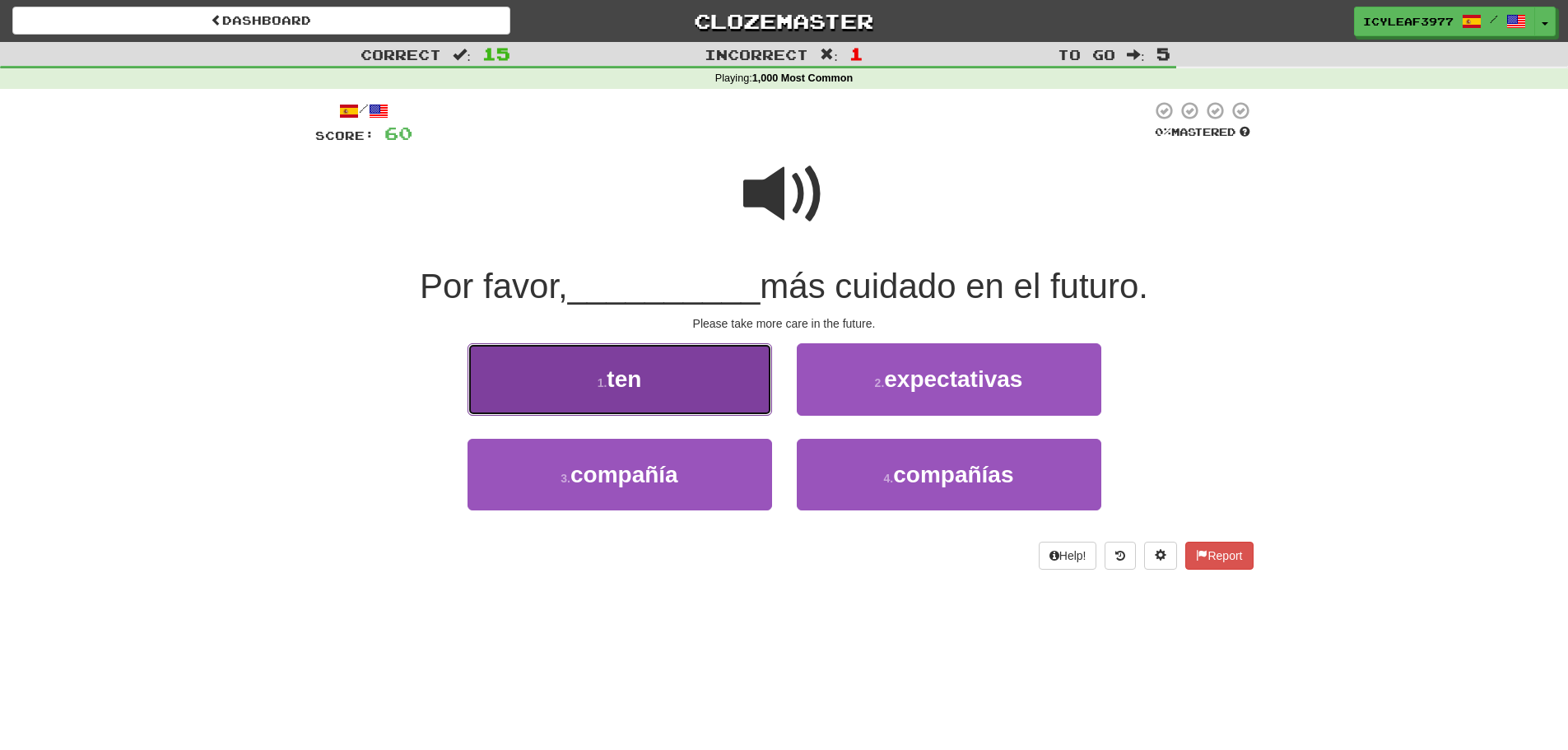
click at [714, 377] on button "1 . ten" at bounding box center [620, 379] width 304 height 71
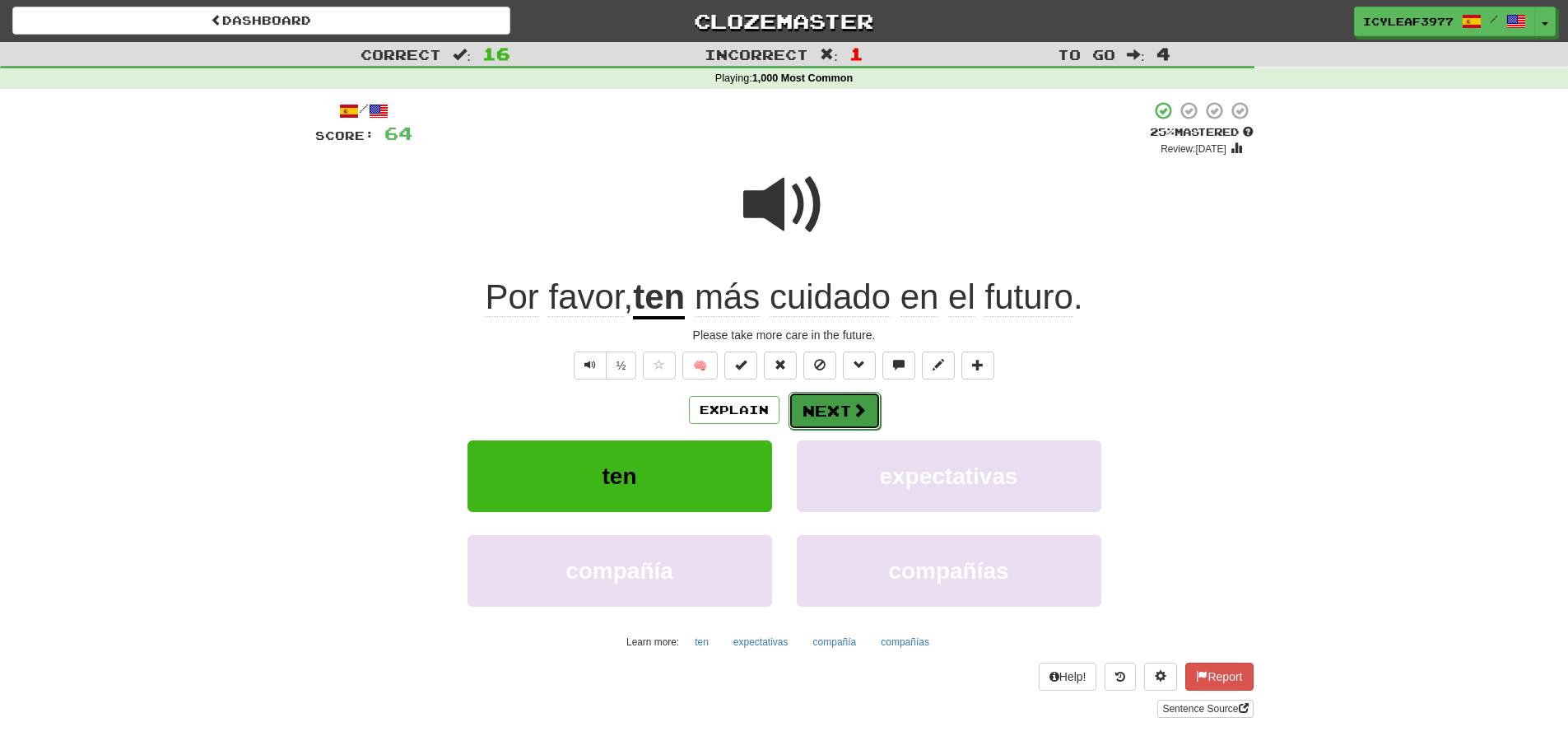
click at [810, 404] on button "Next" at bounding box center [834, 411] width 92 height 38
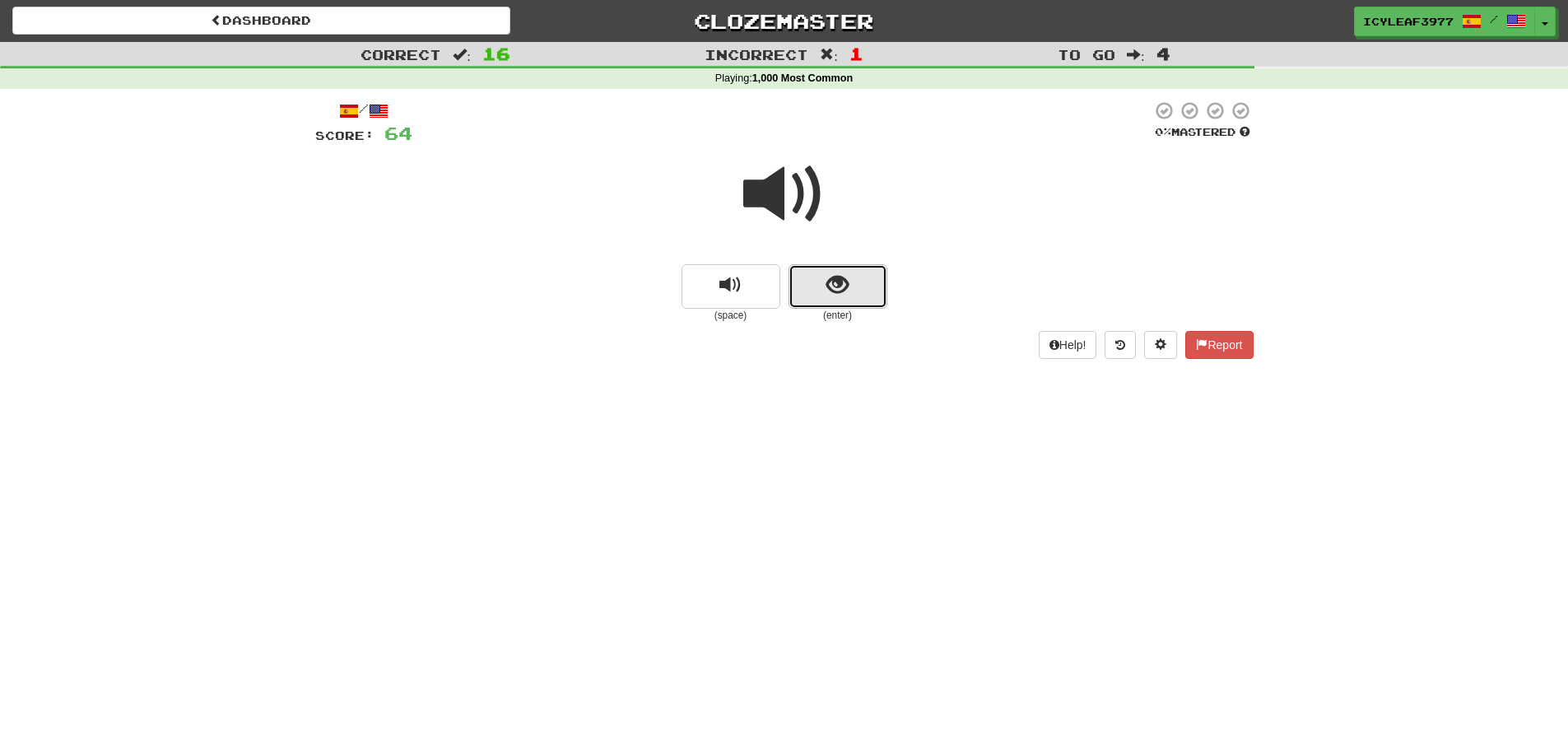
click at [804, 288] on button "show sentence" at bounding box center [837, 286] width 99 height 44
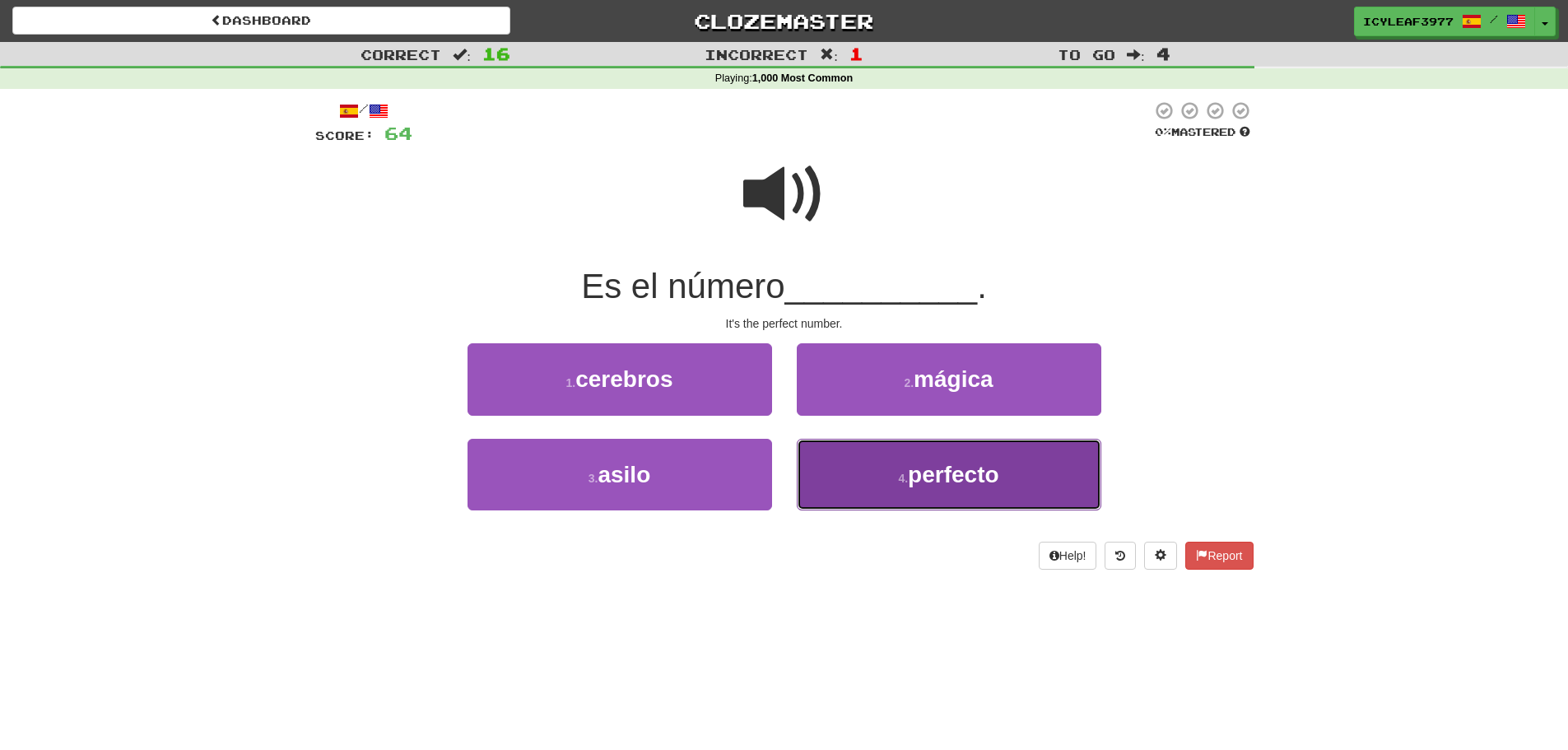
click at [854, 449] on button "4 . perfecto" at bounding box center [949, 475] width 304 height 71
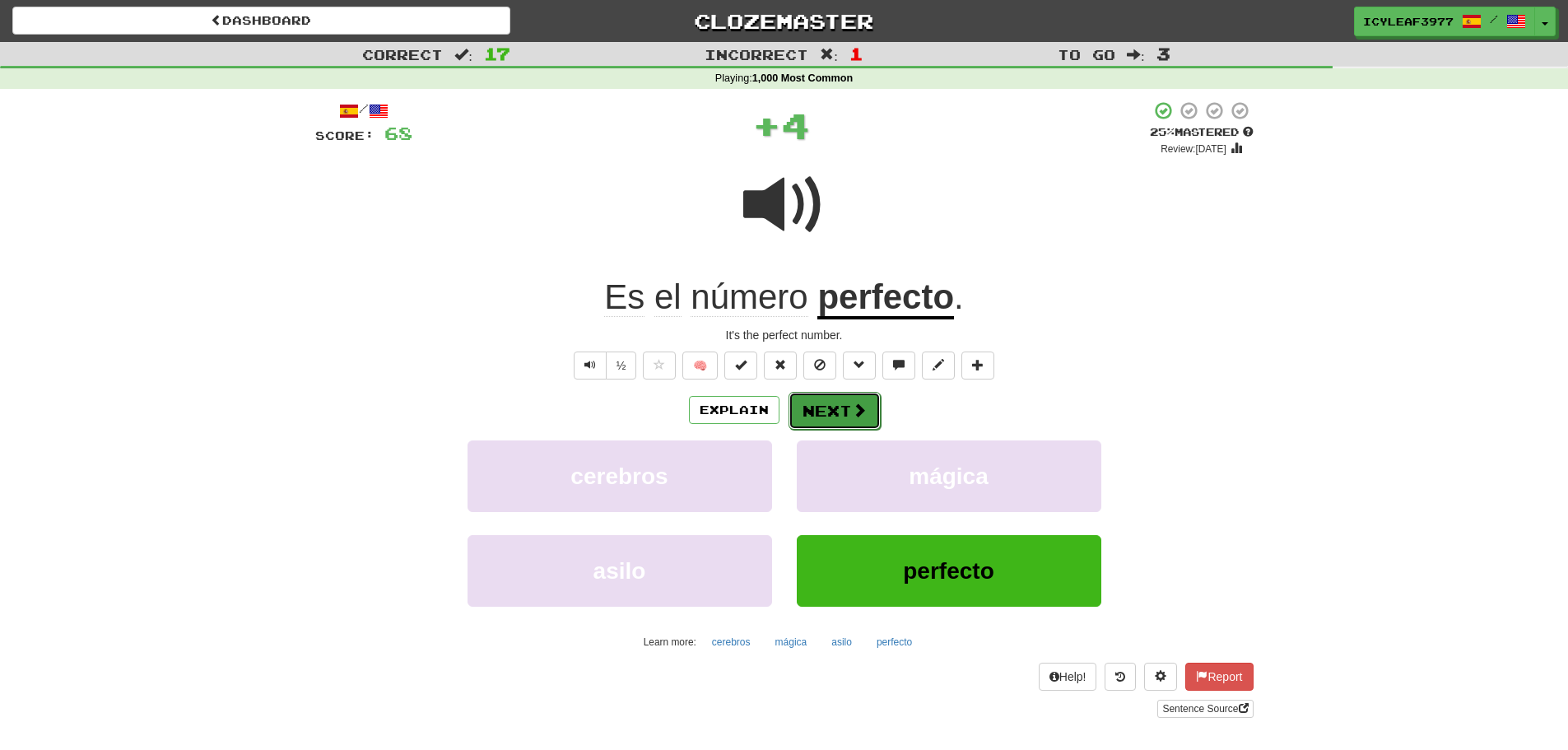
click at [827, 408] on button "Next" at bounding box center [834, 411] width 92 height 38
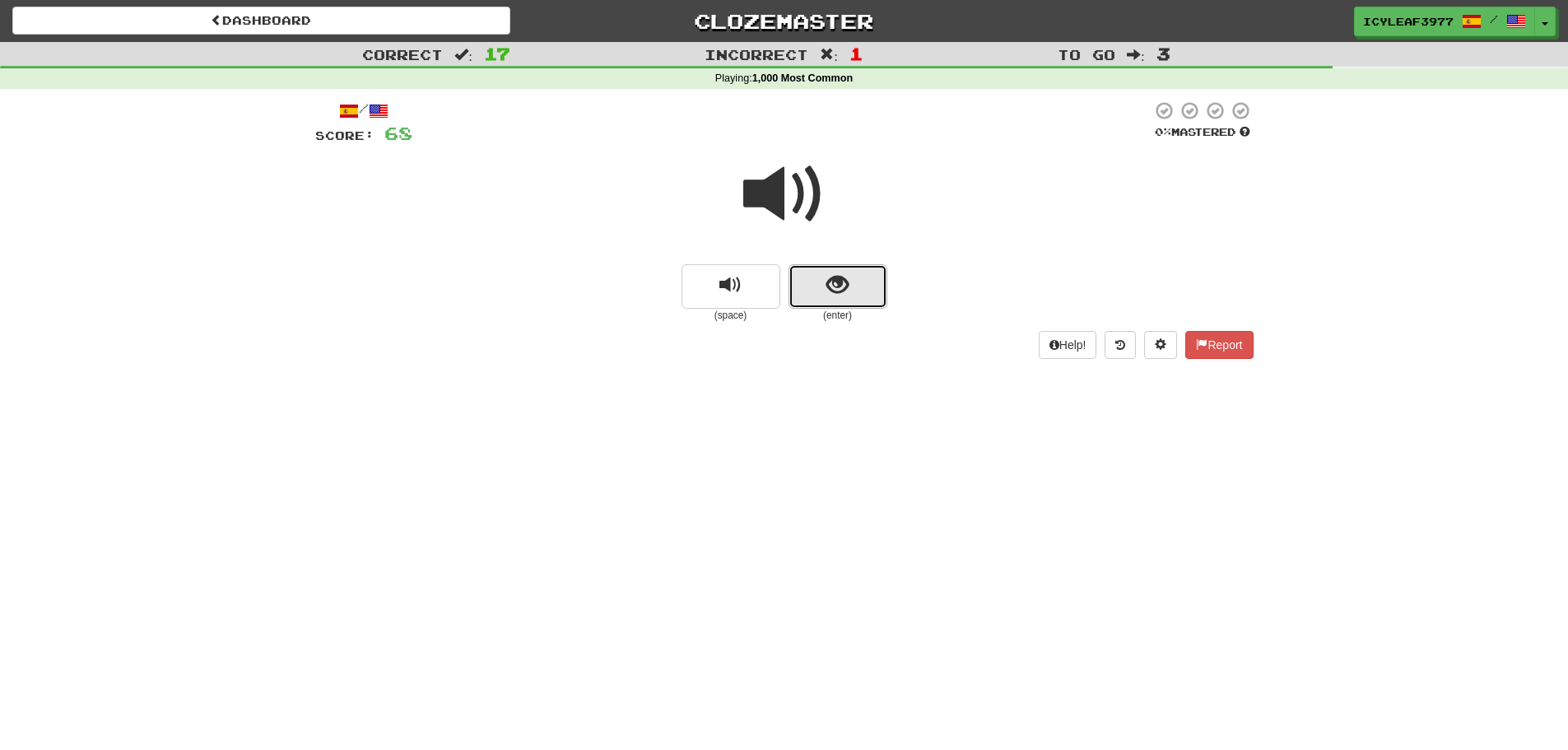
click at [811, 275] on button "show sentence" at bounding box center [837, 286] width 99 height 44
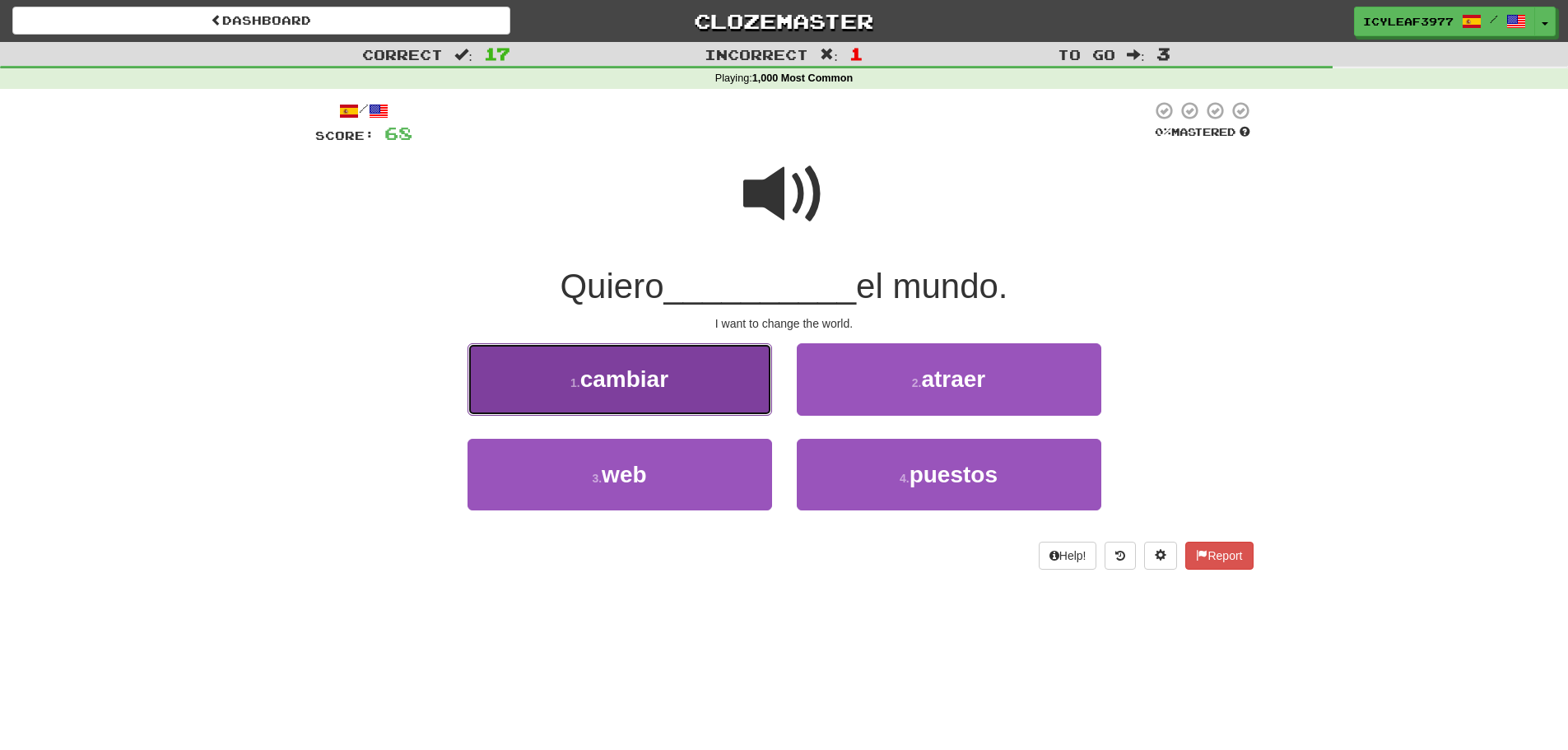
click at [716, 369] on button "1 . cambiar" at bounding box center [620, 379] width 304 height 71
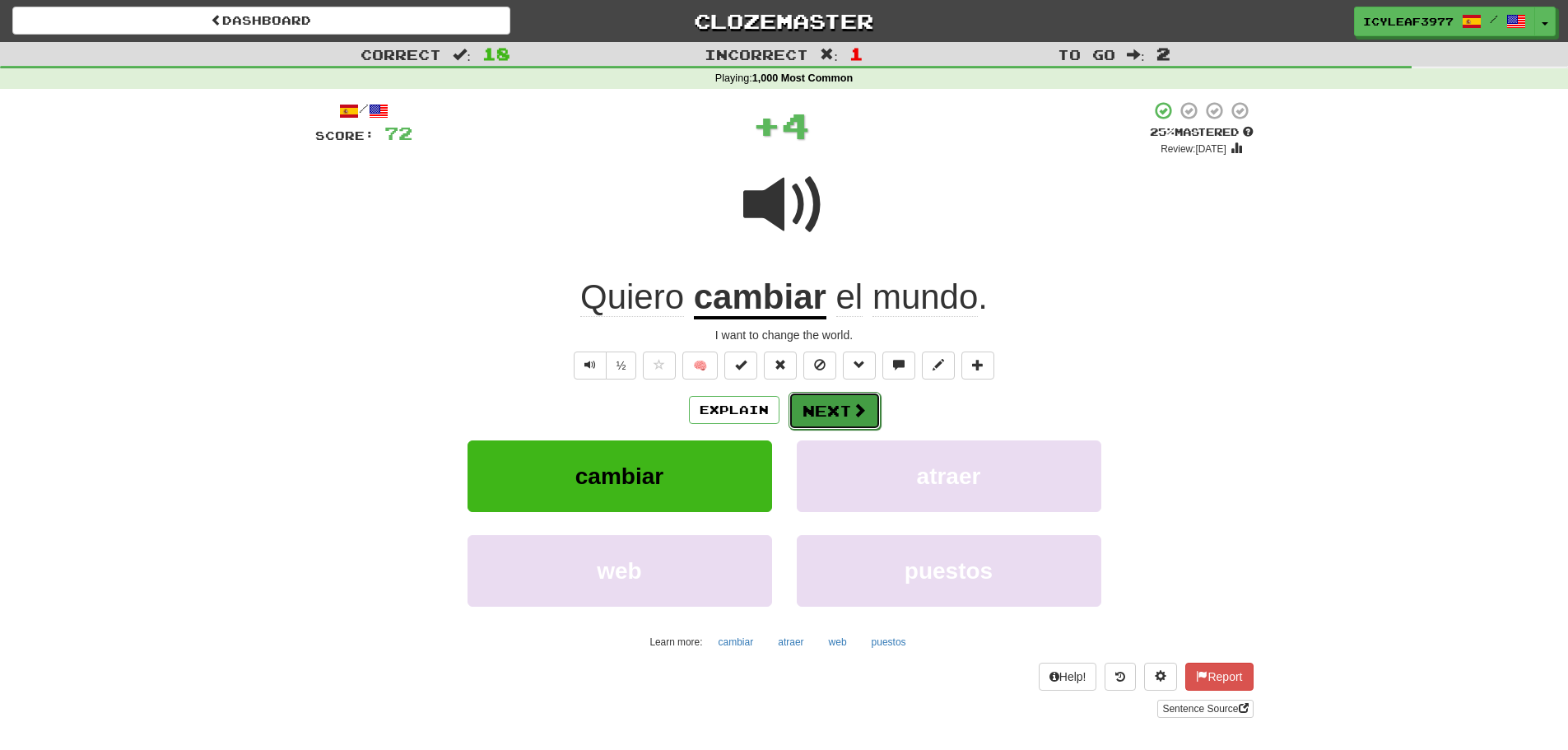
click at [829, 403] on button "Next" at bounding box center [834, 411] width 92 height 38
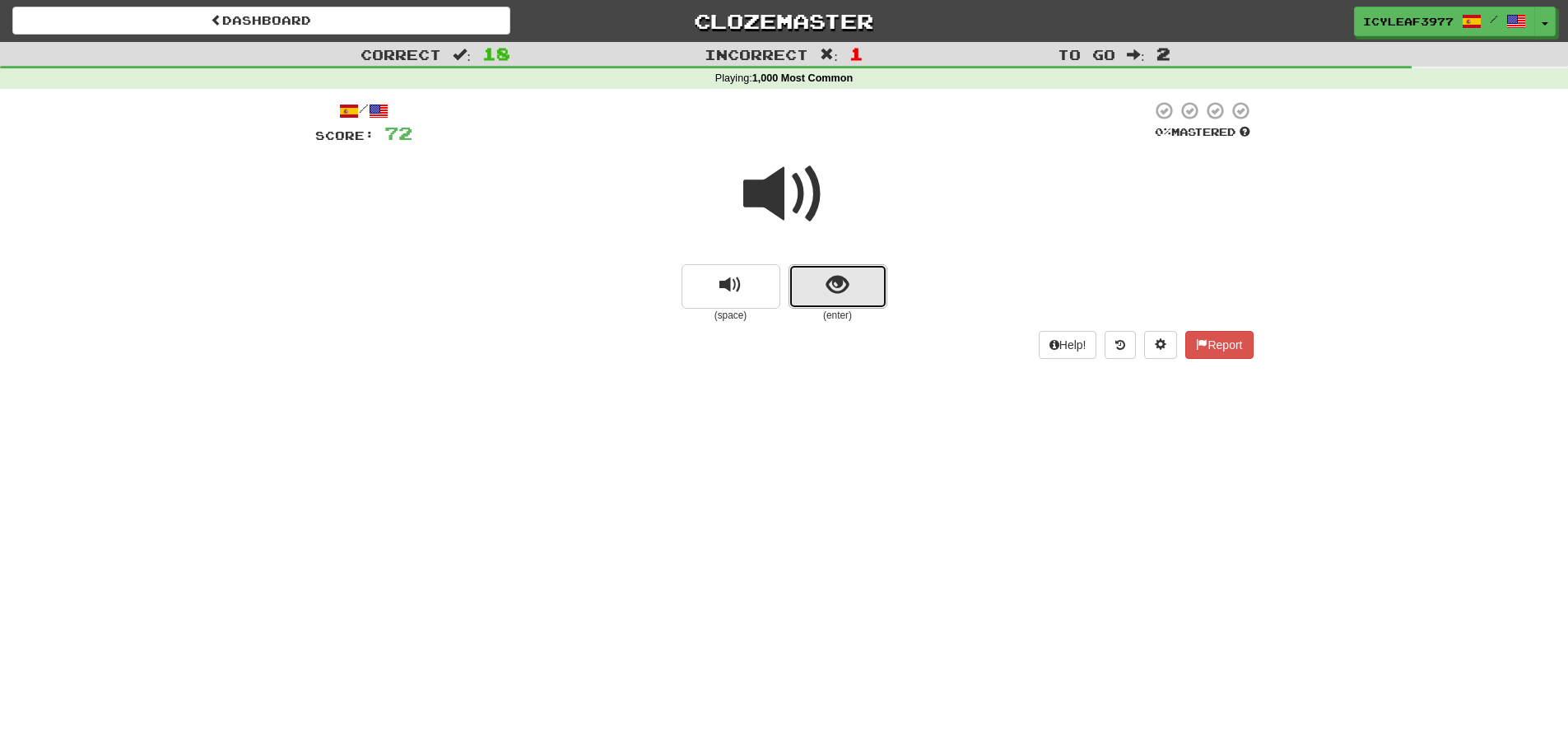
click at [831, 298] on button "show sentence" at bounding box center [837, 286] width 99 height 44
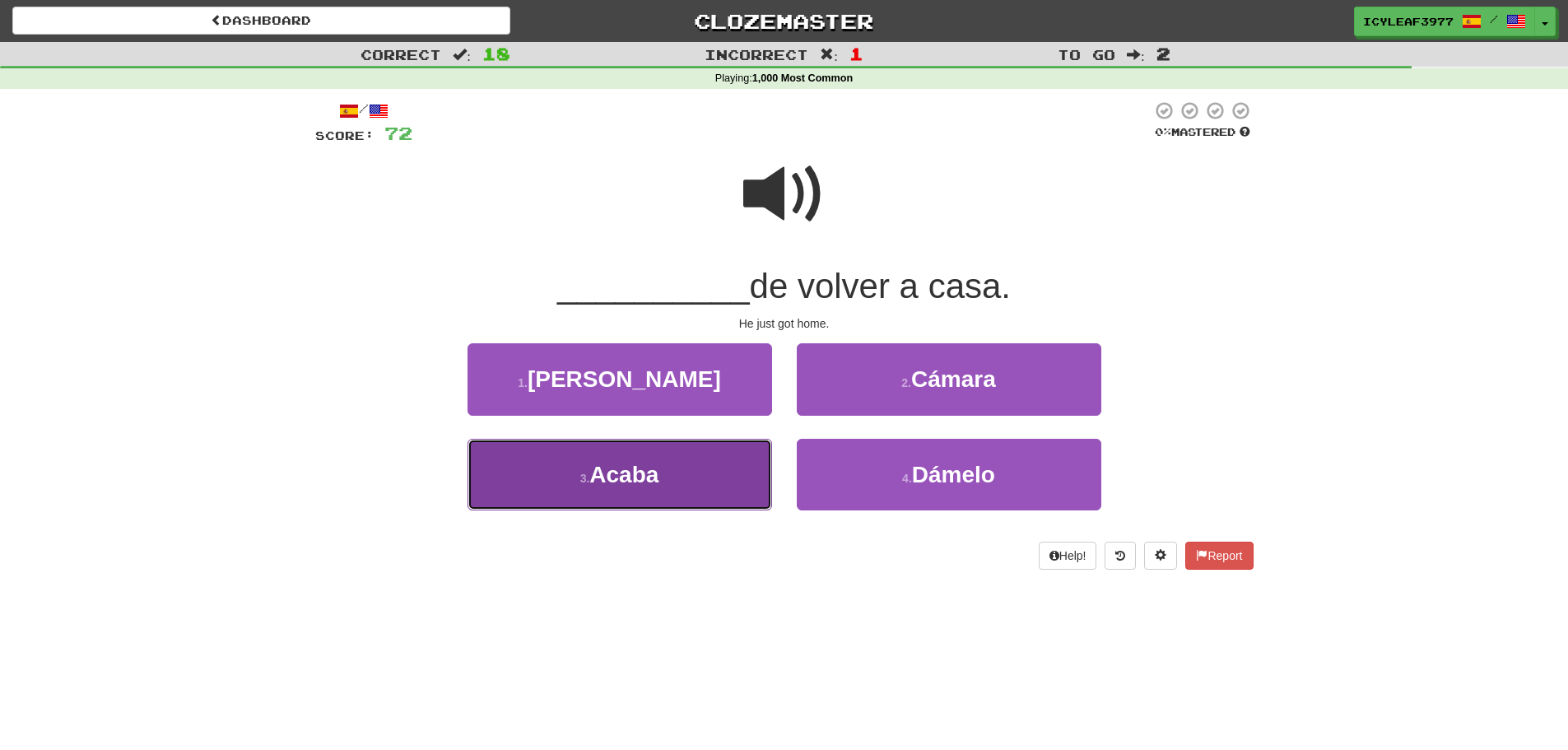
click at [701, 457] on button "3 . Acaba" at bounding box center [620, 475] width 304 height 71
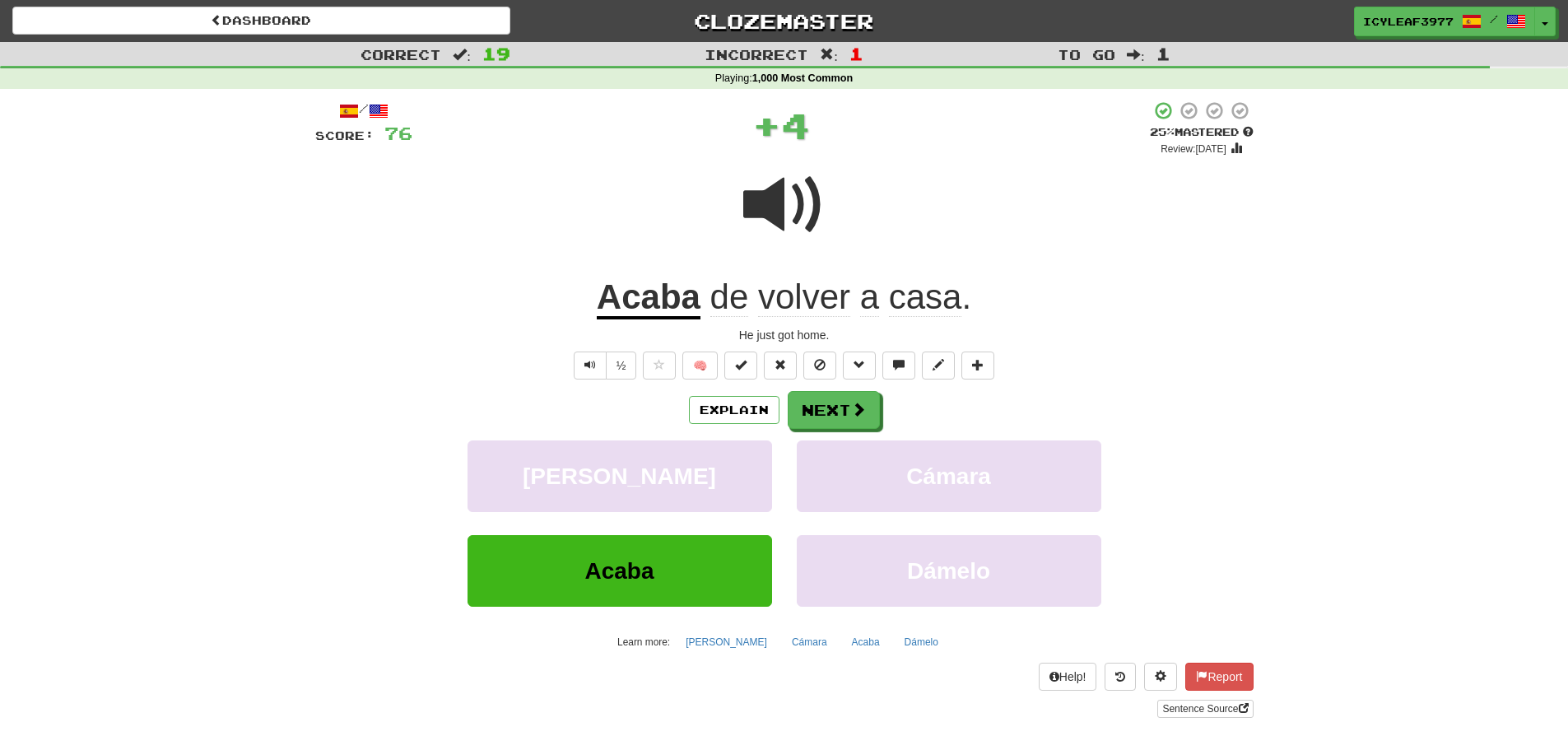
click at [654, 305] on u "Acaba" at bounding box center [648, 298] width 103 height 42
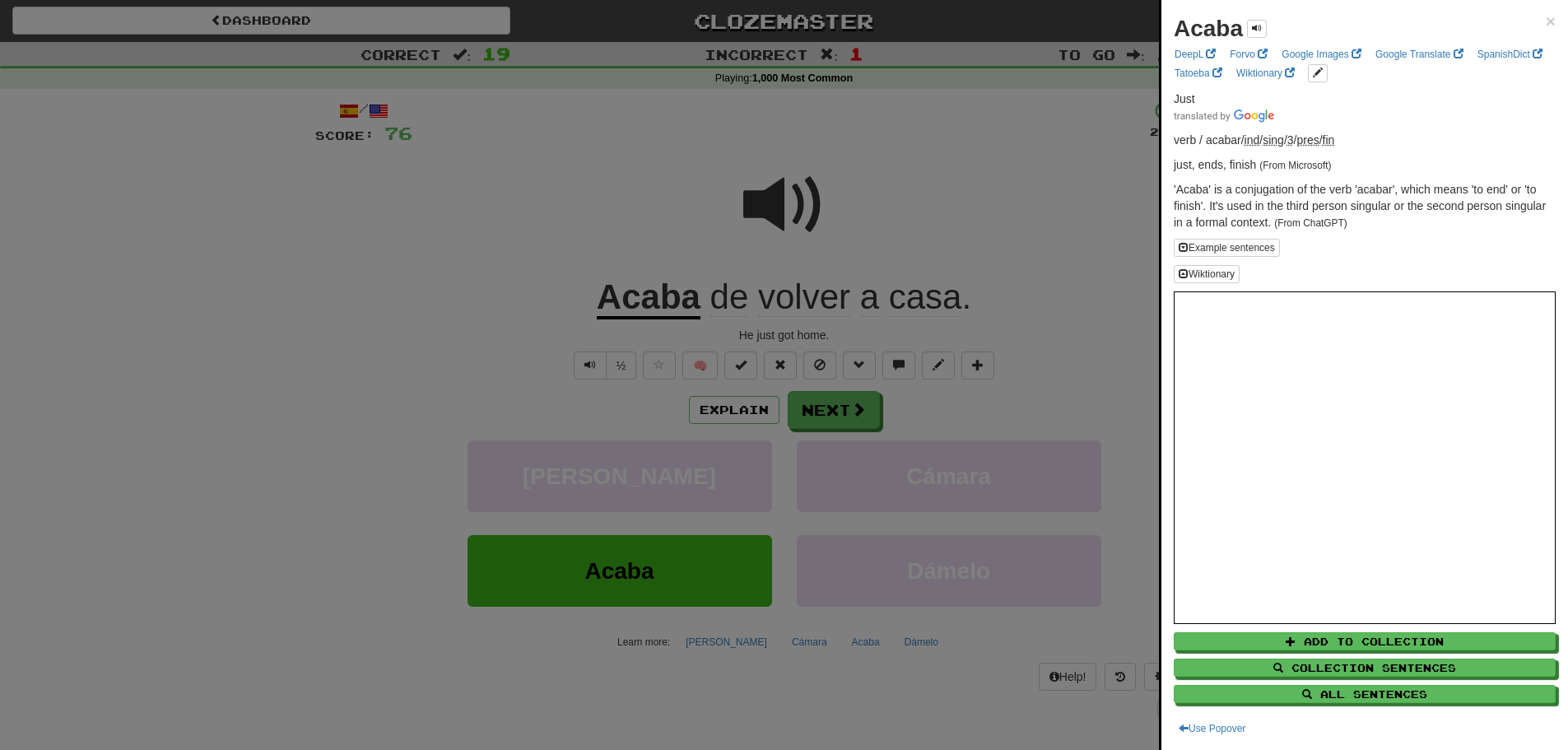
click at [819, 402] on div at bounding box center [784, 375] width 1568 height 750
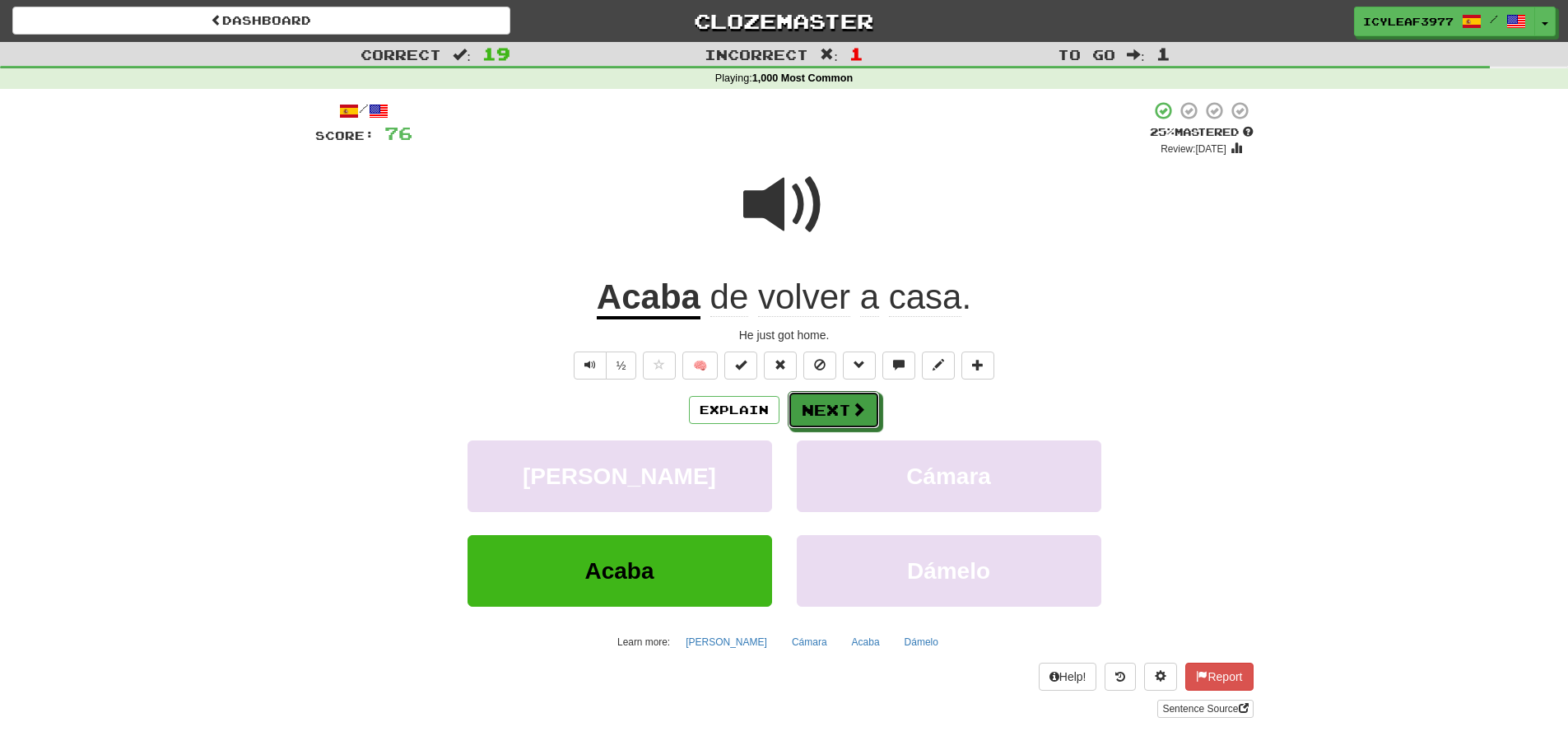
click at [823, 408] on button "Next" at bounding box center [833, 410] width 92 height 38
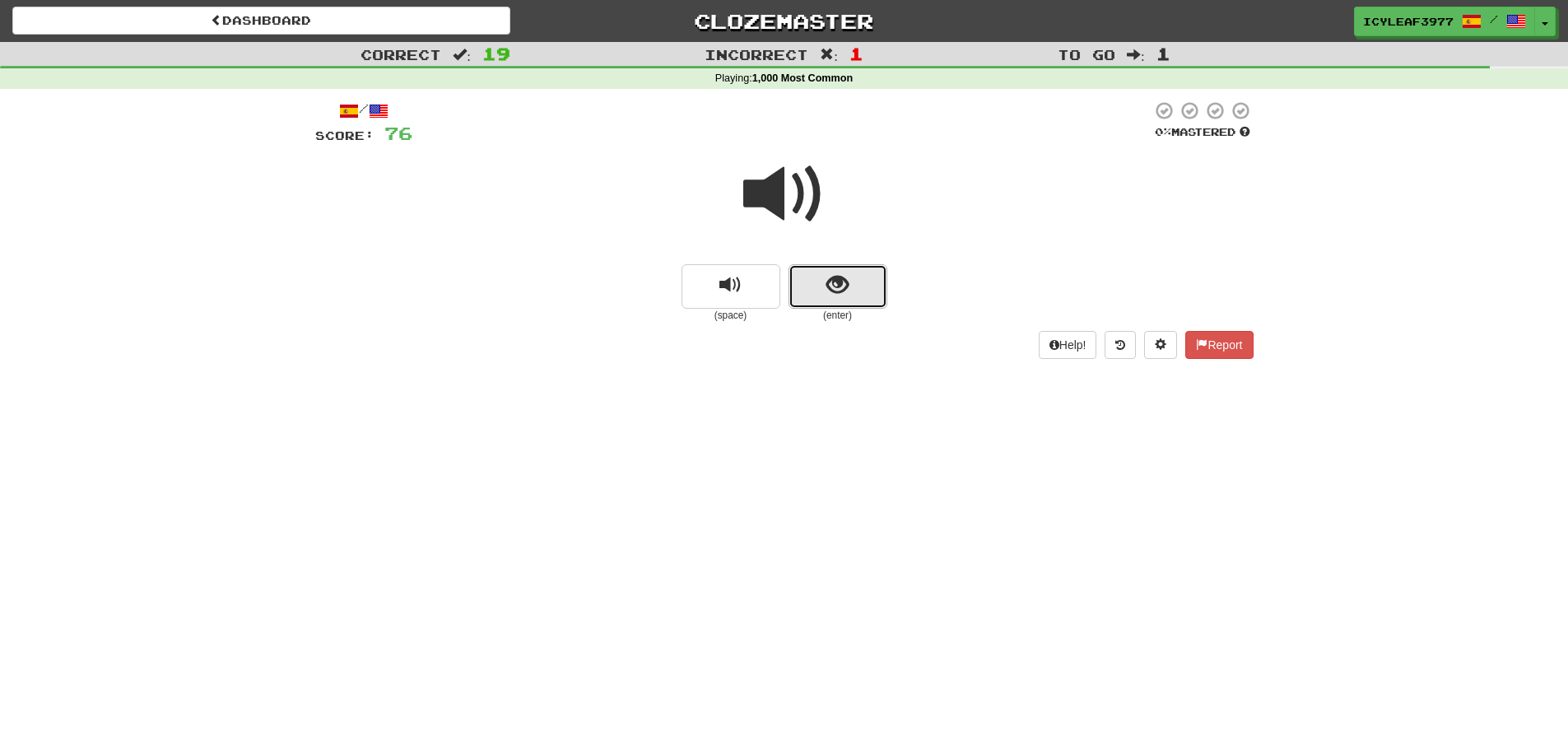
click at [820, 289] on button "show sentence" at bounding box center [837, 286] width 99 height 44
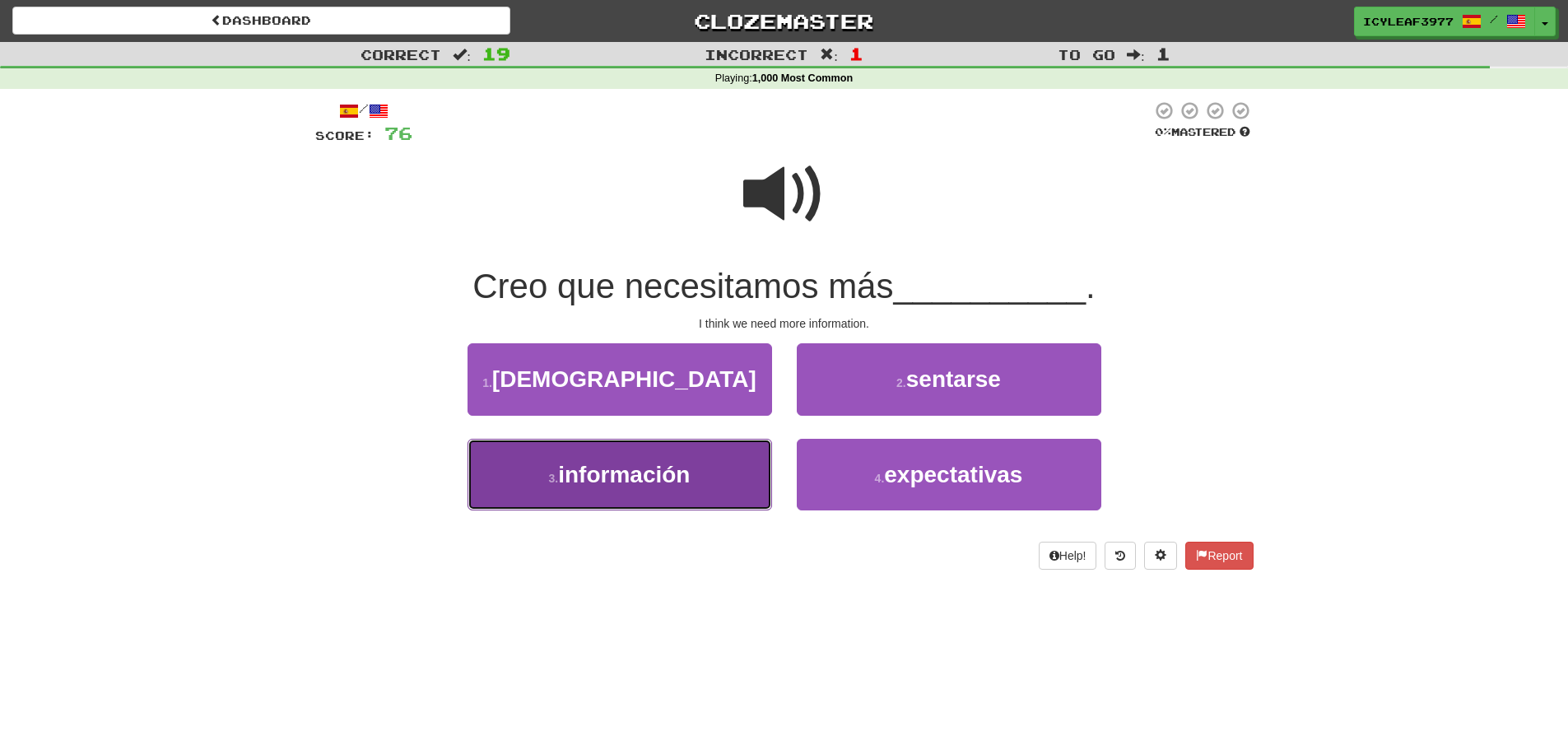
click at [683, 466] on span "información" at bounding box center [624, 475] width 132 height 25
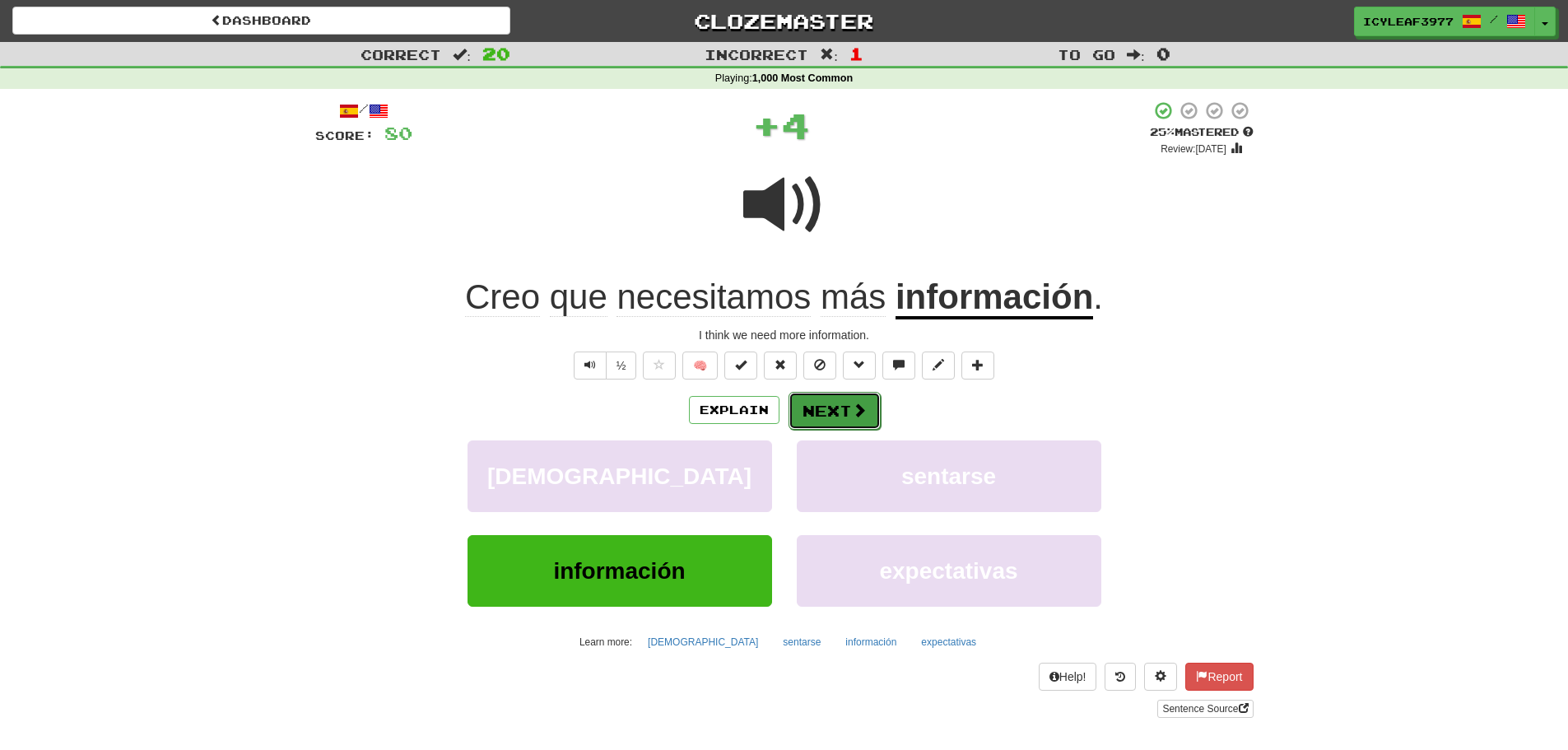
click at [827, 410] on button "Next" at bounding box center [834, 411] width 92 height 38
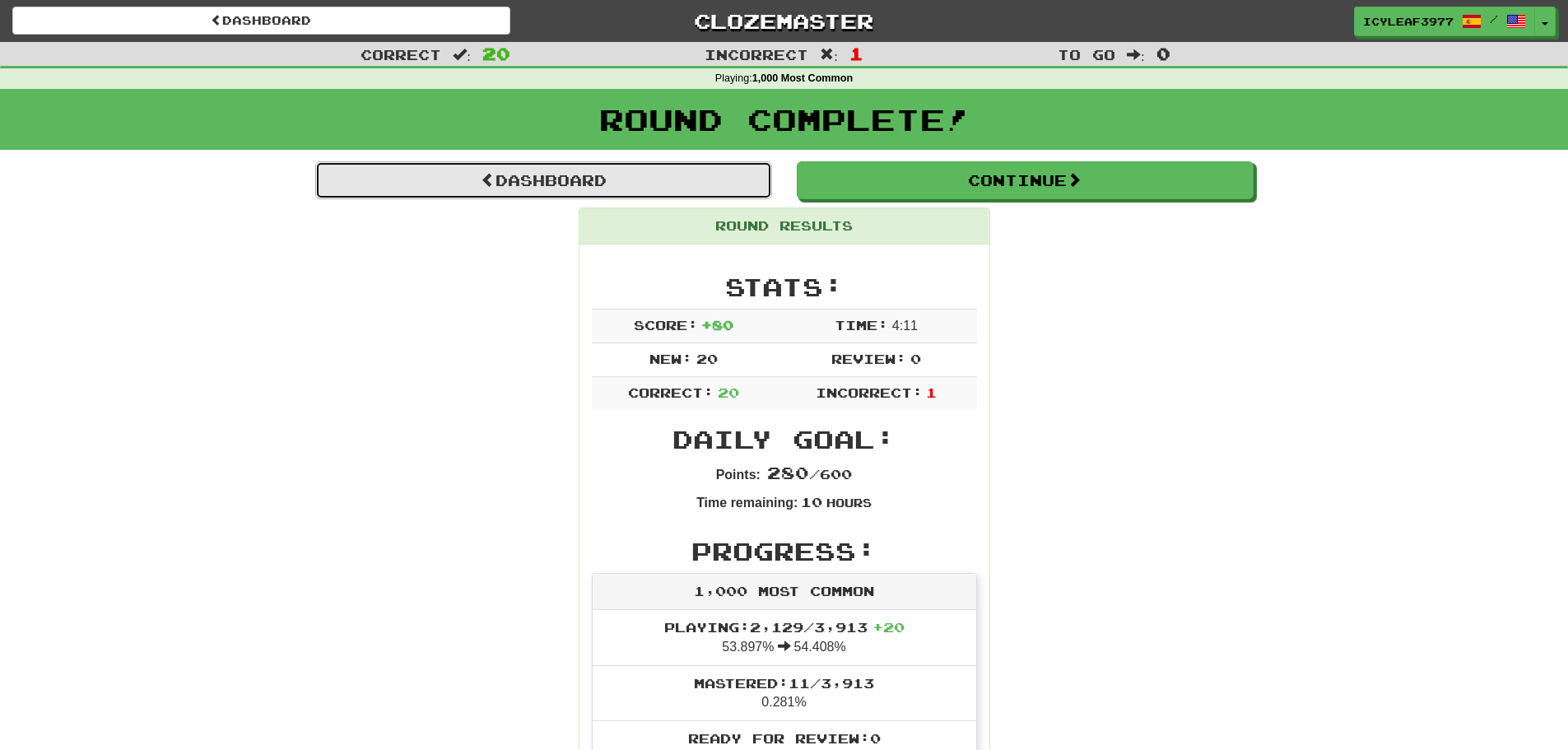
click at [504, 180] on link "Dashboard" at bounding box center [544, 180] width 457 height 38
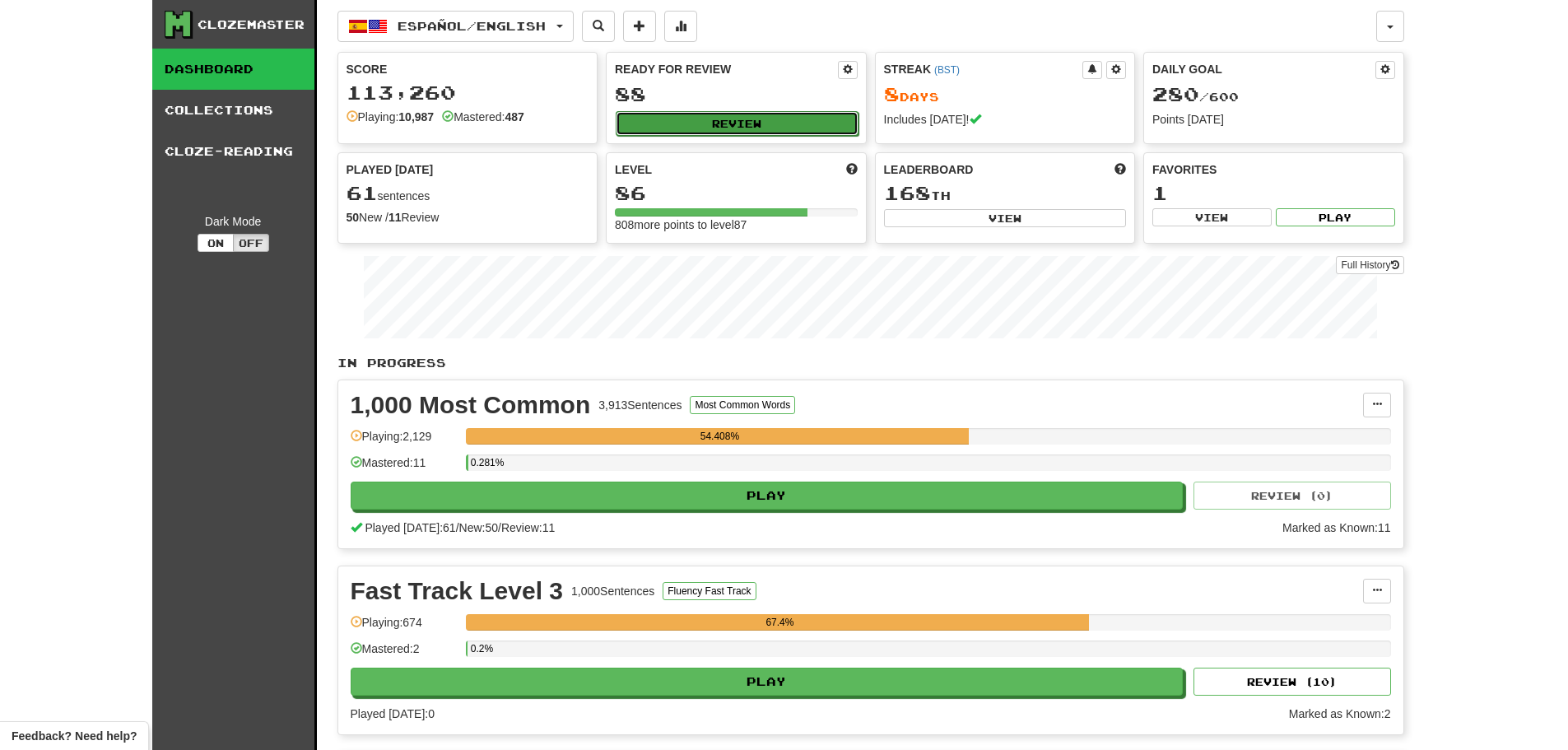
click at [676, 124] on button "Review" at bounding box center [737, 123] width 242 height 24
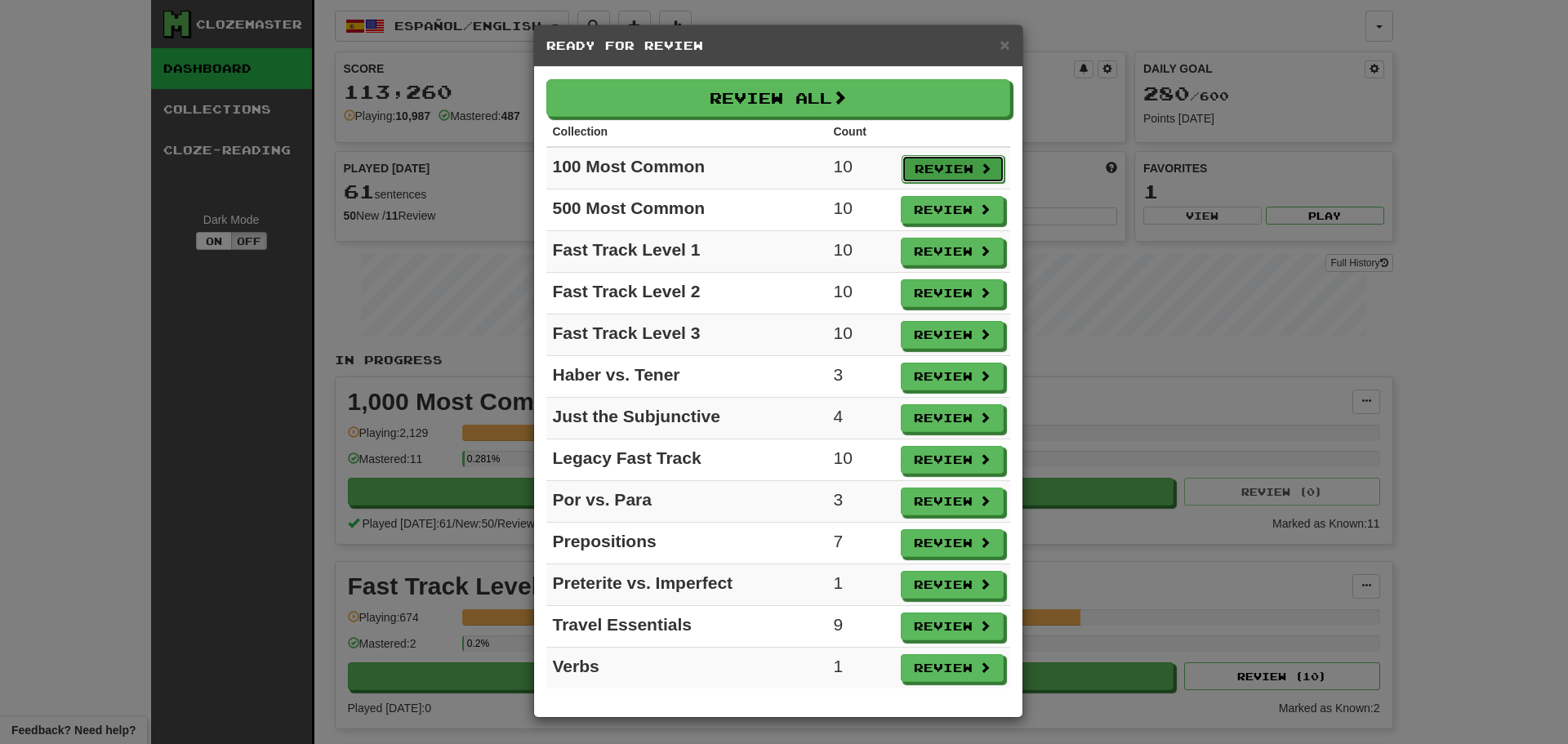
click at [925, 173] on button "Review" at bounding box center [953, 169] width 103 height 28
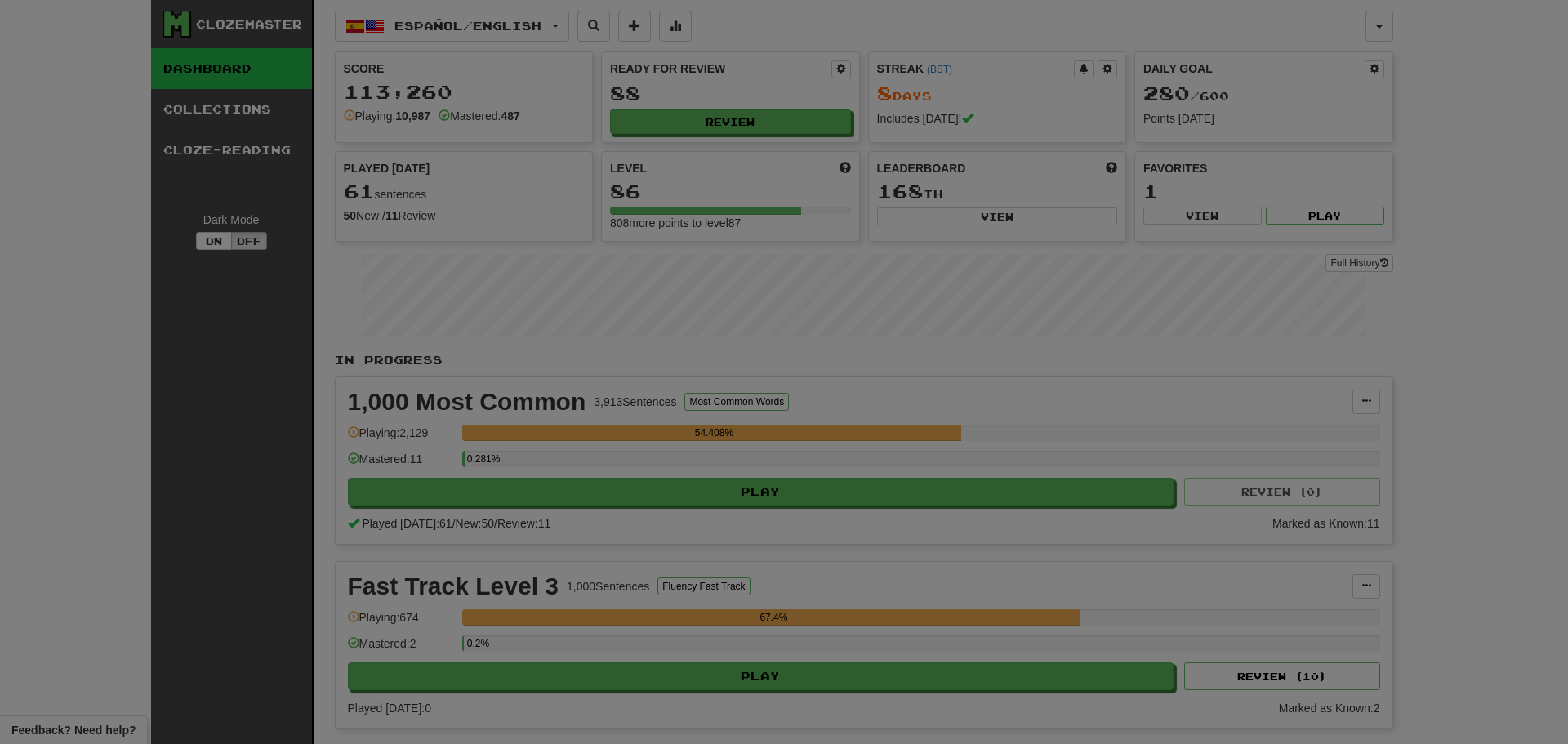
select select "**"
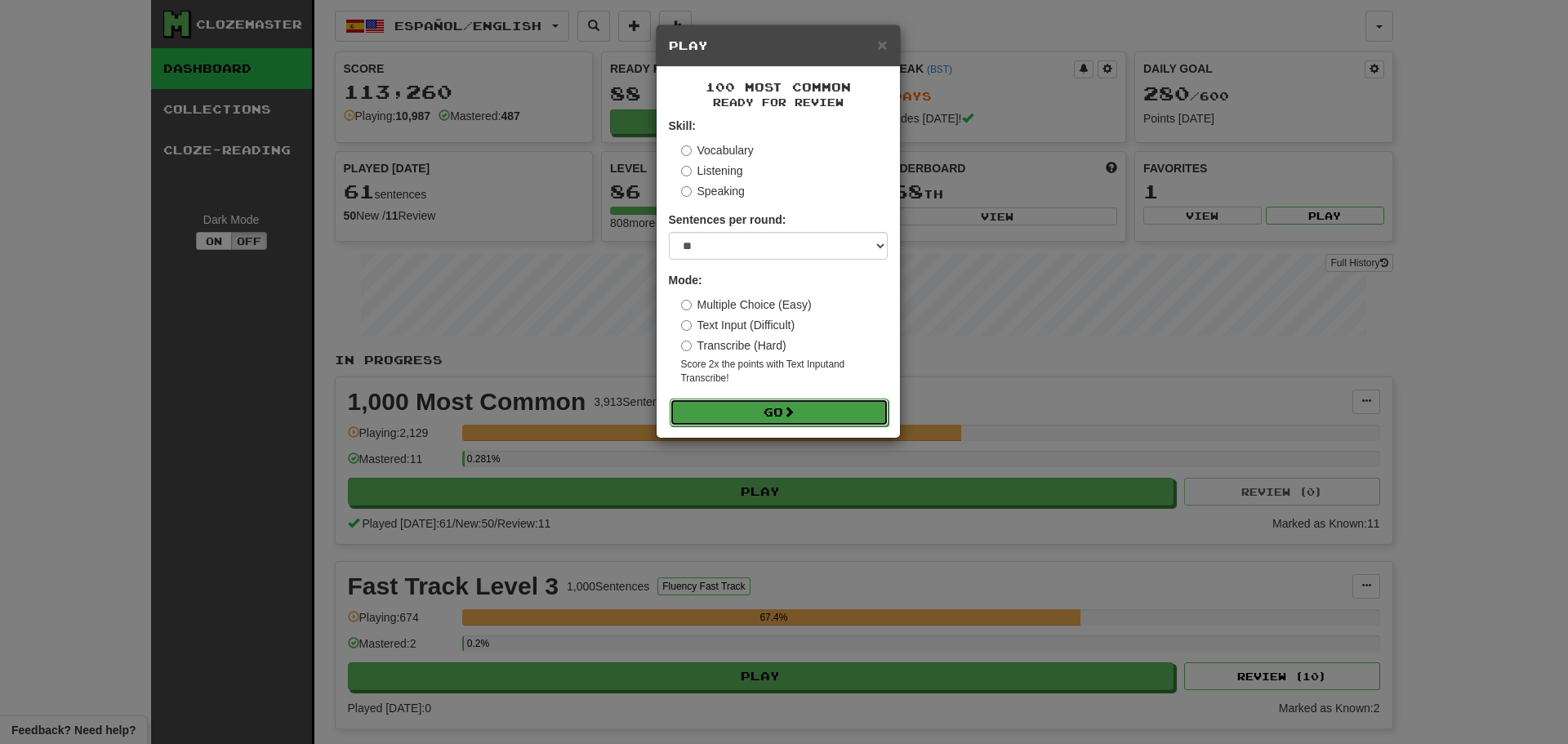
click at [782, 406] on button "Go" at bounding box center [778, 413] width 219 height 28
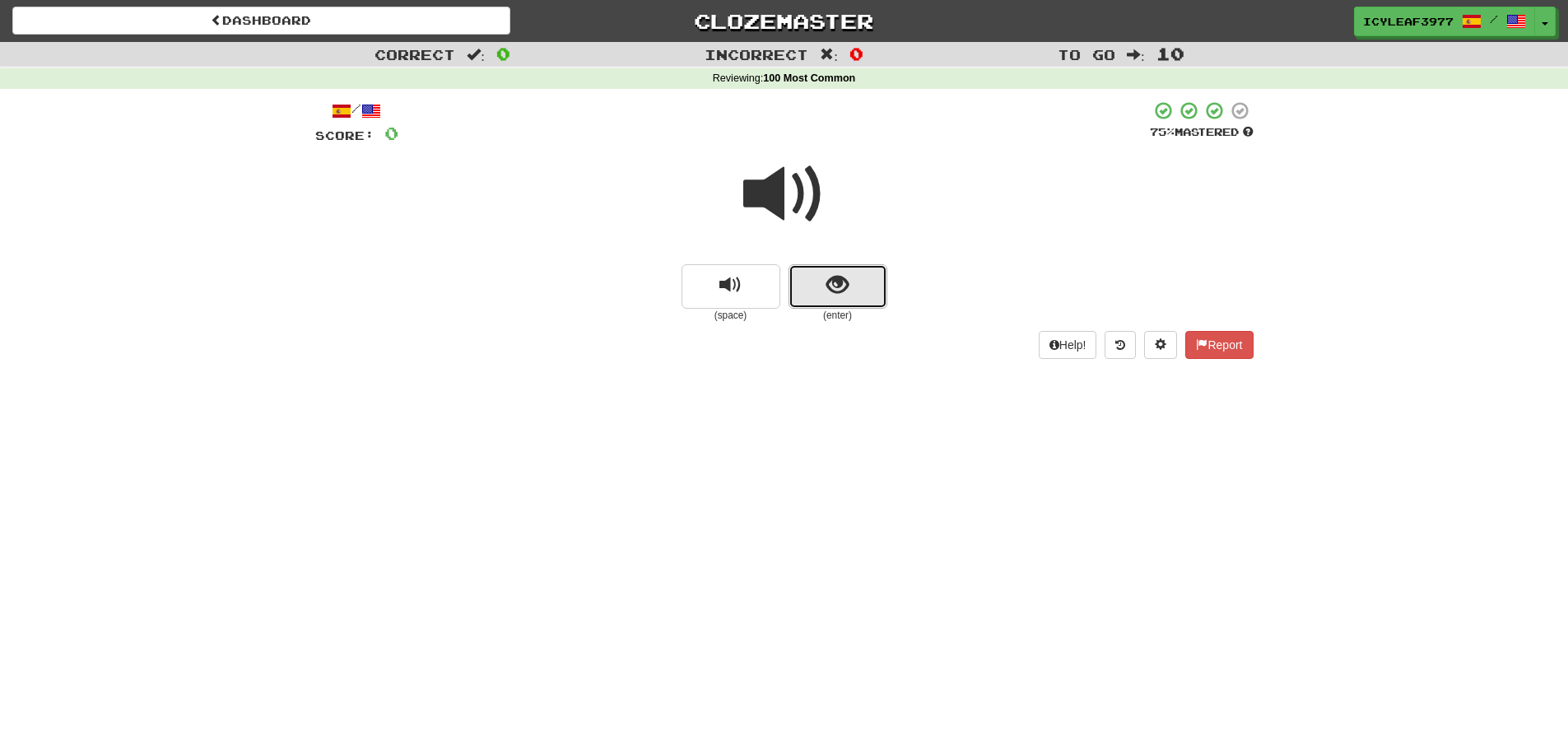
click at [810, 273] on button "show sentence" at bounding box center [837, 286] width 99 height 44
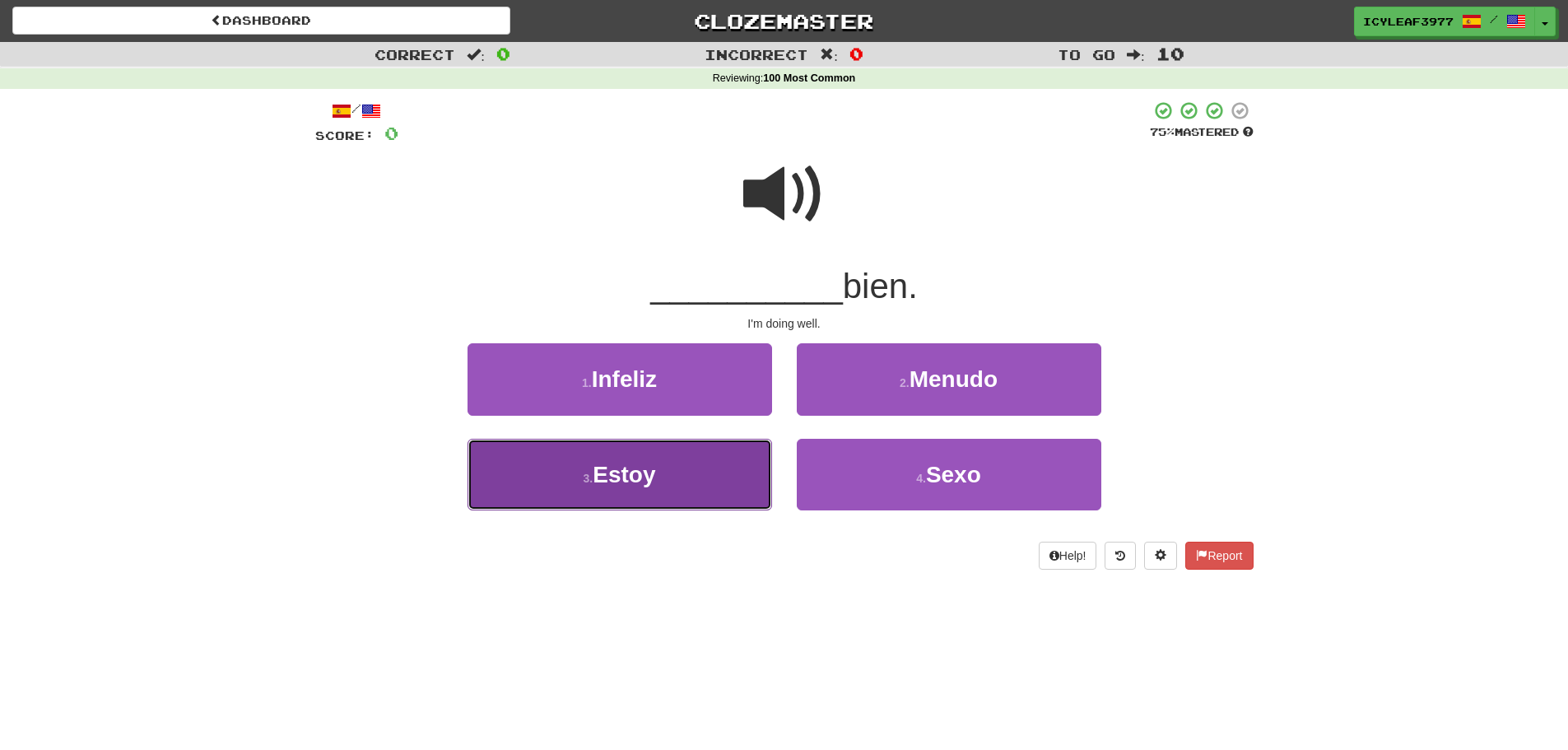
click at [747, 461] on button "3 . Estoy" at bounding box center [620, 475] width 304 height 71
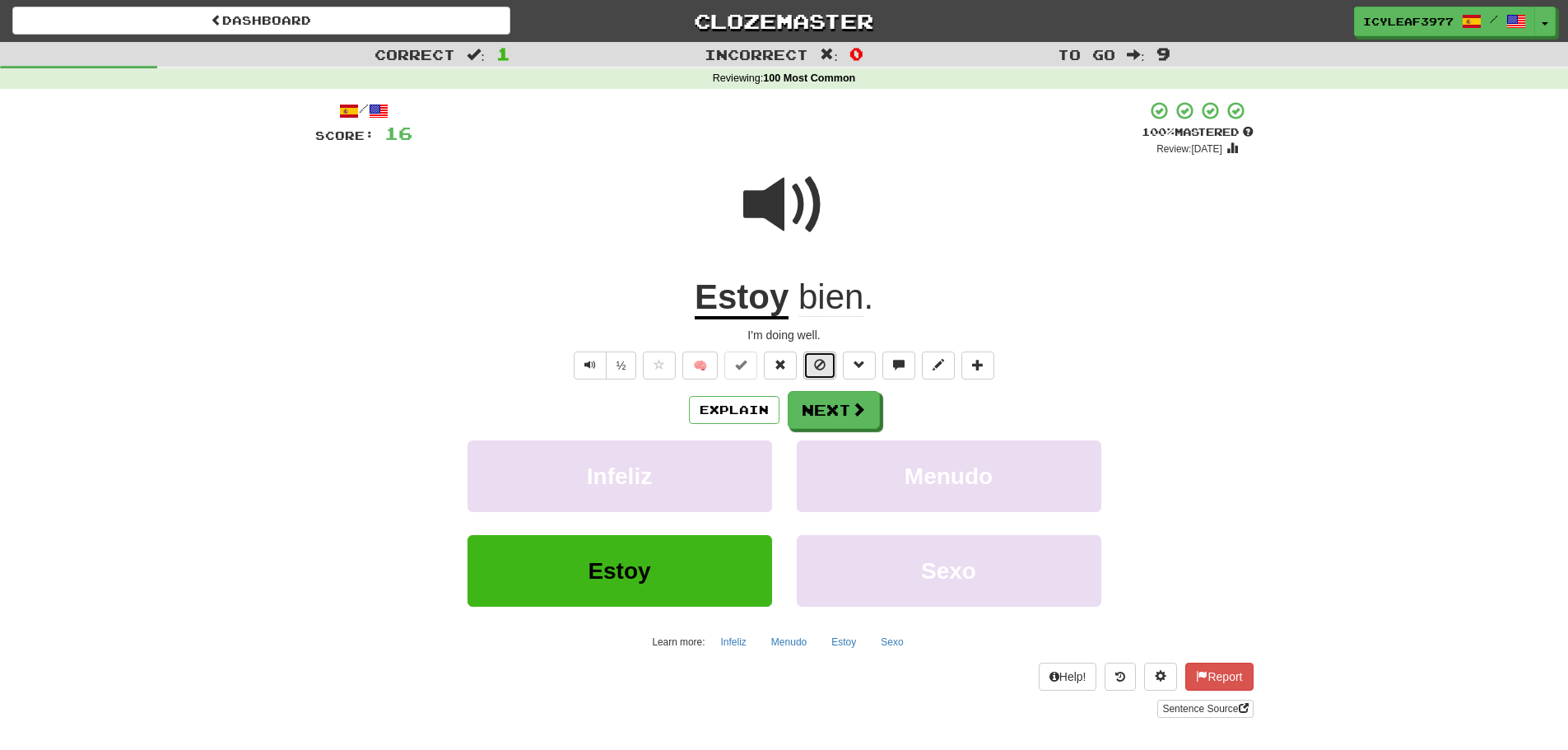
click at [825, 368] on span at bounding box center [819, 365] width 11 height 11
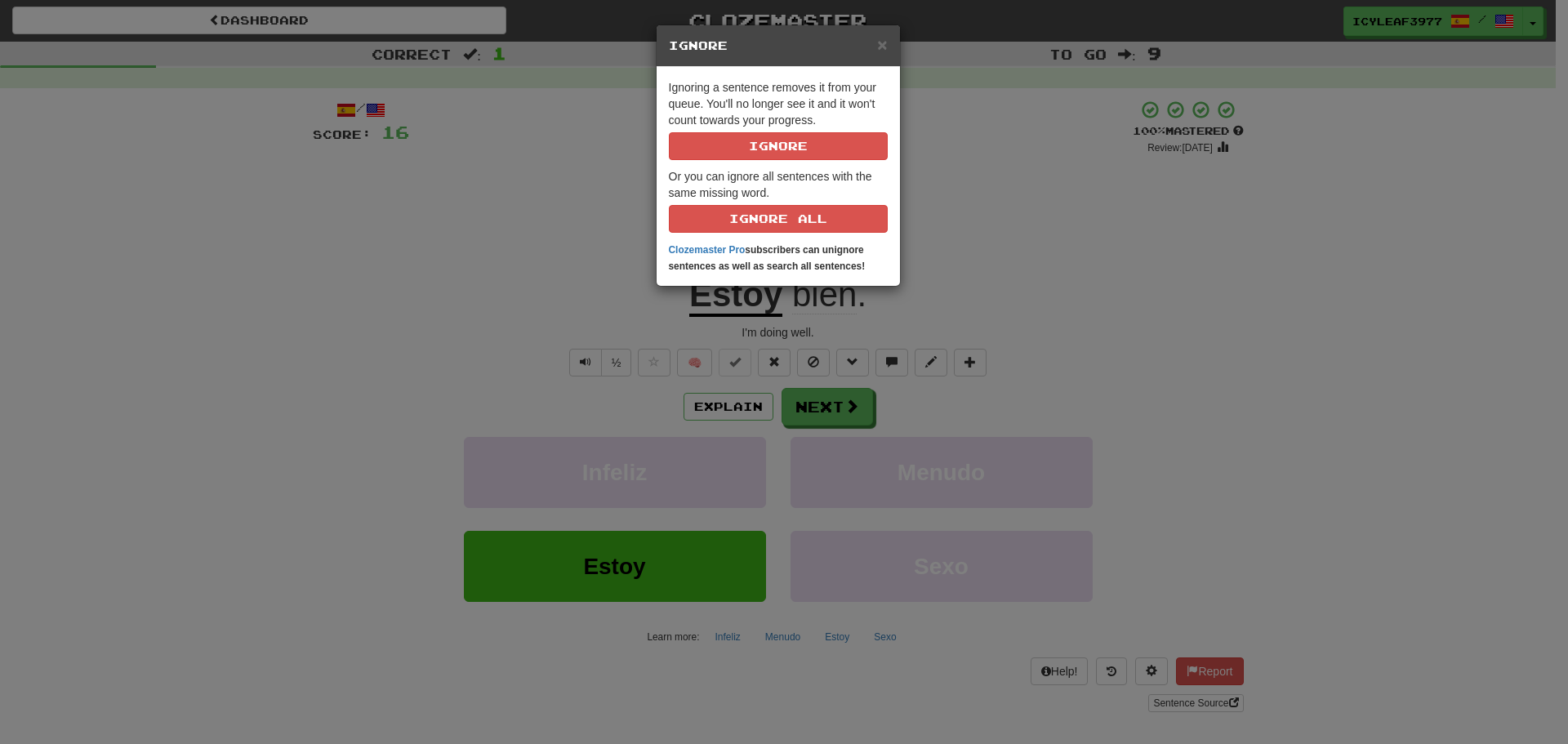
click at [1019, 270] on div "× Ignore Ignoring a sentence removes it from your queue. You'll no longer see i…" at bounding box center [784, 372] width 1568 height 744
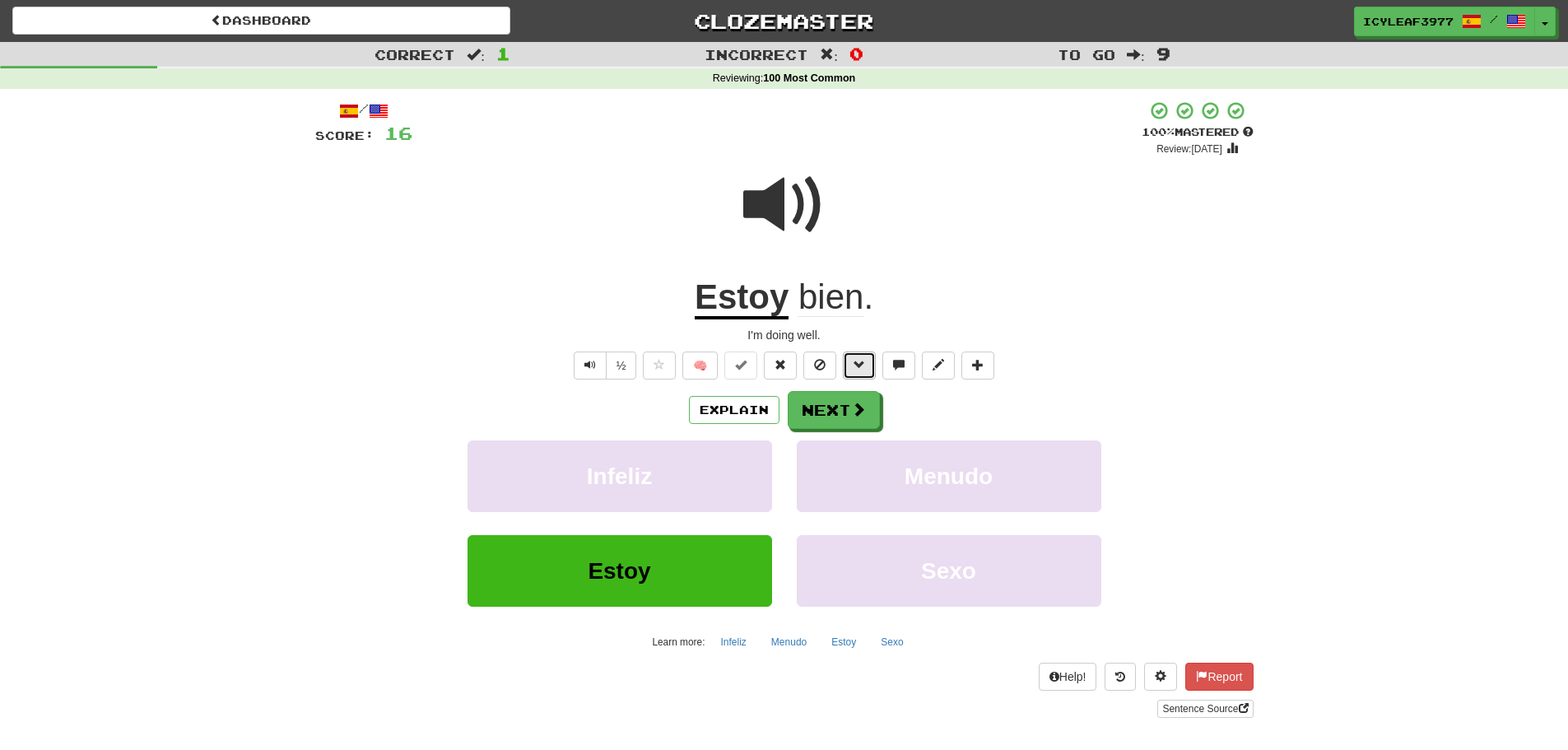
click at [862, 364] on span at bounding box center [860, 365] width 11 height 11
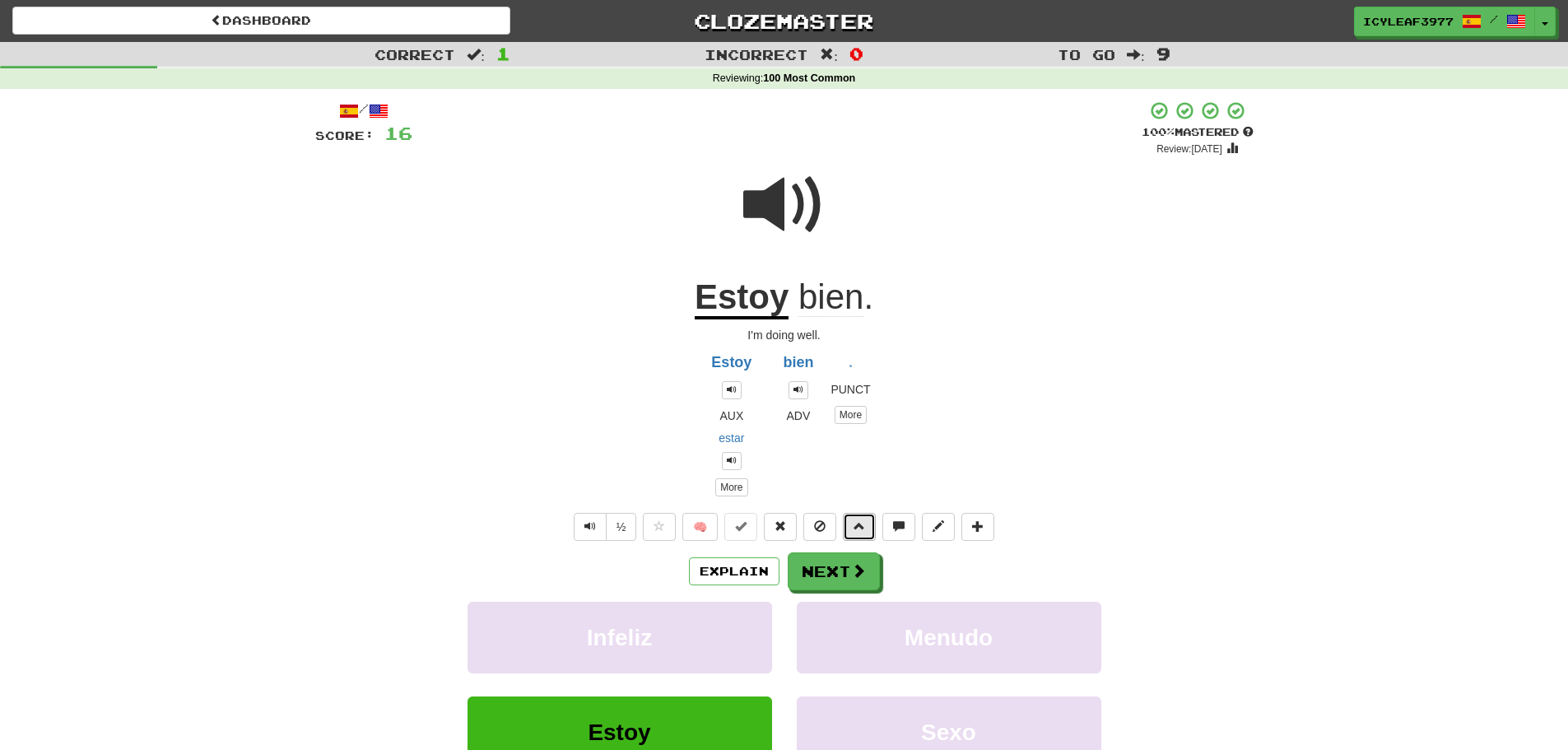
click at [862, 521] on span at bounding box center [860, 526] width 11 height 11
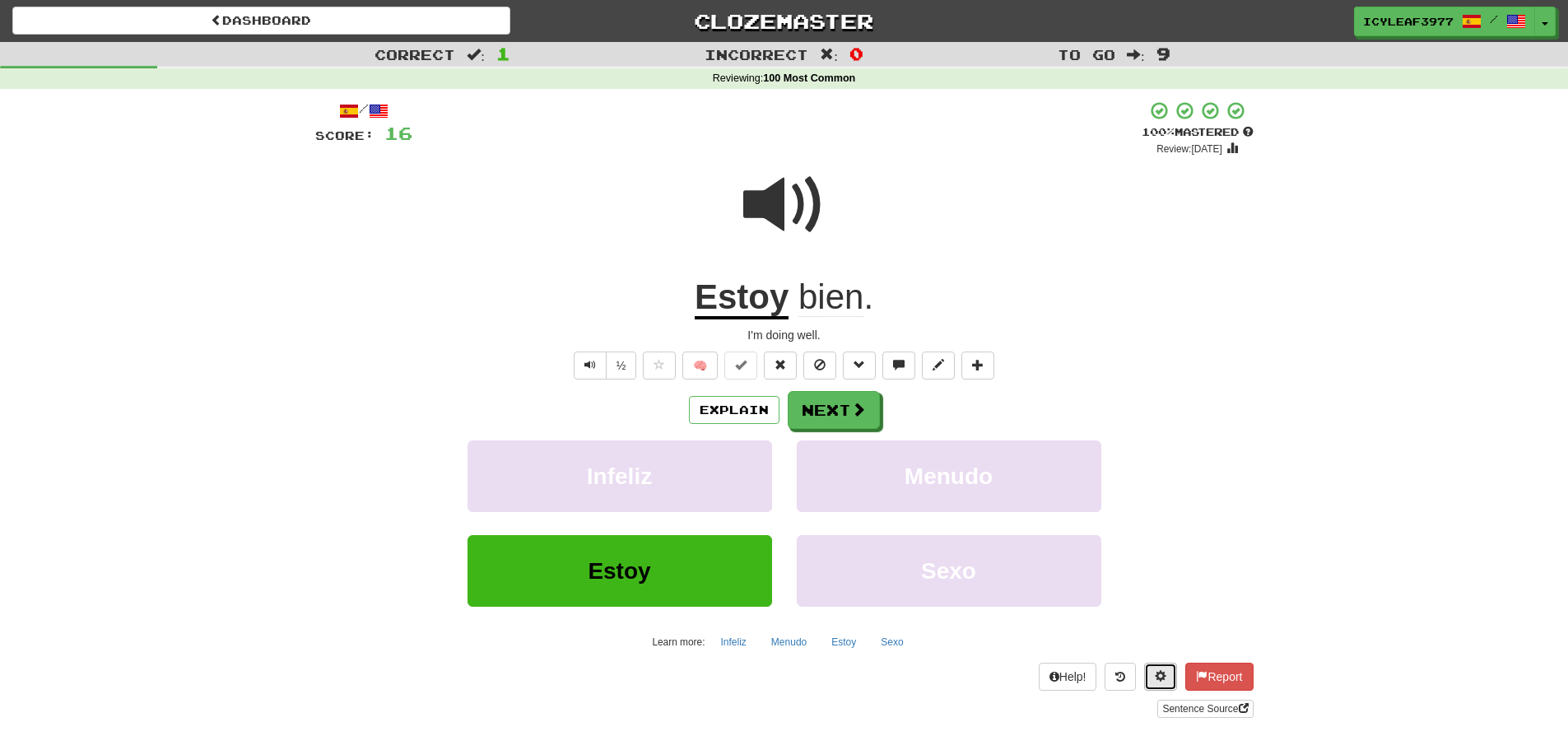
click at [1157, 670] on span at bounding box center [1160, 676] width 11 height 11
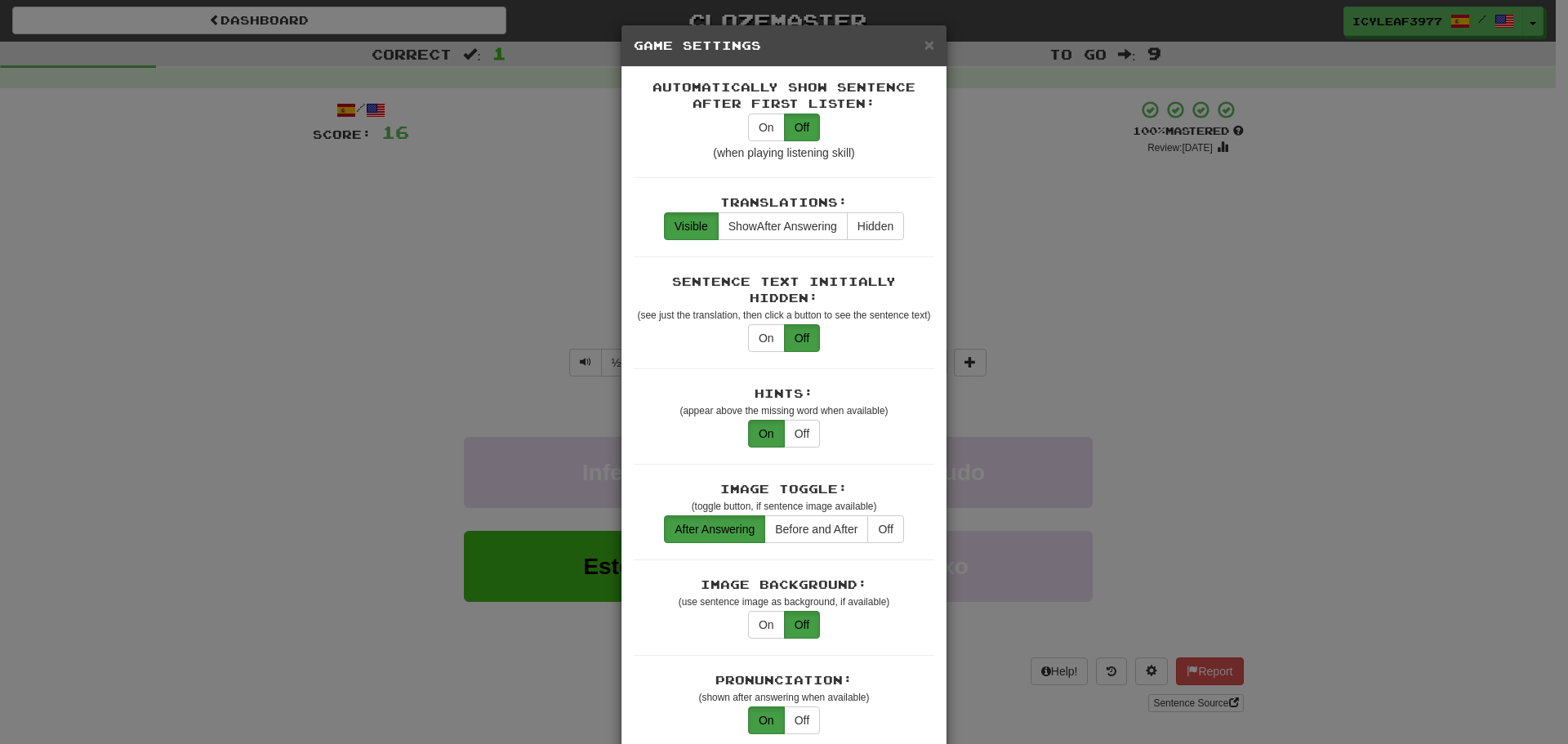
click at [1167, 438] on div "× Game Settings Automatically Show Sentence After First Listen: On Off (when pl…" at bounding box center [784, 372] width 1568 height 744
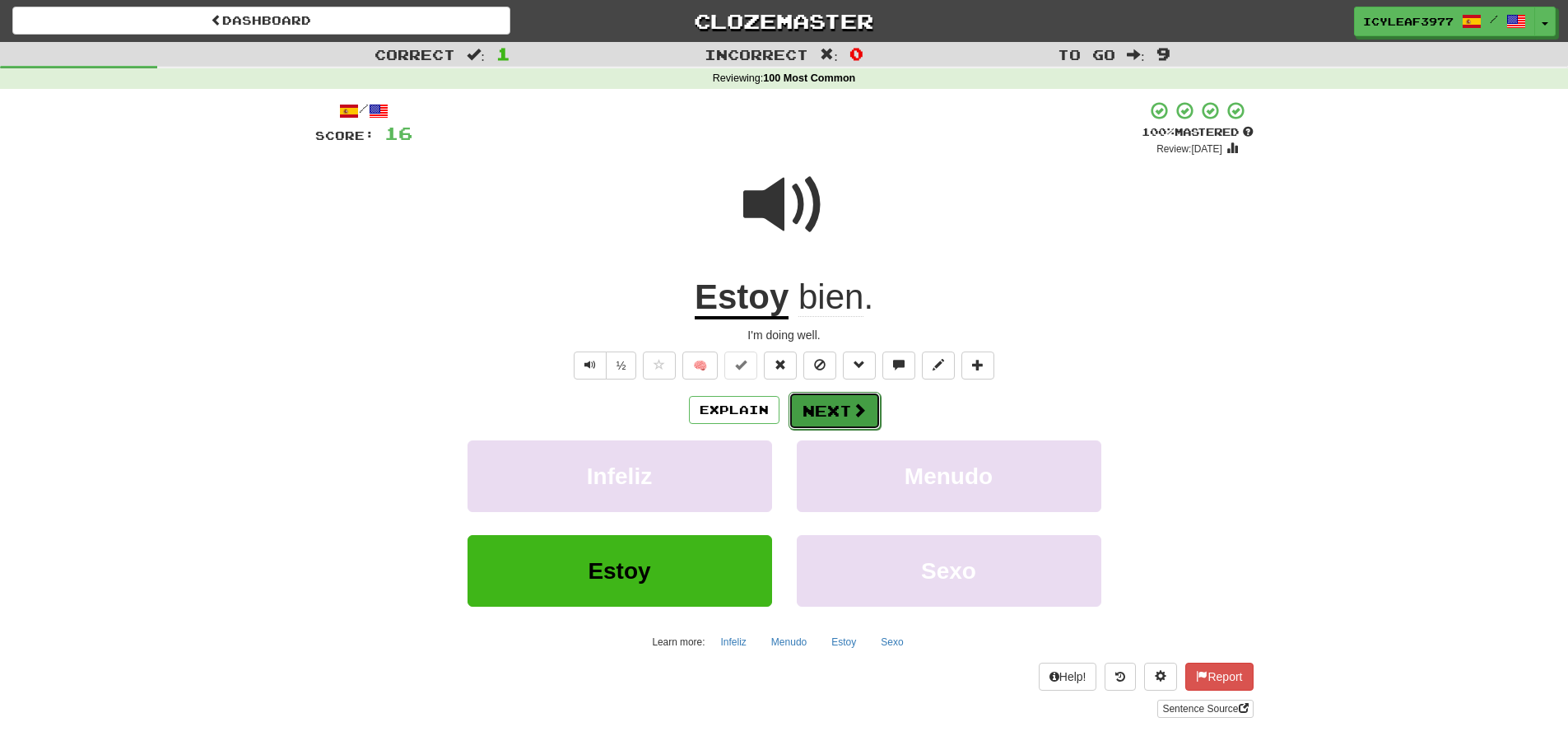
click at [861, 410] on span at bounding box center [860, 410] width 15 height 15
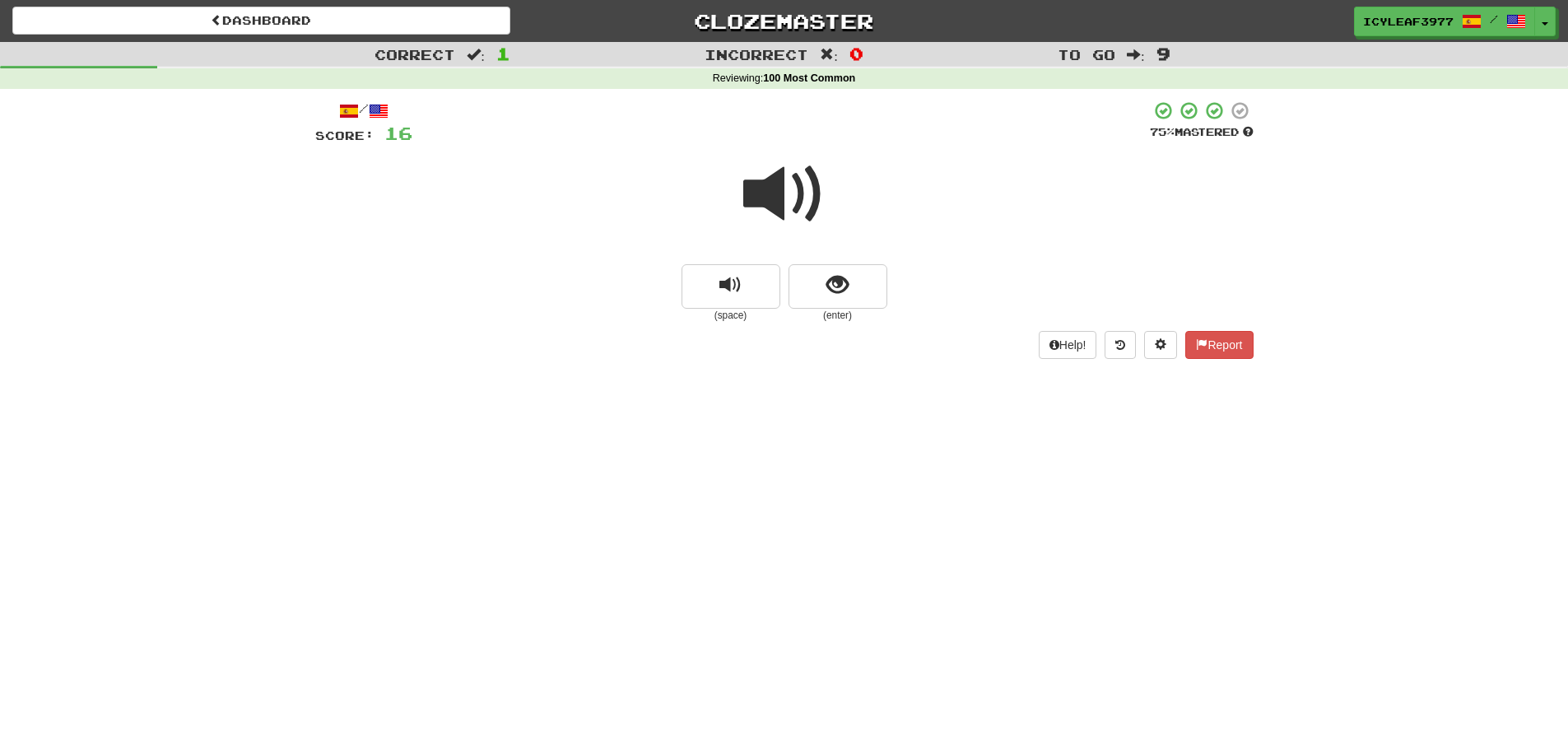
click at [779, 206] on span at bounding box center [784, 195] width 83 height 83
click at [831, 287] on span "show sentence" at bounding box center [838, 286] width 23 height 23
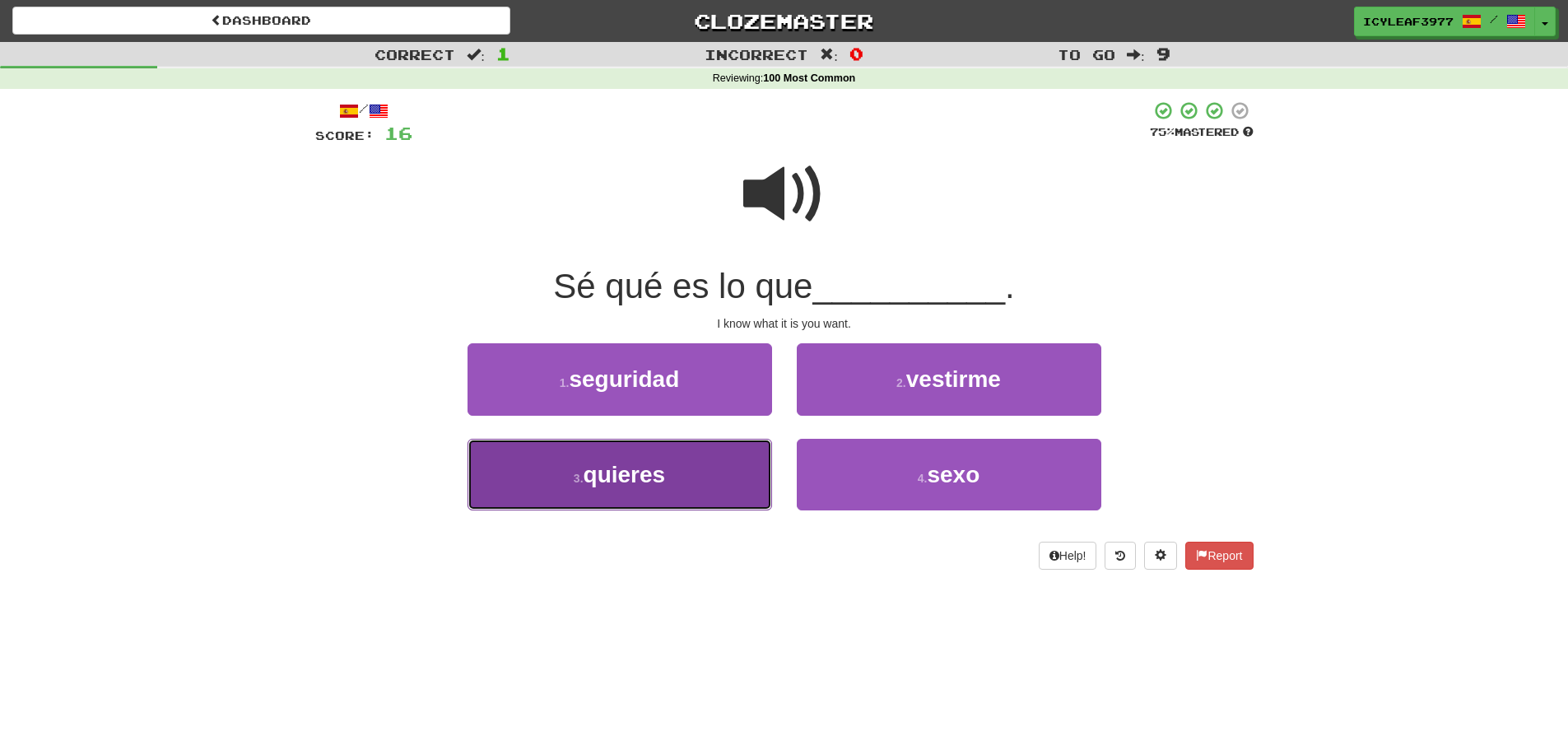
click at [660, 465] on span "quieres" at bounding box center [625, 475] width 83 height 25
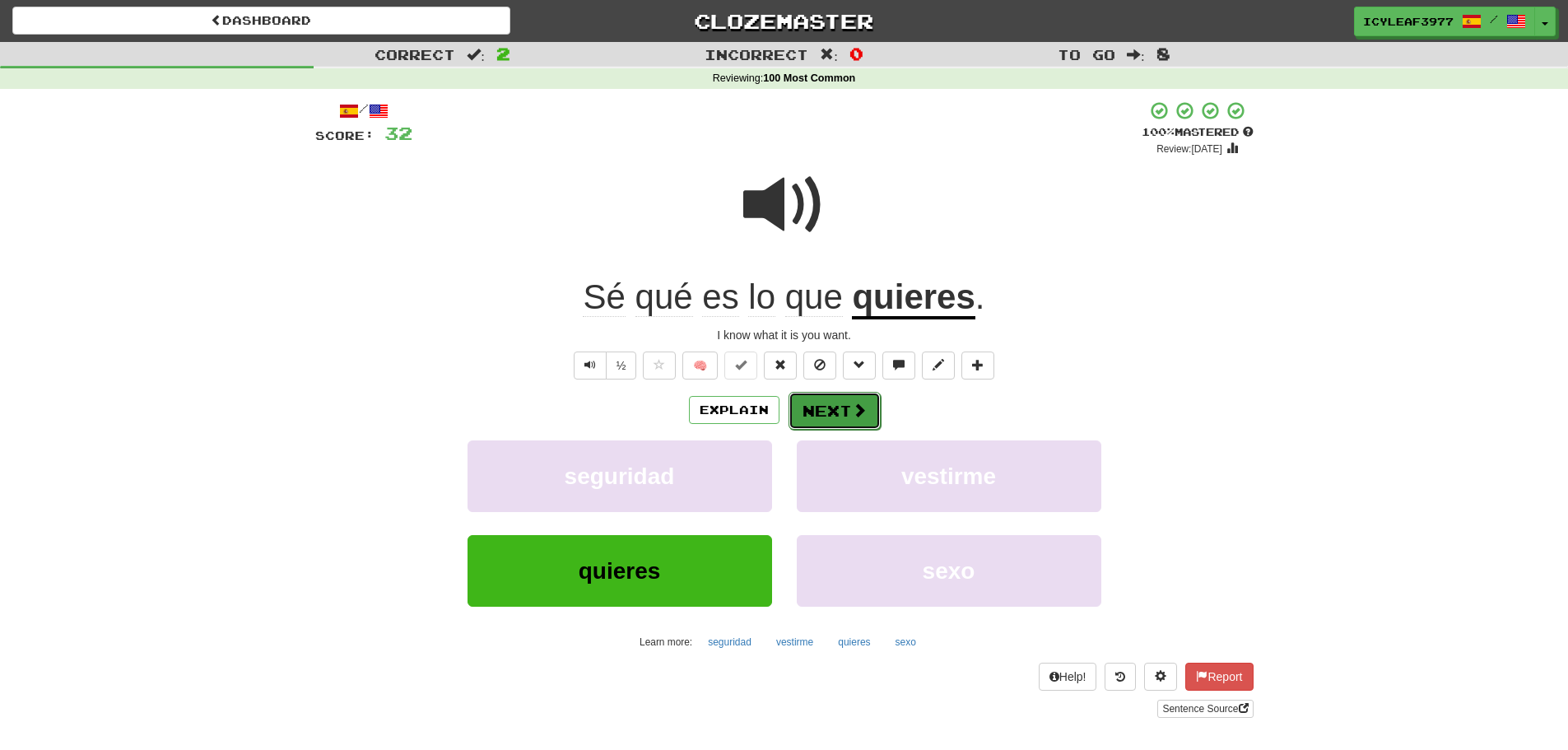
click at [837, 409] on button "Next" at bounding box center [834, 411] width 92 height 38
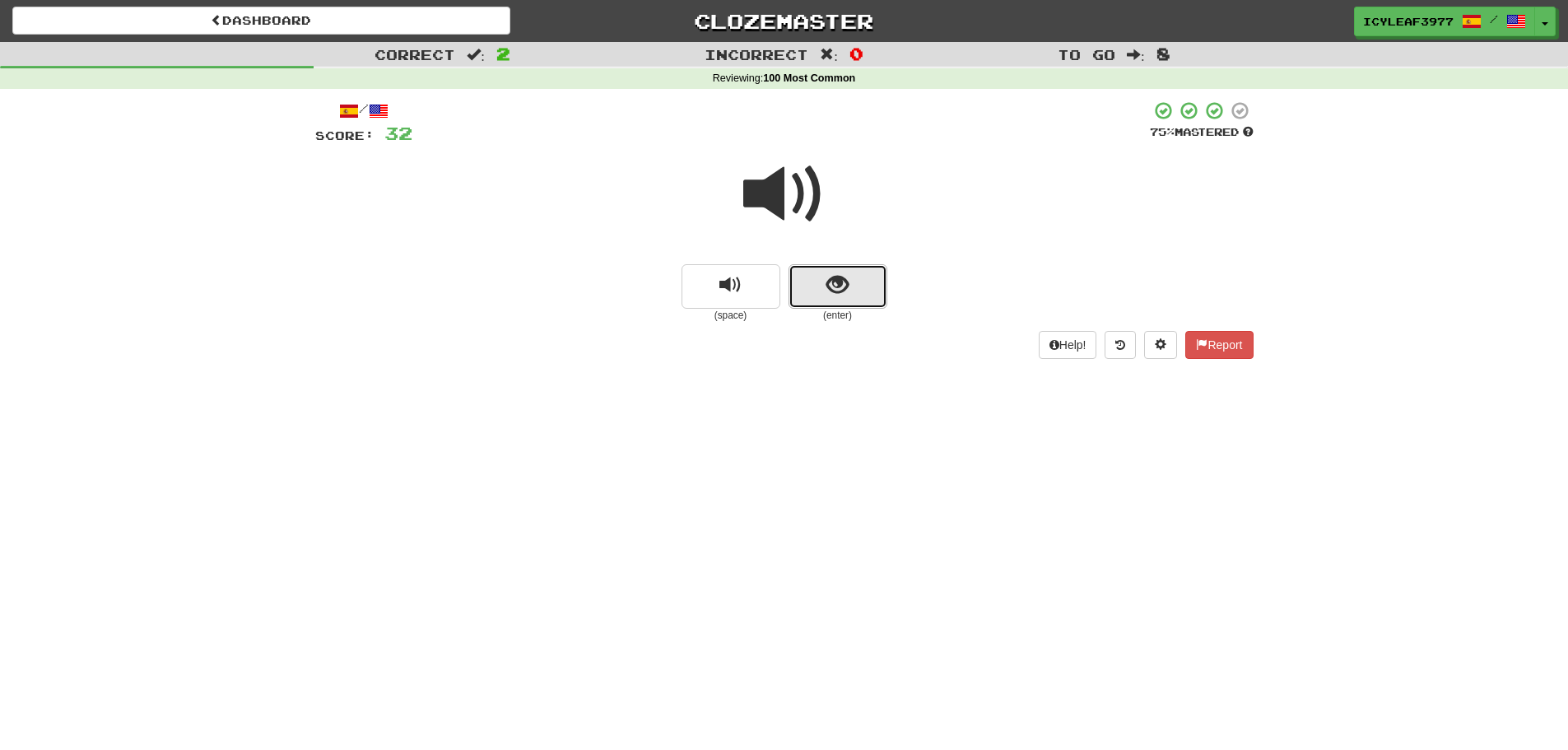
click at [824, 292] on button "show sentence" at bounding box center [837, 286] width 99 height 44
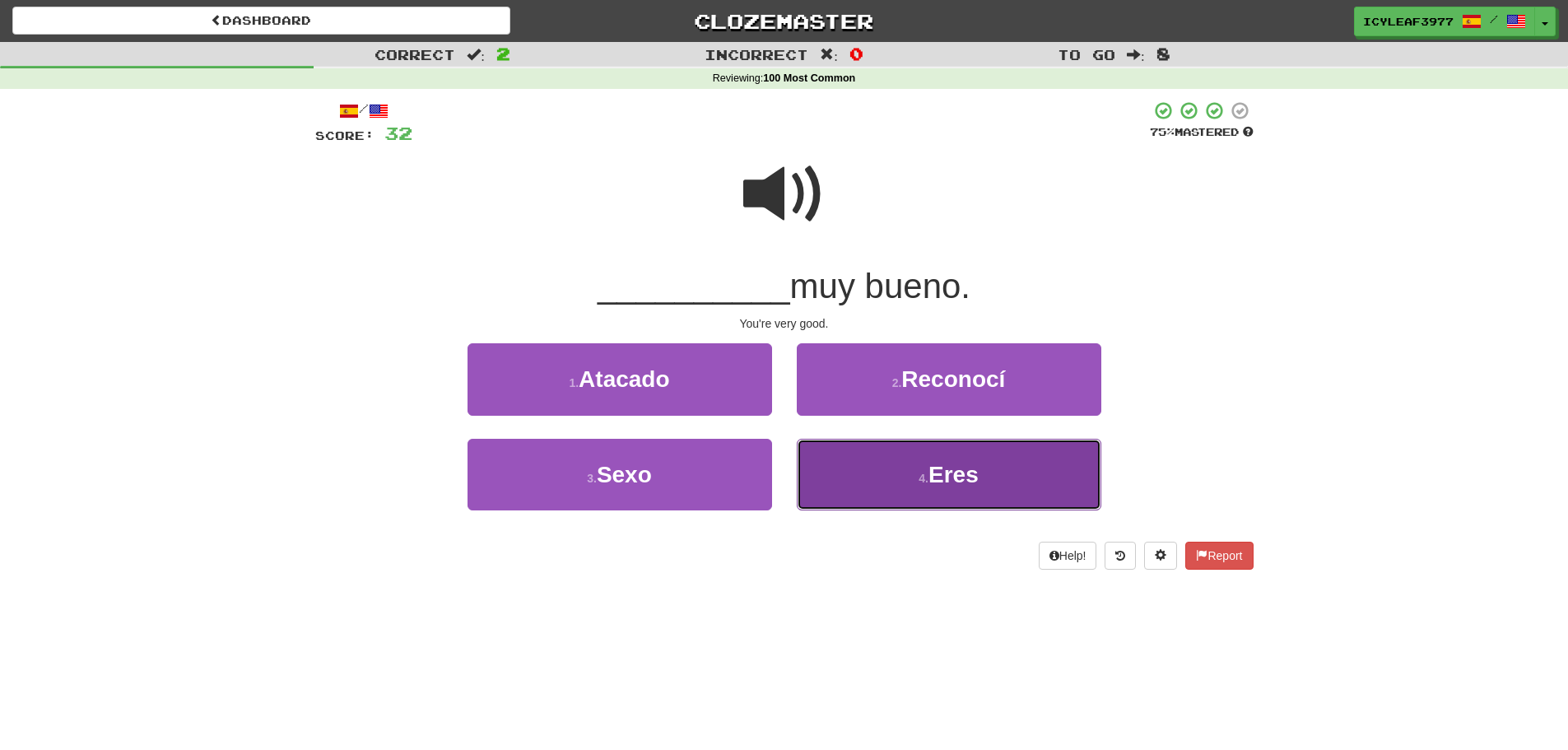
click at [849, 476] on button "4 . Eres" at bounding box center [949, 475] width 304 height 71
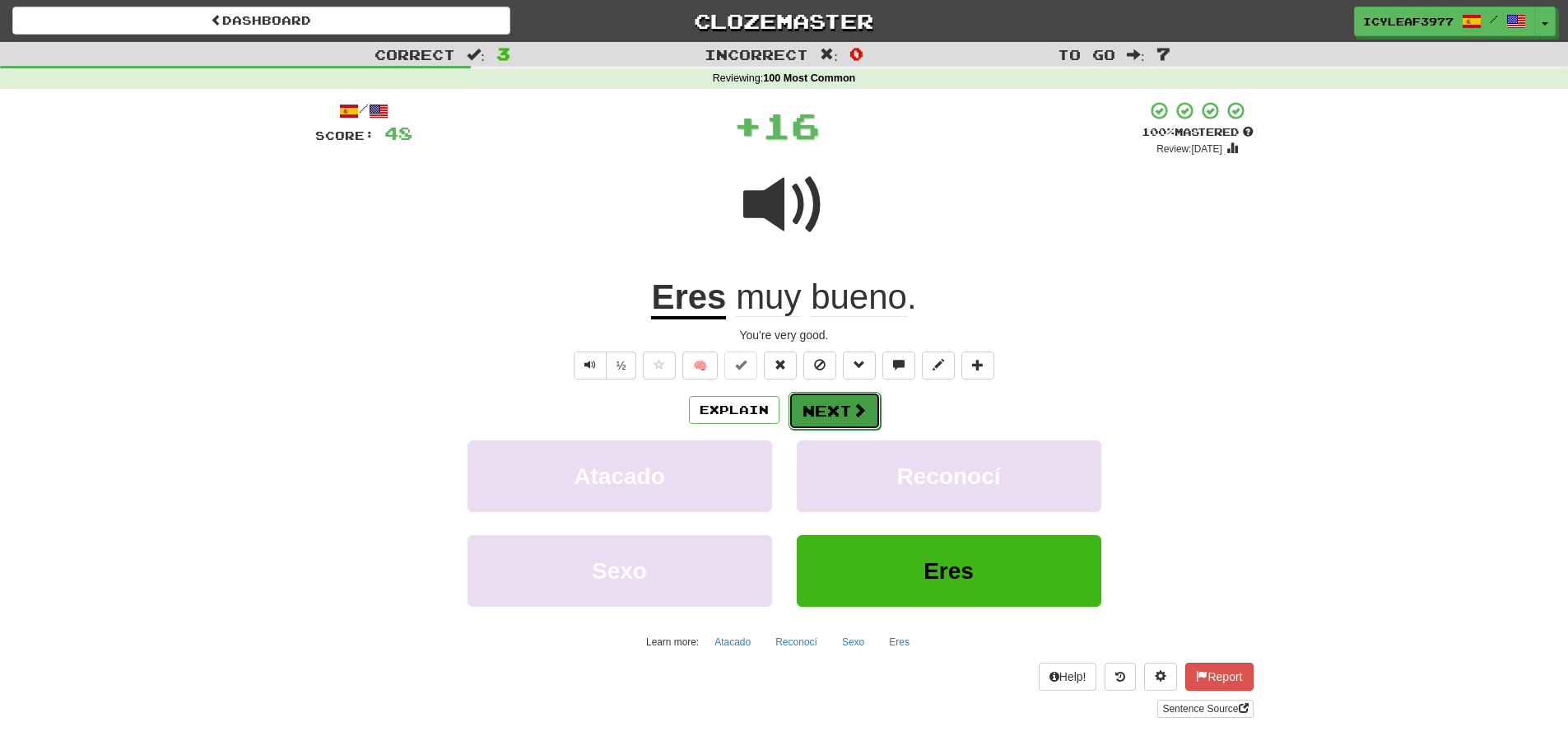
click at [831, 414] on button "Next" at bounding box center [834, 411] width 92 height 38
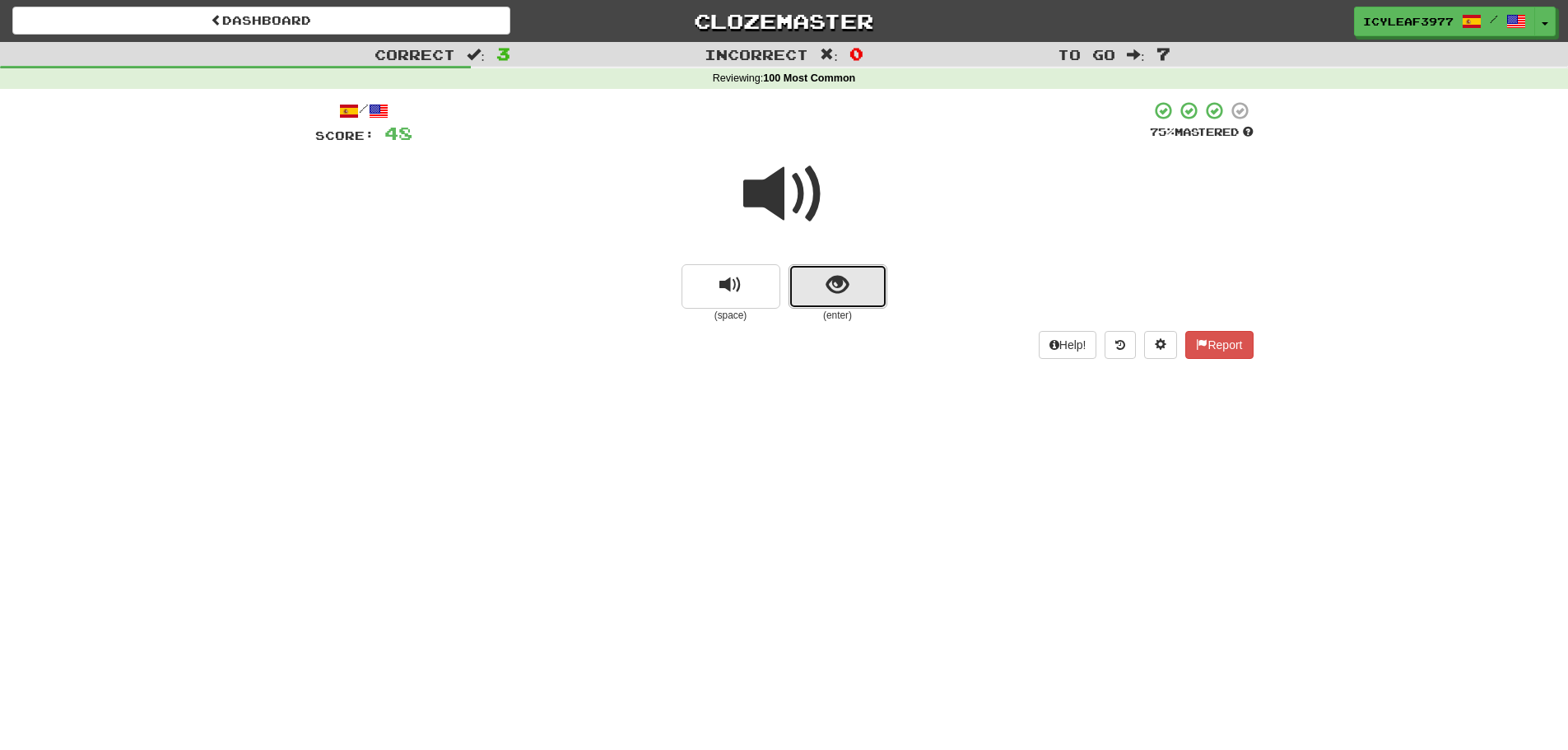
click at [834, 293] on span "show sentence" at bounding box center [838, 286] width 23 height 23
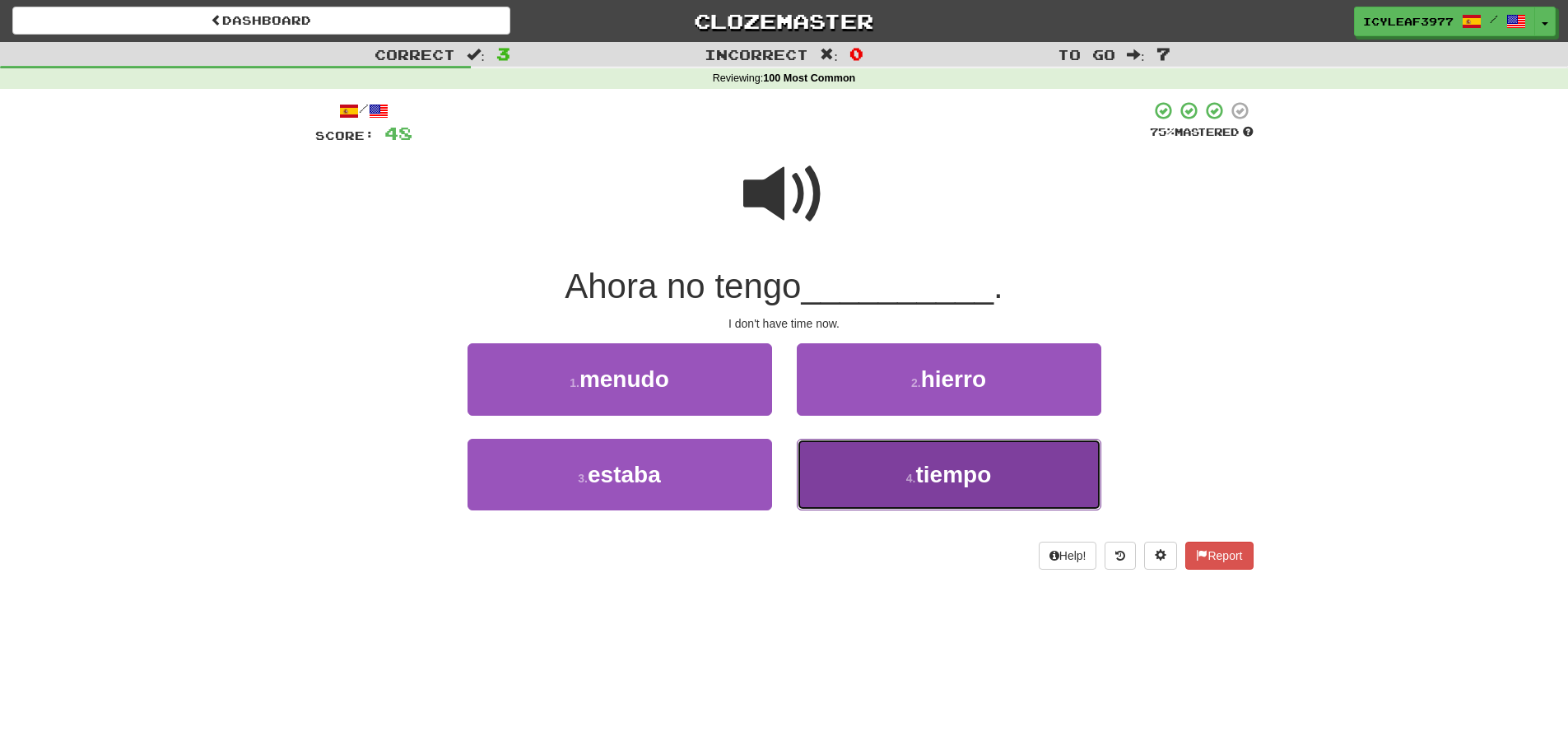
click at [918, 475] on span "tiempo" at bounding box center [953, 475] width 76 height 25
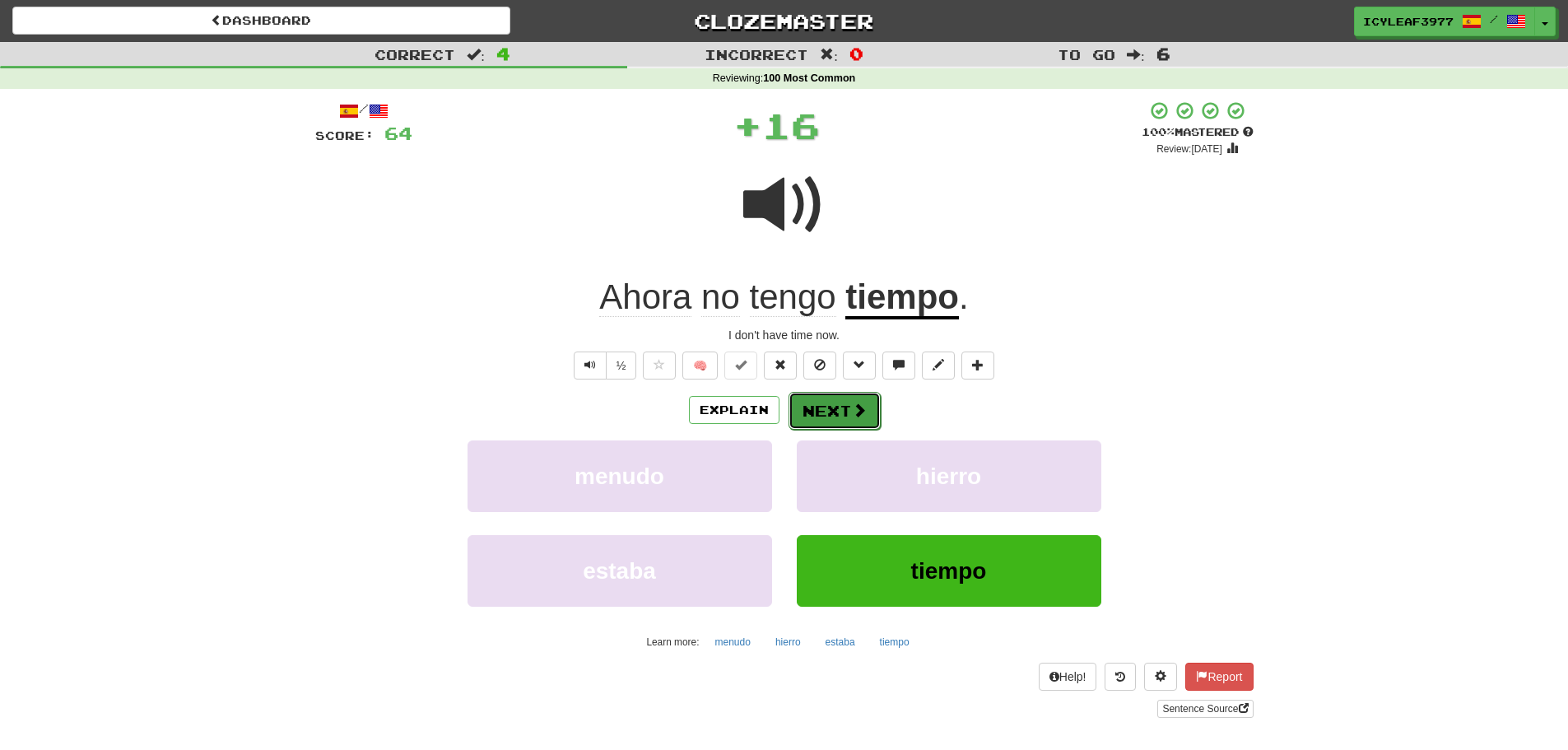
click at [843, 408] on button "Next" at bounding box center [834, 411] width 92 height 38
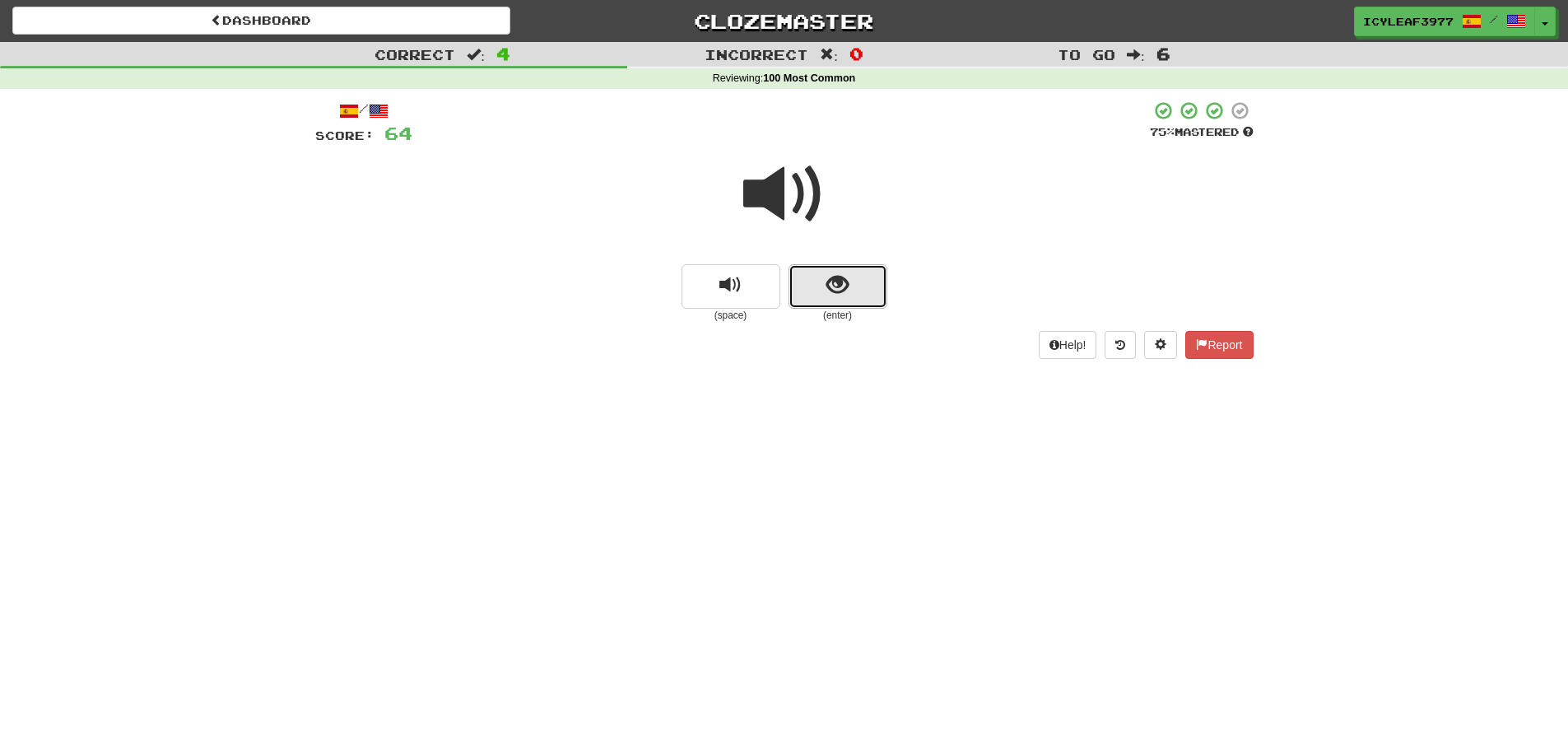
click at [846, 295] on span "show sentence" at bounding box center [838, 286] width 23 height 23
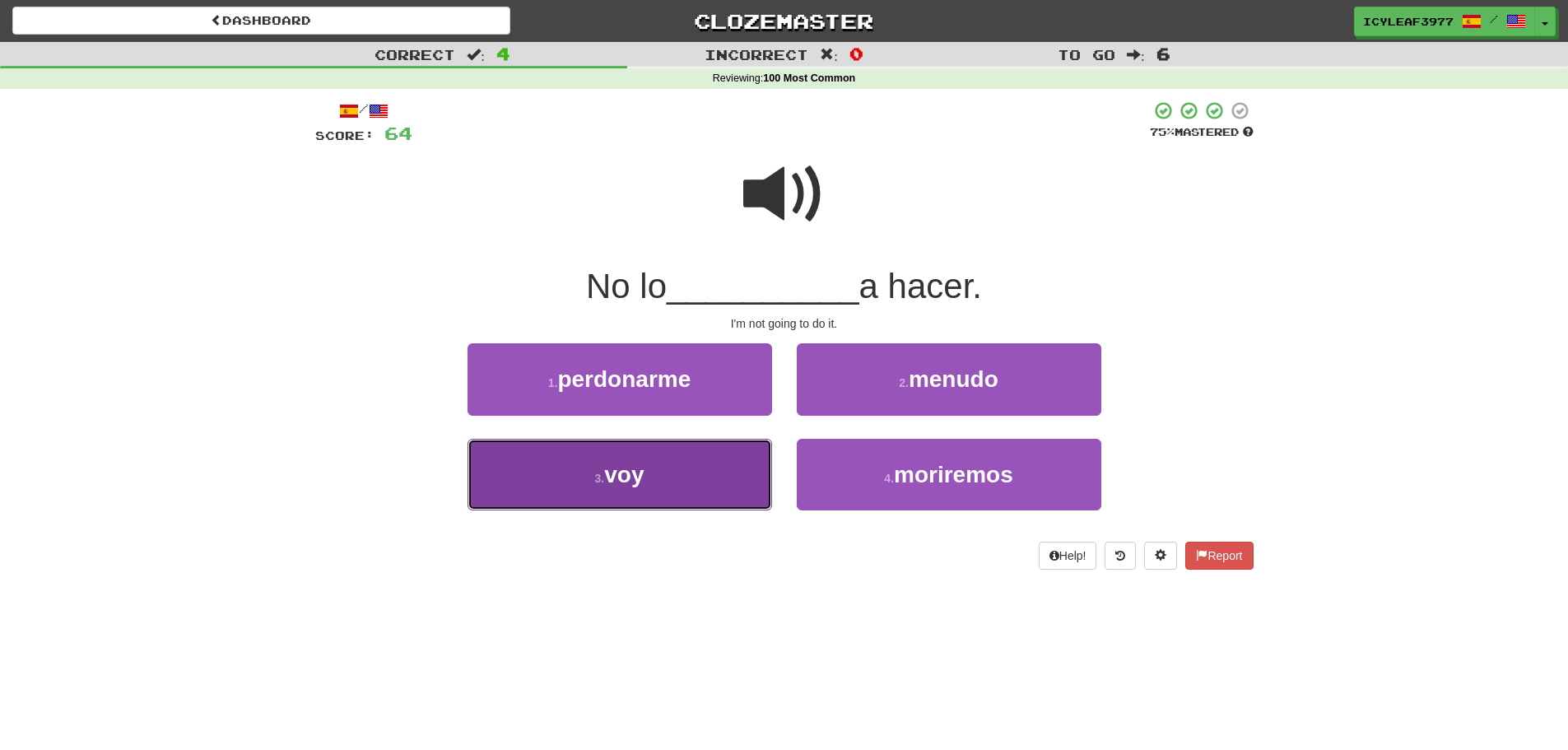
click at [681, 462] on button "3 . voy" at bounding box center [620, 475] width 304 height 71
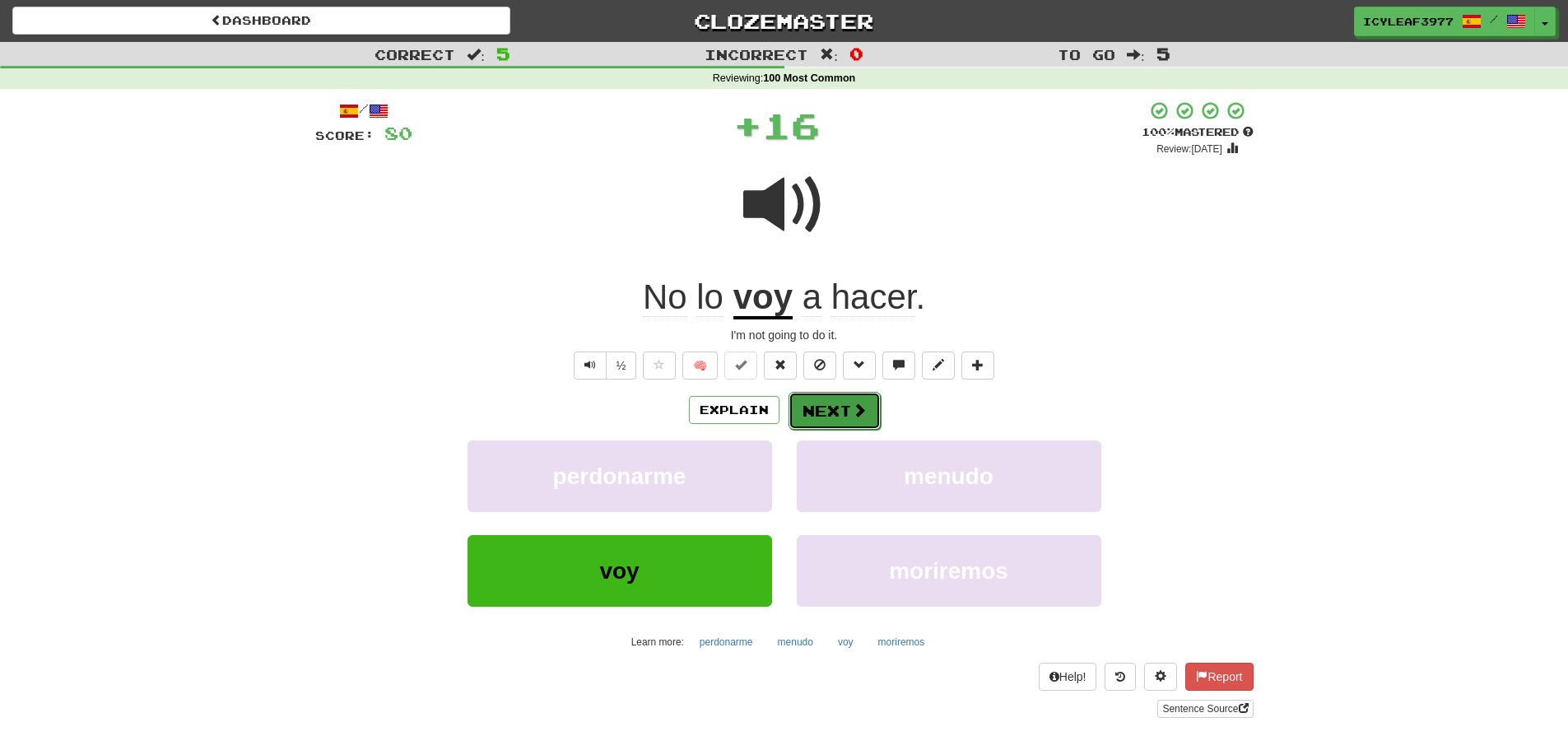
click at [814, 398] on button "Next" at bounding box center [834, 411] width 92 height 38
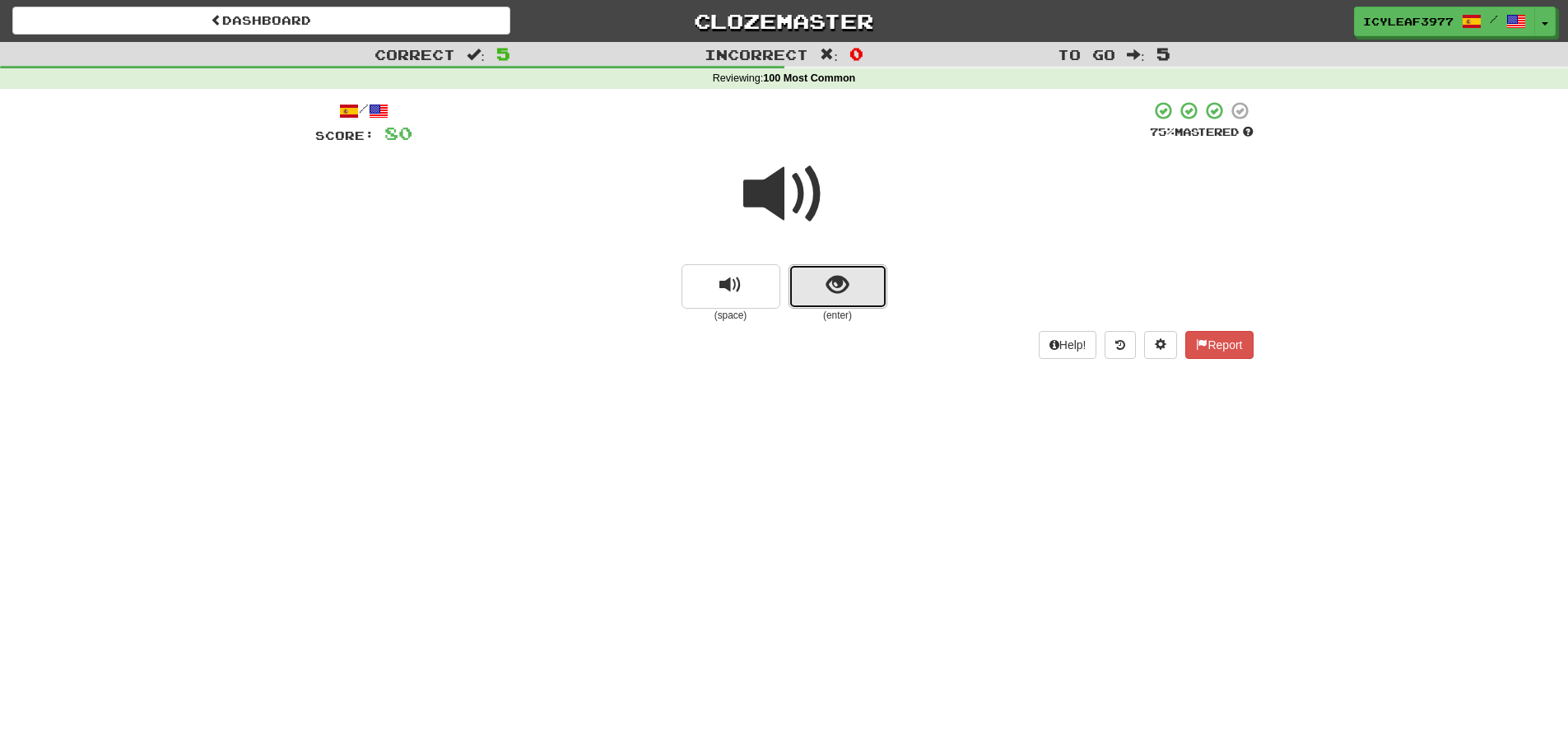
click at [830, 303] on button "show sentence" at bounding box center [837, 286] width 99 height 44
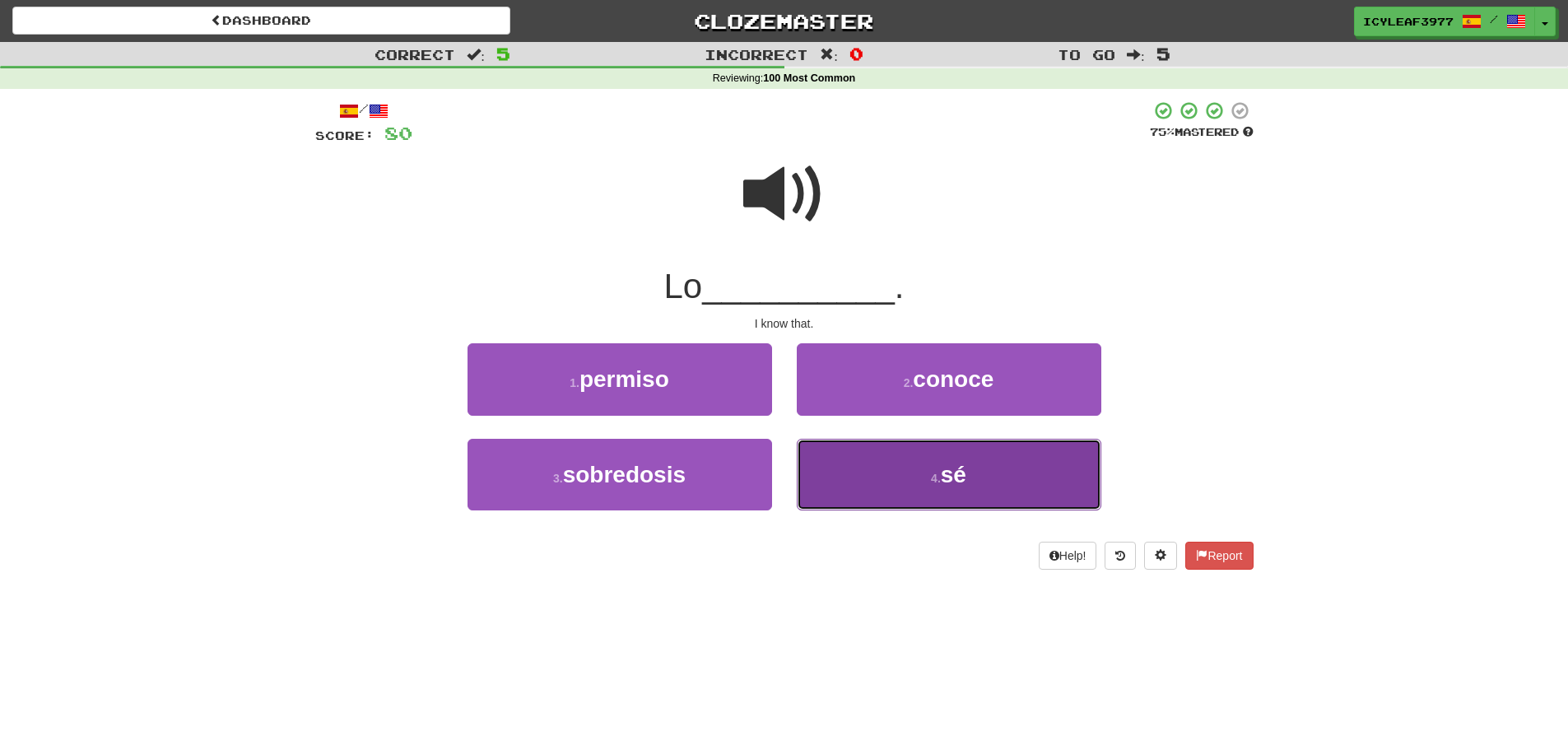
click at [841, 455] on button "4 . sé" at bounding box center [949, 475] width 304 height 71
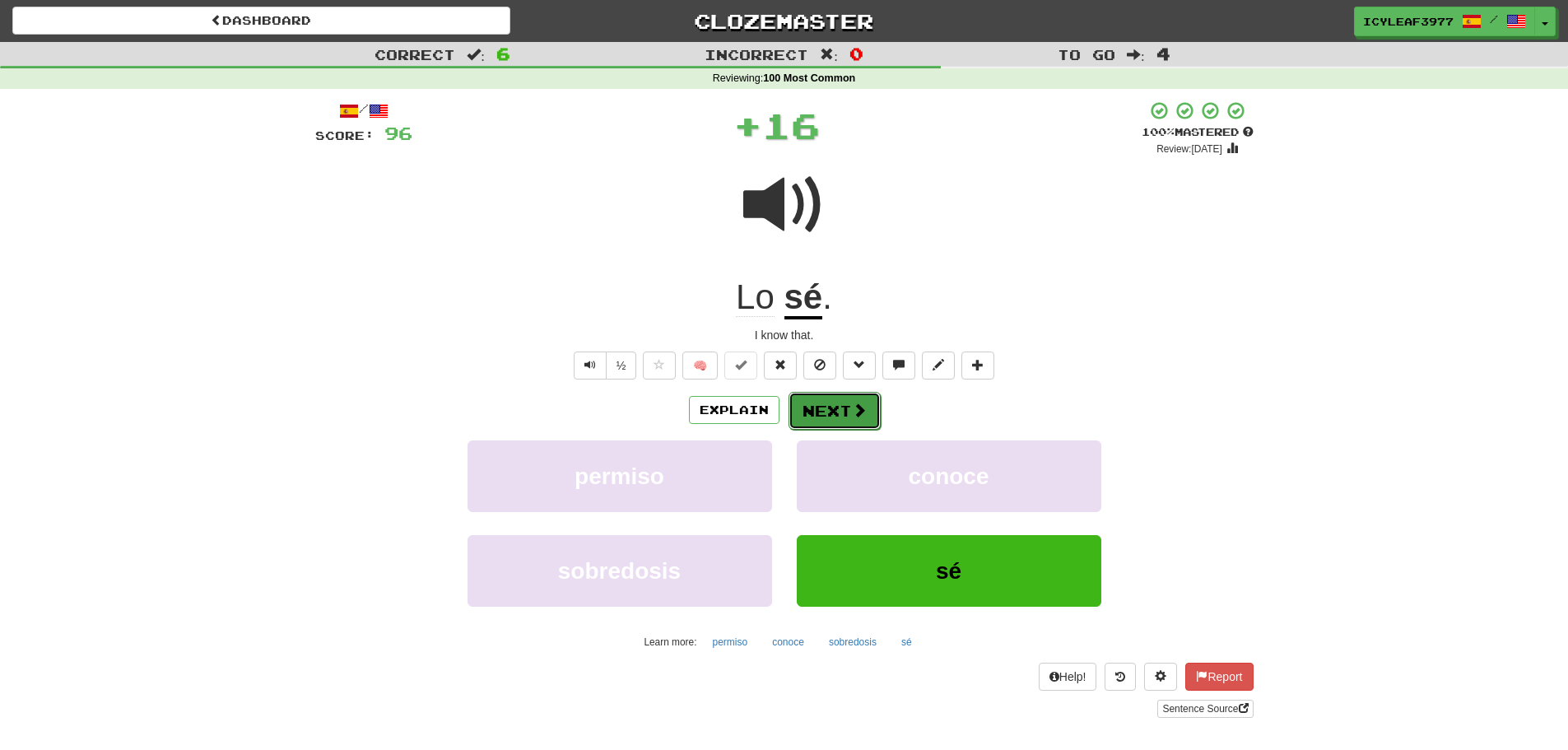
click at [835, 406] on button "Next" at bounding box center [834, 411] width 92 height 38
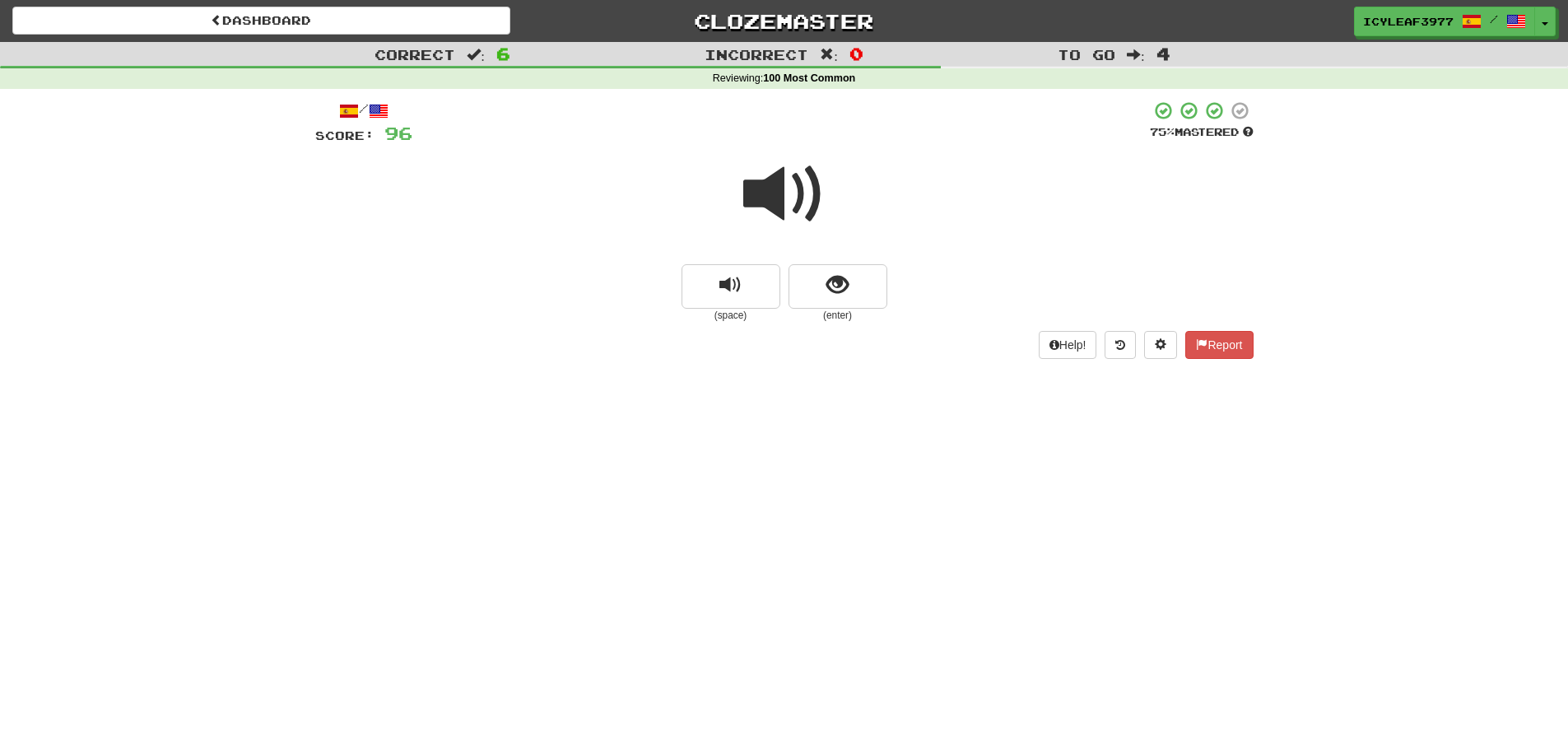
click at [774, 211] on span at bounding box center [784, 195] width 83 height 83
click at [817, 275] on button "show sentence" at bounding box center [837, 286] width 99 height 44
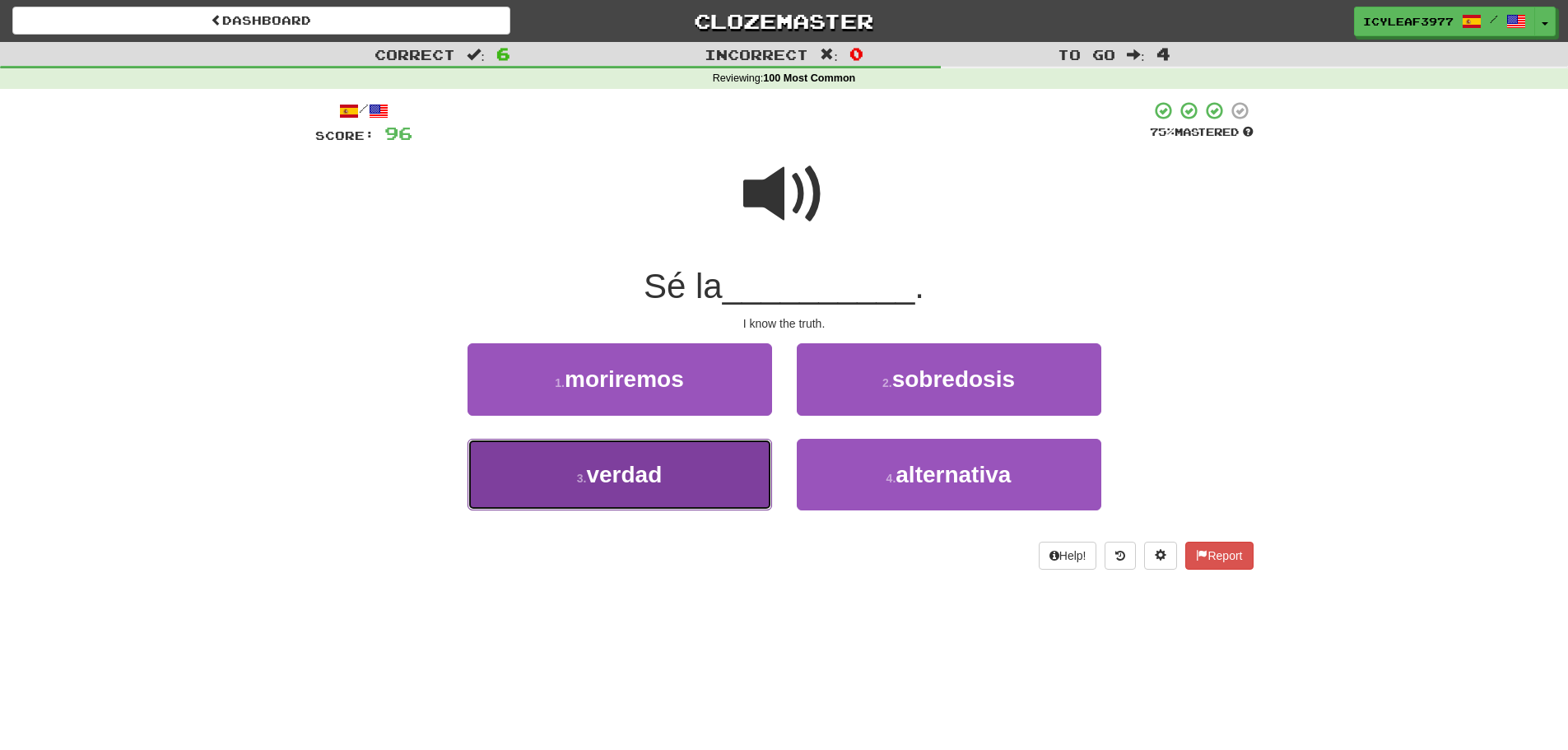
click at [680, 466] on button "3 . verdad" at bounding box center [620, 475] width 304 height 71
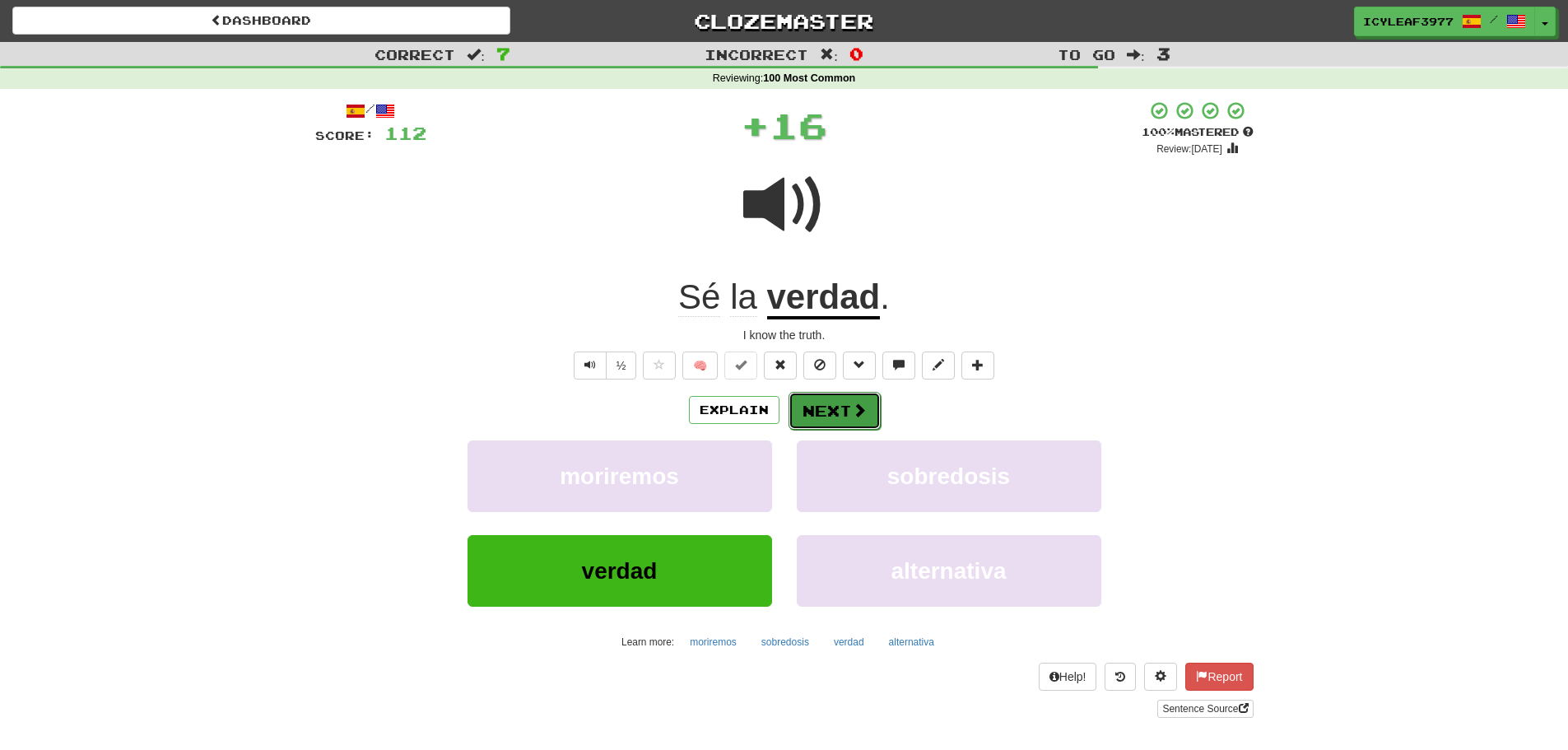
click at [816, 415] on button "Next" at bounding box center [834, 411] width 92 height 38
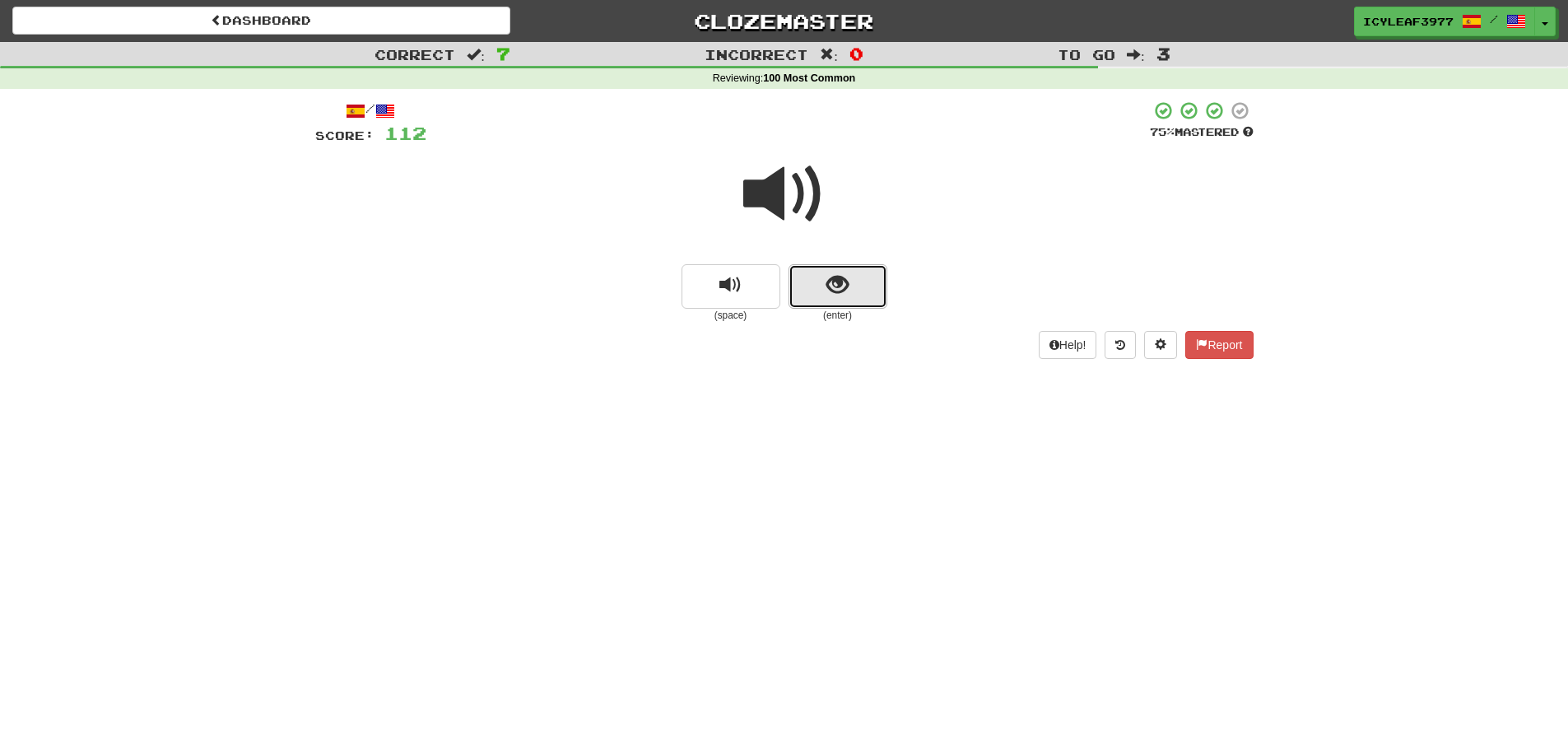
click at [815, 281] on button "show sentence" at bounding box center [837, 286] width 99 height 44
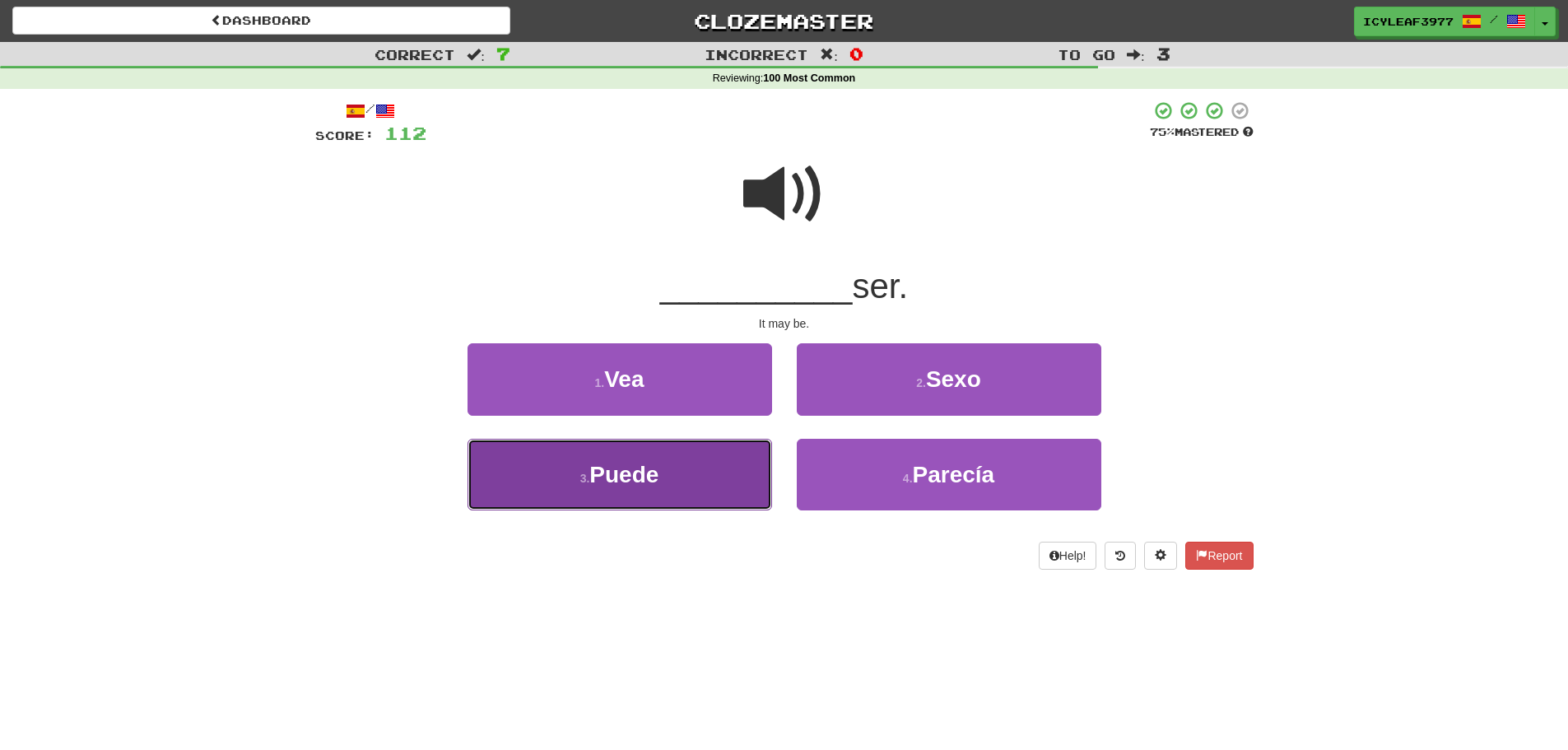
click at [714, 467] on button "3 . Puede" at bounding box center [620, 475] width 304 height 71
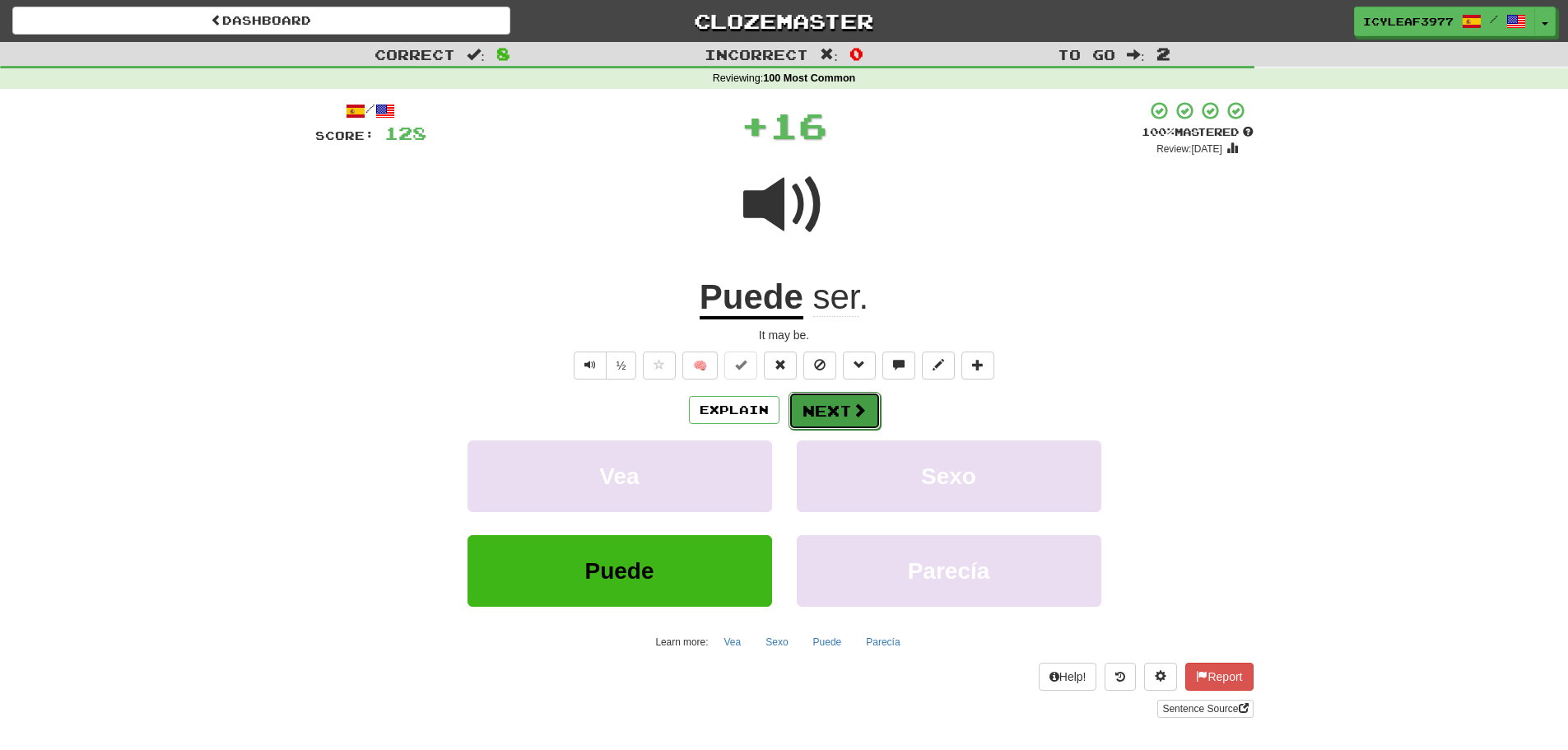
click at [814, 407] on button "Next" at bounding box center [834, 411] width 92 height 38
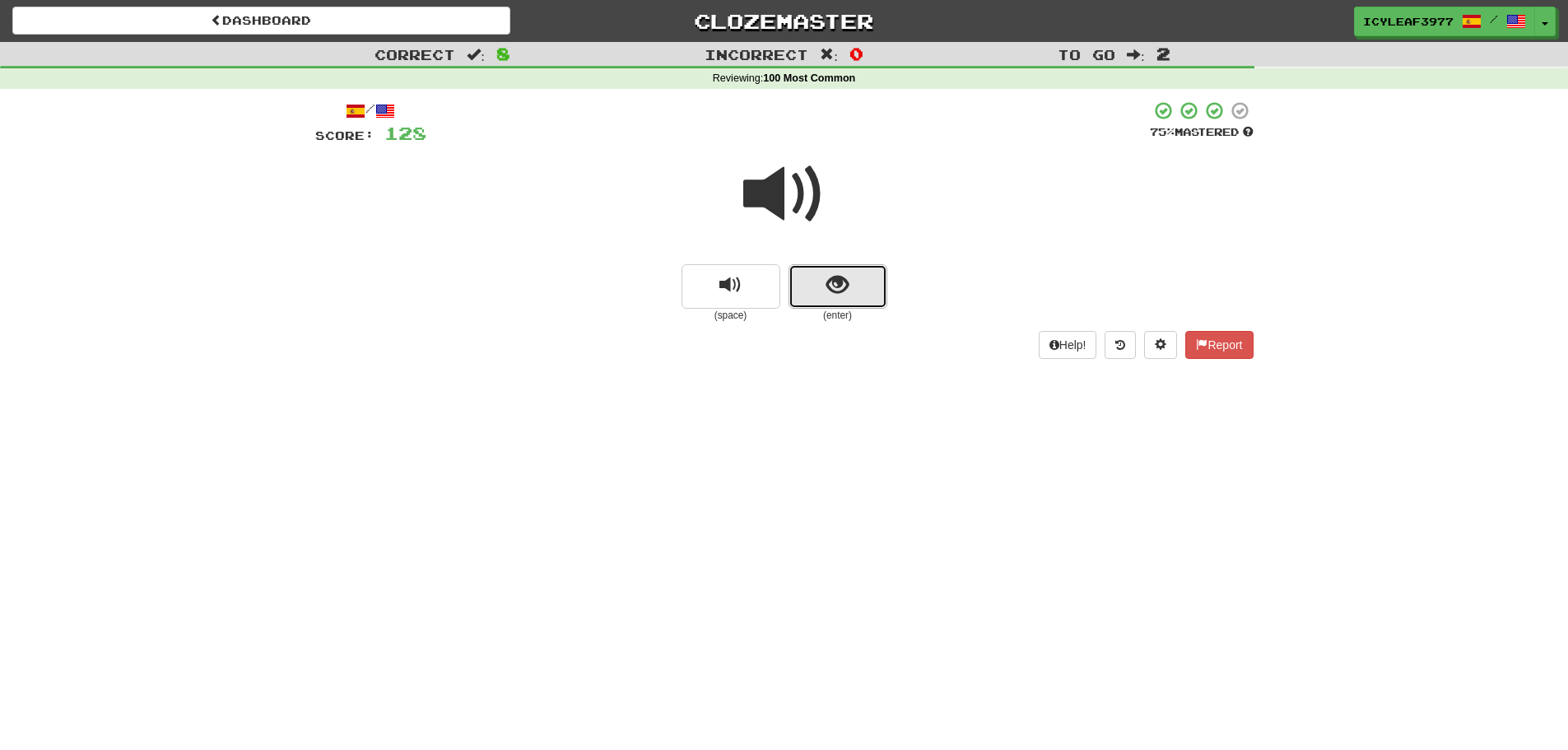
click at [837, 291] on span "show sentence" at bounding box center [838, 286] width 23 height 23
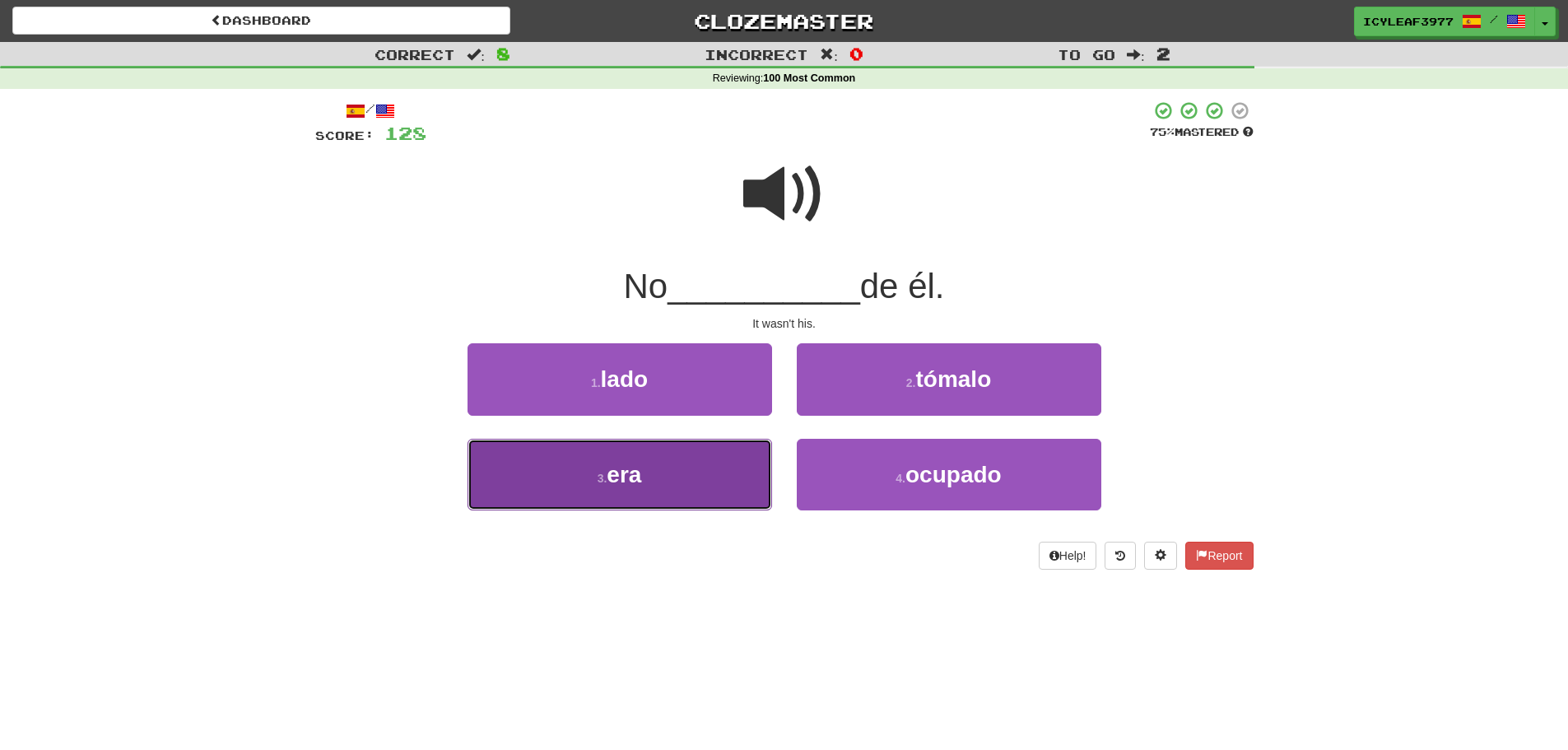
click at [708, 466] on button "3 . era" at bounding box center [620, 475] width 304 height 71
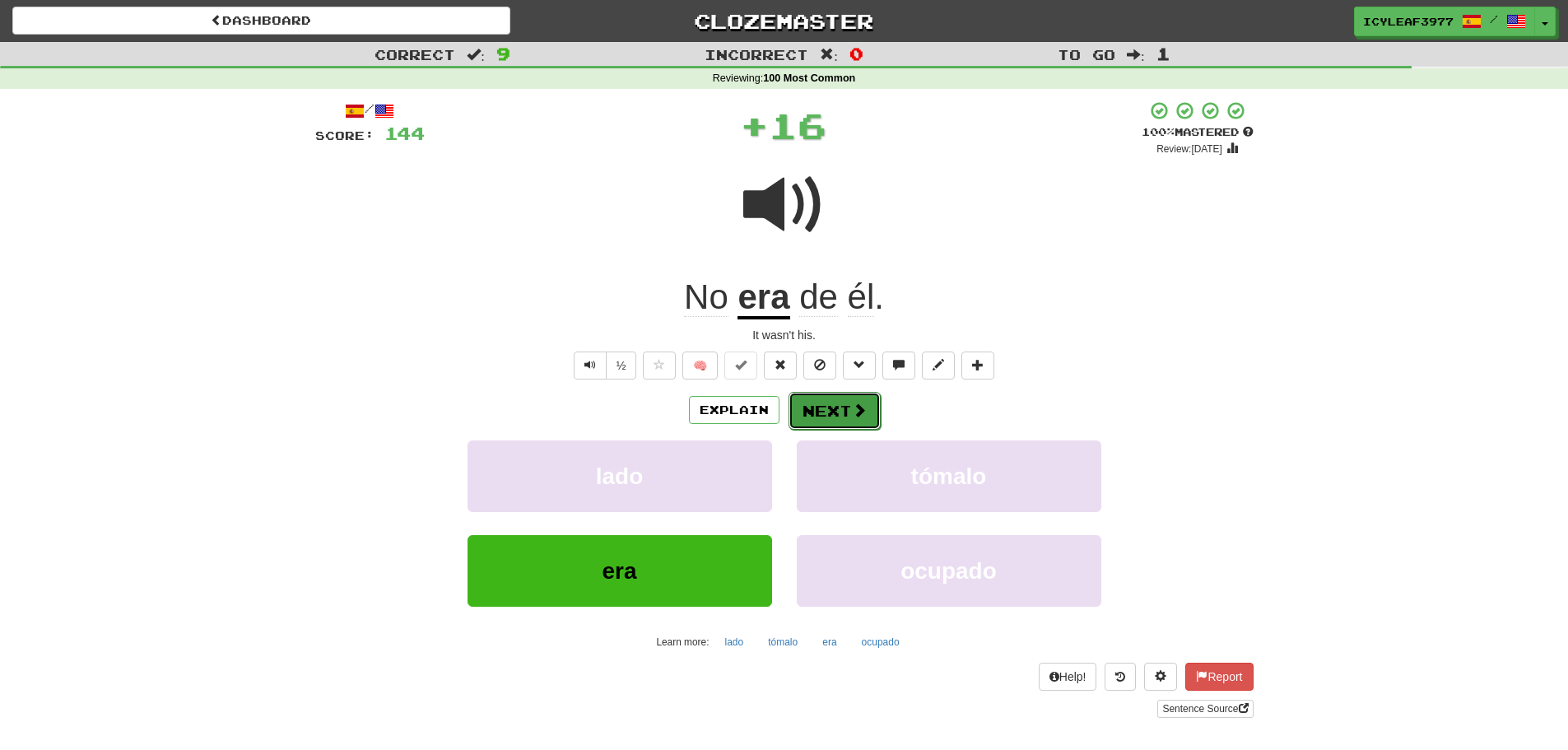
click at [812, 415] on button "Next" at bounding box center [834, 411] width 92 height 38
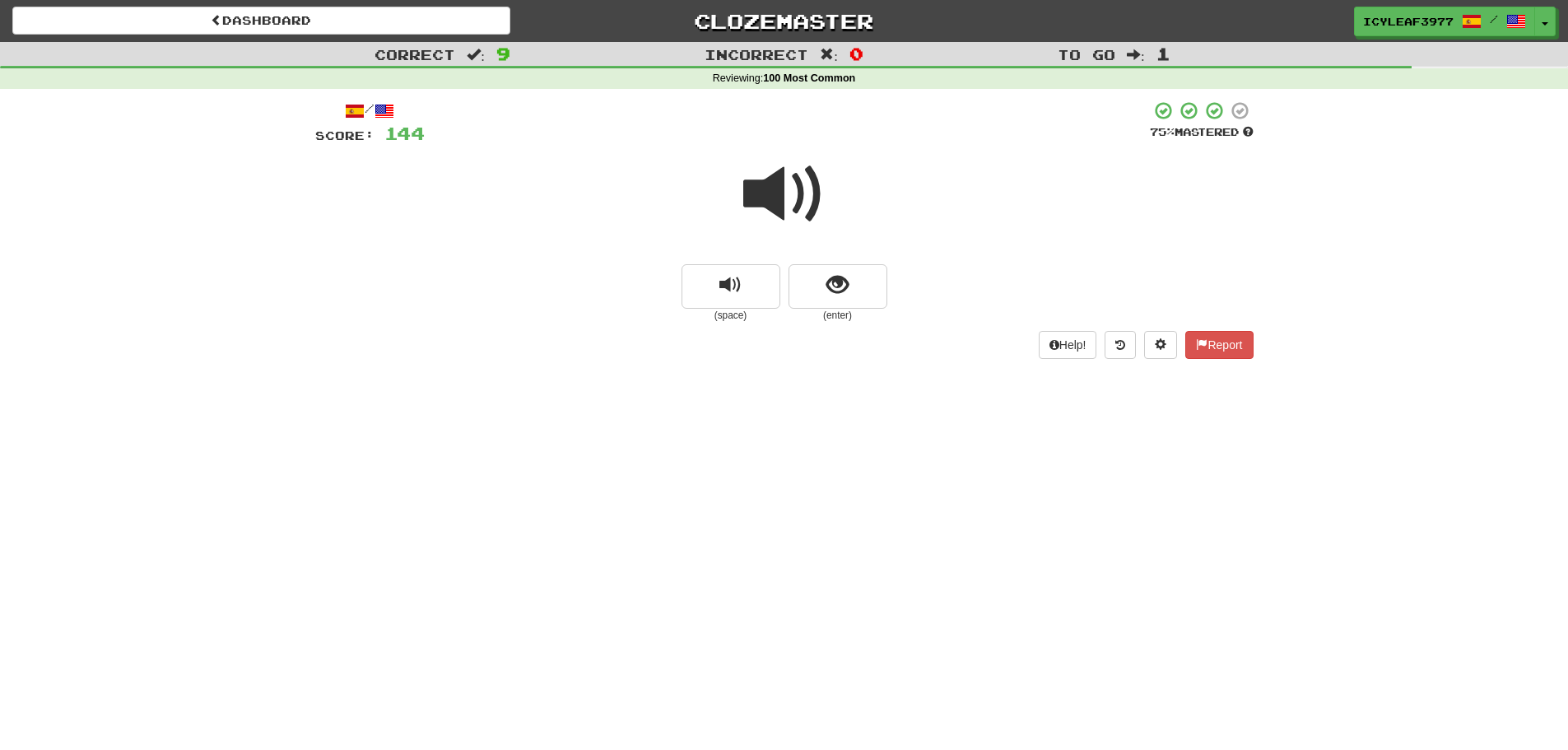
click at [781, 202] on span at bounding box center [784, 195] width 83 height 83
click at [775, 208] on span at bounding box center [784, 195] width 83 height 83
click at [846, 281] on span "show sentence" at bounding box center [838, 286] width 23 height 23
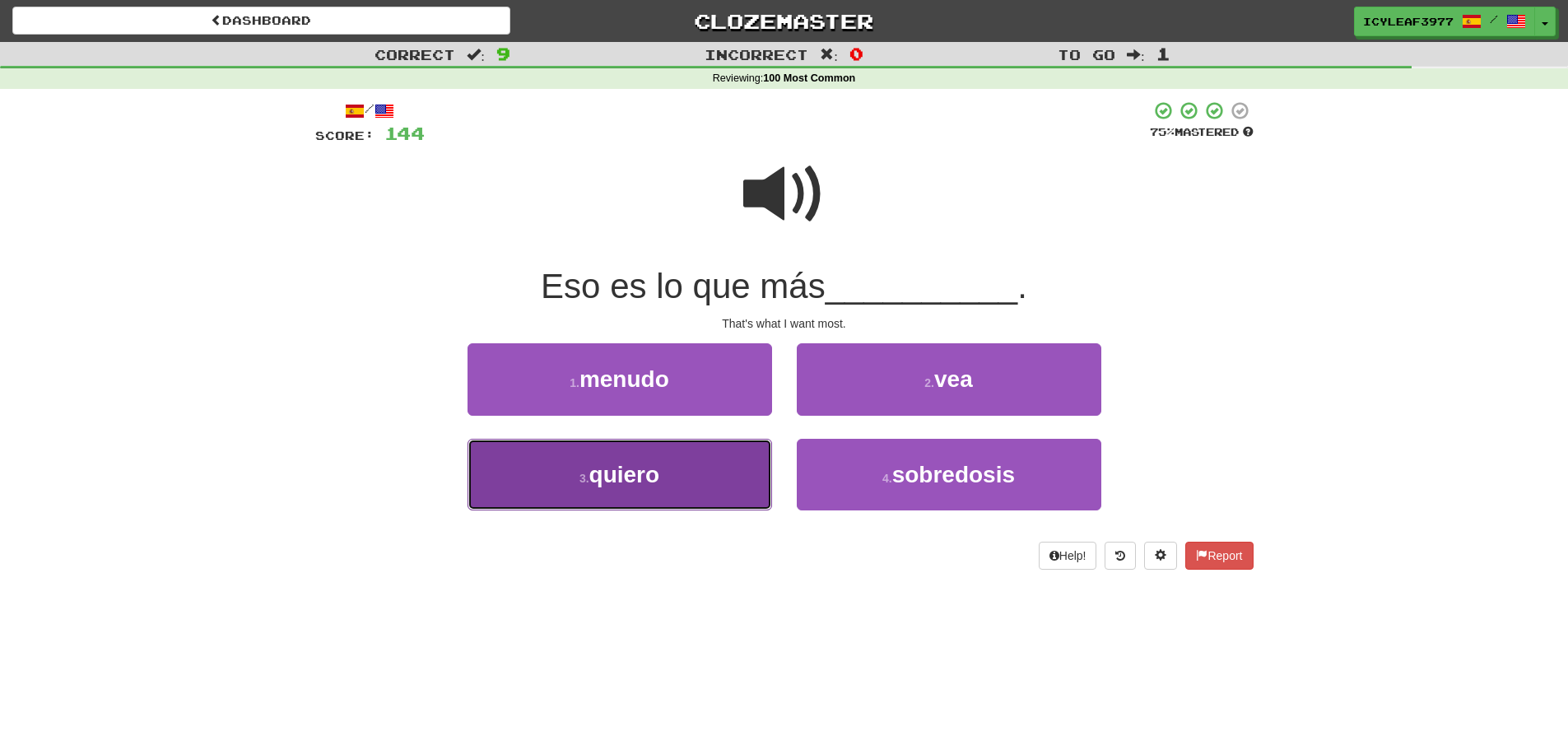
click at [692, 474] on button "3 . quiero" at bounding box center [620, 475] width 304 height 71
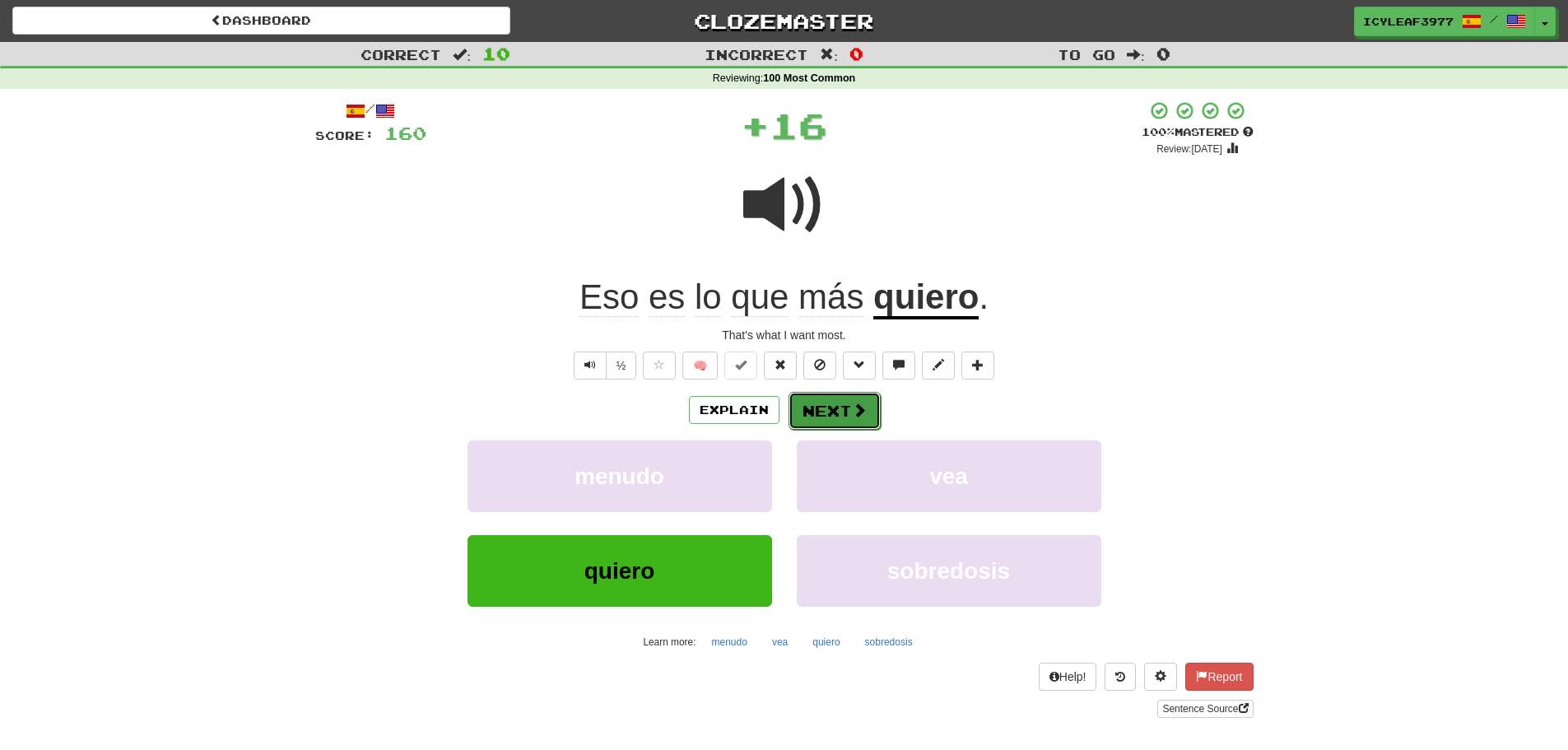
click at [832, 402] on button "Next" at bounding box center [834, 411] width 92 height 38
